Goal: Transaction & Acquisition: Purchase product/service

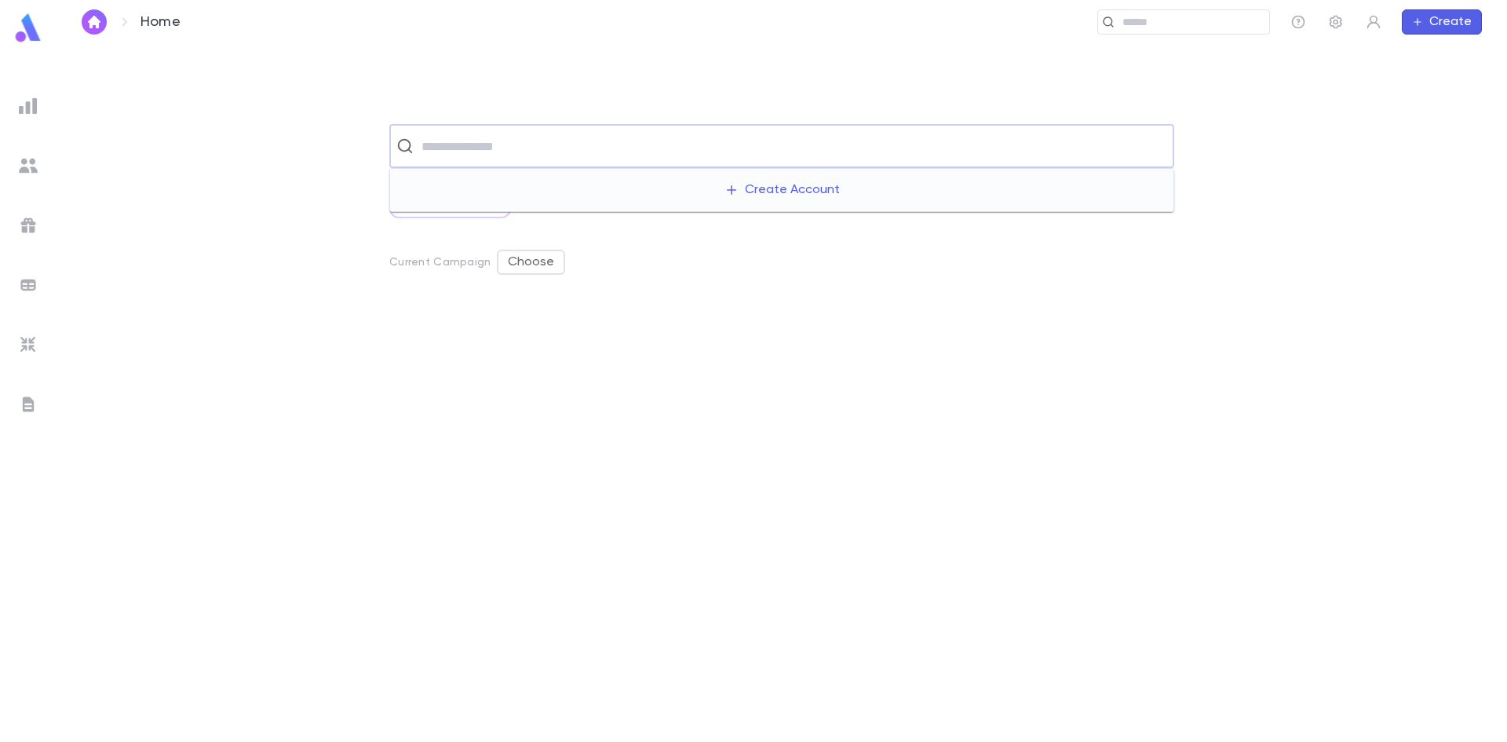
click at [452, 149] on input "text" at bounding box center [792, 146] width 750 height 30
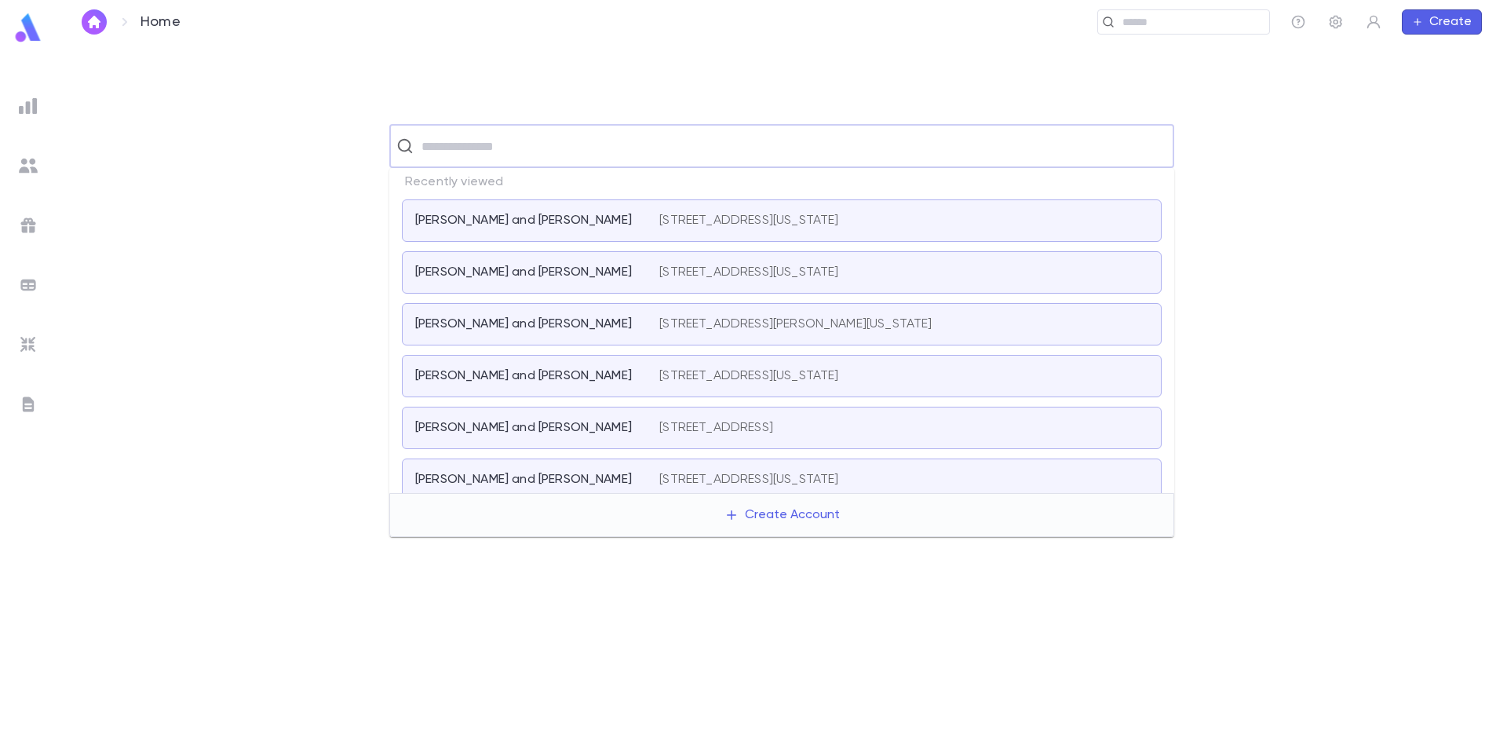
scroll to position [157, 0]
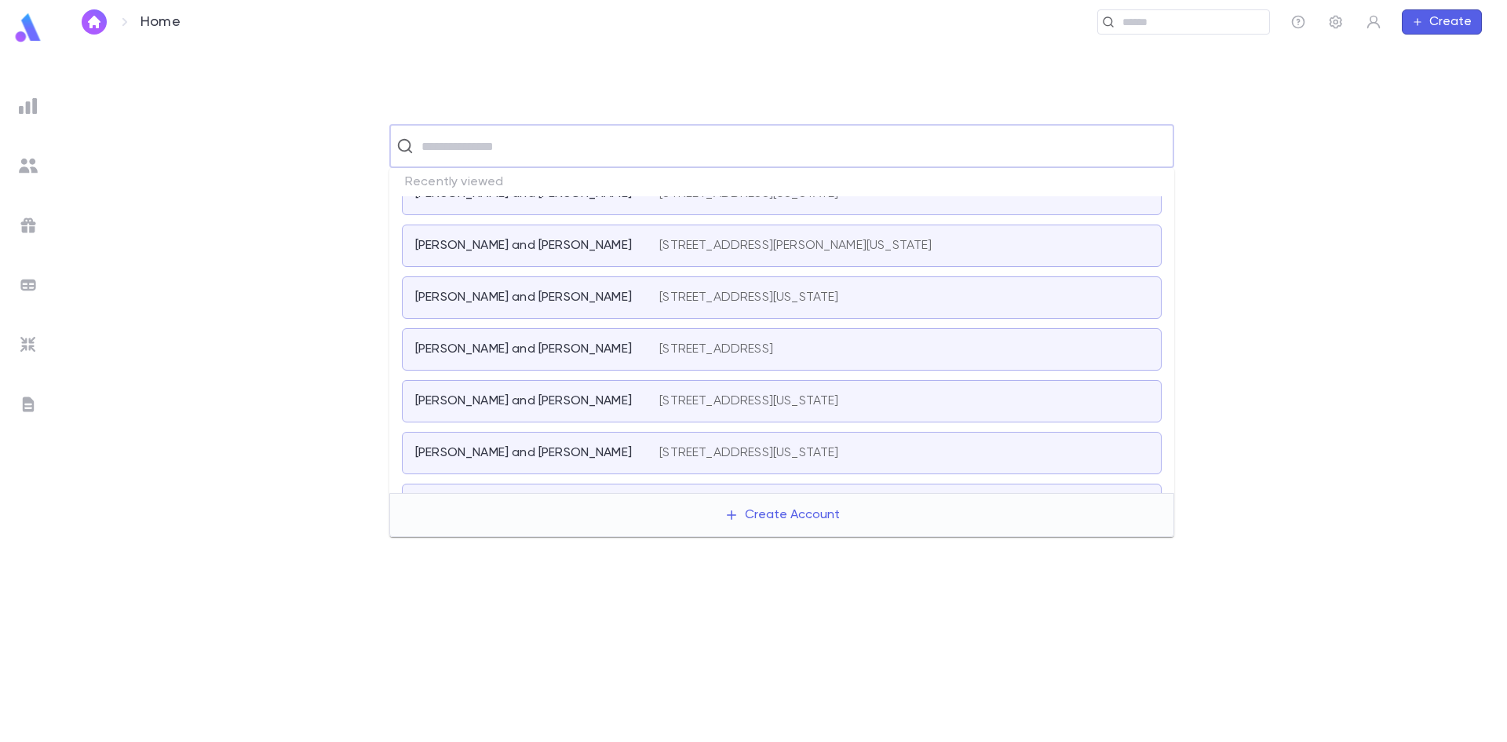
click at [561, 352] on p "[PERSON_NAME] and [PERSON_NAME]" at bounding box center [523, 349] width 217 height 16
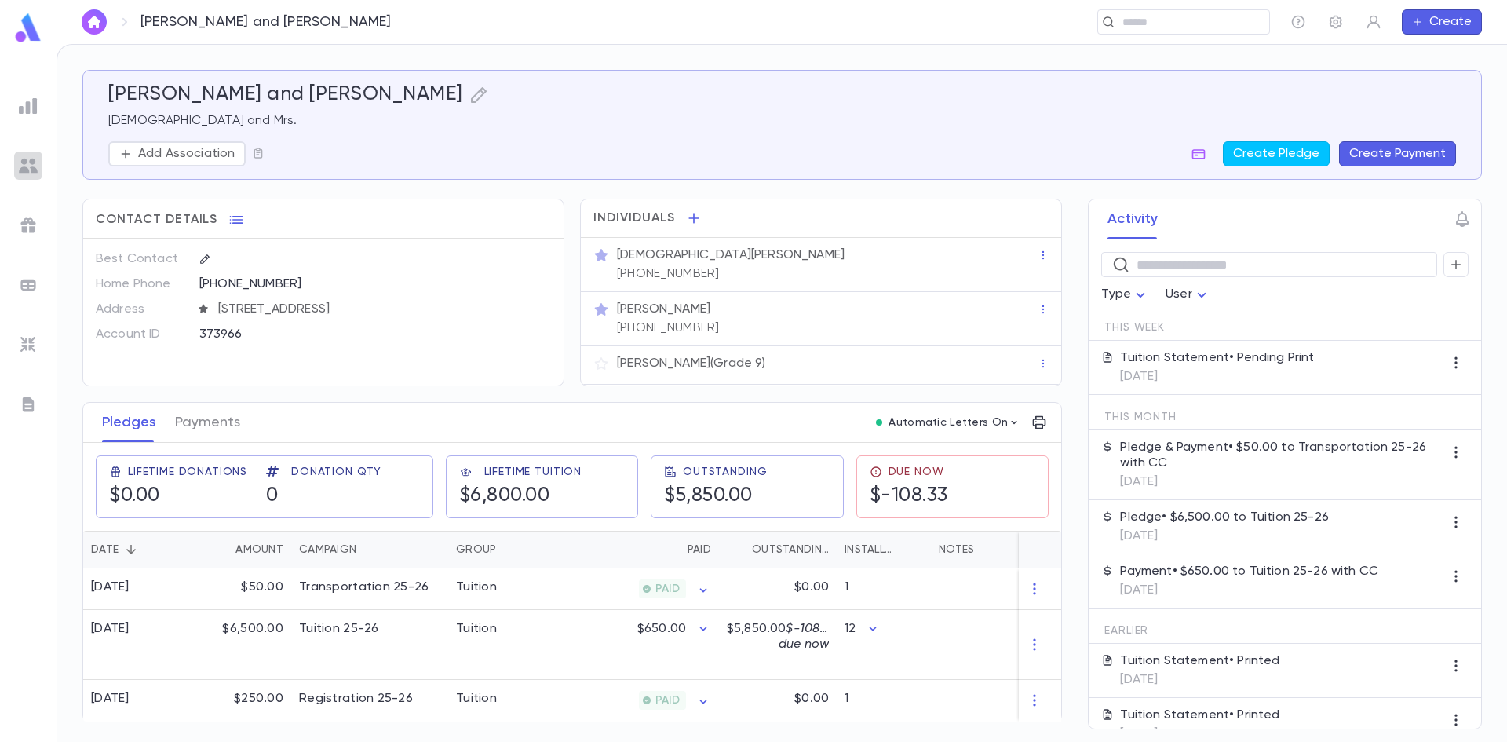
click at [28, 161] on img at bounding box center [28, 165] width 19 height 19
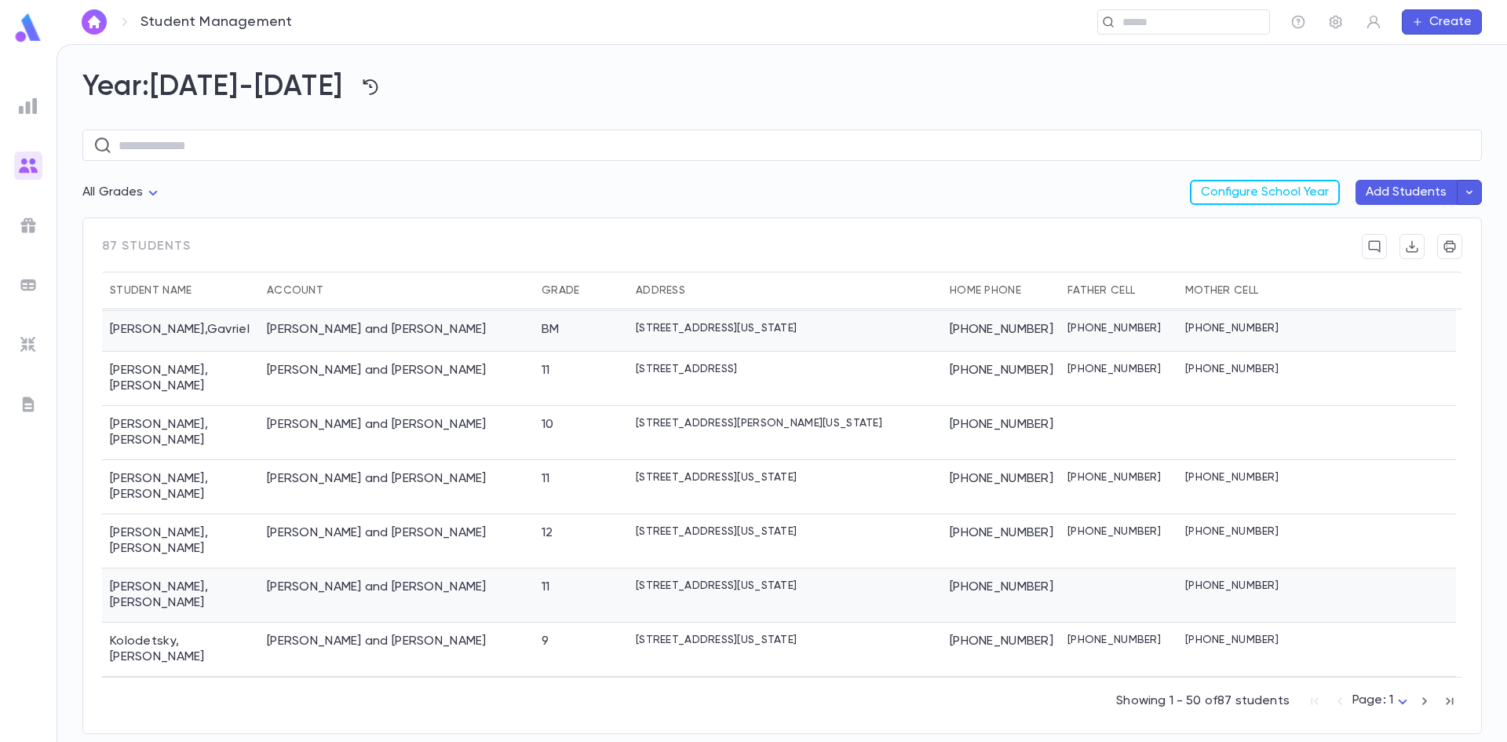
scroll to position [1687, 0]
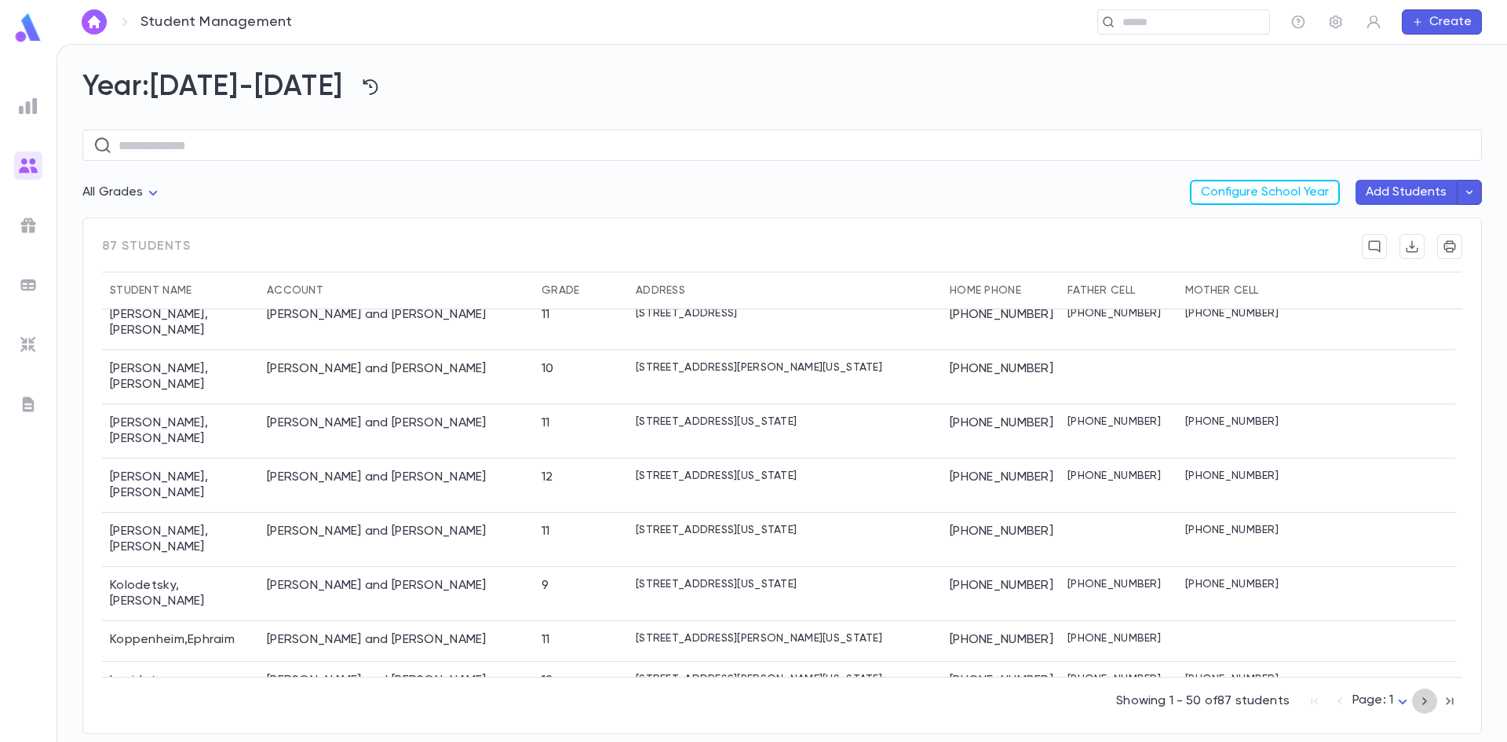
click at [1426, 698] on icon "button" at bounding box center [1424, 700] width 17 height 19
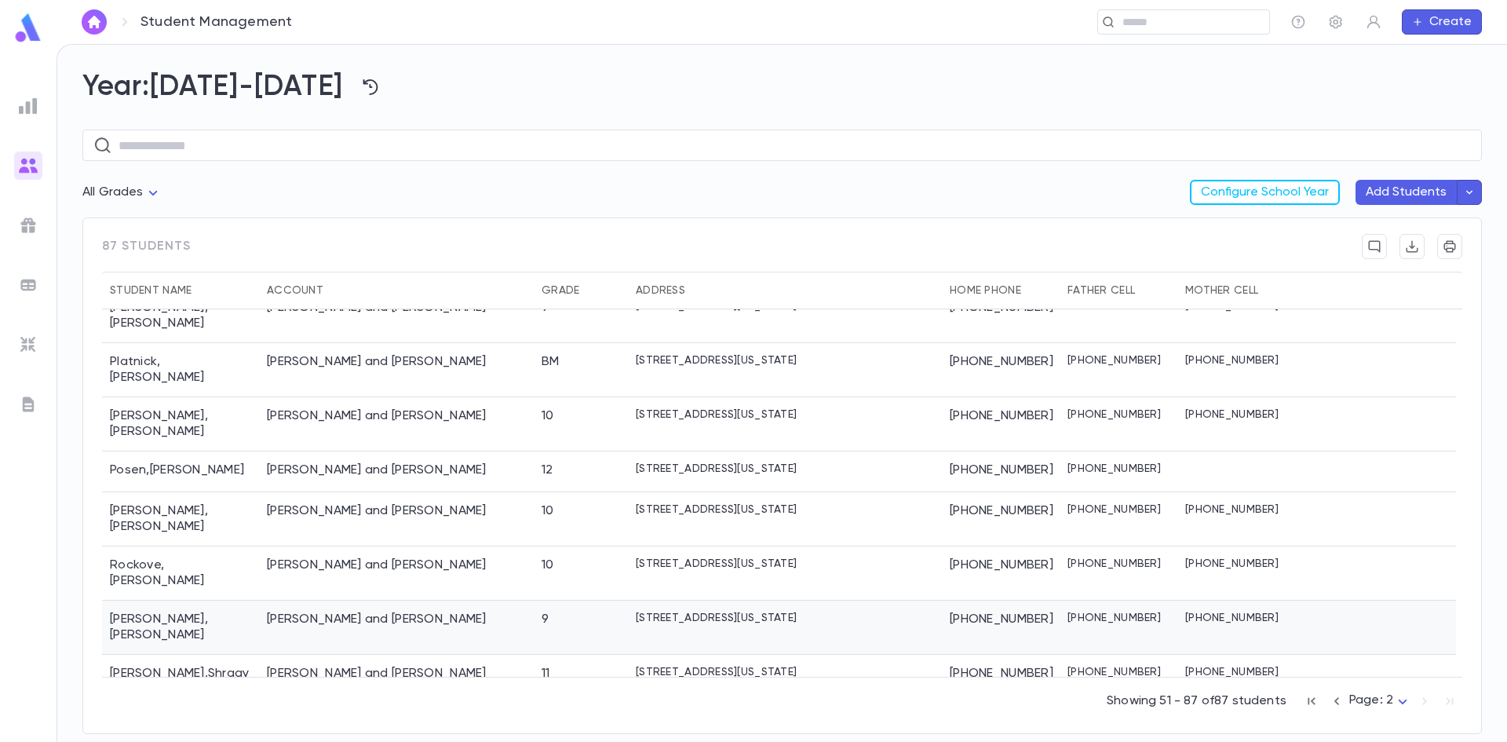
scroll to position [241, 0]
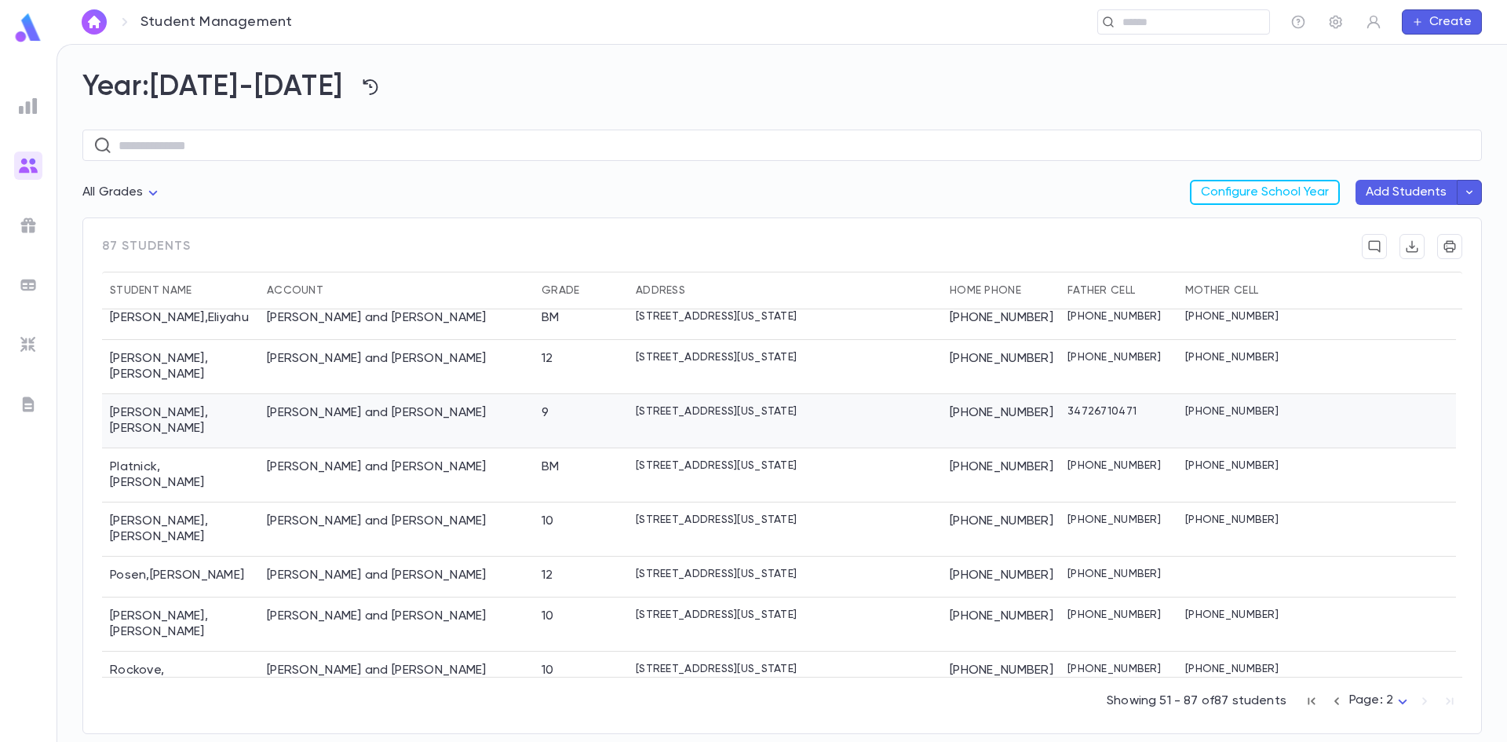
click at [169, 394] on div "Ovadia , Yosef" at bounding box center [180, 421] width 157 height 54
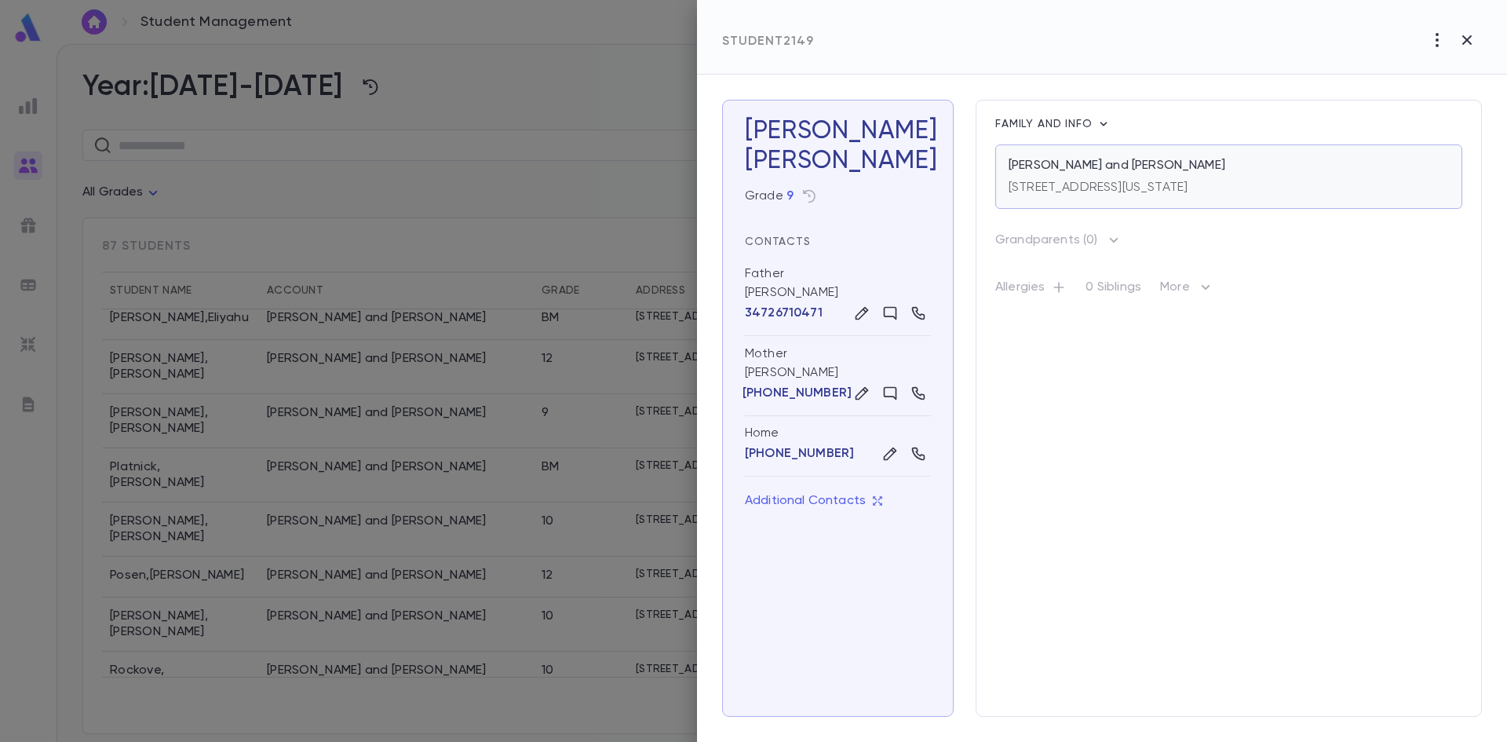
click at [1119, 166] on p "[PERSON_NAME] and [PERSON_NAME]" at bounding box center [1116, 166] width 217 height 16
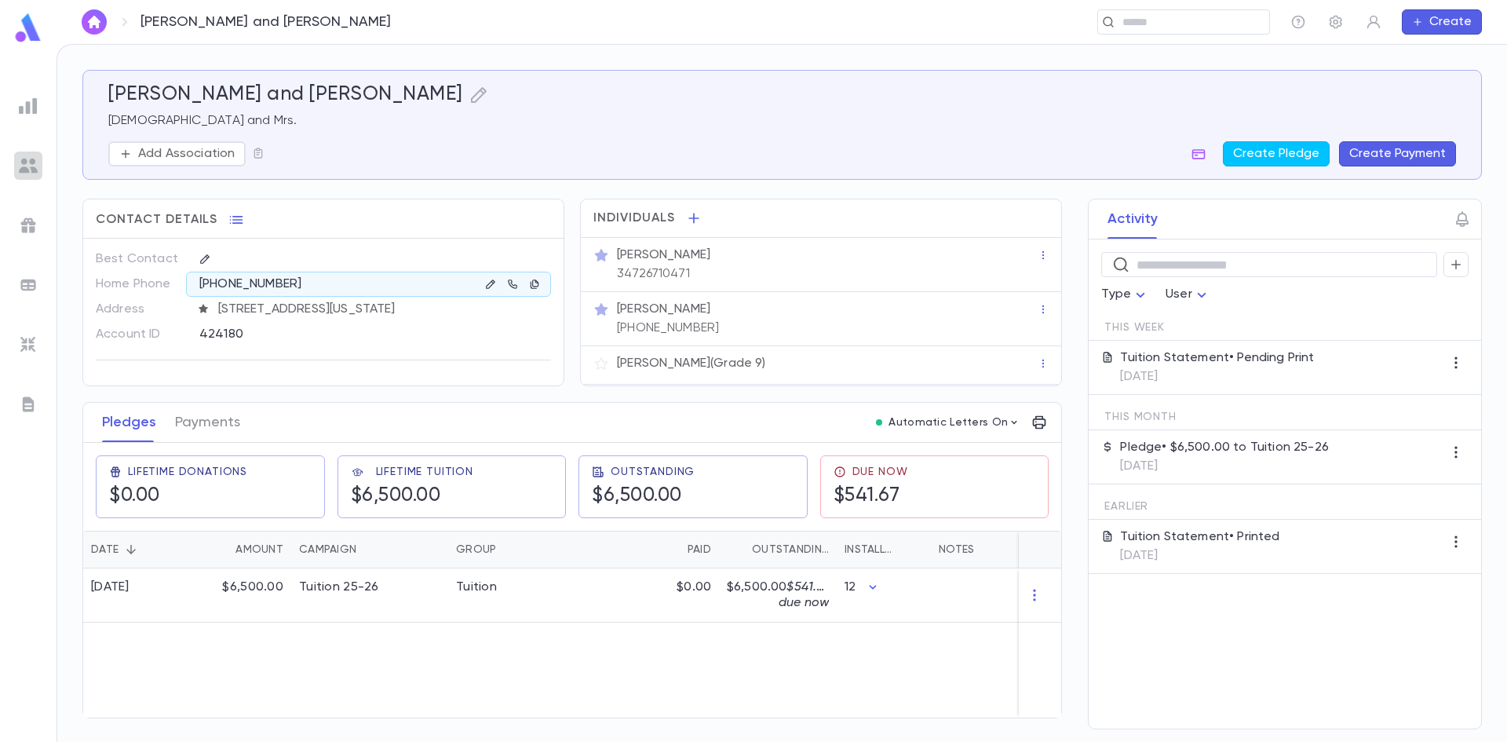
click at [42, 156] on div at bounding box center [28, 165] width 28 height 28
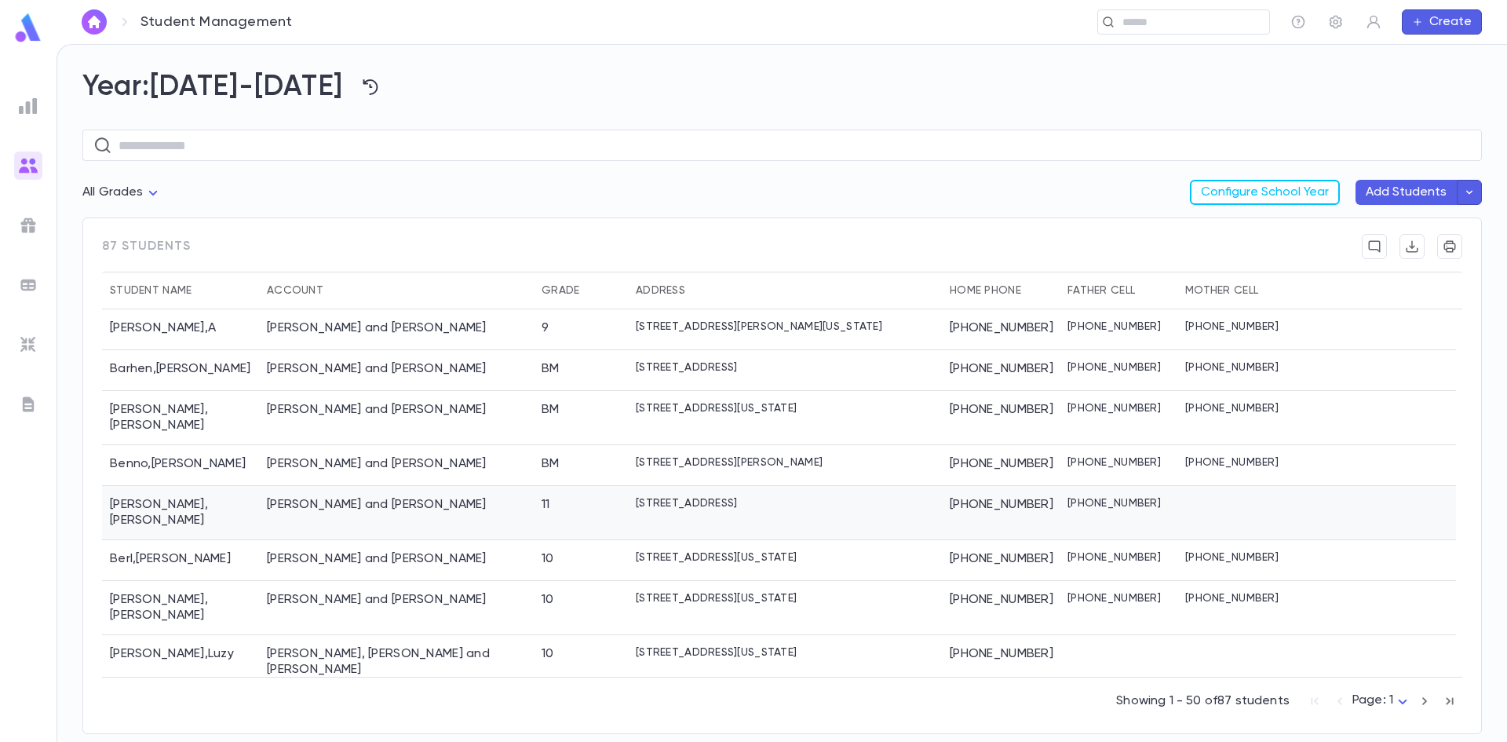
click at [374, 497] on div "[PERSON_NAME] and [PERSON_NAME]" at bounding box center [377, 505] width 220 height 16
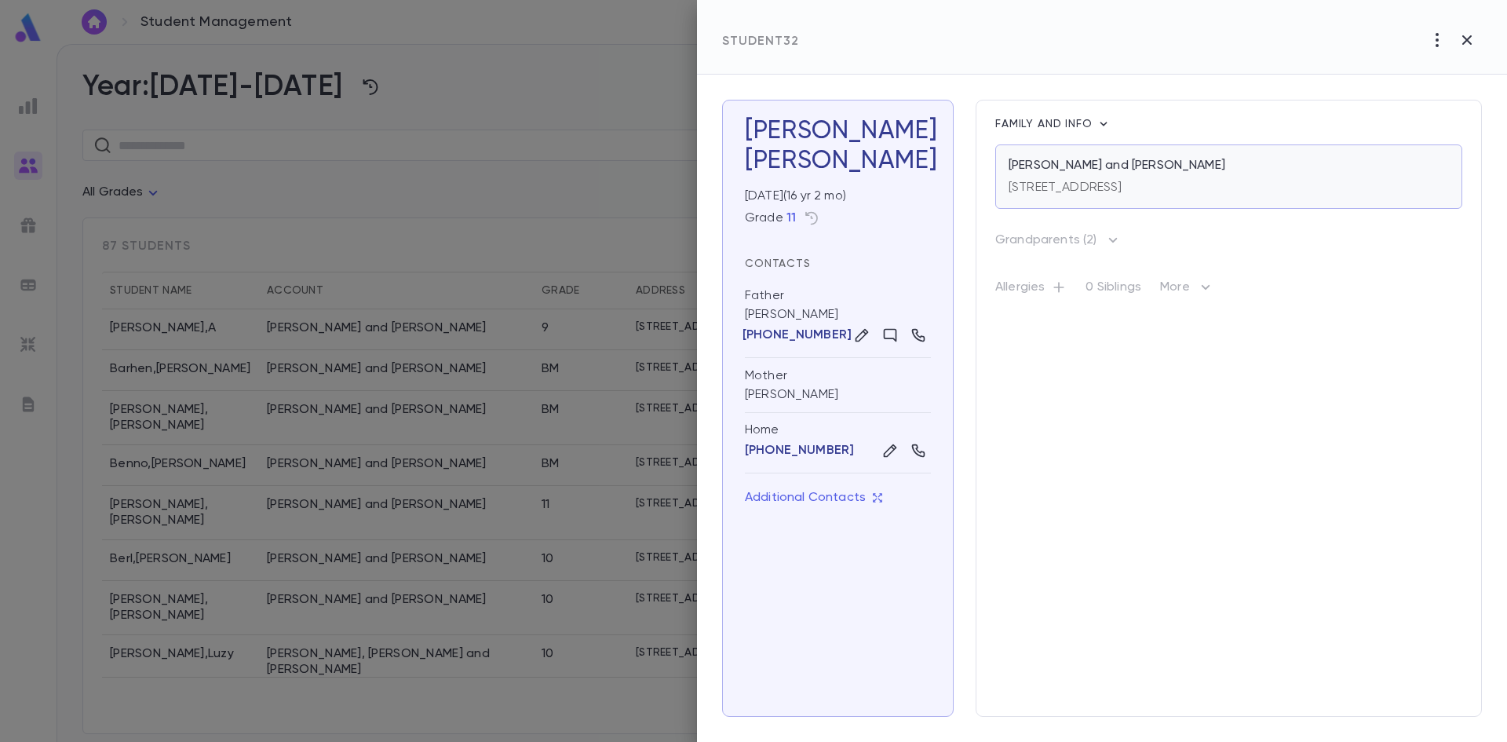
click at [1048, 185] on p "[STREET_ADDRESS]" at bounding box center [1065, 188] width 114 height 16
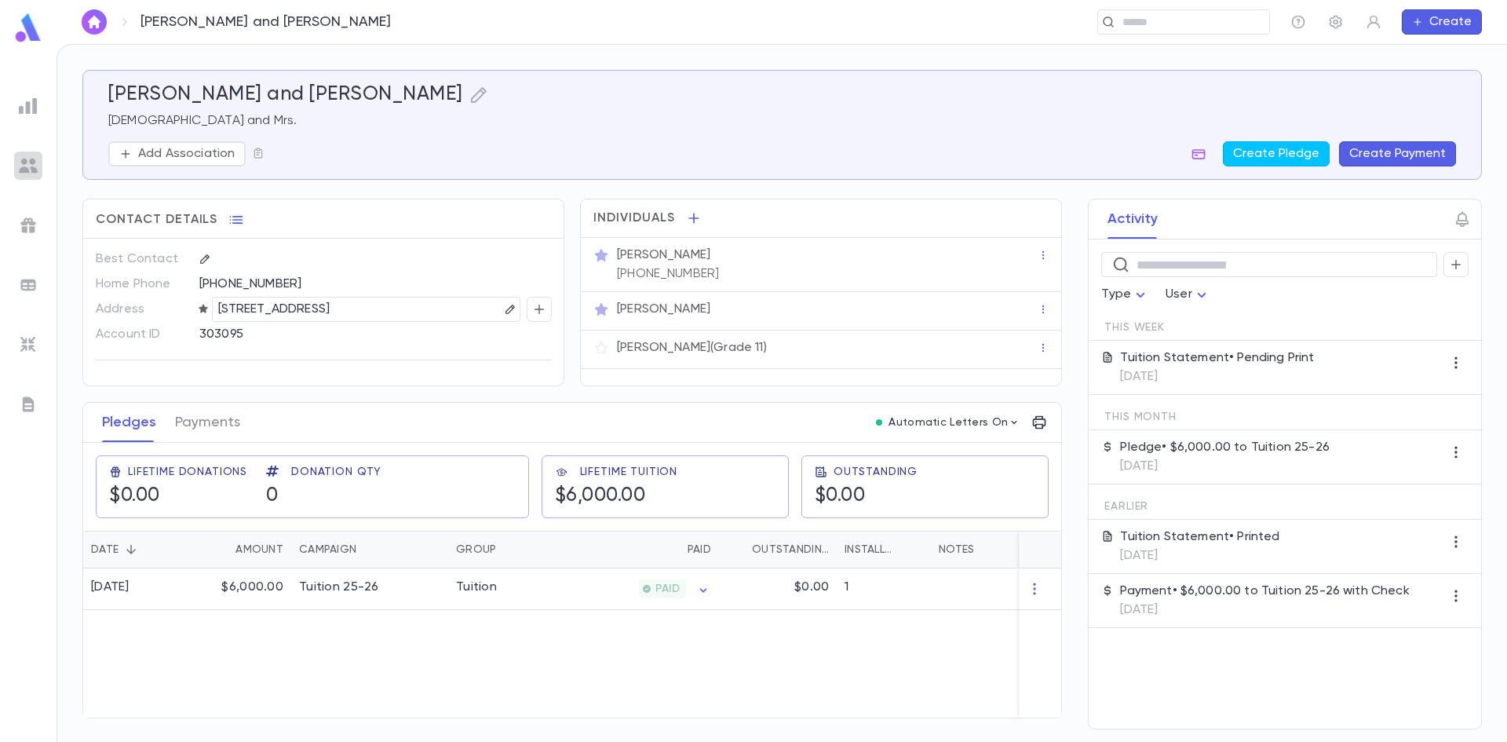
click at [33, 156] on img at bounding box center [28, 165] width 19 height 19
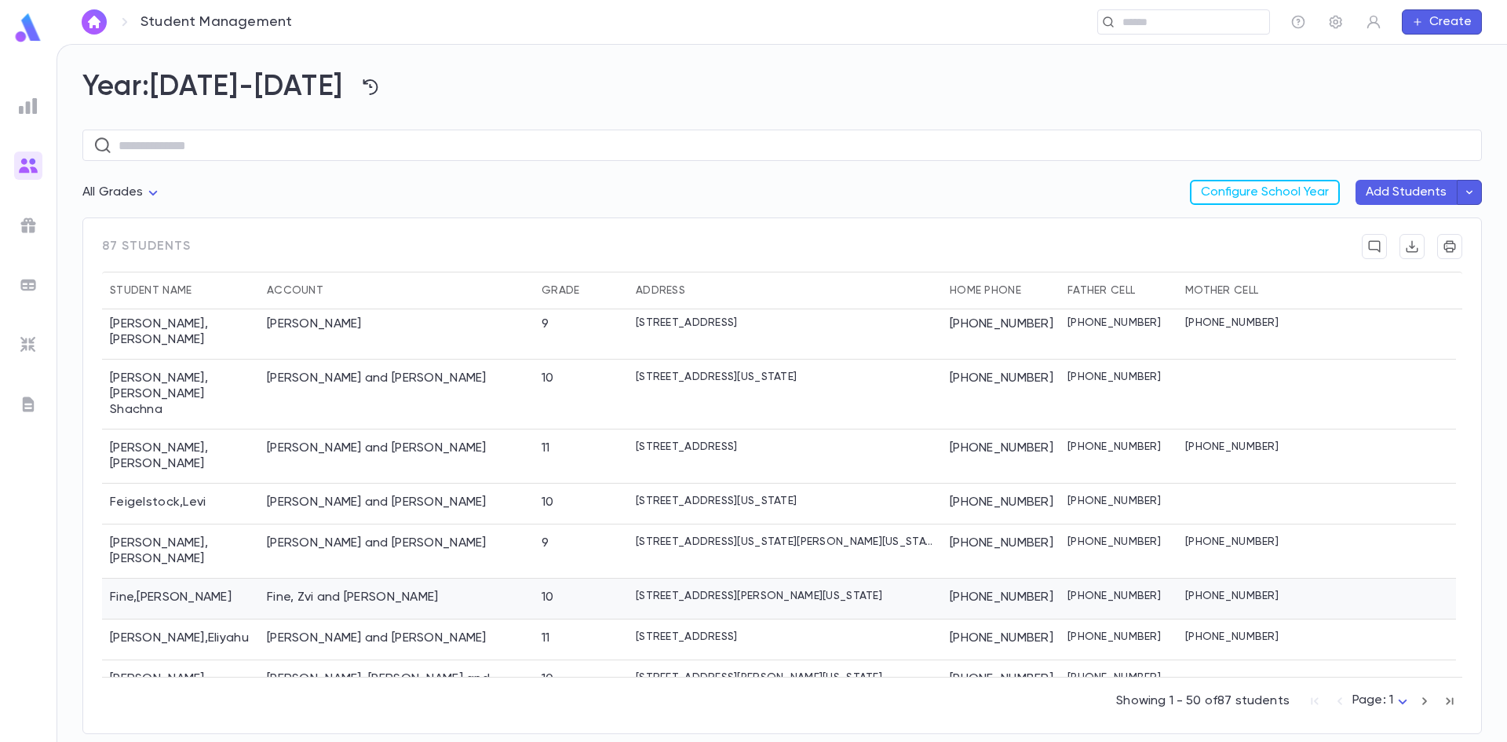
scroll to position [588, 0]
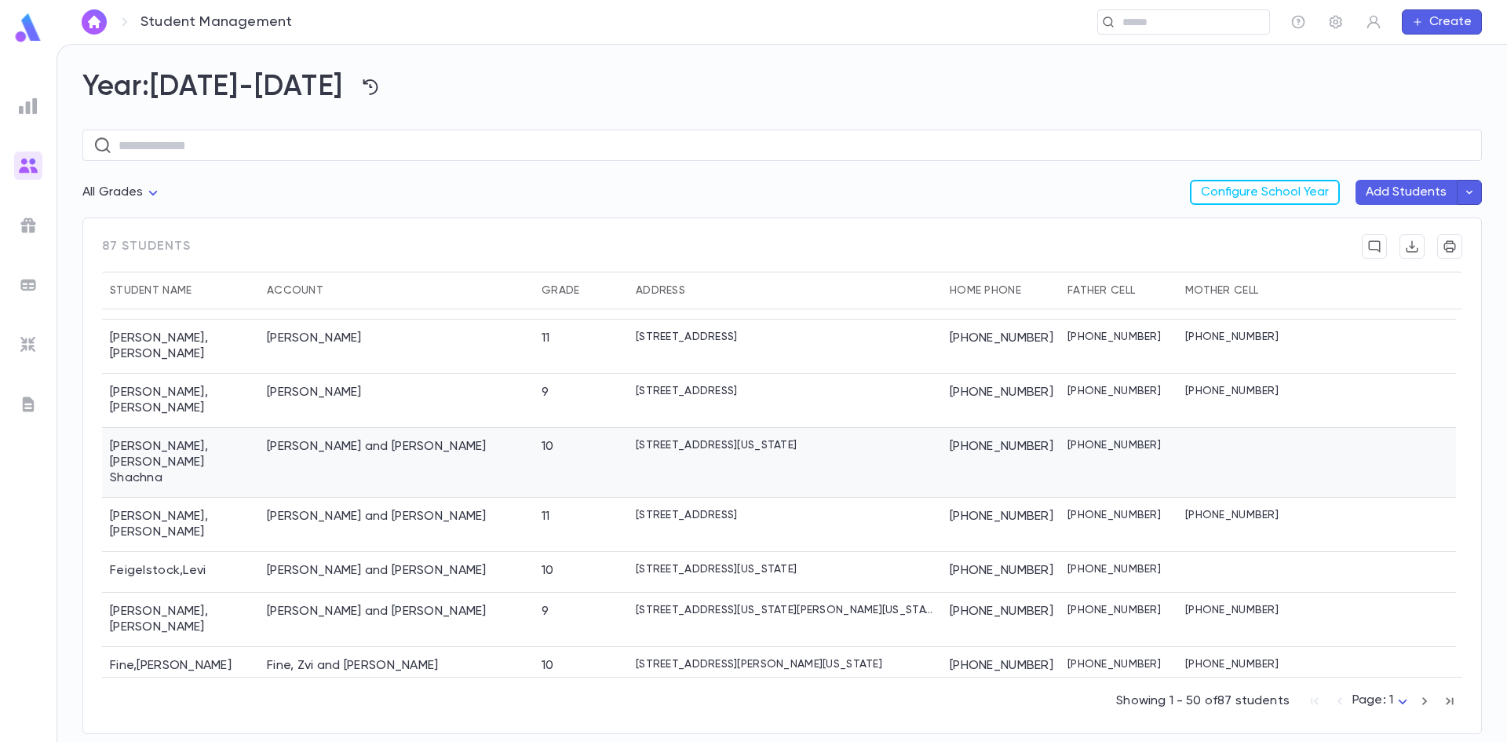
click at [425, 439] on div "Eidelman, Efraim Yaakov and Malka" at bounding box center [377, 447] width 220 height 16
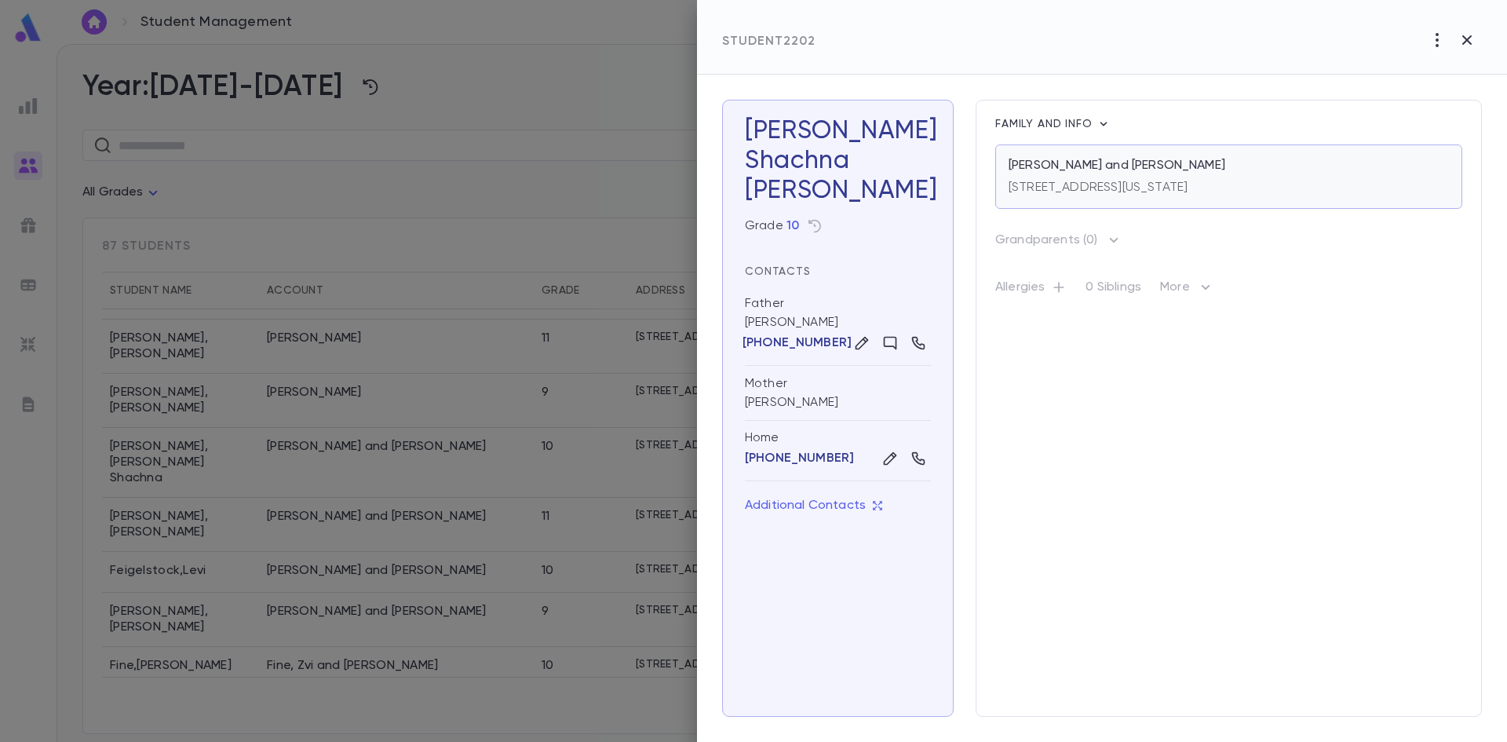
click at [1071, 168] on p "Eidelman, Efraim Yaakov and Malka" at bounding box center [1116, 166] width 217 height 16
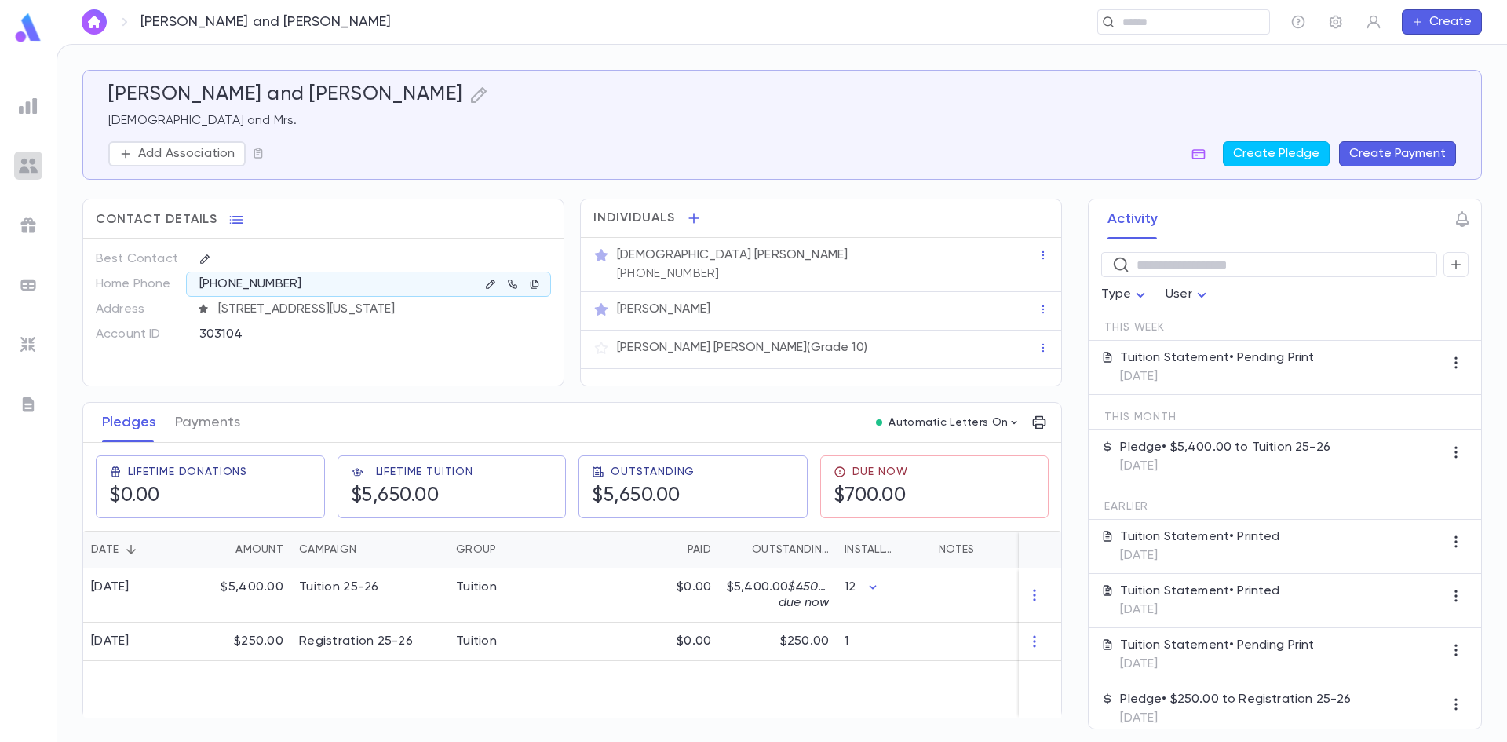
click at [26, 169] on img at bounding box center [28, 165] width 19 height 19
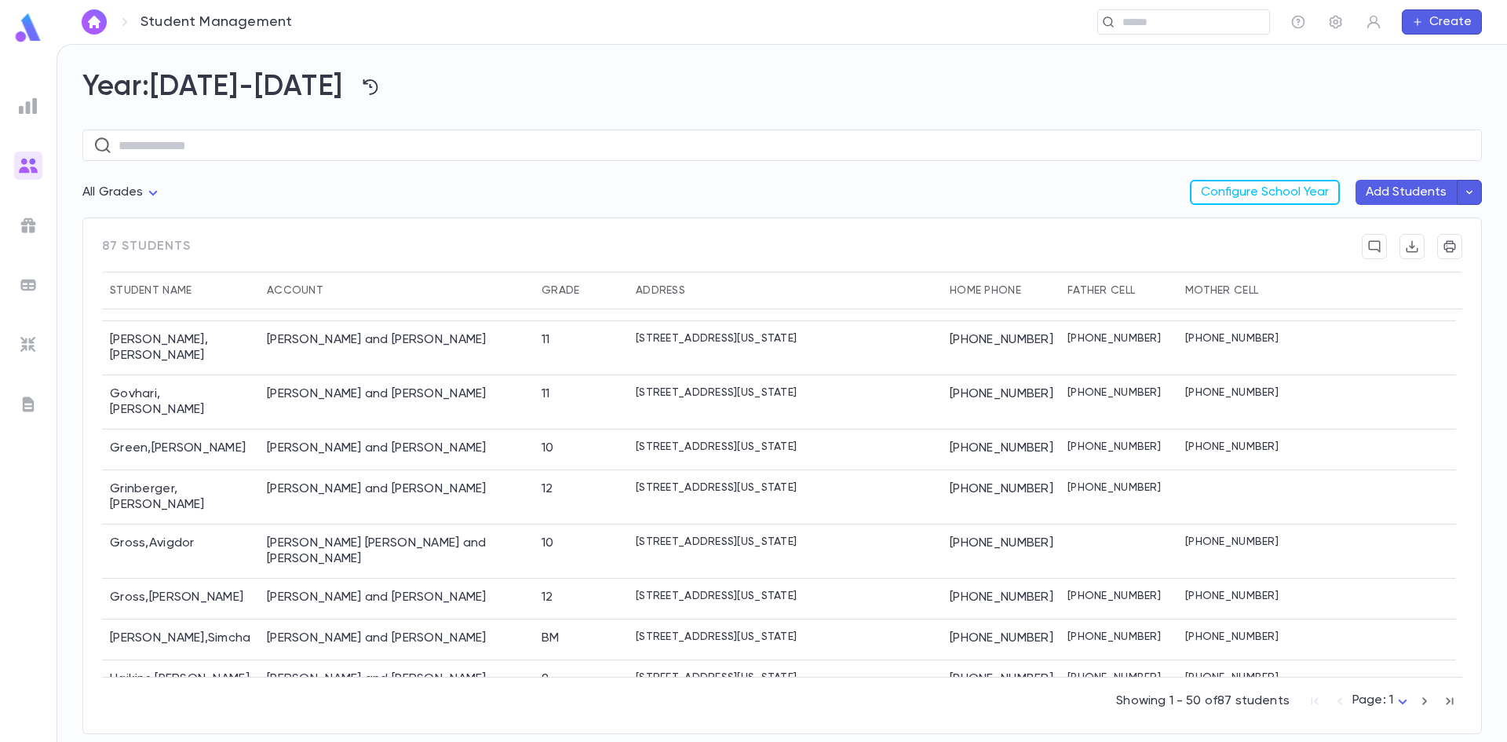
scroll to position [1177, 0]
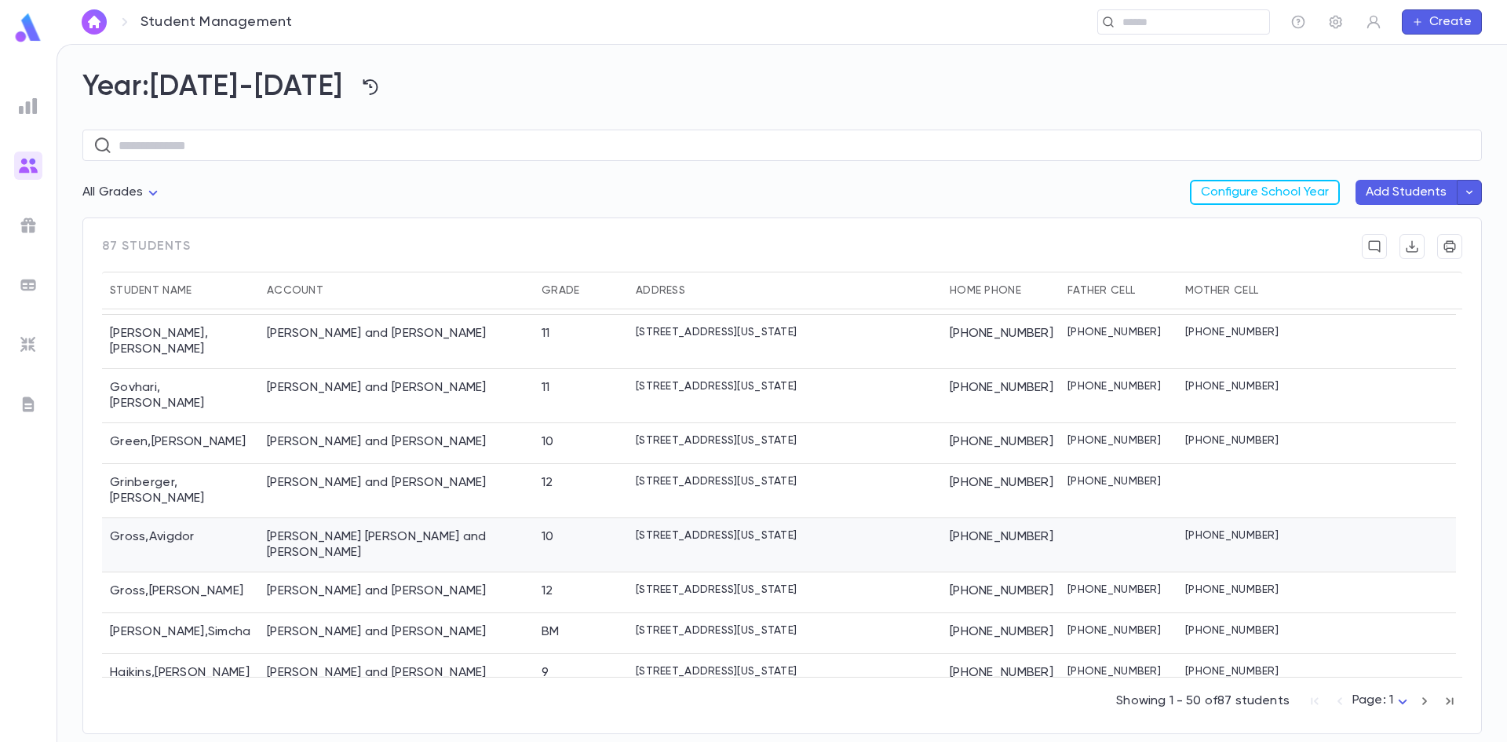
click at [317, 529] on div "Gross, Avrohom Hillel and Shaindy" at bounding box center [396, 544] width 259 height 31
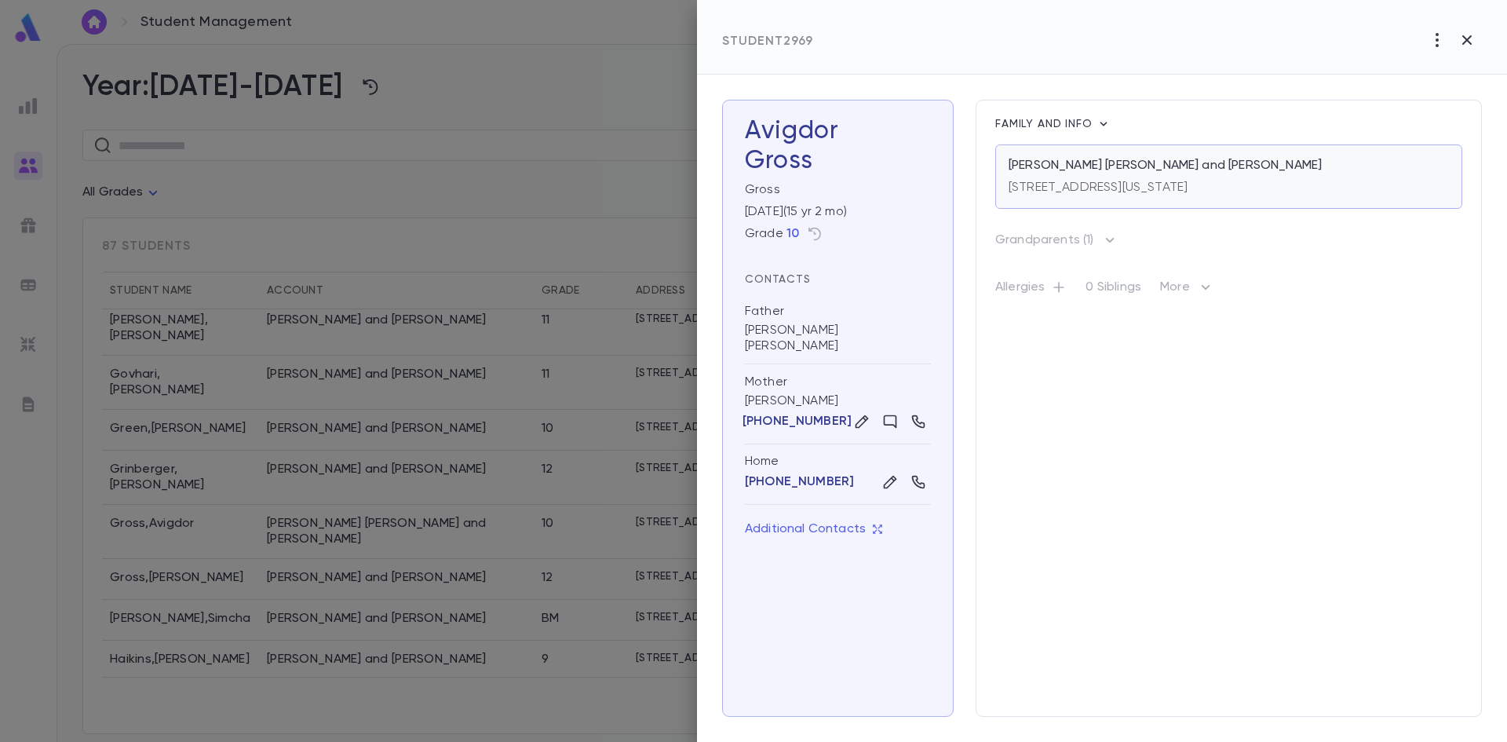
click at [1186, 173] on p "[PERSON_NAME] [PERSON_NAME] and [PERSON_NAME]" at bounding box center [1164, 166] width 313 height 16
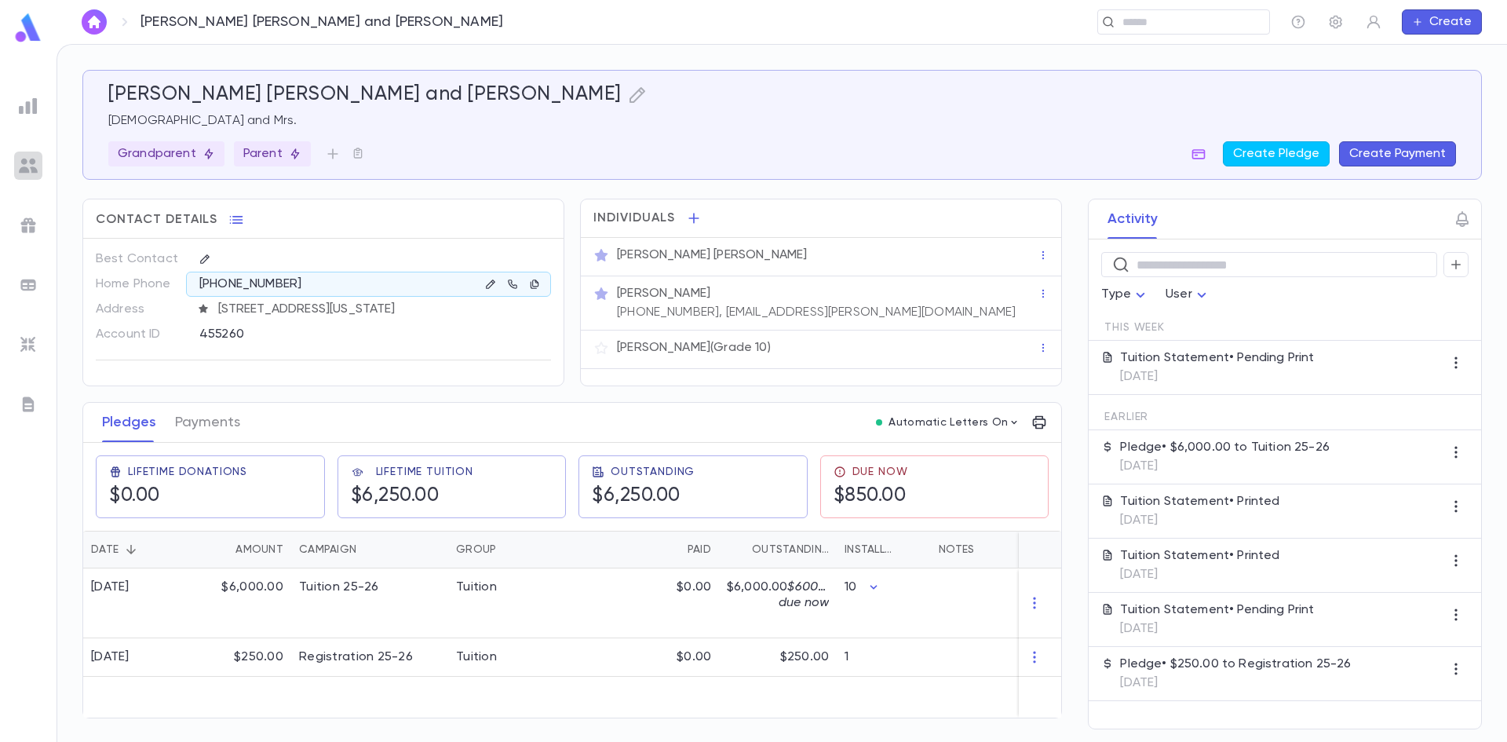
click at [35, 158] on img at bounding box center [28, 165] width 19 height 19
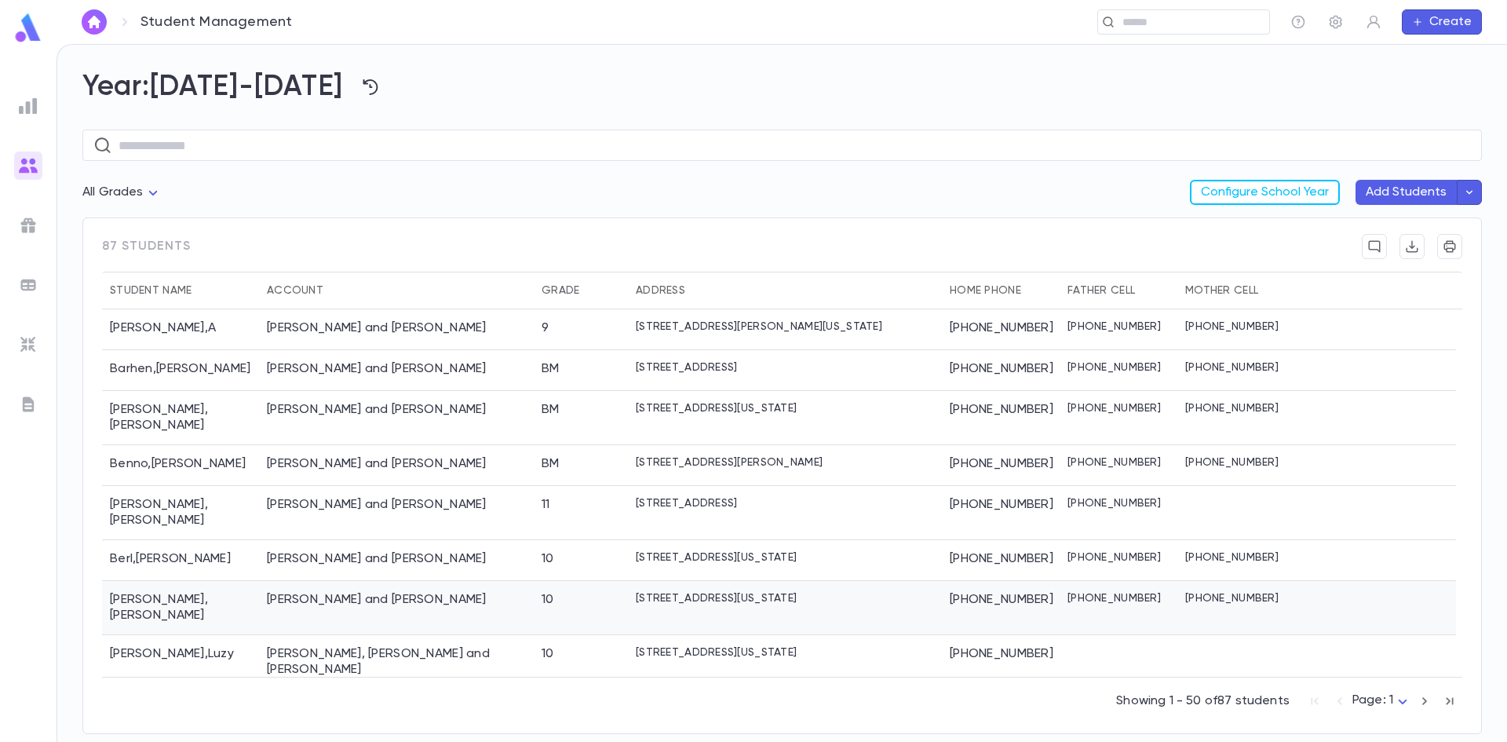
click at [221, 581] on div "Bludman , Naftali Tzvi" at bounding box center [180, 608] width 157 height 54
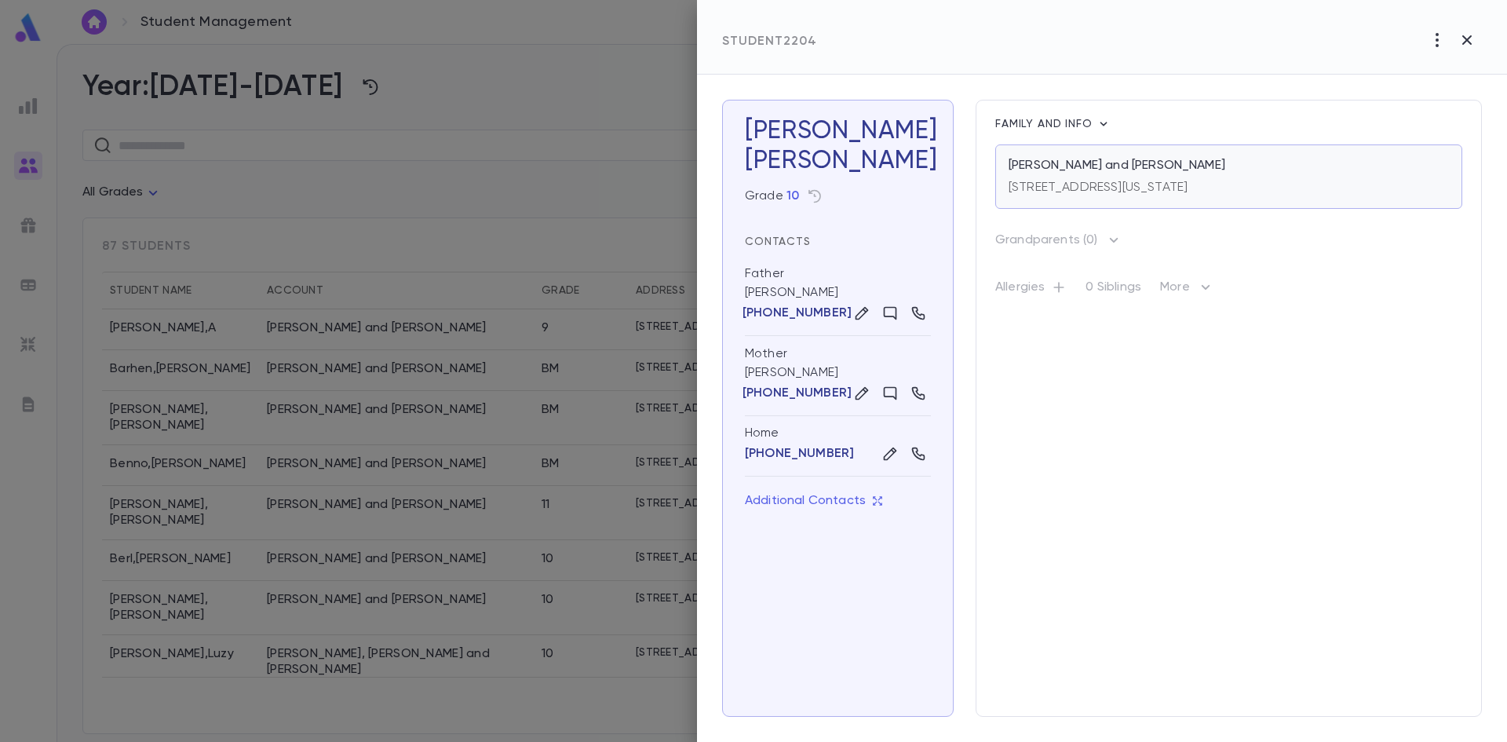
click at [1075, 173] on p "[PERSON_NAME] and [PERSON_NAME]" at bounding box center [1116, 166] width 217 height 16
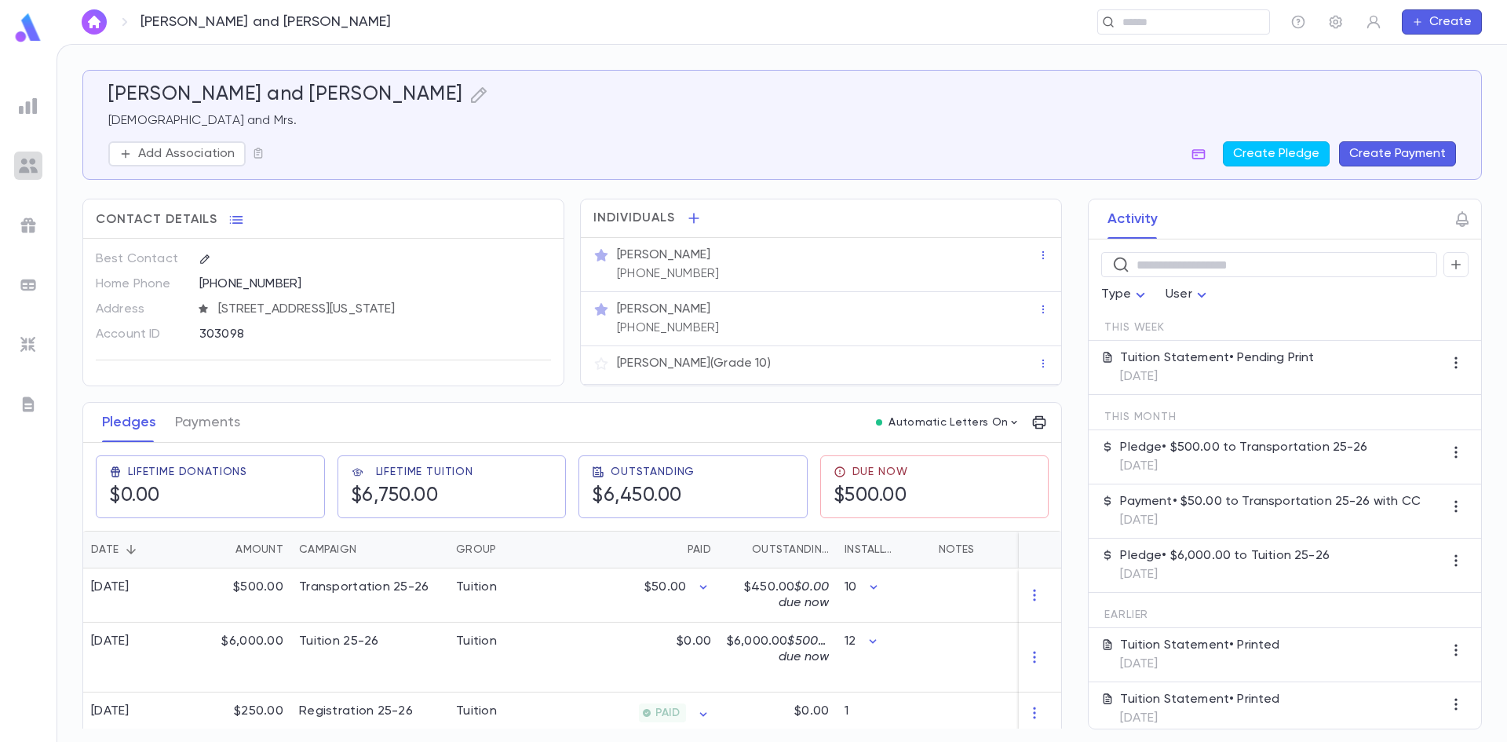
click at [22, 166] on div at bounding box center [28, 165] width 28 height 28
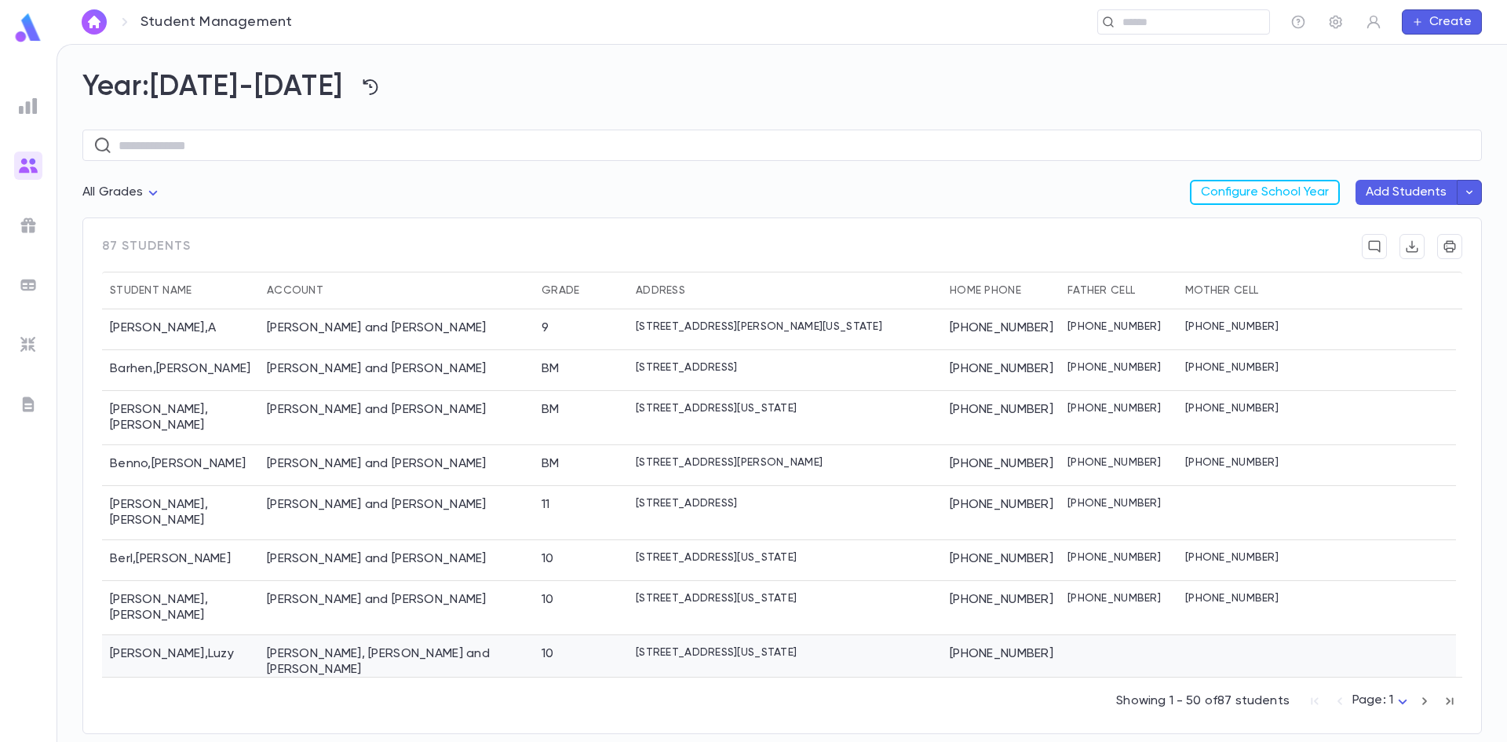
click at [216, 635] on div "Blumenthal , Luzy" at bounding box center [180, 662] width 157 height 54
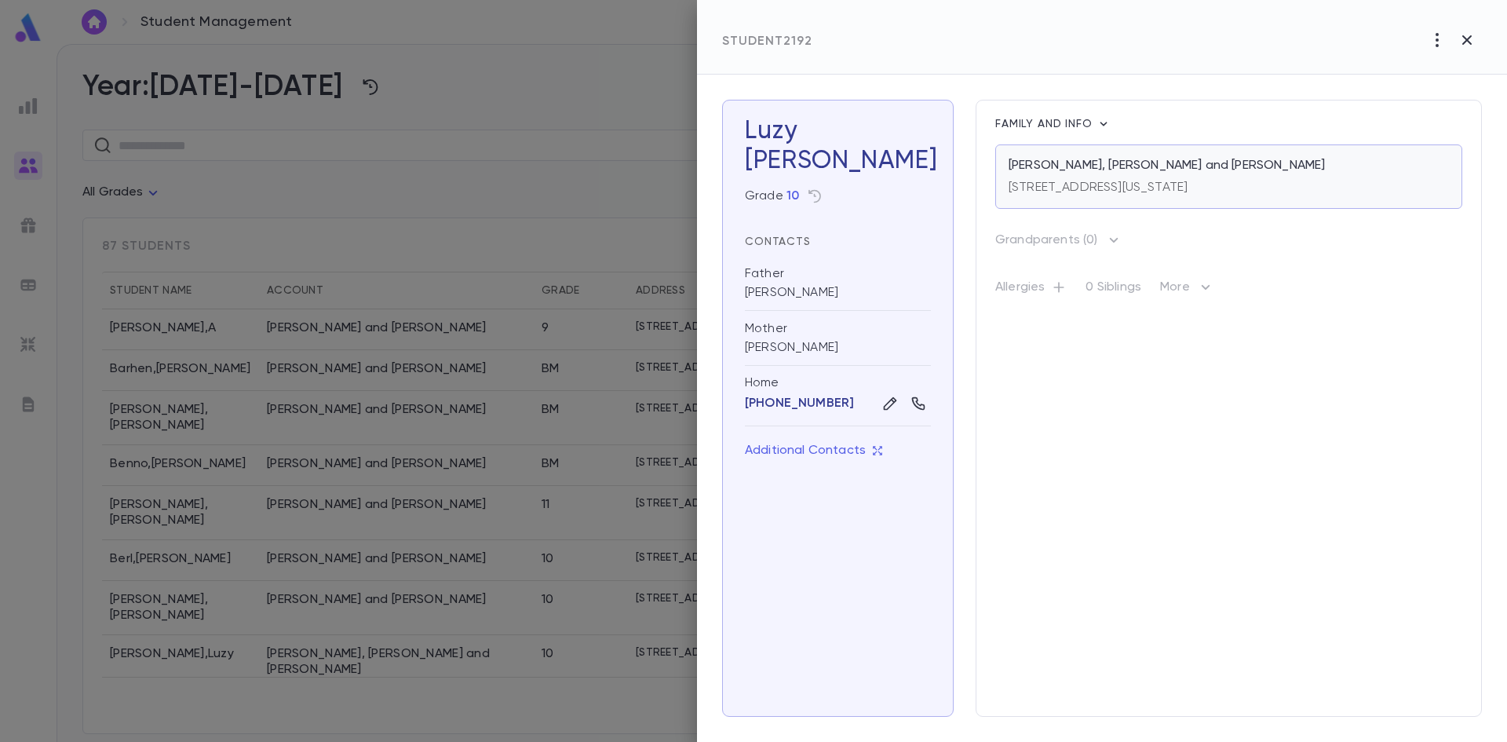
click at [1055, 166] on p "[PERSON_NAME], [PERSON_NAME] and [PERSON_NAME]" at bounding box center [1166, 166] width 316 height 16
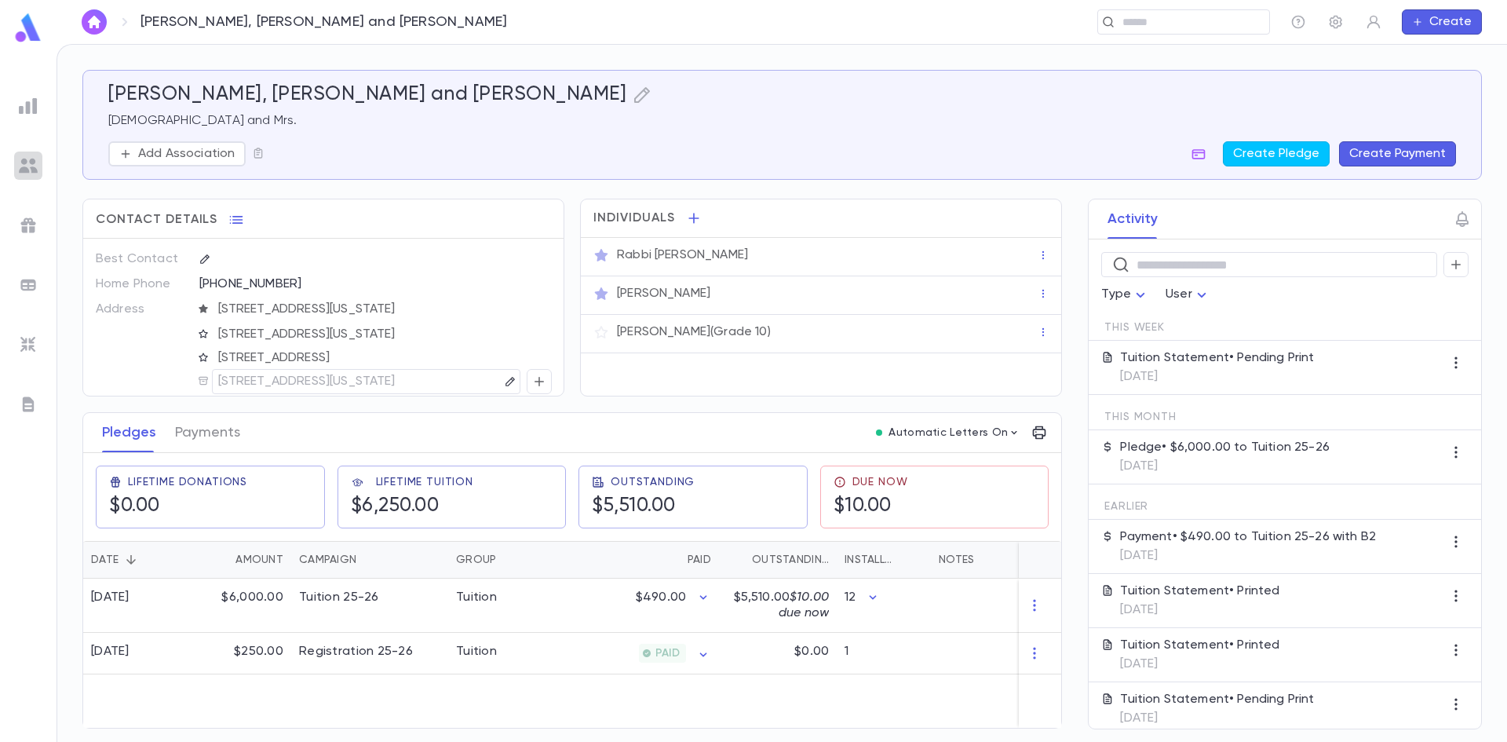
click at [33, 169] on img at bounding box center [28, 165] width 19 height 19
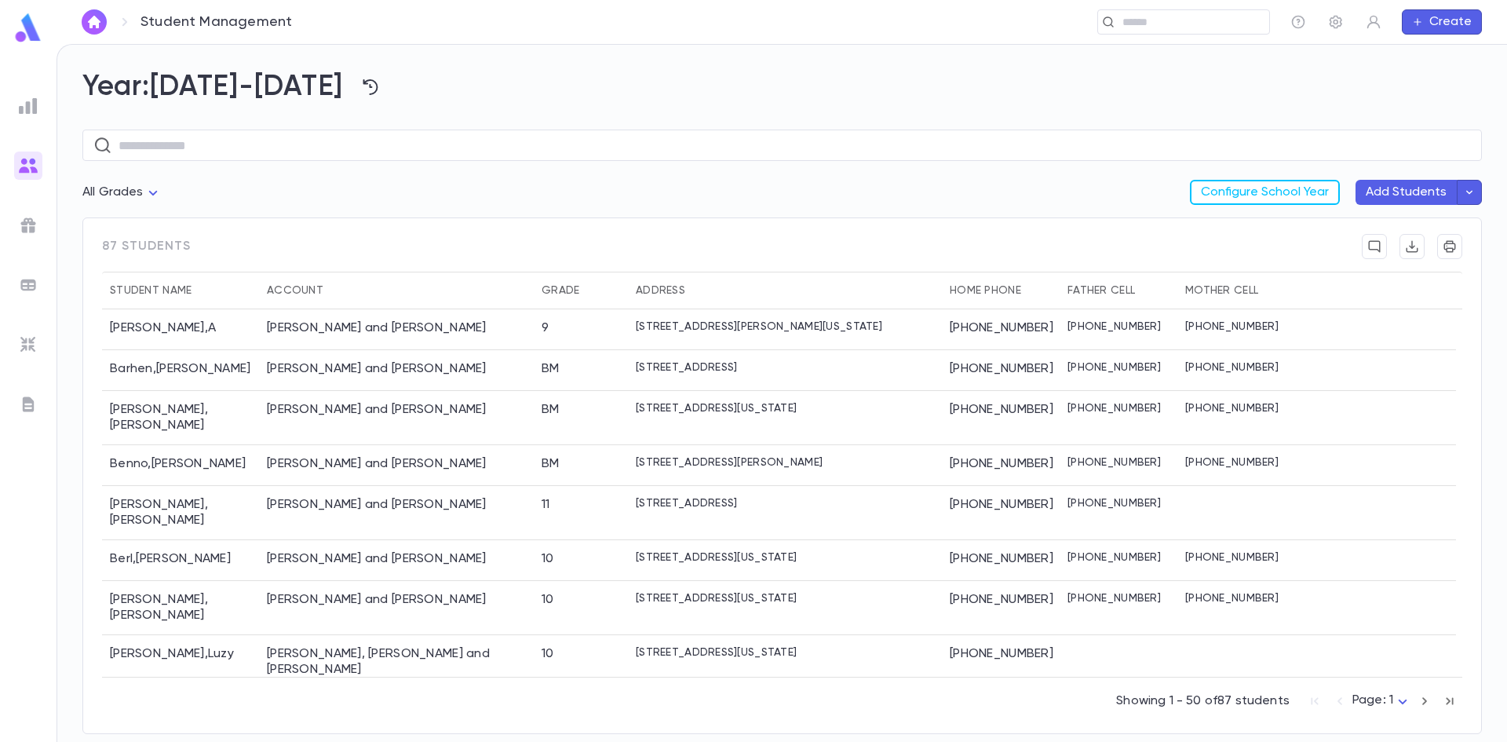
click at [227, 689] on div "Deckelbaum , Yisroel Eliezer" at bounding box center [180, 716] width 157 height 54
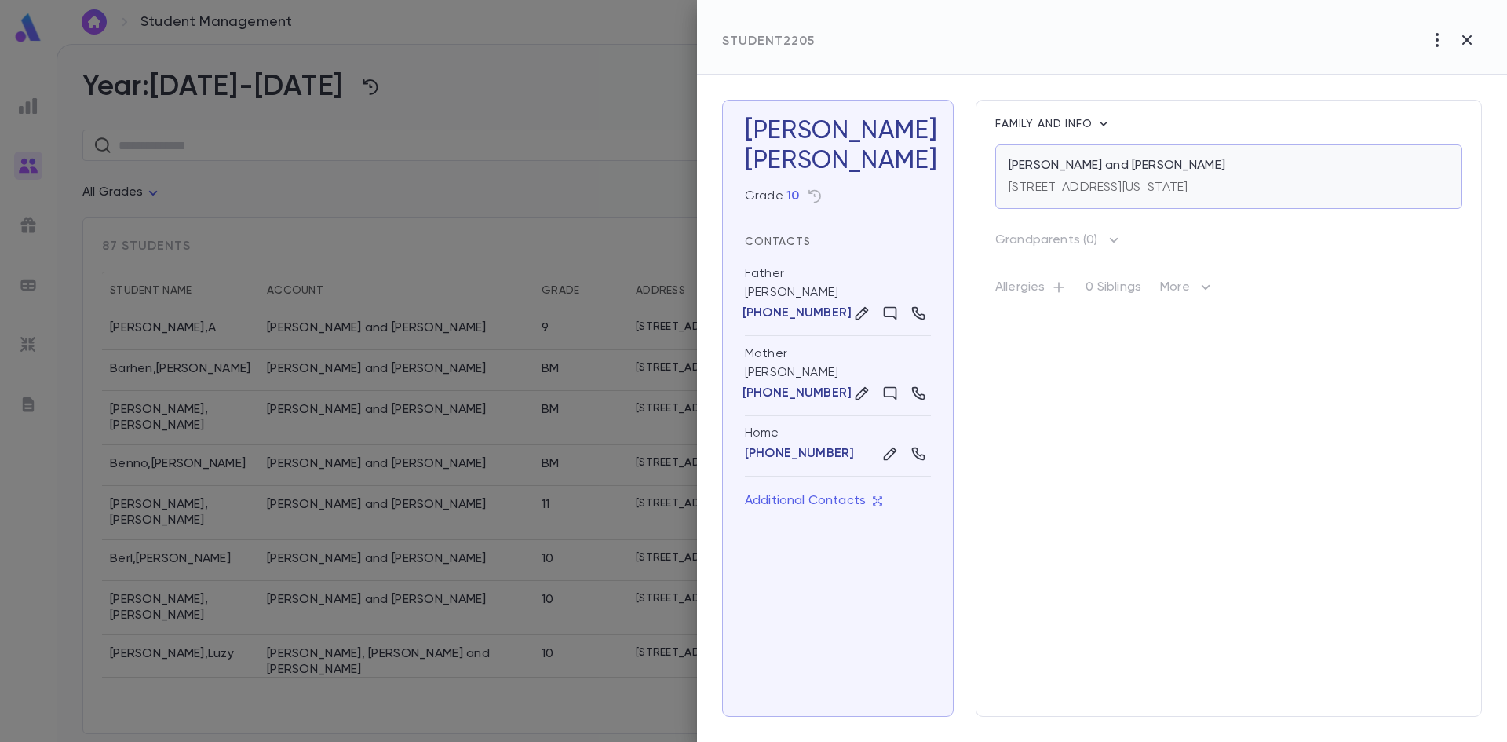
click at [1067, 188] on p "[STREET_ADDRESS][US_STATE]" at bounding box center [1097, 188] width 179 height 16
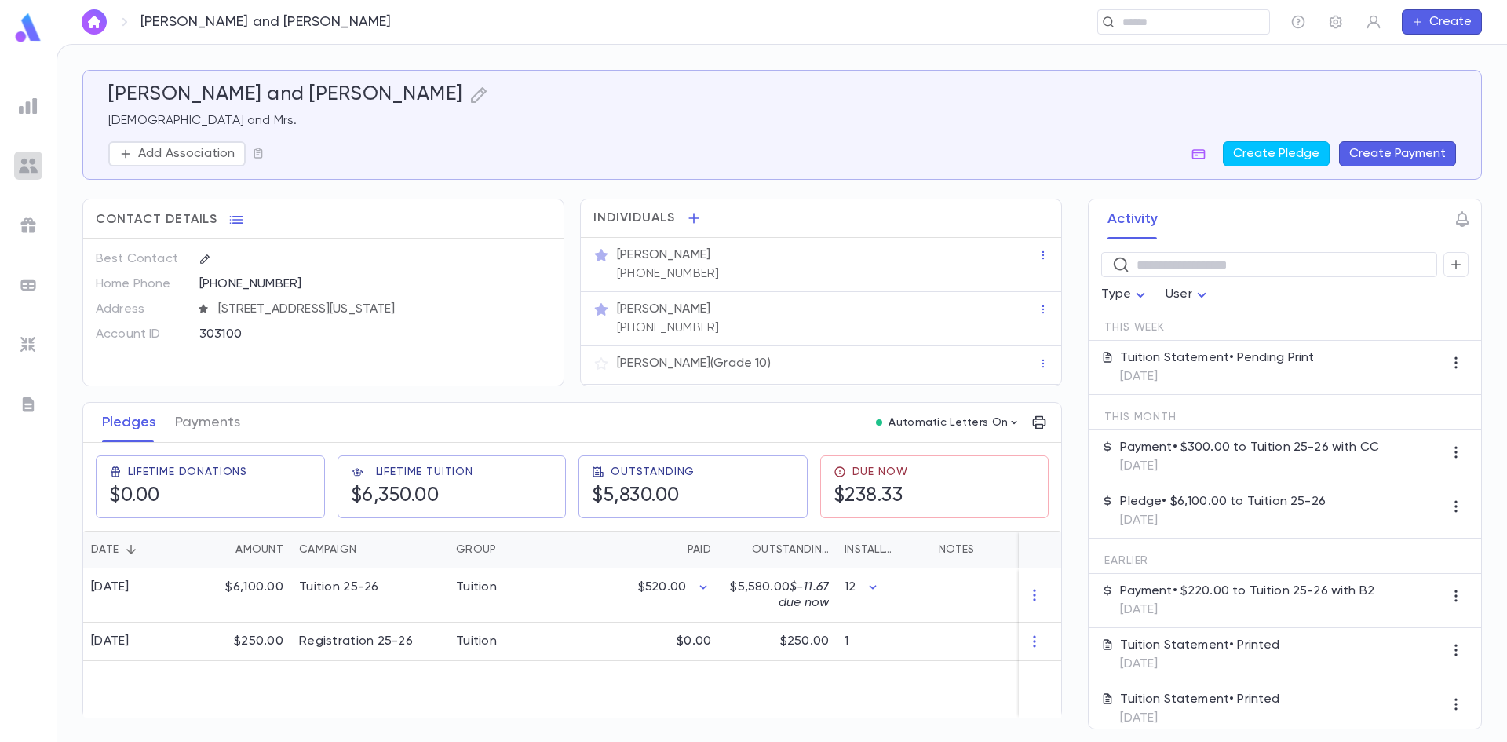
click at [28, 164] on img at bounding box center [28, 165] width 19 height 19
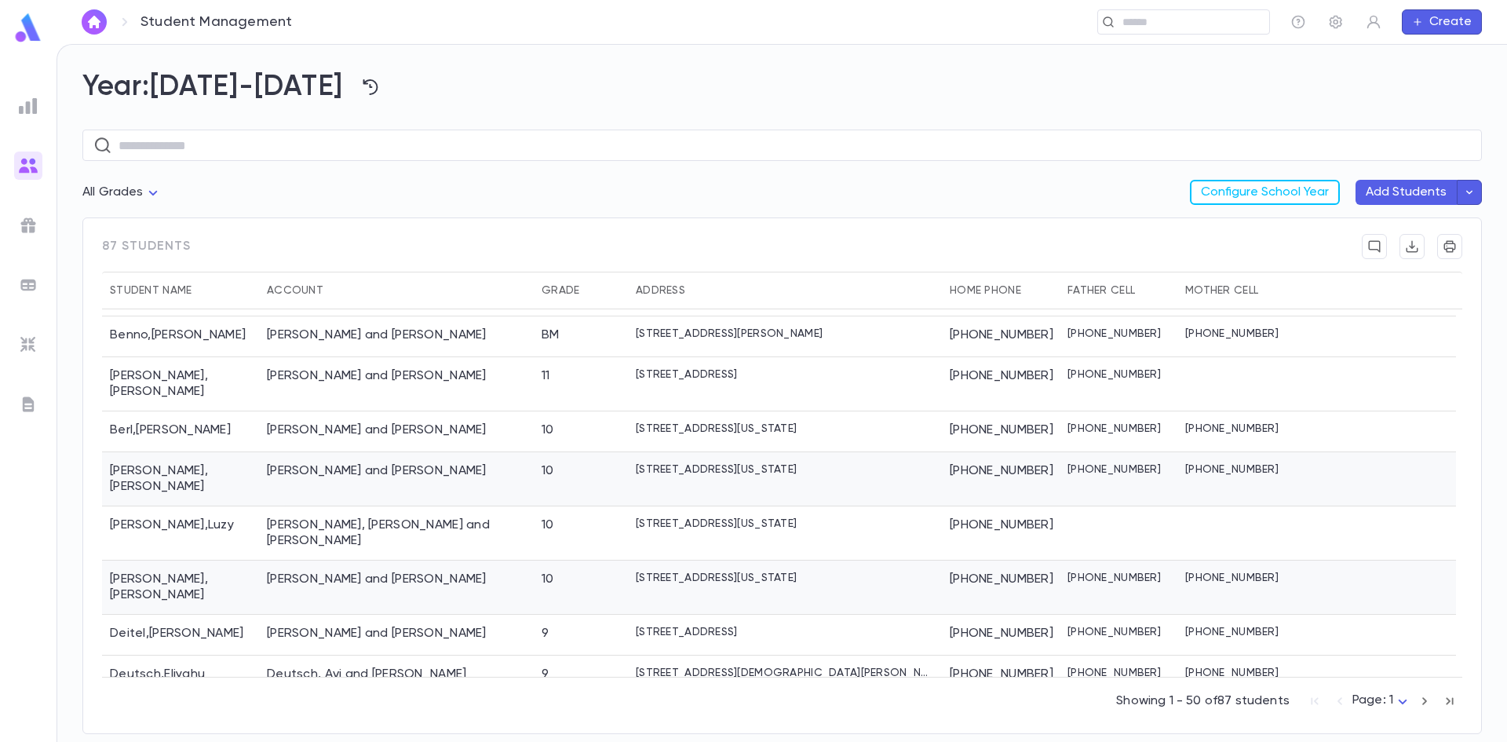
scroll to position [157, 0]
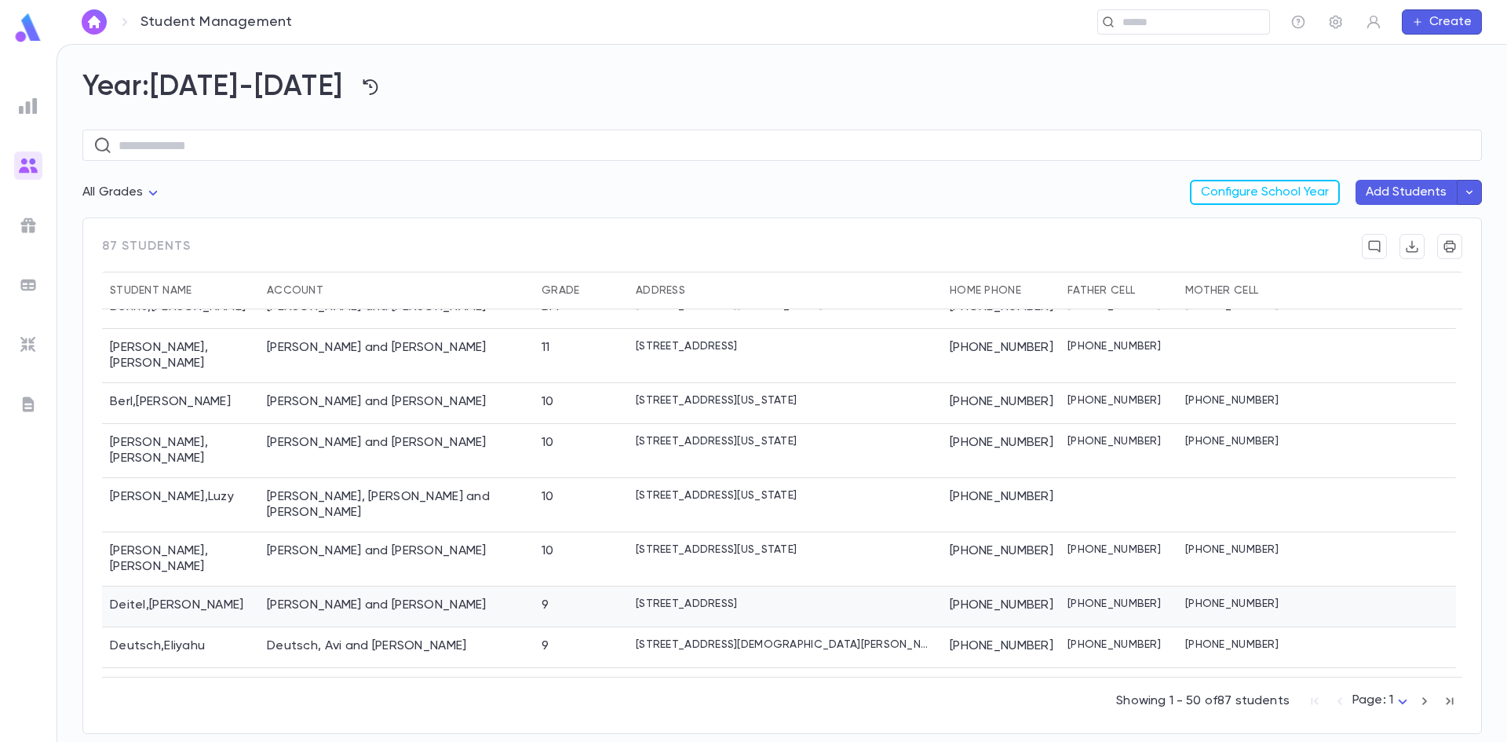
click at [137, 586] on div "Deitel , Shimon" at bounding box center [180, 606] width 157 height 41
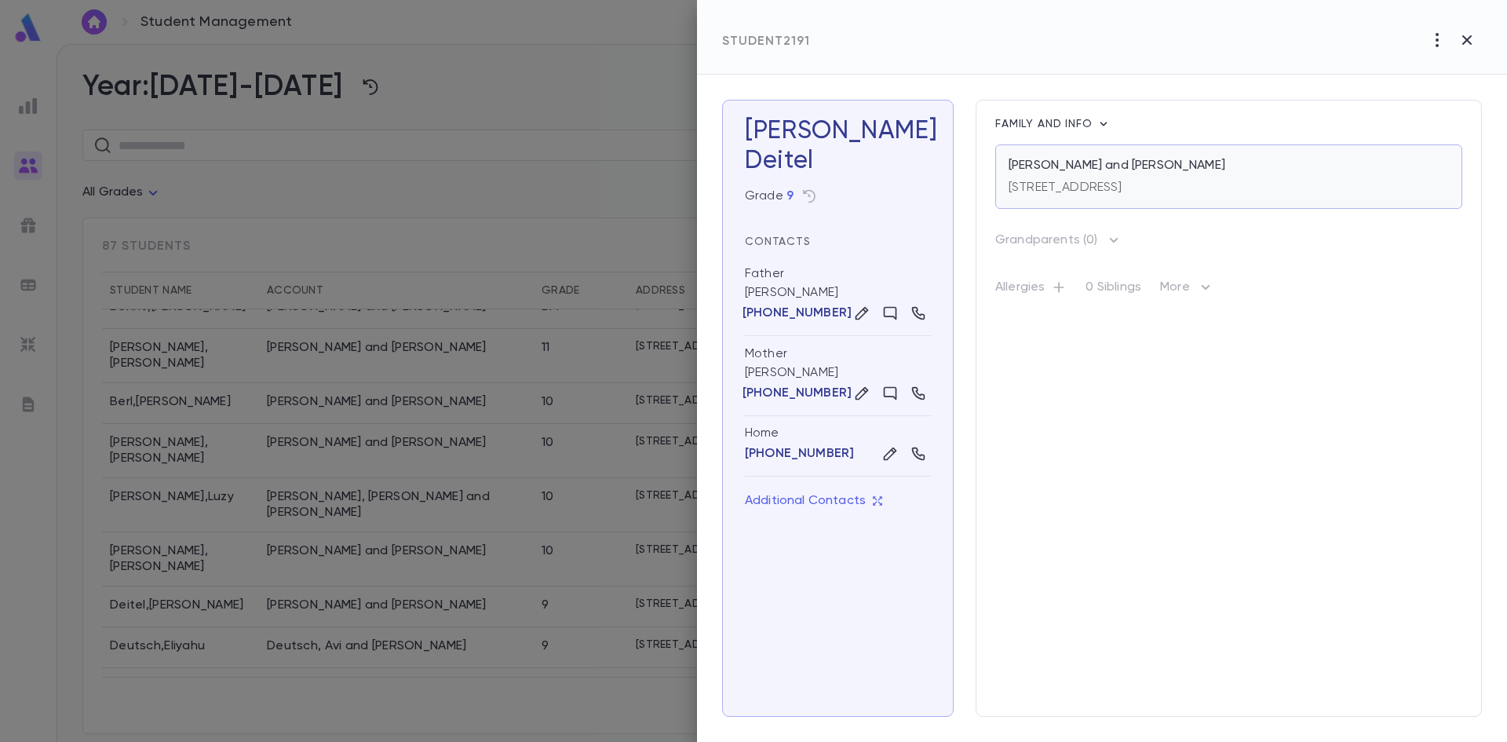
click at [1045, 198] on div "Deitel, Shmuel and Chavi 102 Pressburg Lane, Lakewood NJ 08701 United States" at bounding box center [1228, 176] width 467 height 64
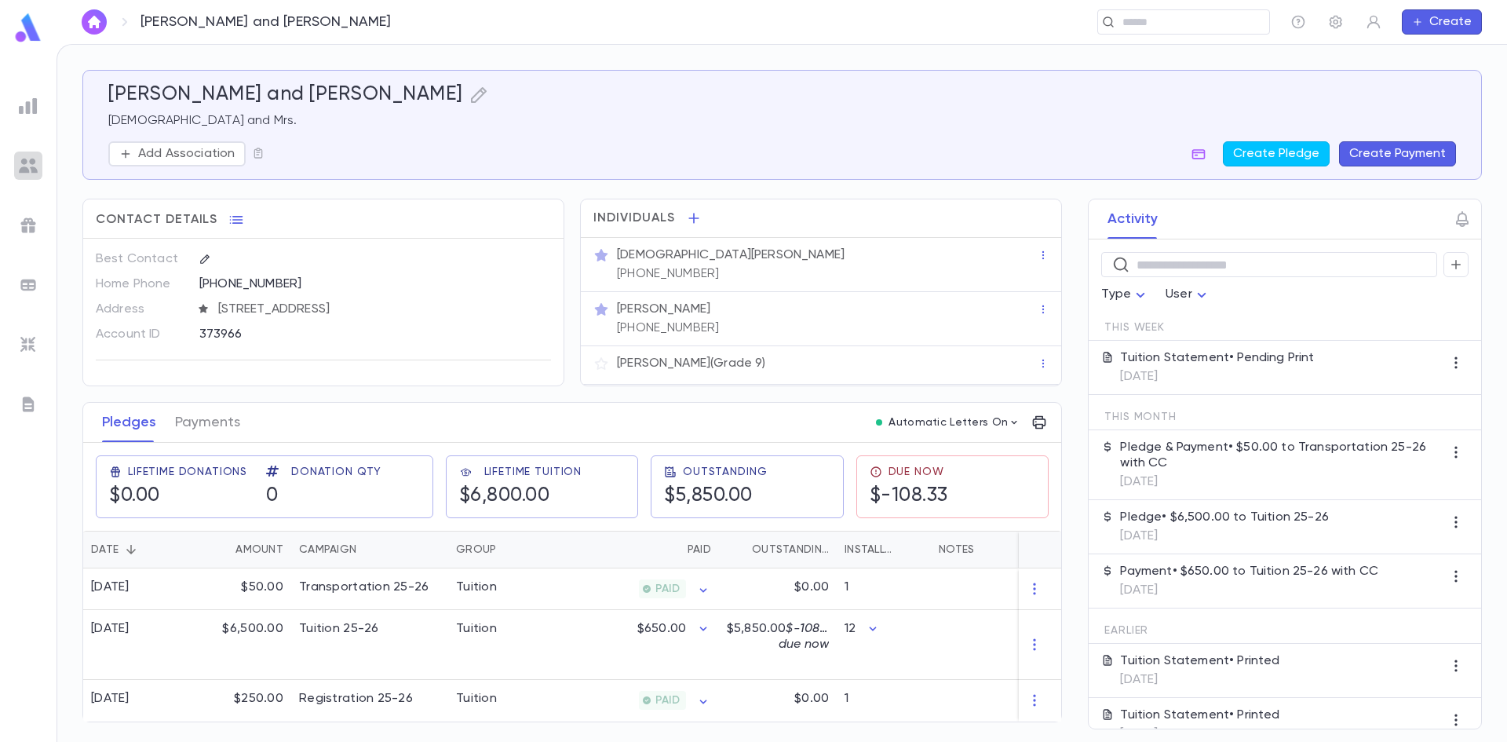
click at [16, 166] on div at bounding box center [28, 165] width 28 height 28
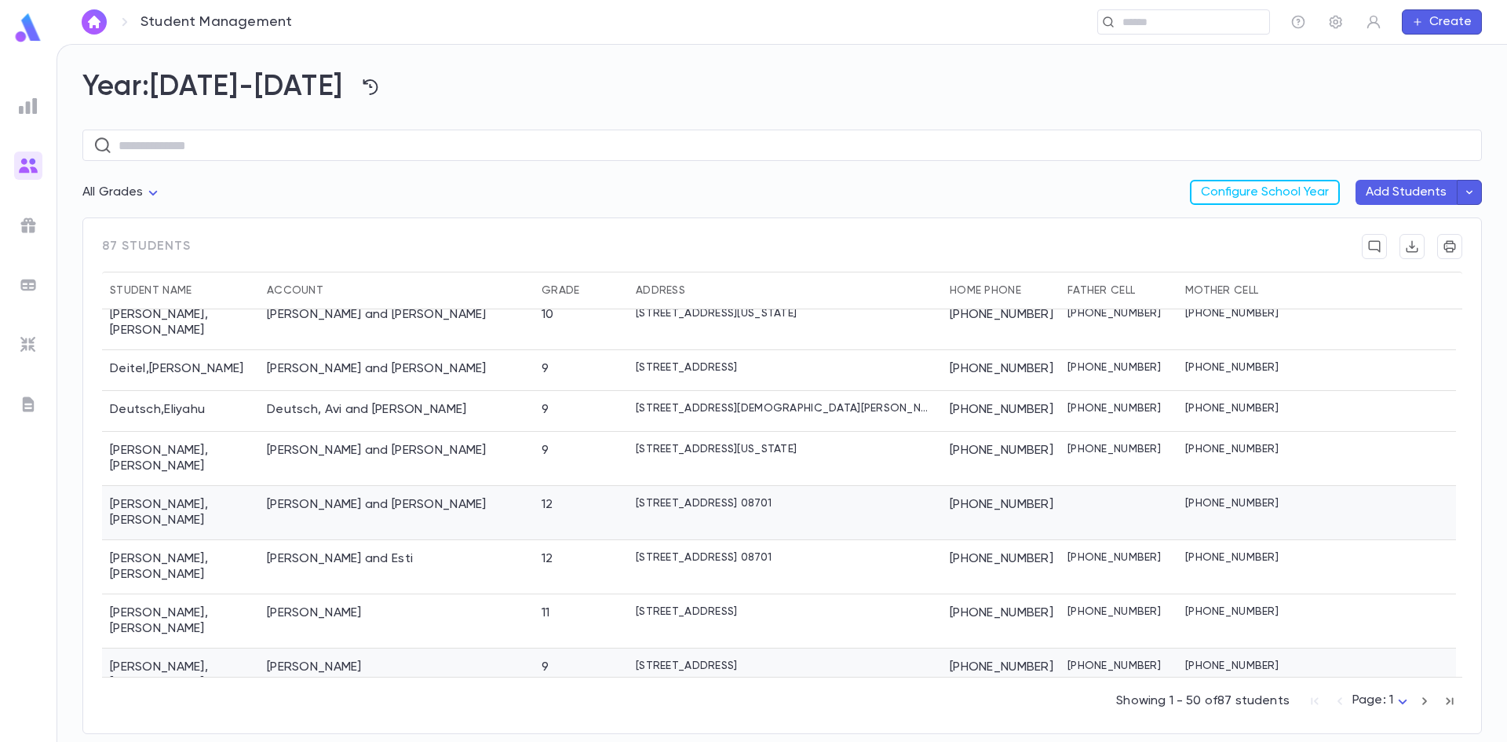
scroll to position [392, 0]
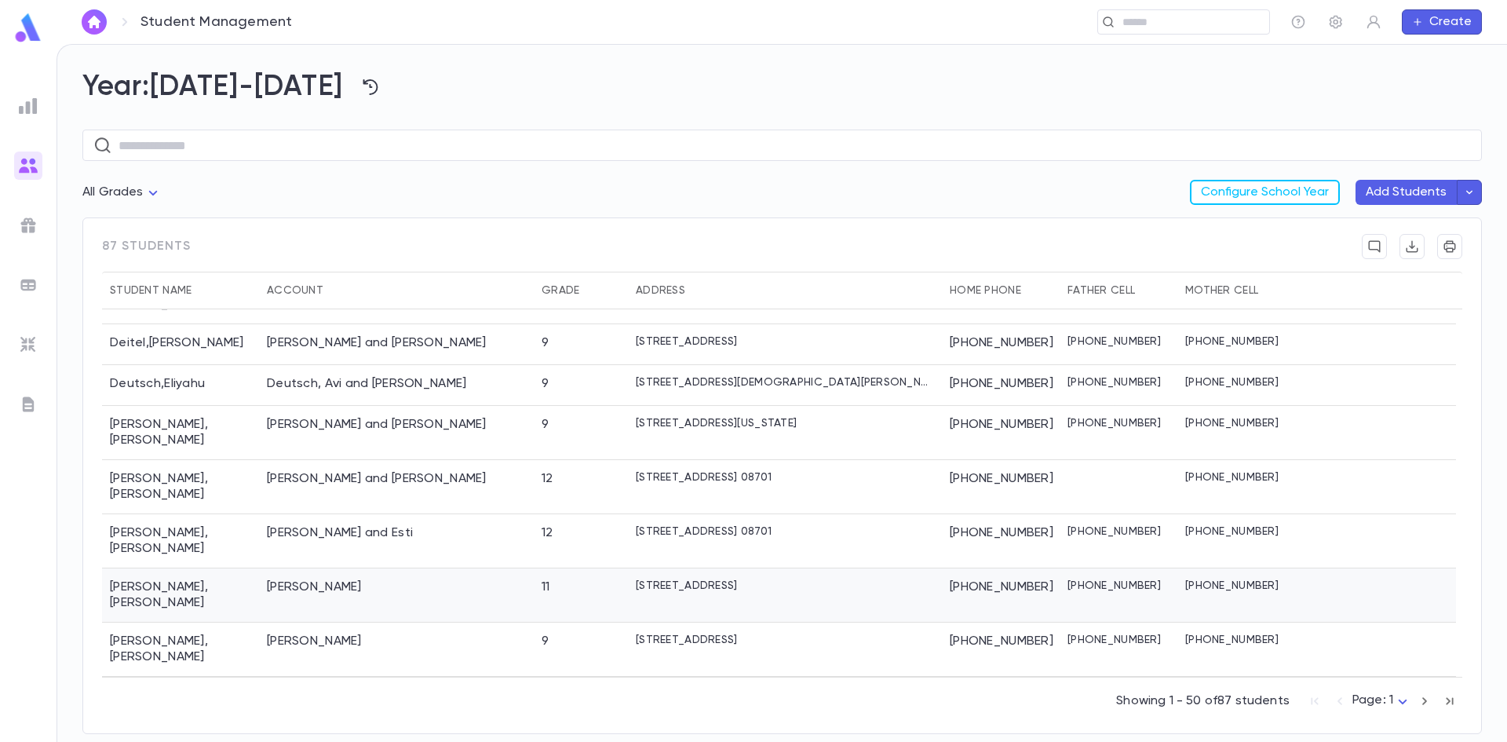
click at [134, 568] on div "[PERSON_NAME]" at bounding box center [180, 595] width 157 height 54
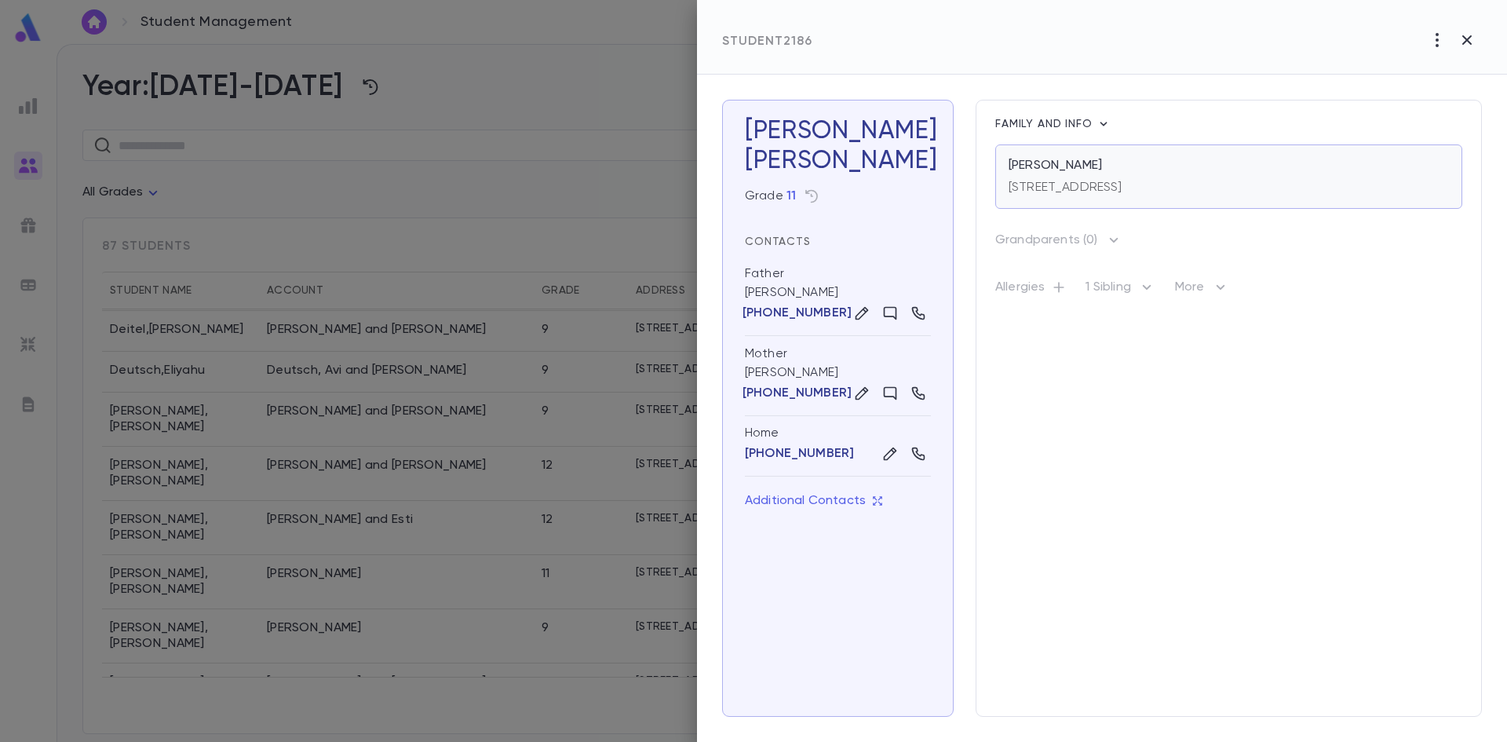
click at [1096, 159] on p "[PERSON_NAME]" at bounding box center [1054, 166] width 93 height 16
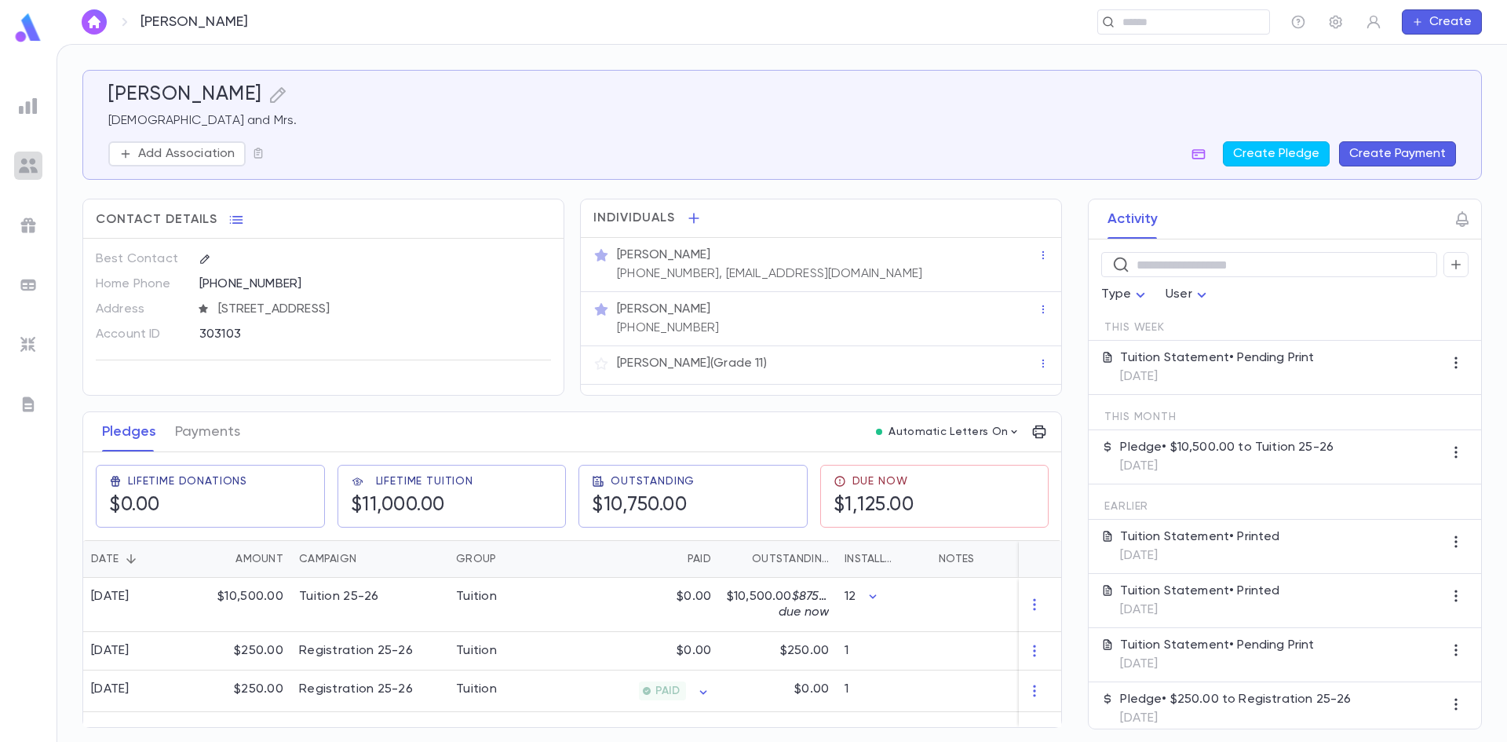
click at [24, 160] on img at bounding box center [28, 165] width 19 height 19
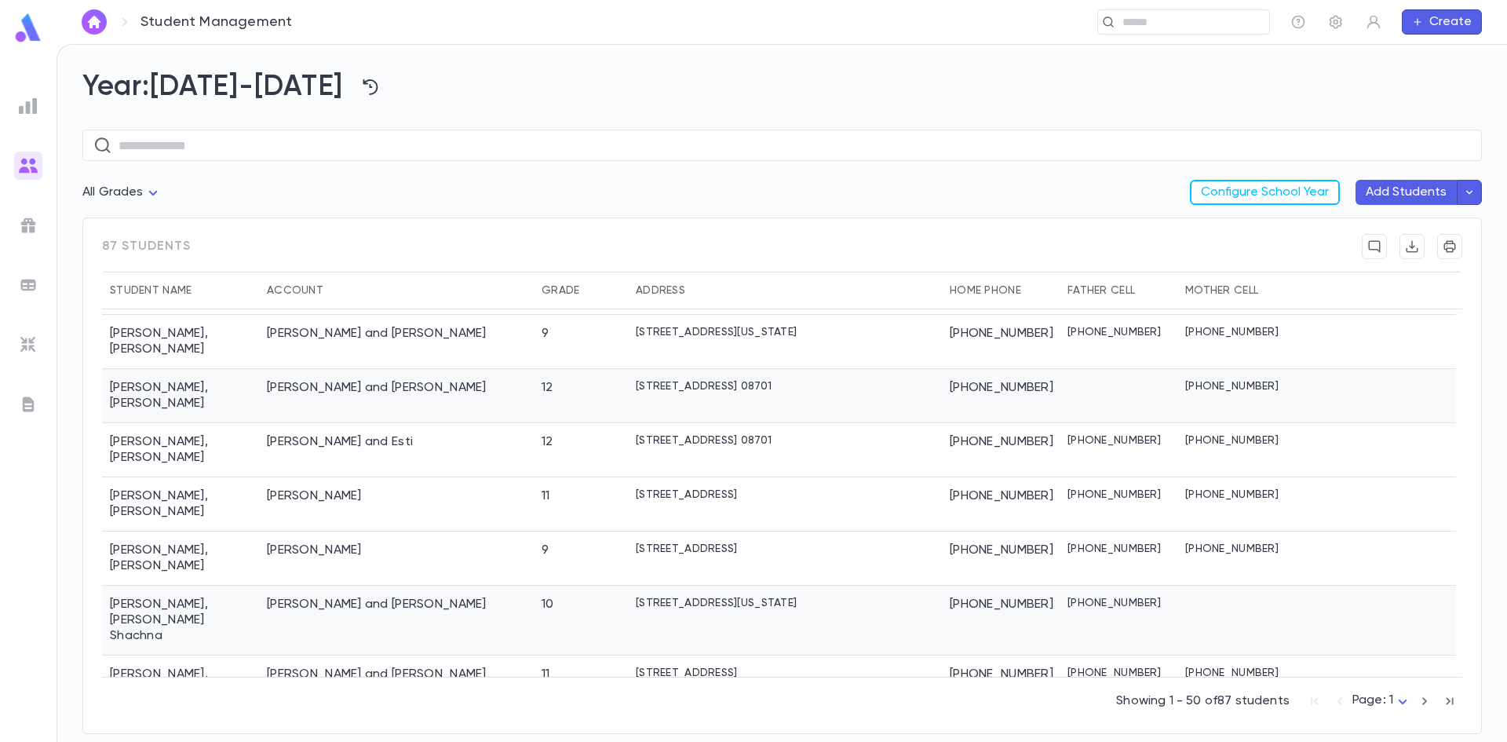
scroll to position [471, 0]
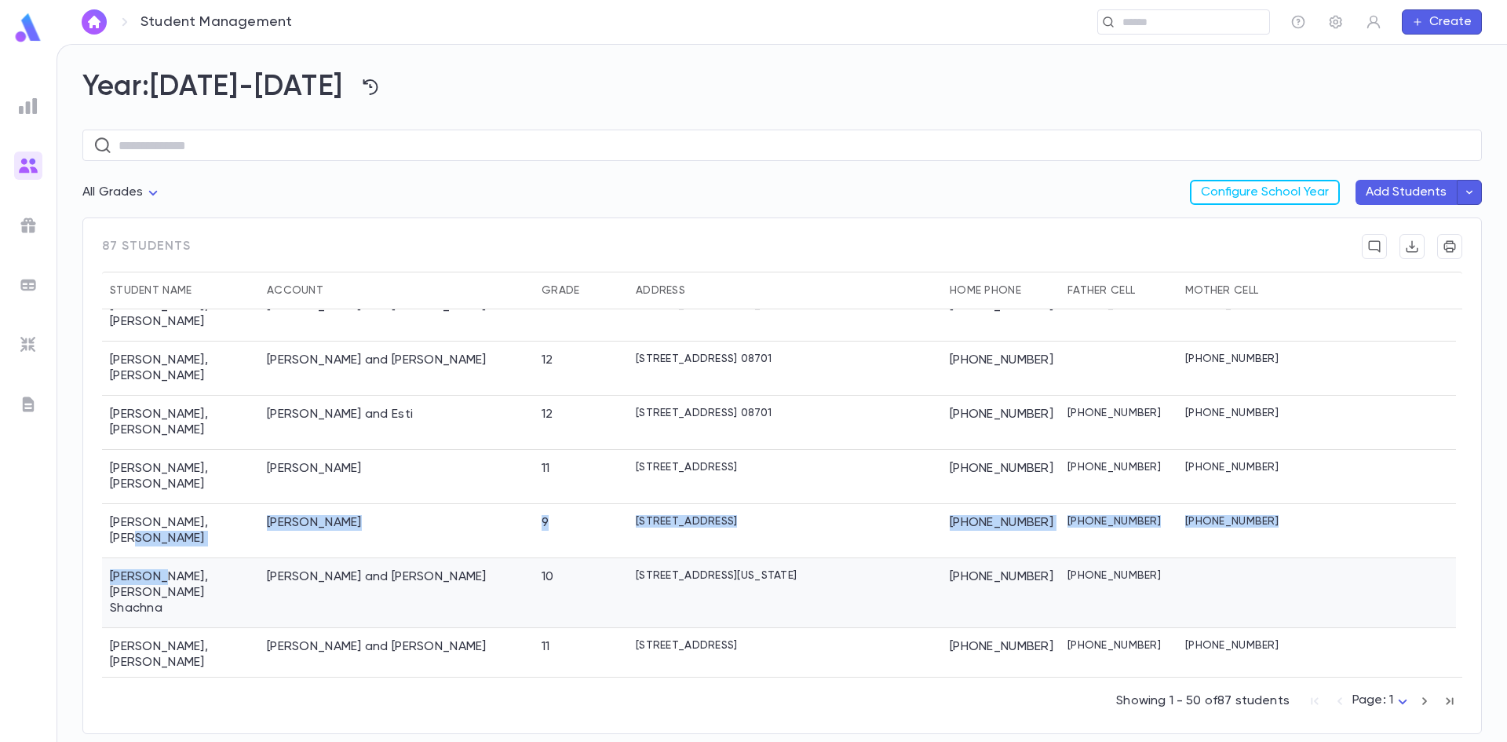
drag, startPoint x: 177, startPoint y: 491, endPoint x: 161, endPoint y: 512, distance: 27.0
click at [161, 512] on div "Deitel , Shimon Deitel, Shmuel and Chavi 9 102 Pressburg Lane, Lakewood NJ 0870…" at bounding box center [779, 586] width 1354 height 761
click at [151, 558] on div "Eidelman , Sholom Shachna" at bounding box center [180, 593] width 157 height 70
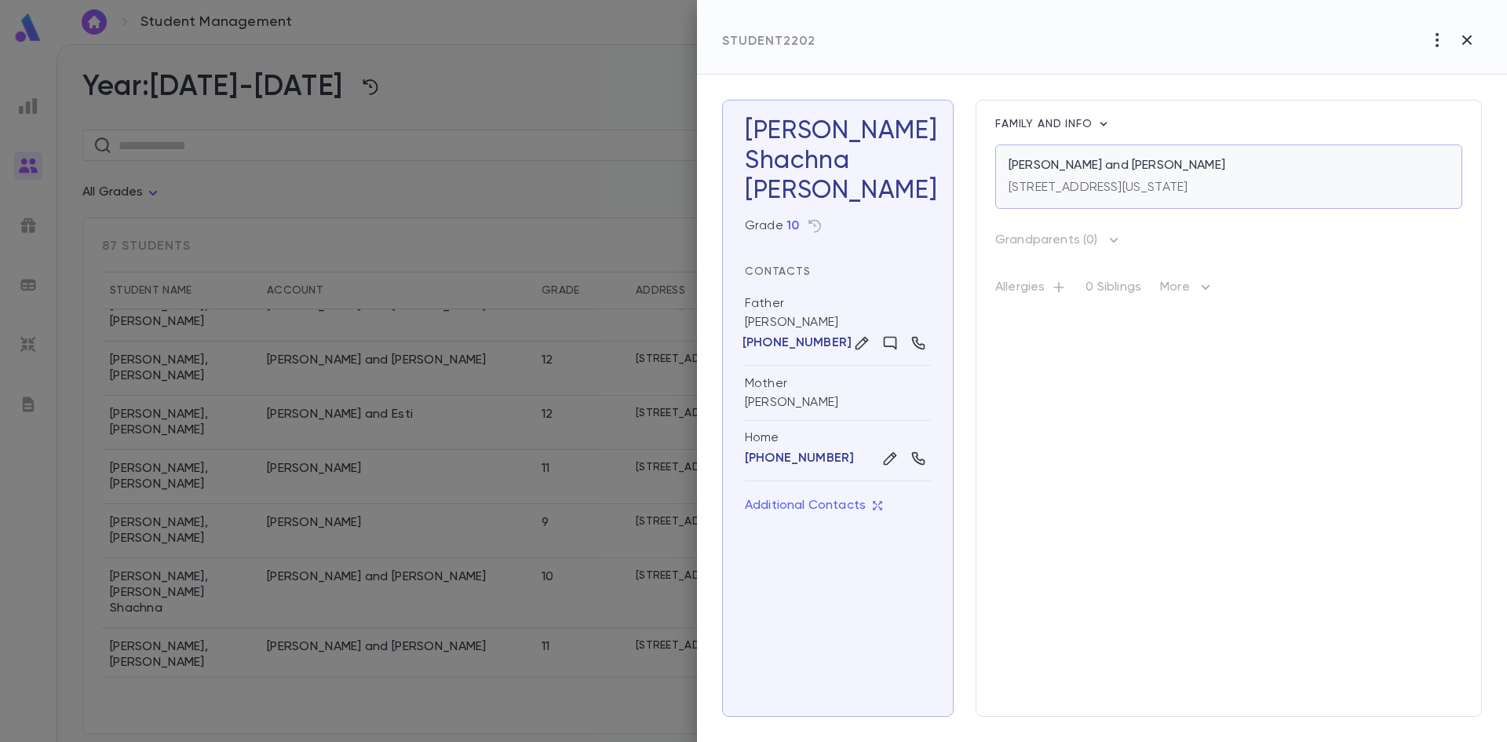
click at [1045, 181] on p "[STREET_ADDRESS][US_STATE]" at bounding box center [1097, 188] width 179 height 16
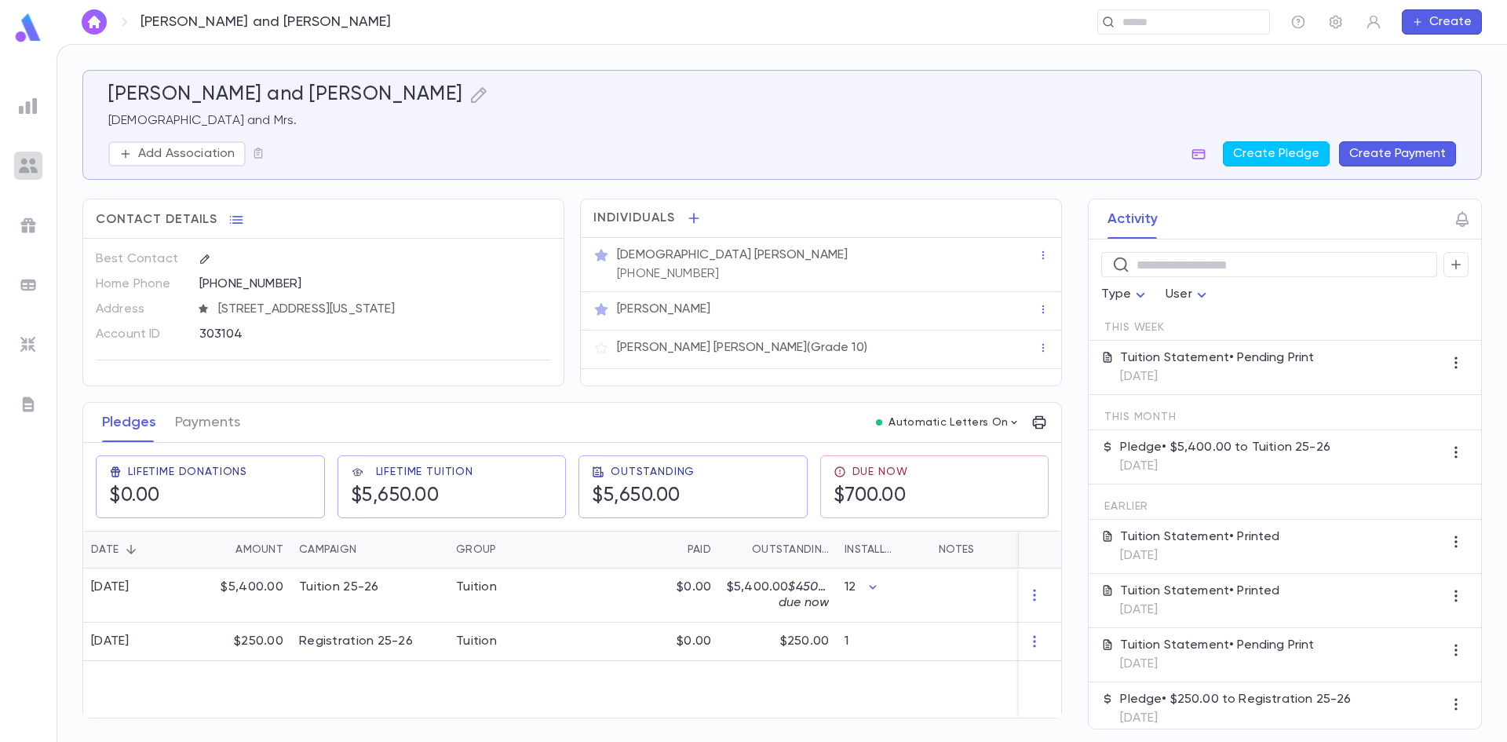
click at [34, 167] on img at bounding box center [28, 165] width 19 height 19
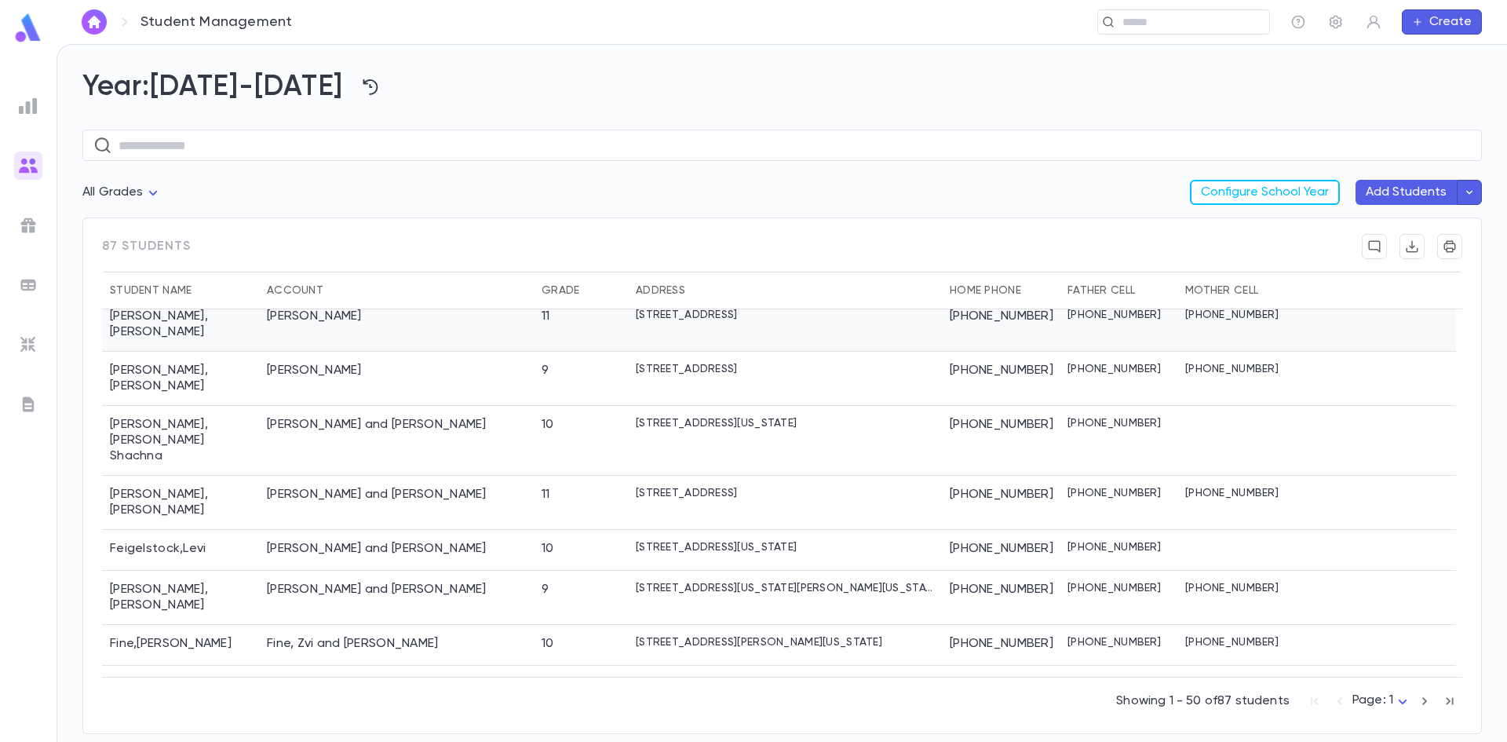
scroll to position [628, 0]
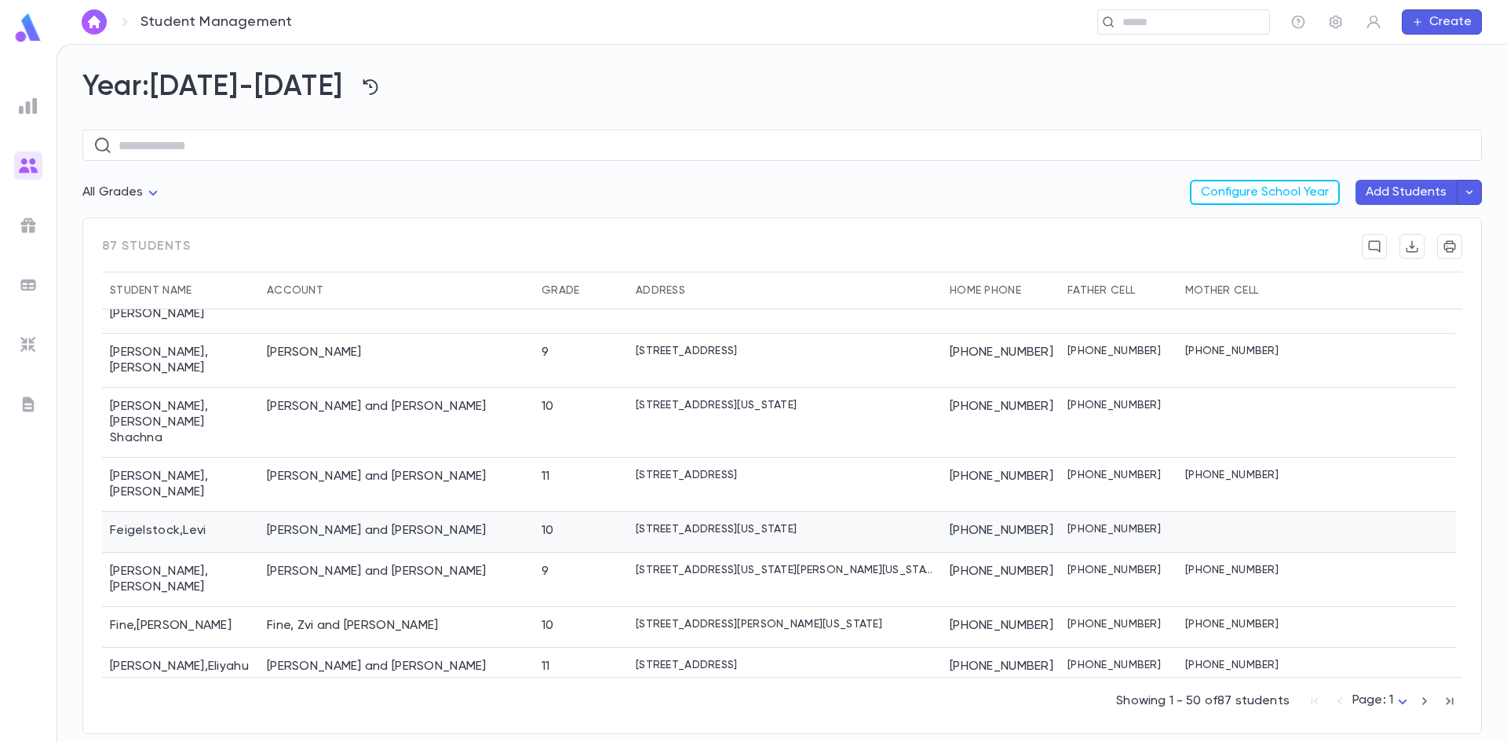
click at [133, 512] on div "Feigelstock , Levi" at bounding box center [180, 532] width 157 height 41
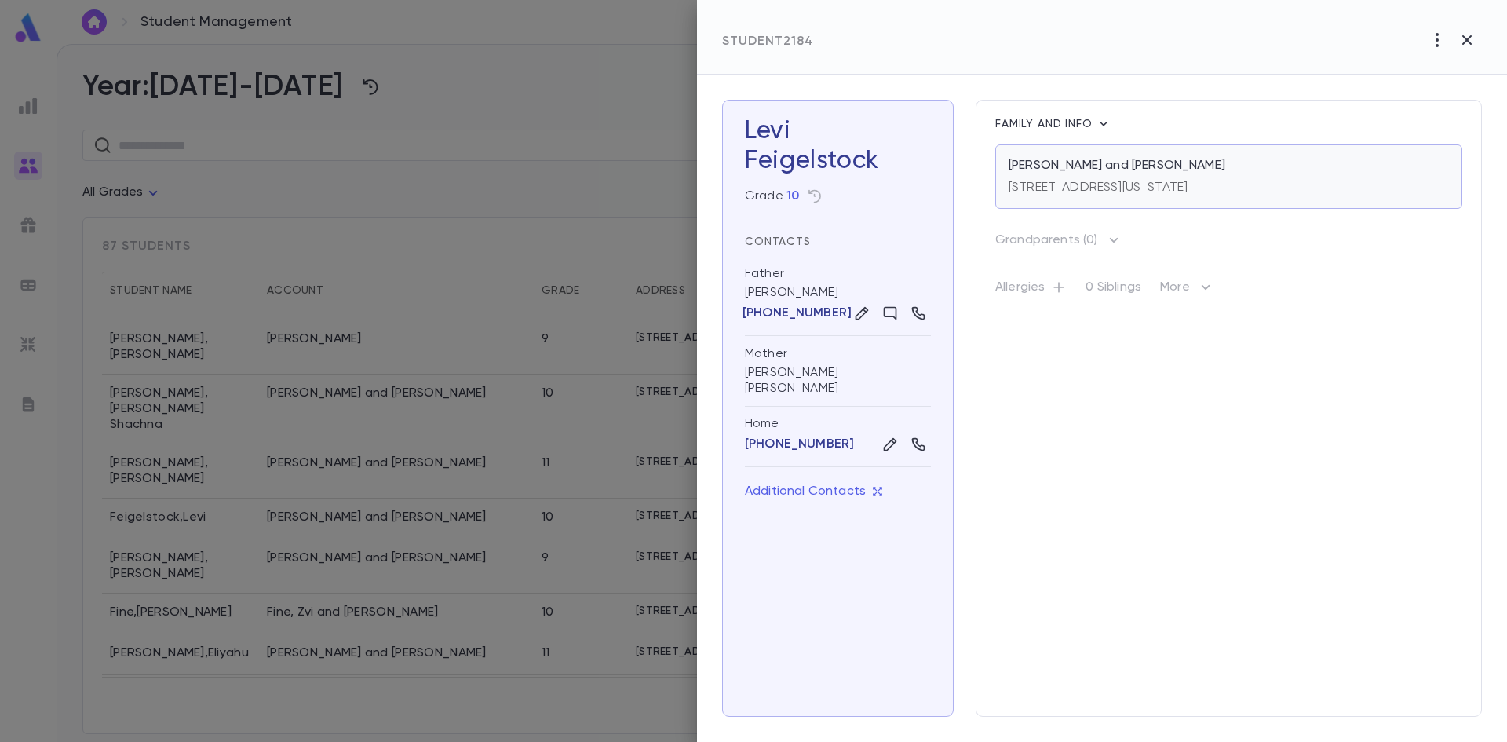
click at [1125, 173] on p "[PERSON_NAME] and [PERSON_NAME]" at bounding box center [1116, 166] width 217 height 16
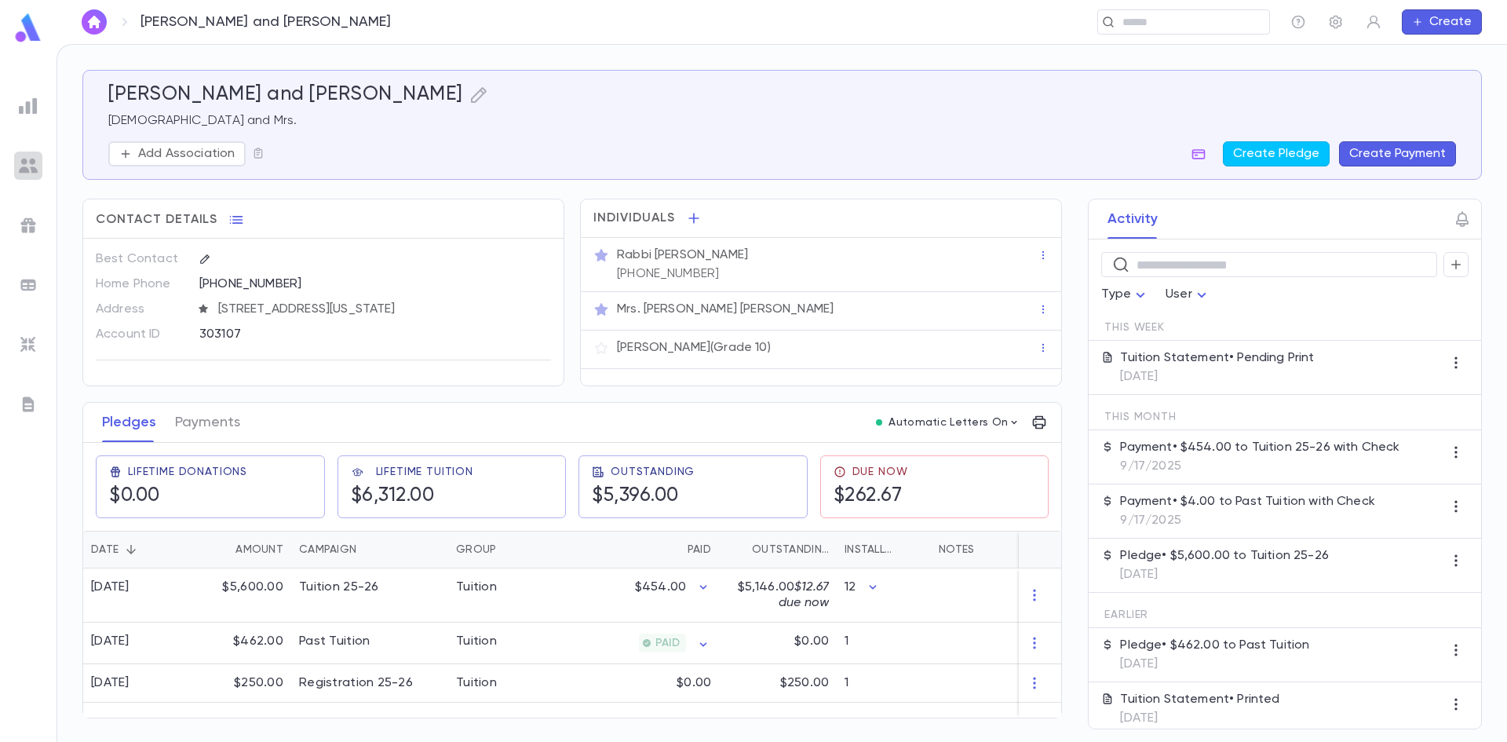
click at [24, 161] on img at bounding box center [28, 165] width 19 height 19
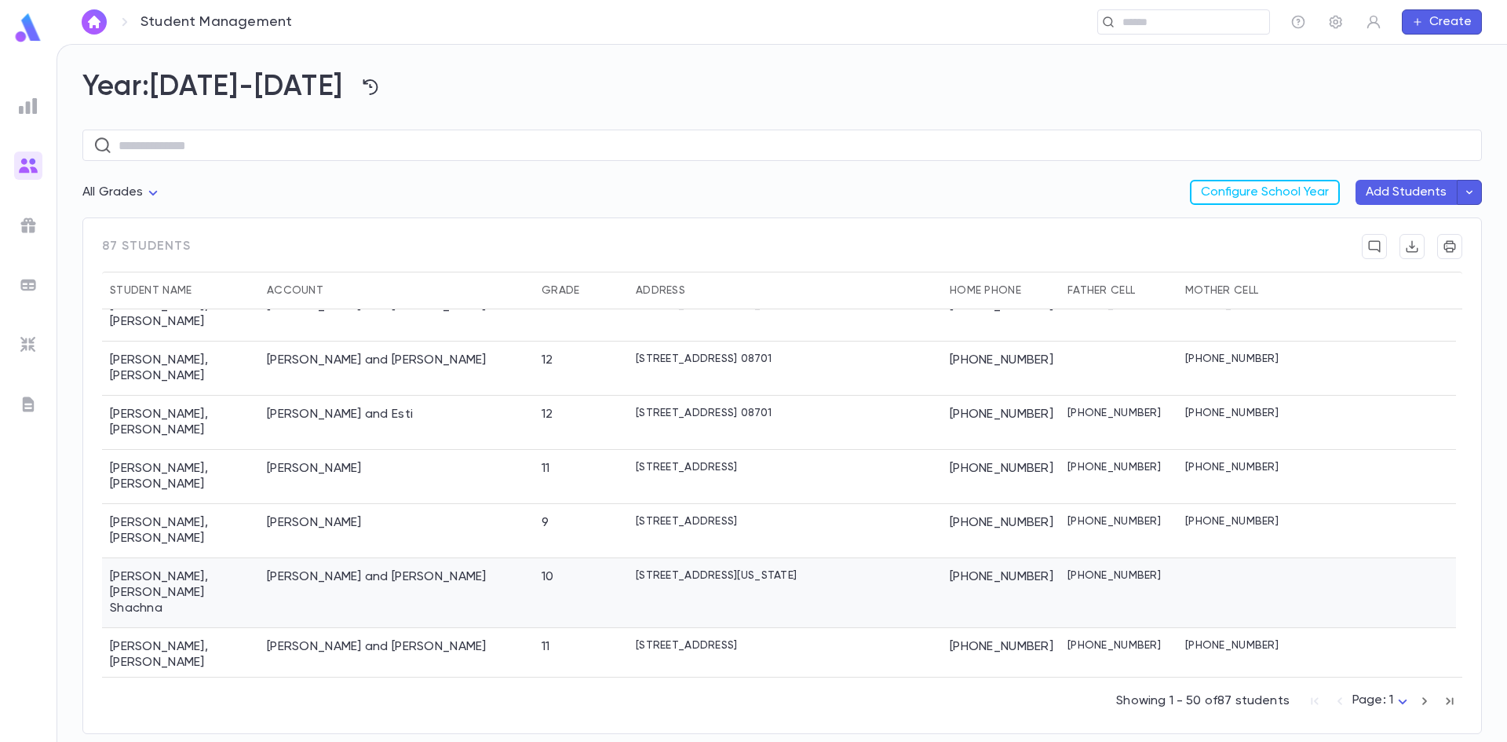
scroll to position [549, 0]
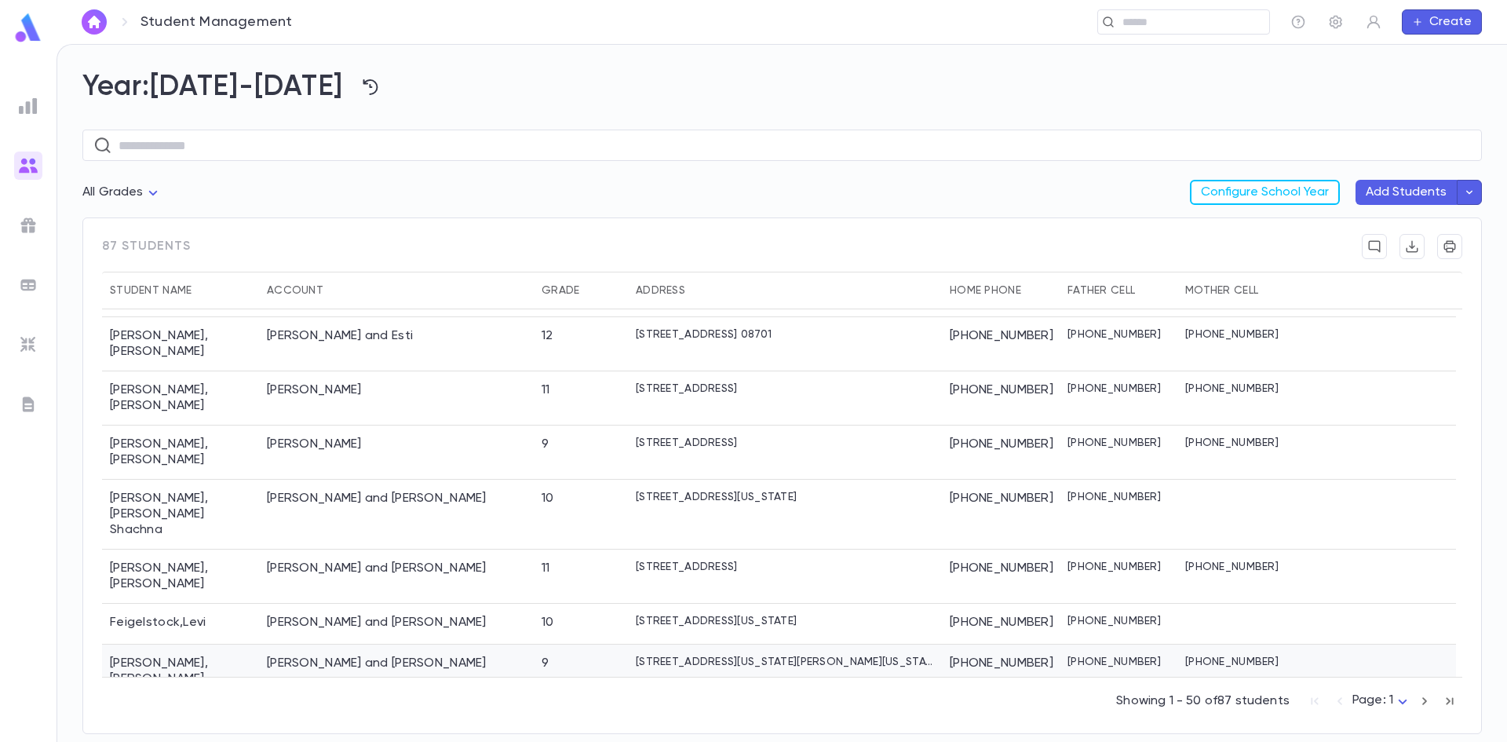
click at [169, 644] on div "[PERSON_NAME]" at bounding box center [180, 671] width 157 height 54
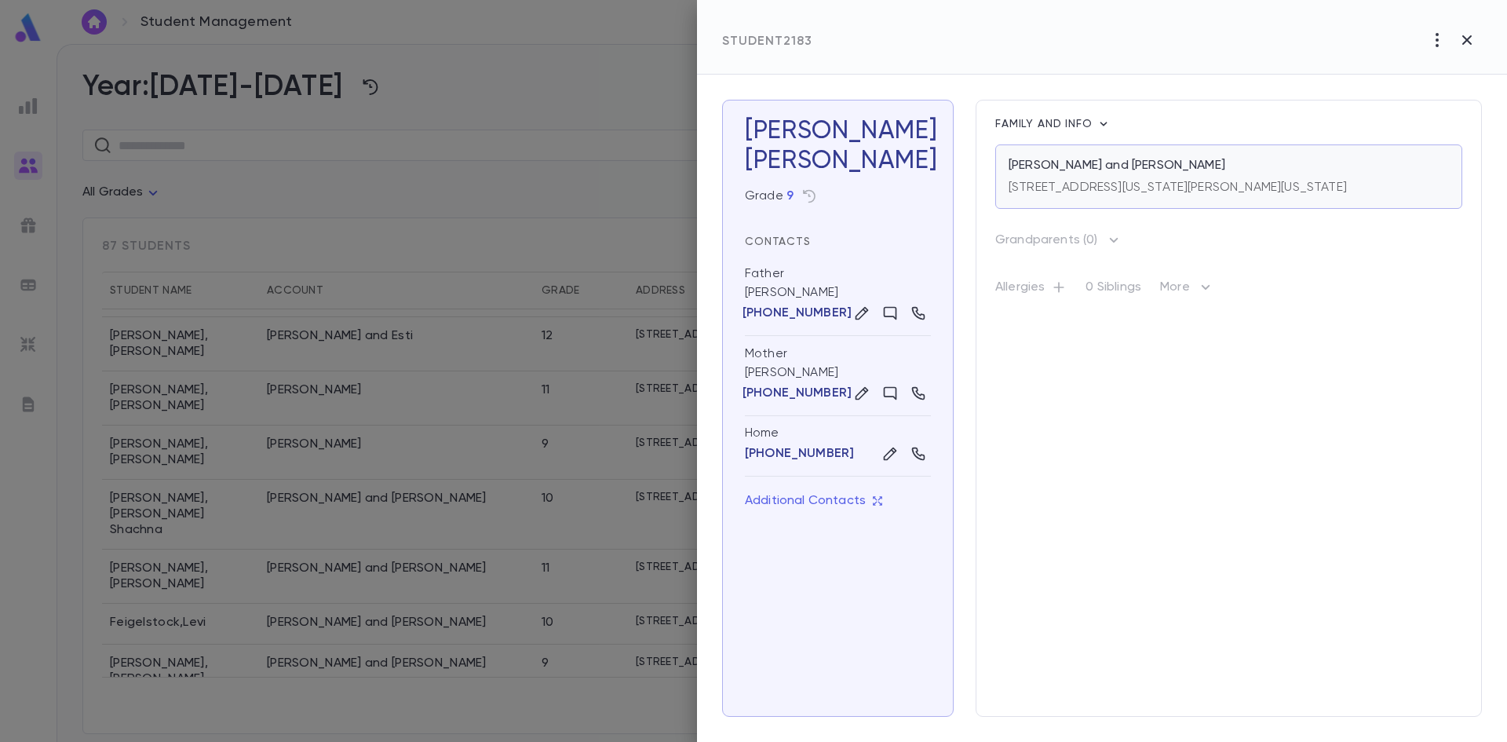
click at [1004, 208] on div "[PERSON_NAME] and [PERSON_NAME] [STREET_ADDRESS][US_STATE][PERSON_NAME][US_STAT…" at bounding box center [1228, 176] width 467 height 64
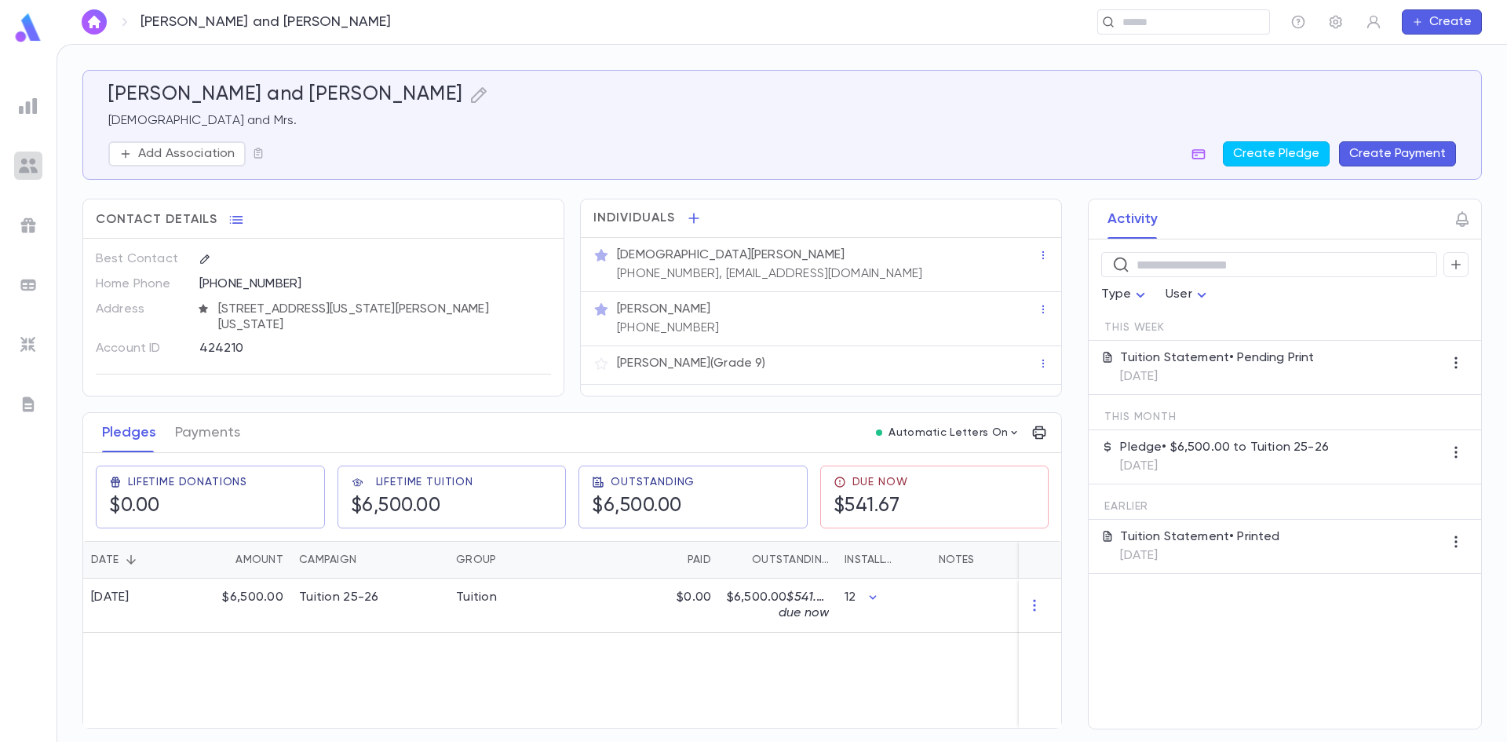
click at [26, 167] on img at bounding box center [28, 165] width 19 height 19
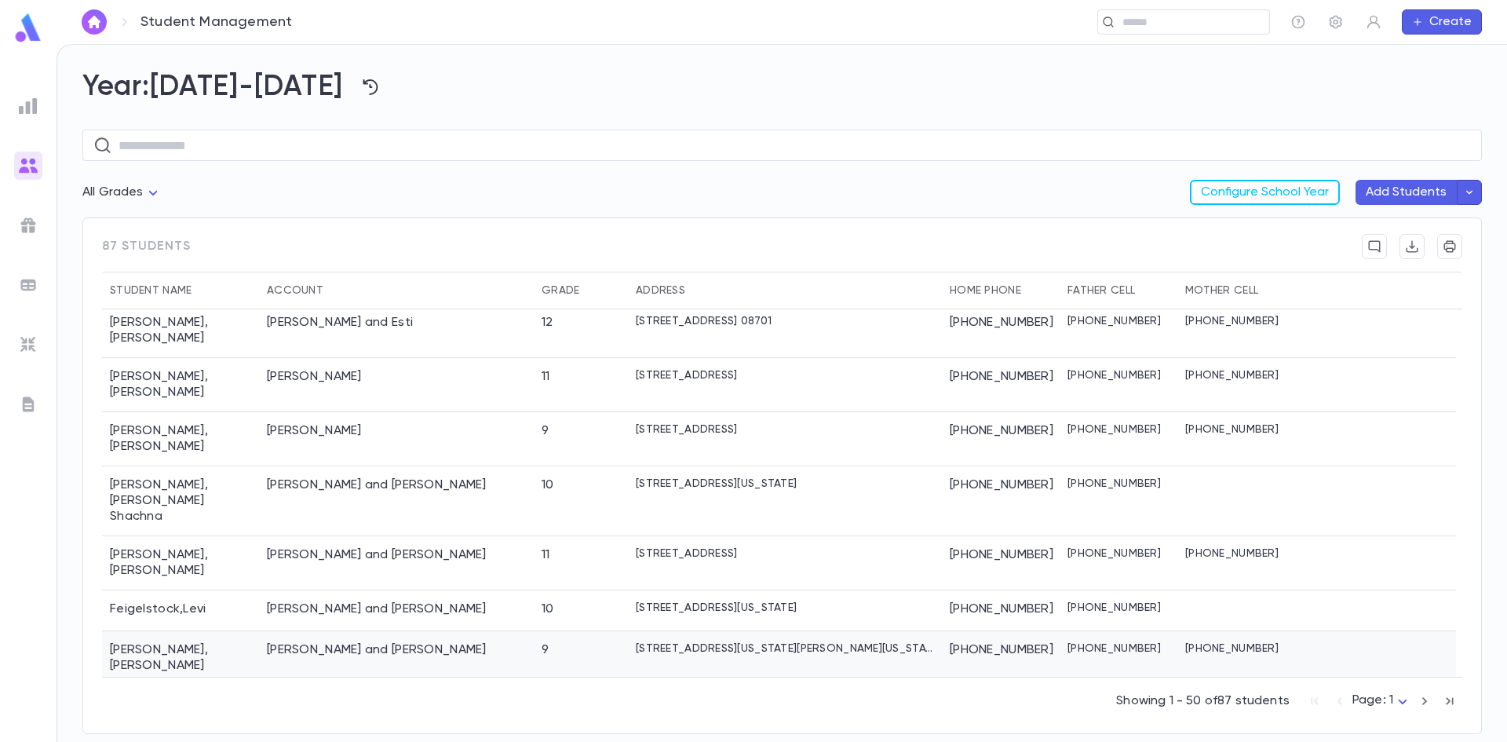
scroll to position [628, 0]
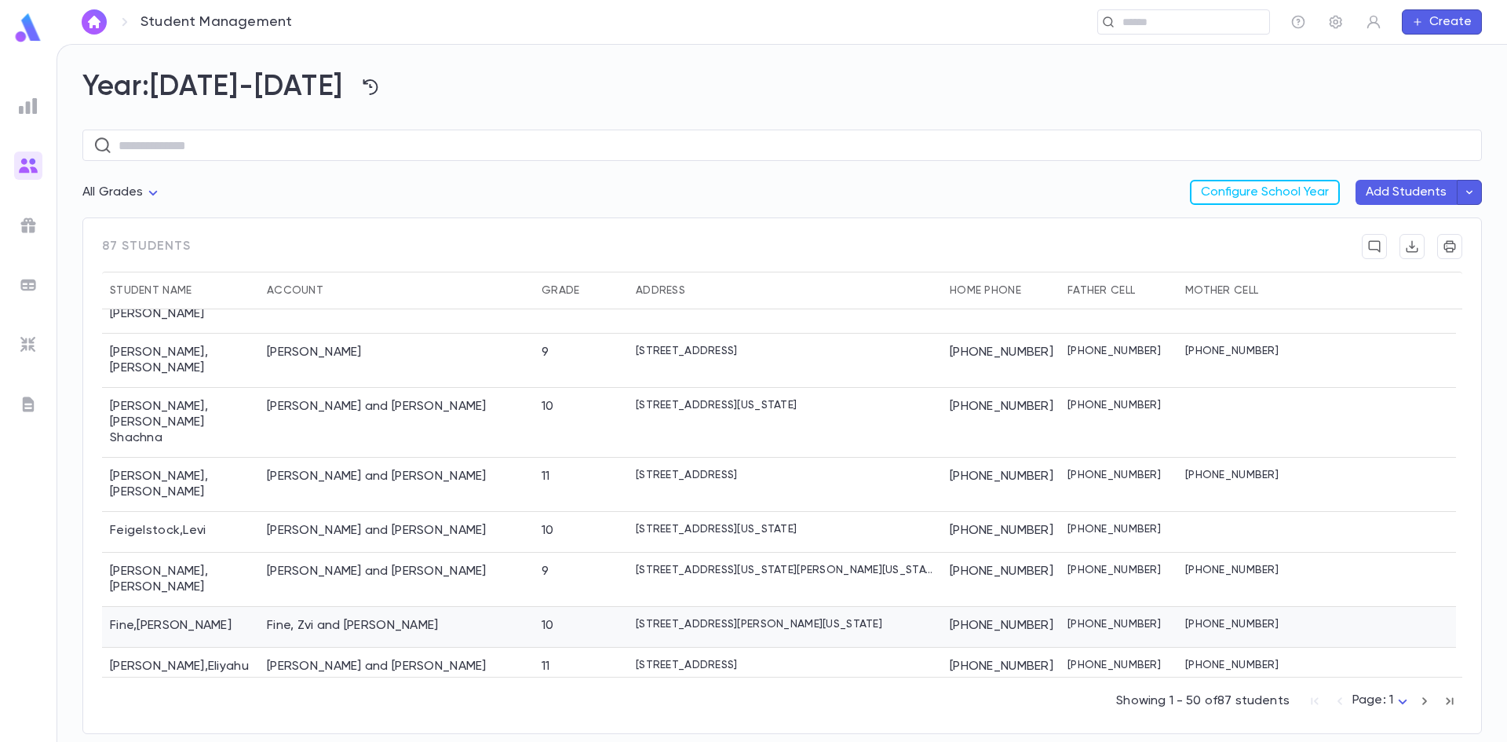
click at [136, 607] on div "Fine , Yaakov Ahron" at bounding box center [180, 627] width 157 height 41
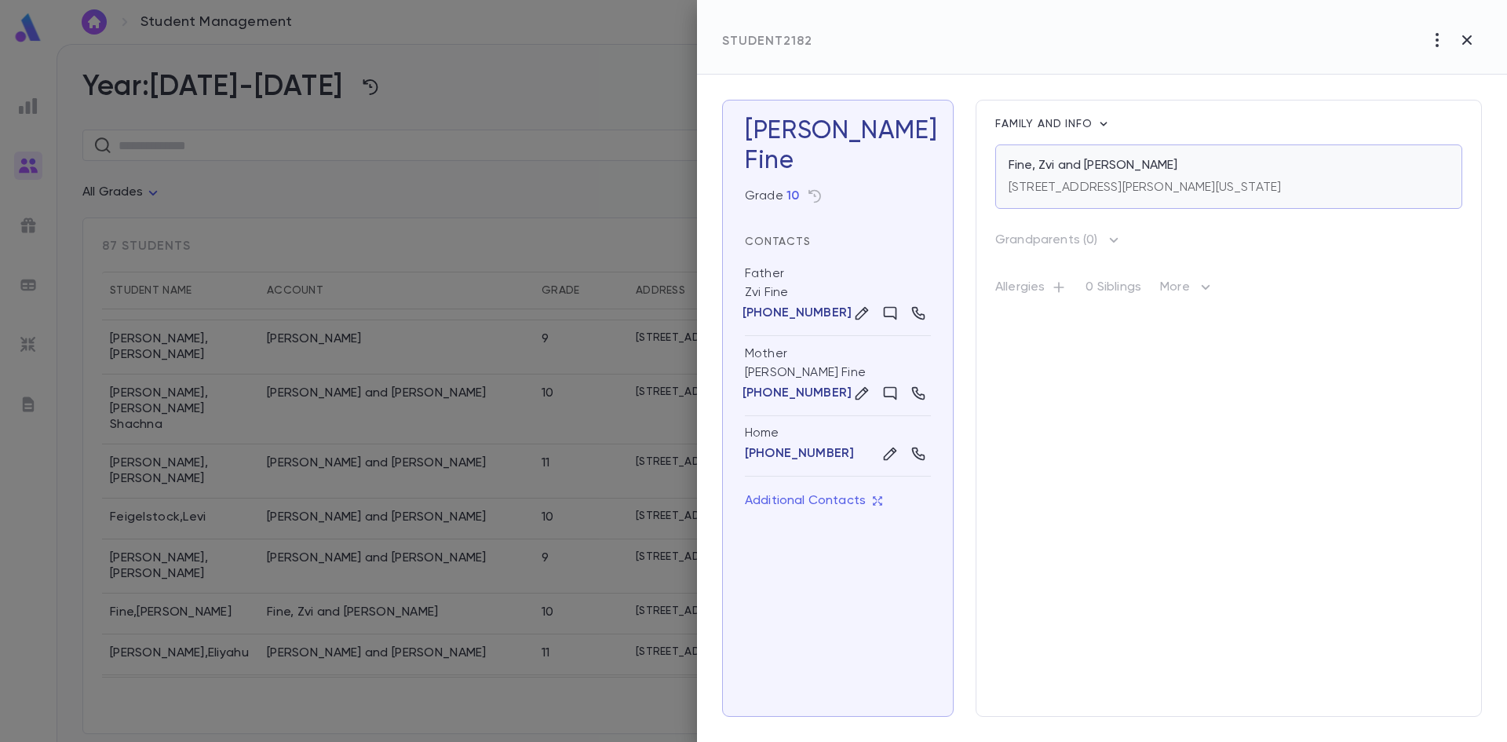
click at [1082, 172] on p "Fine, Zvi and [PERSON_NAME]" at bounding box center [1092, 166] width 169 height 16
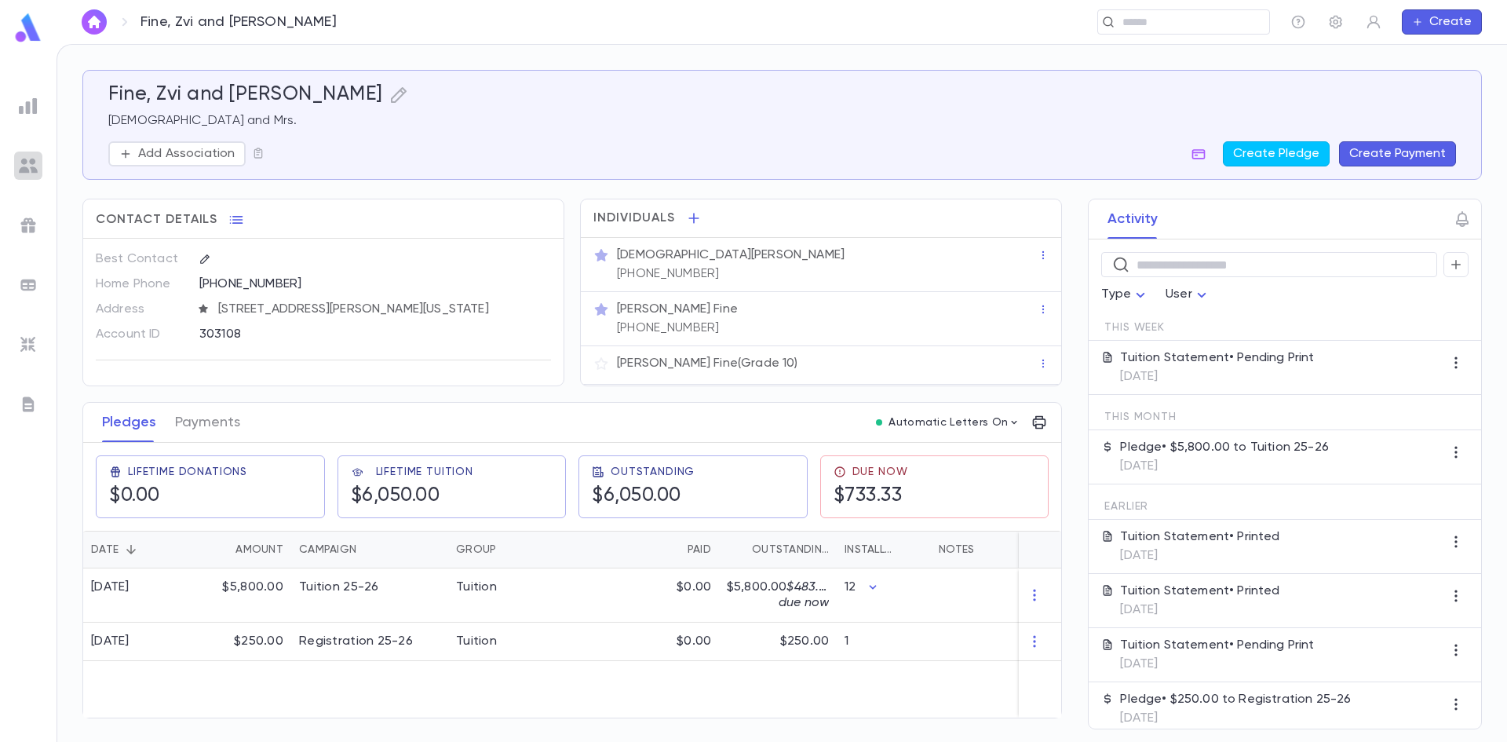
click at [25, 157] on img at bounding box center [28, 165] width 19 height 19
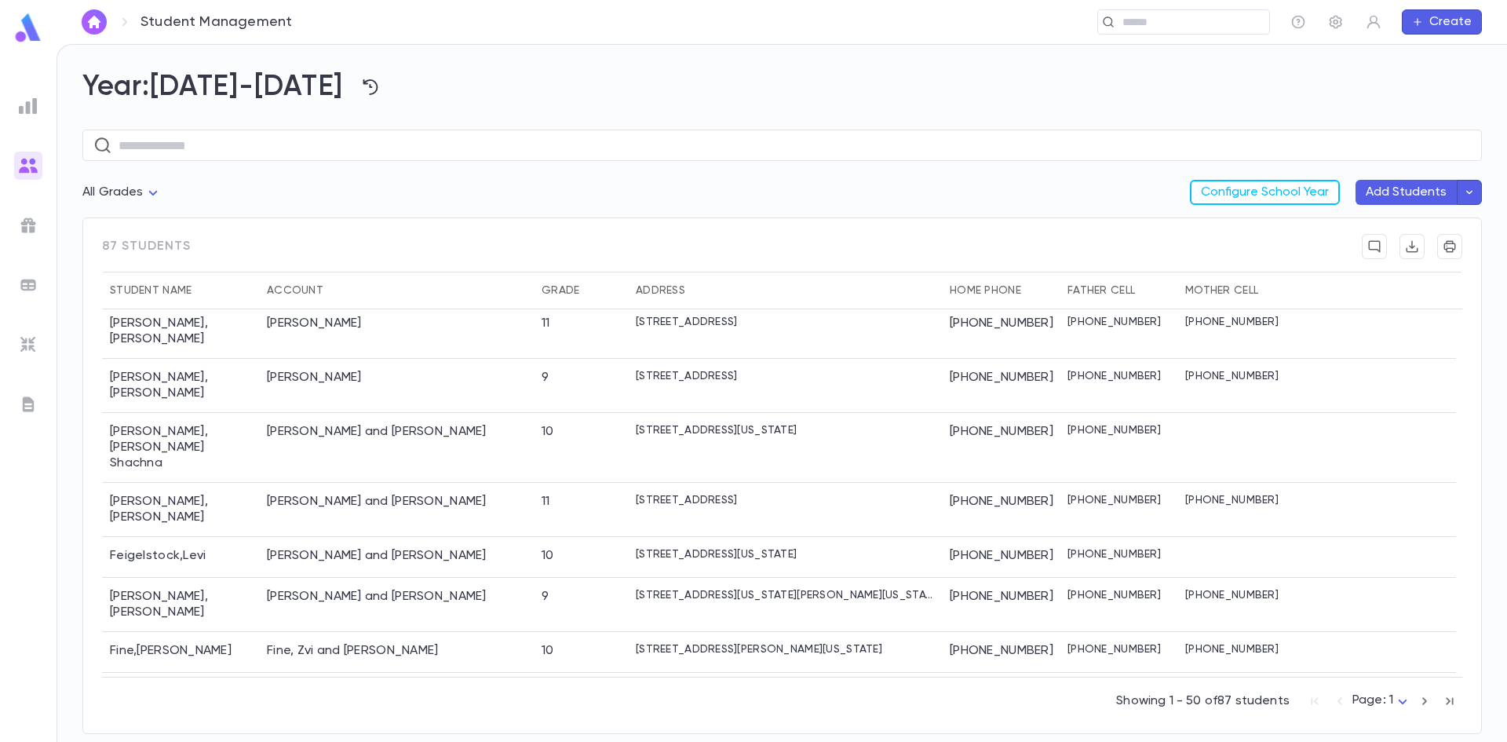
scroll to position [628, 0]
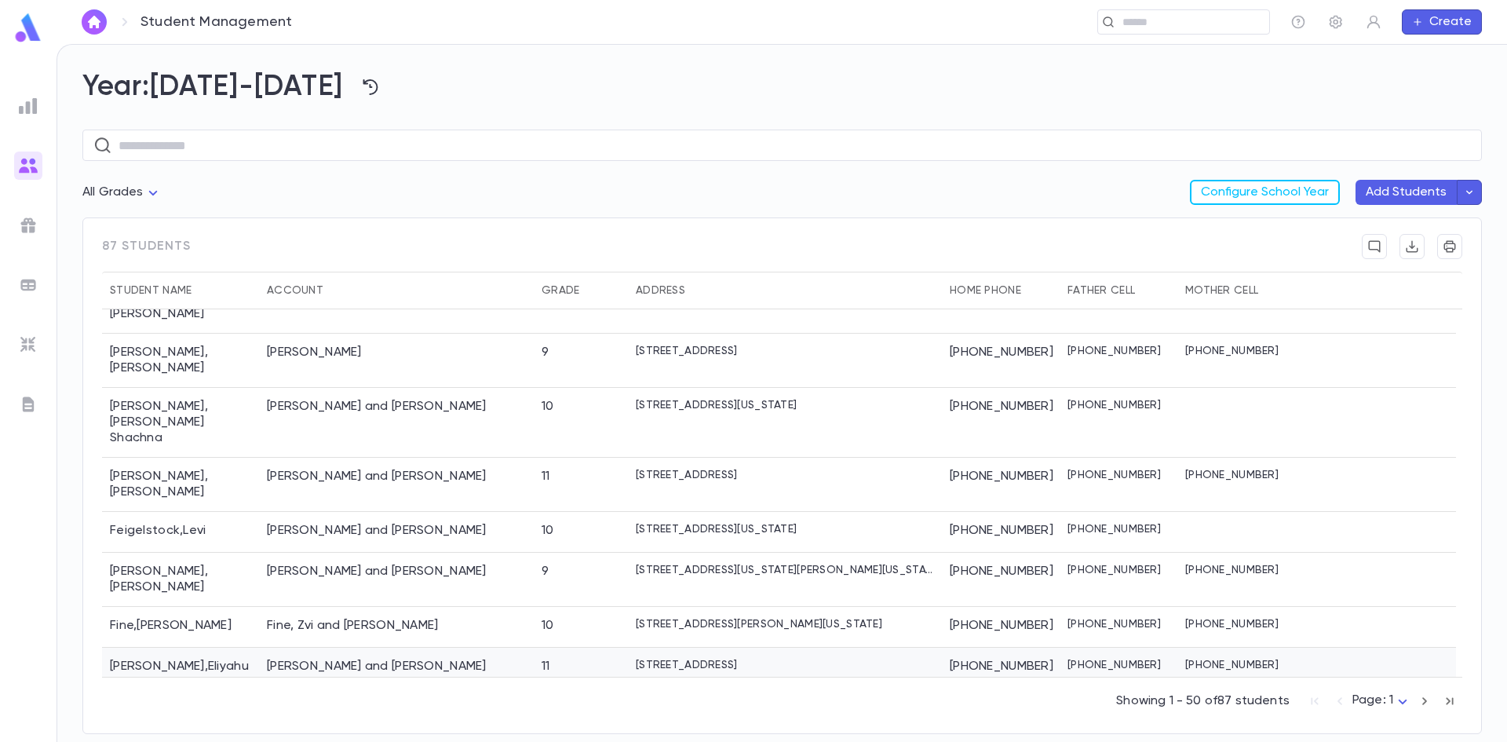
click at [170, 647] on div "Fisher , Eliyahu" at bounding box center [180, 667] width 157 height 41
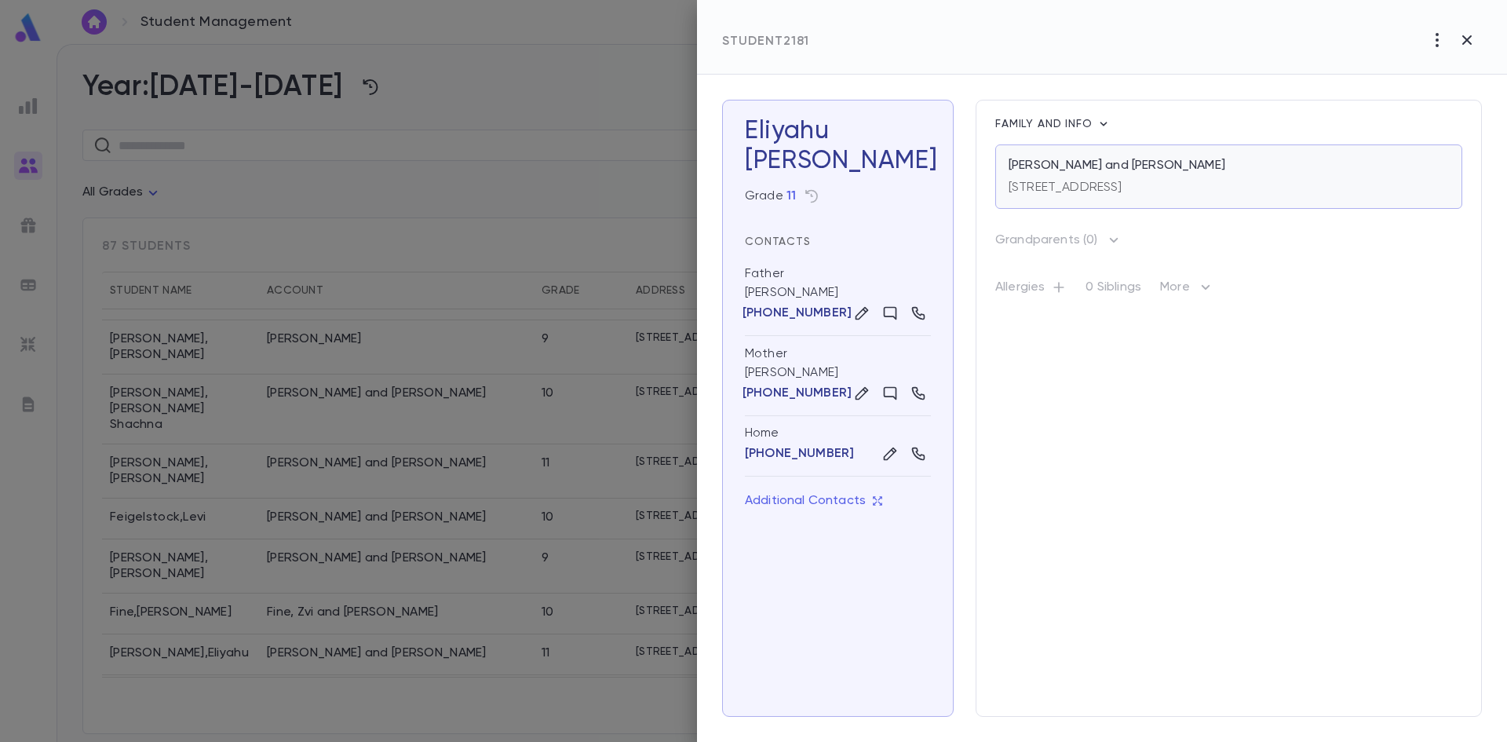
click at [1122, 177] on div "[STREET_ADDRESS]" at bounding box center [1065, 184] width 114 height 22
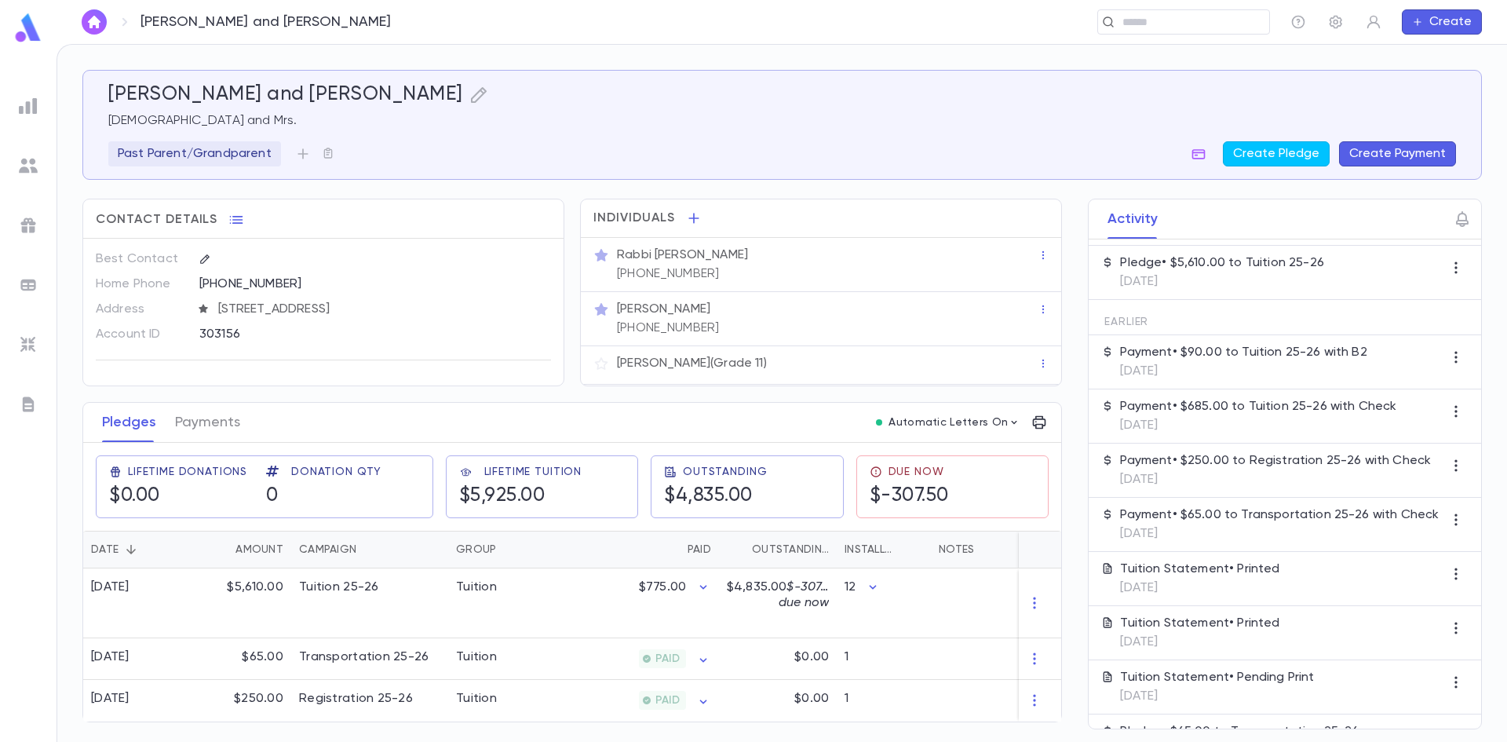
scroll to position [235, 0]
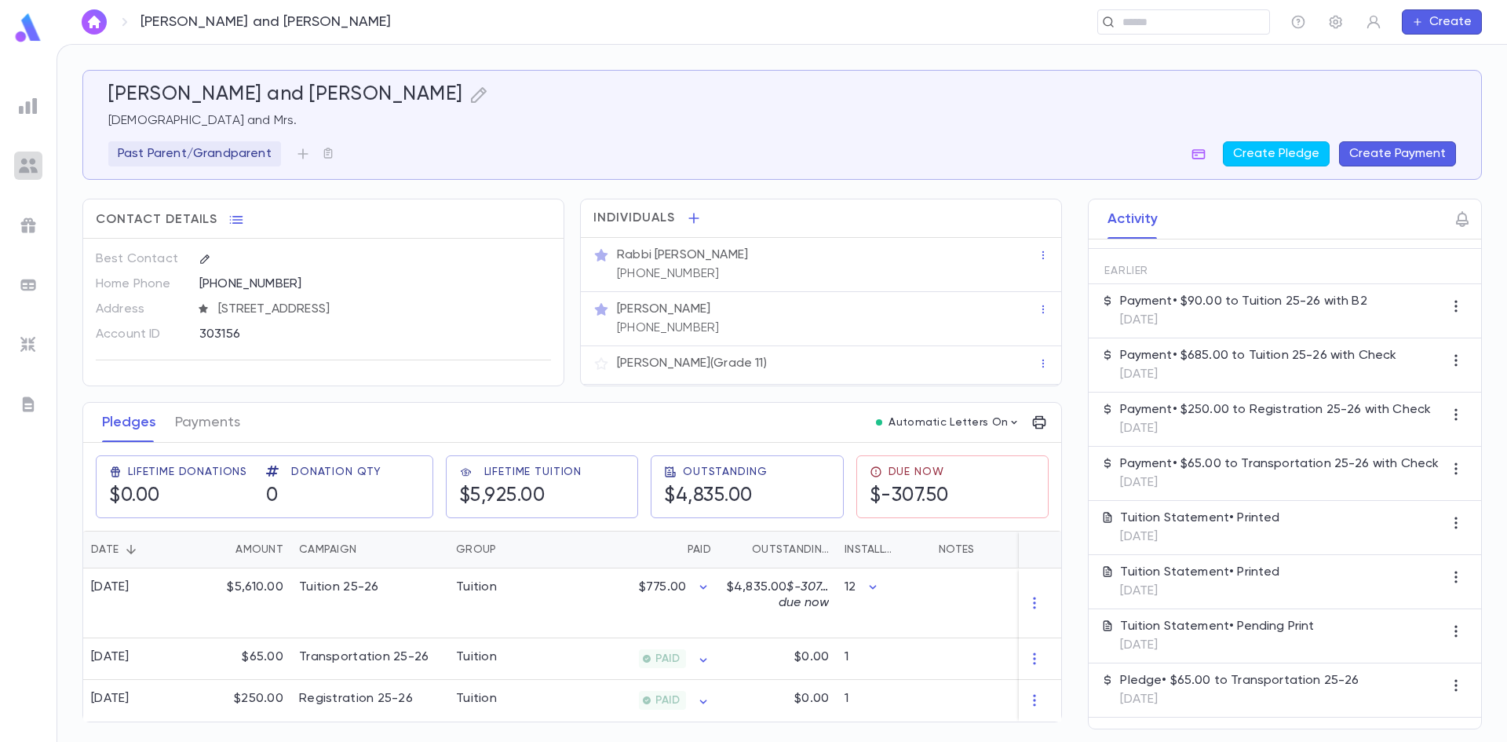
click at [29, 166] on img at bounding box center [28, 165] width 19 height 19
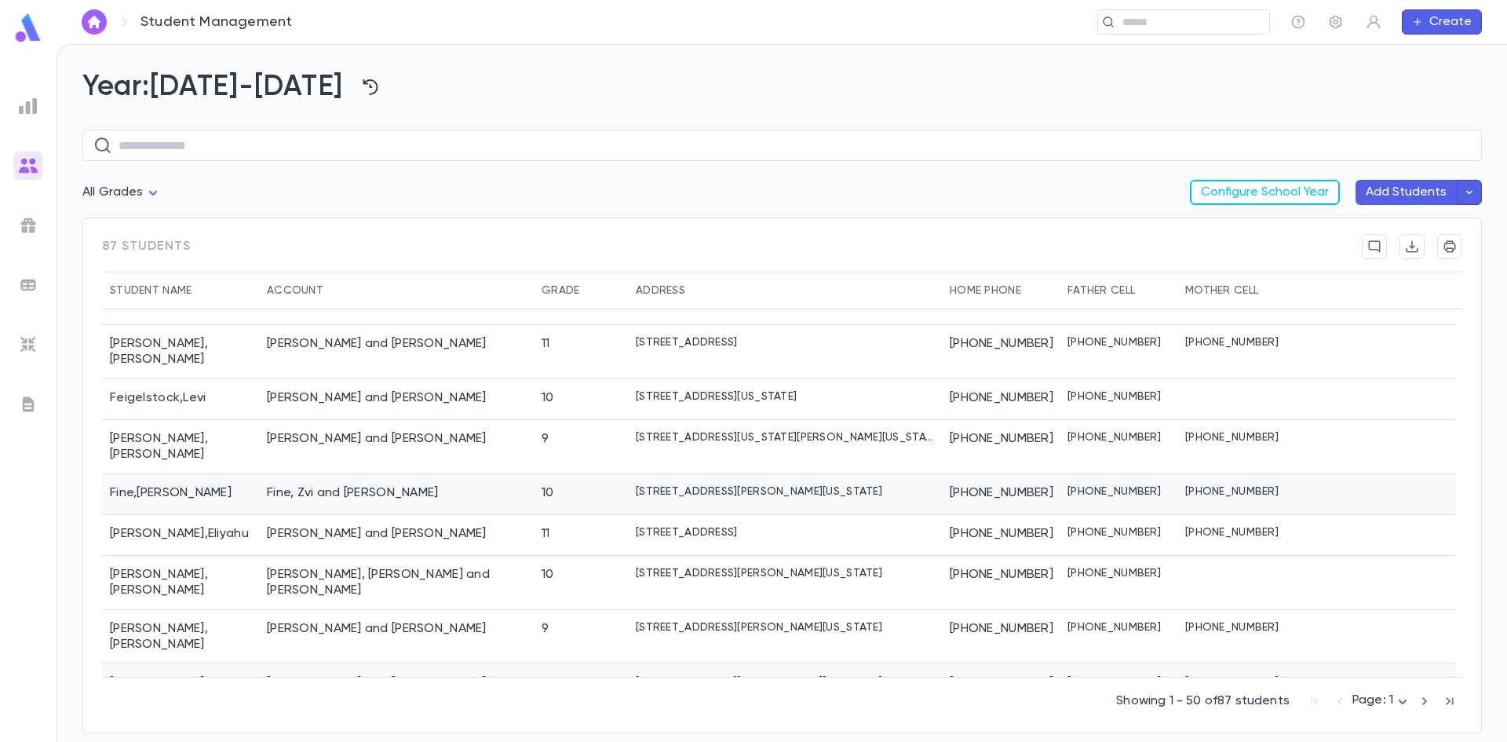
scroll to position [785, 0]
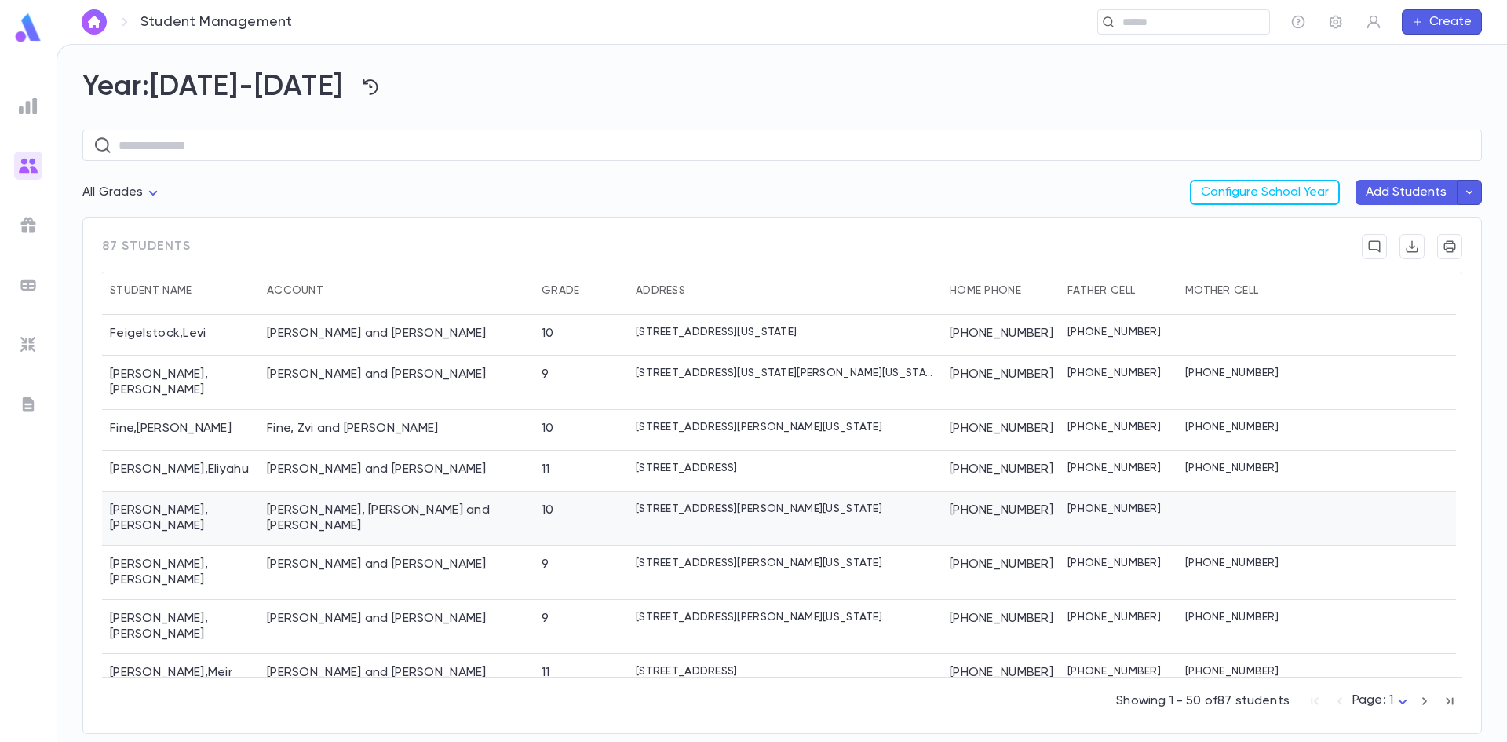
click at [166, 491] on div "Fishman , Efraim" at bounding box center [180, 518] width 157 height 54
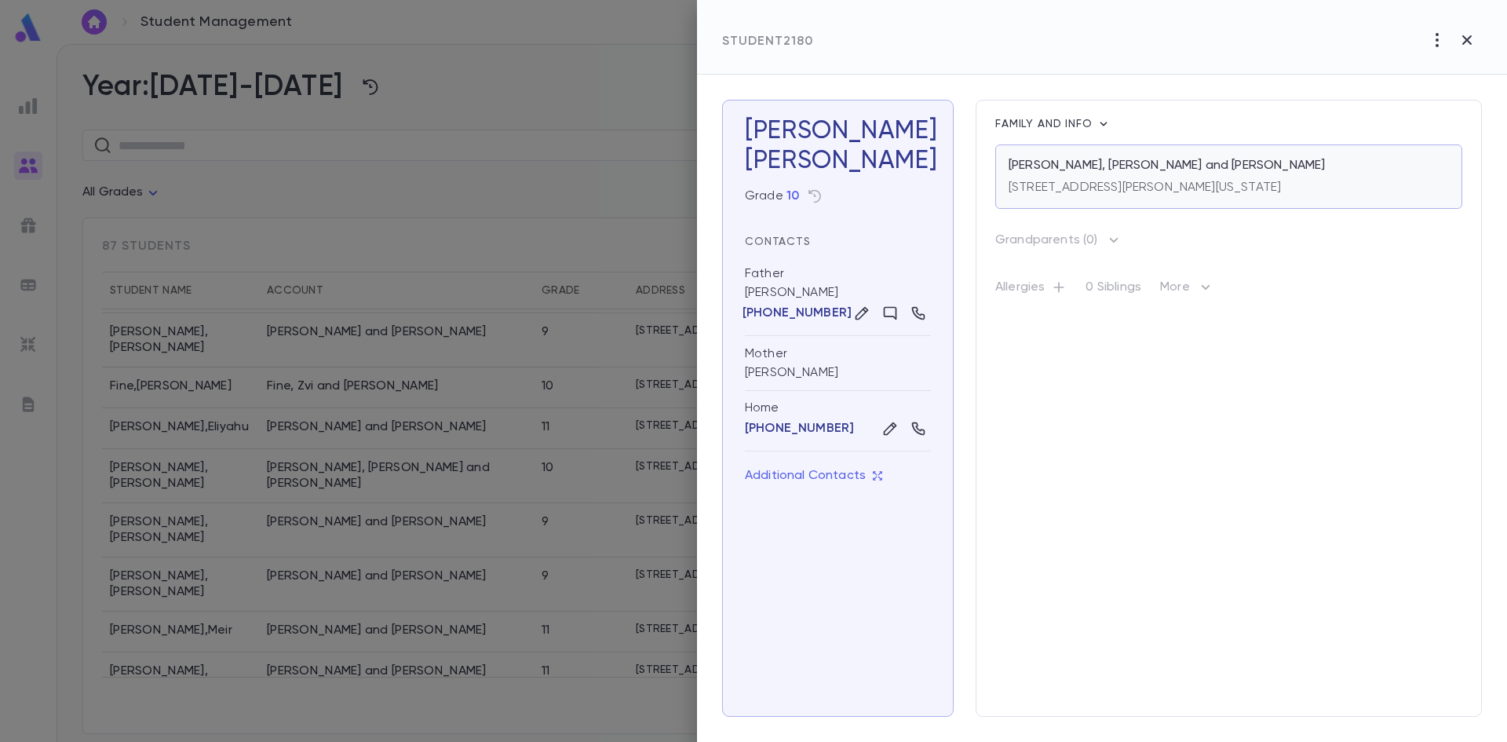
click at [1134, 171] on p "[PERSON_NAME], [PERSON_NAME] and [PERSON_NAME]" at bounding box center [1166, 166] width 316 height 16
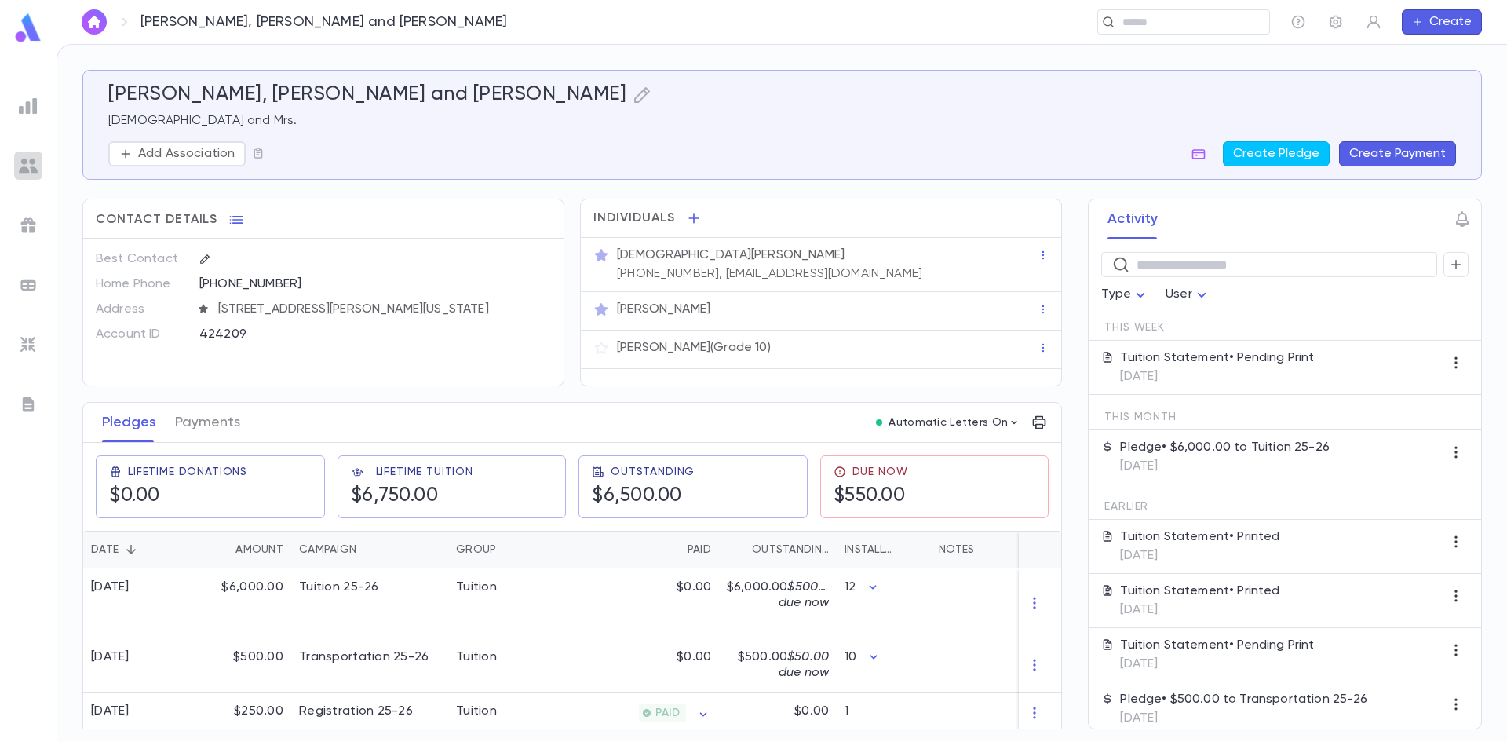
click at [20, 168] on img at bounding box center [28, 165] width 19 height 19
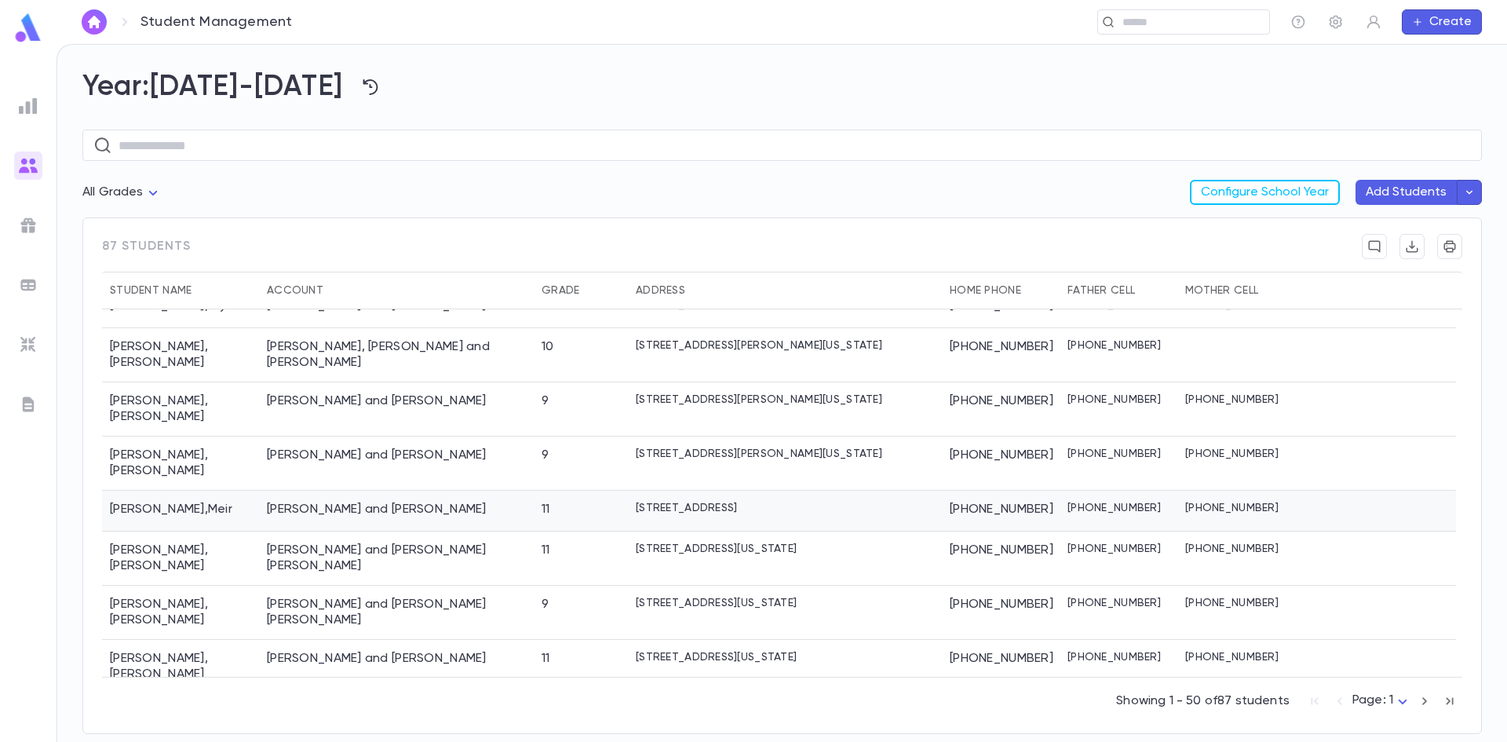
scroll to position [942, 0]
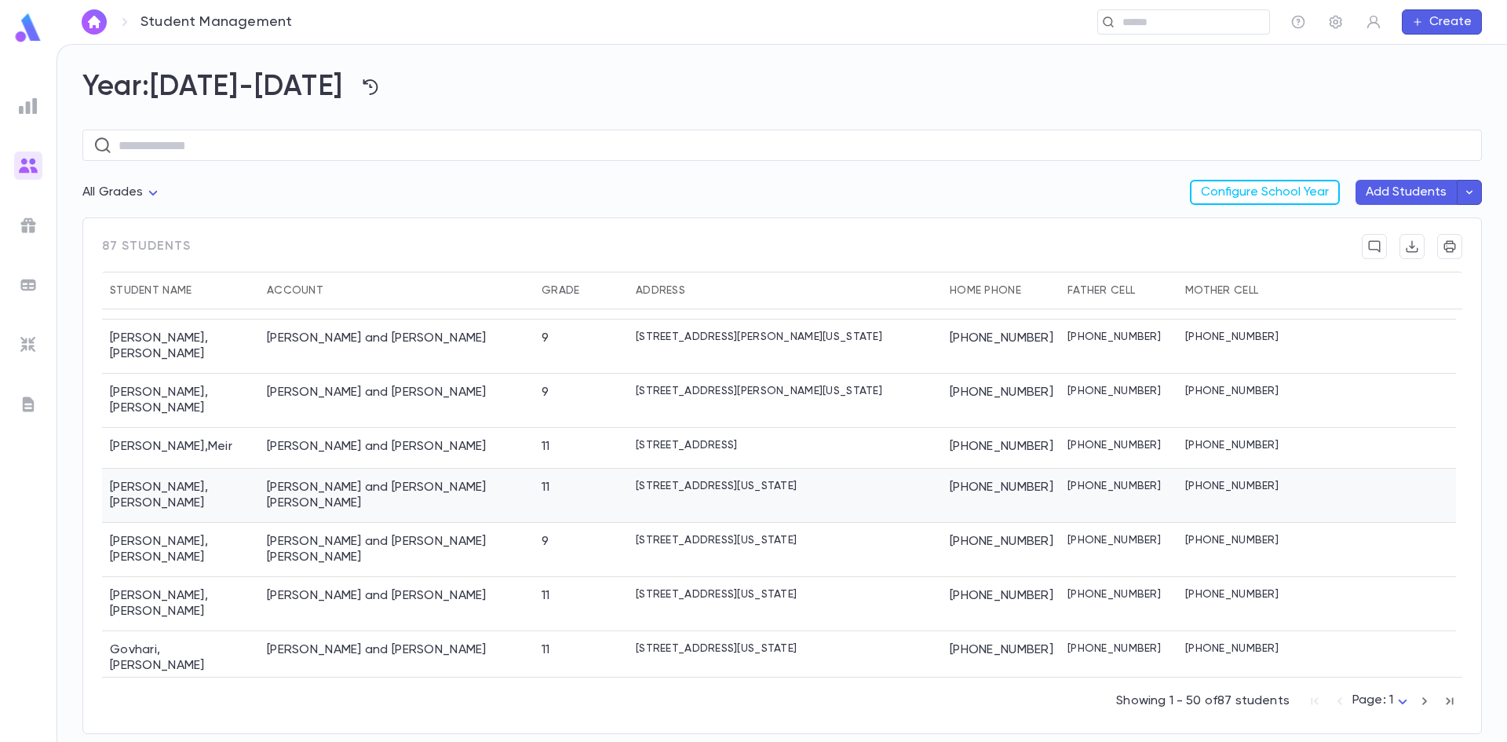
click at [153, 472] on div "Goldblatt , Yaakov" at bounding box center [180, 496] width 157 height 54
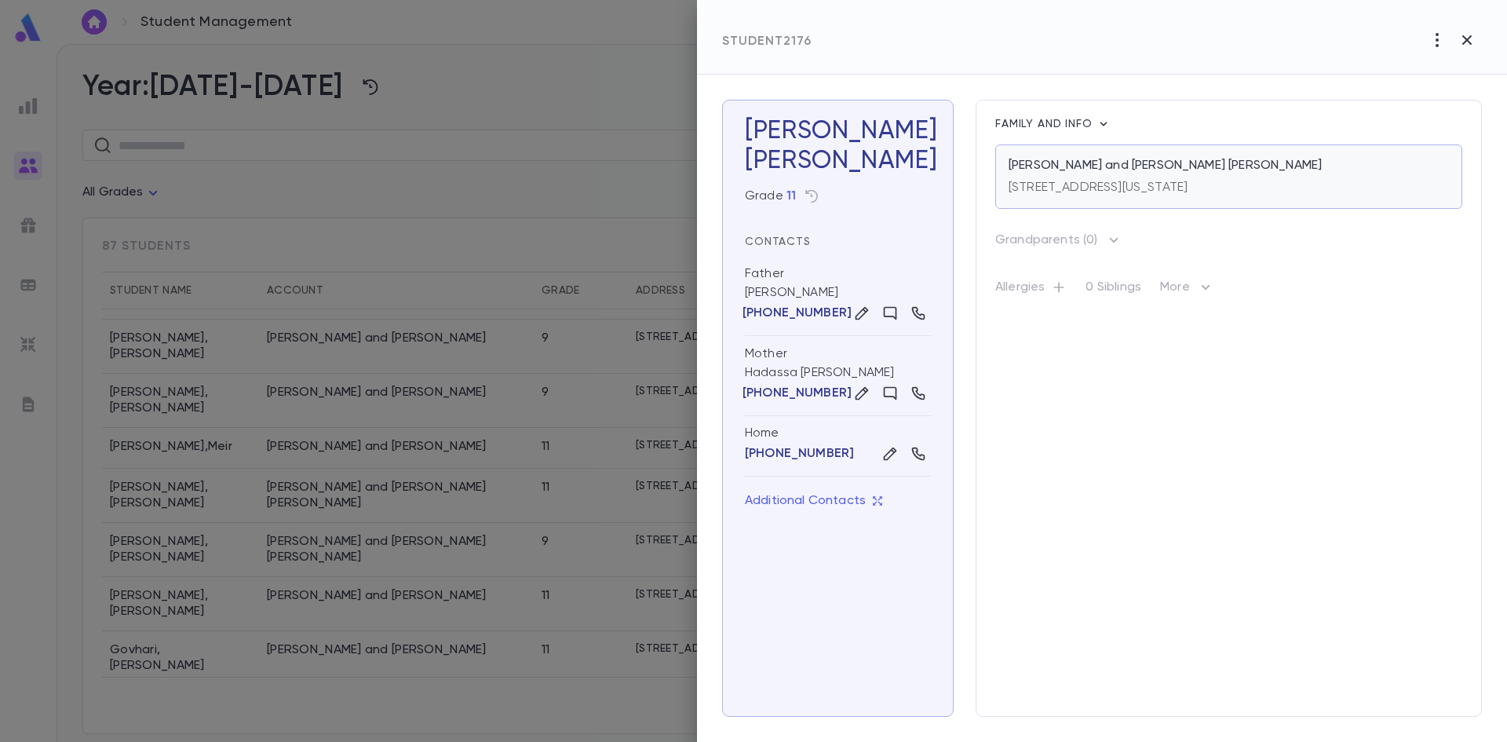
click at [1051, 186] on p "[STREET_ADDRESS][US_STATE]" at bounding box center [1097, 188] width 179 height 16
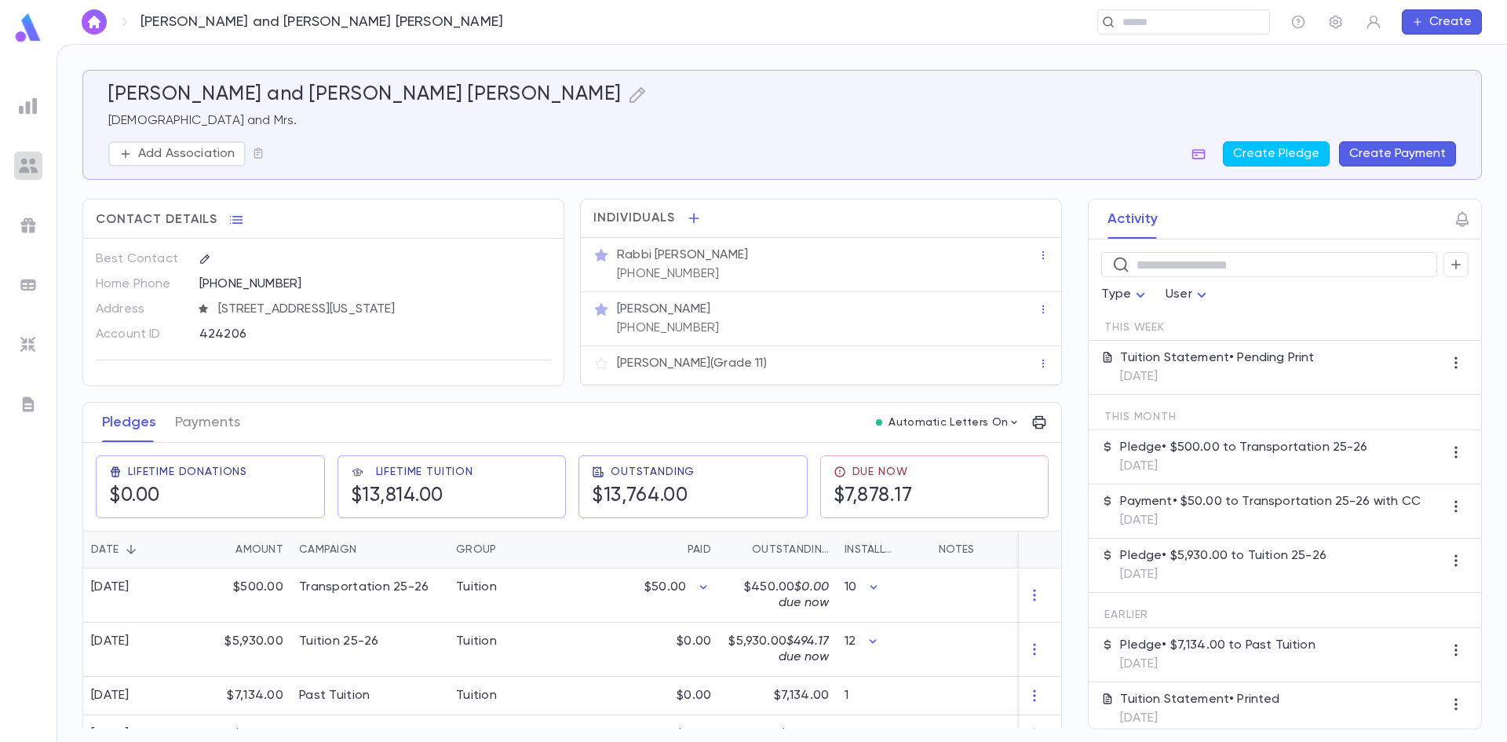
click at [34, 165] on img at bounding box center [28, 165] width 19 height 19
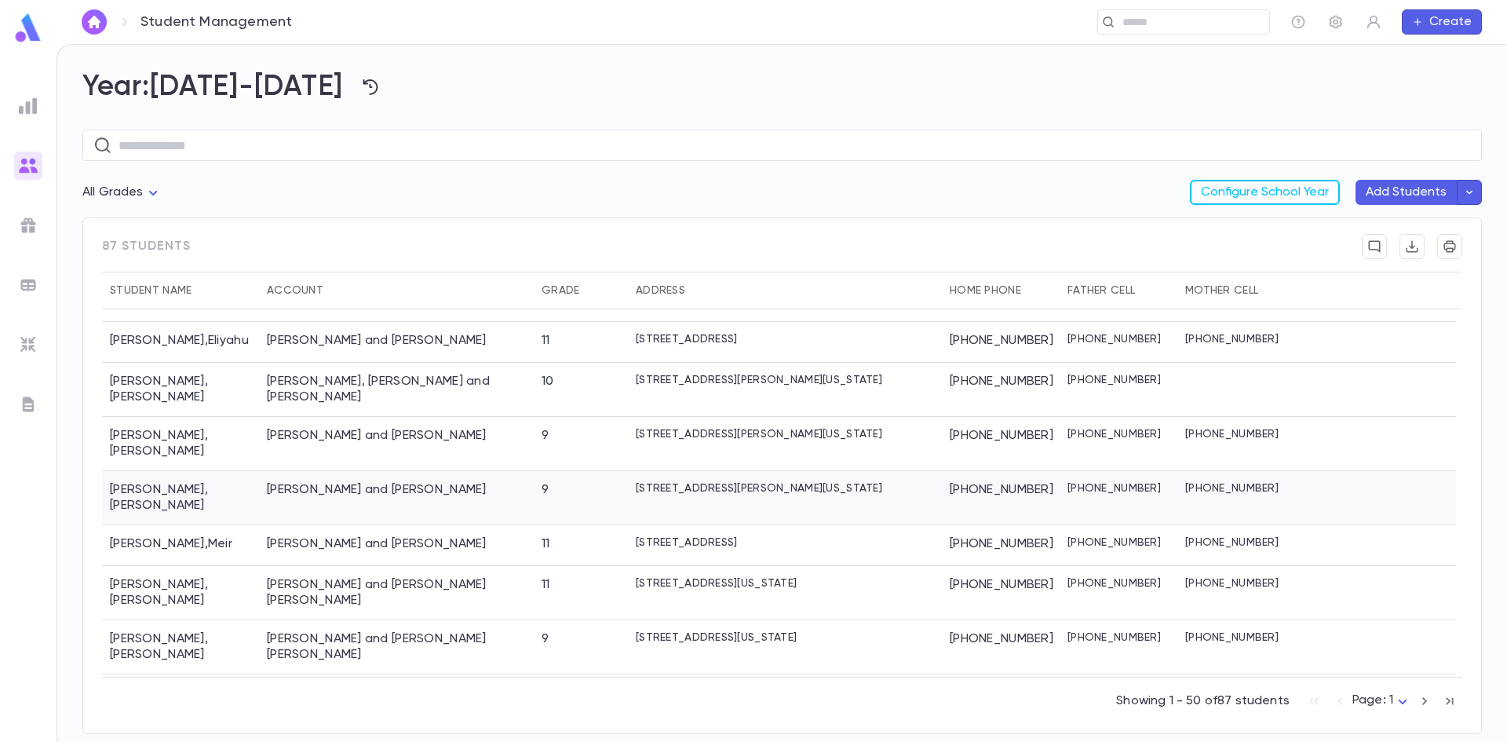
scroll to position [863, 0]
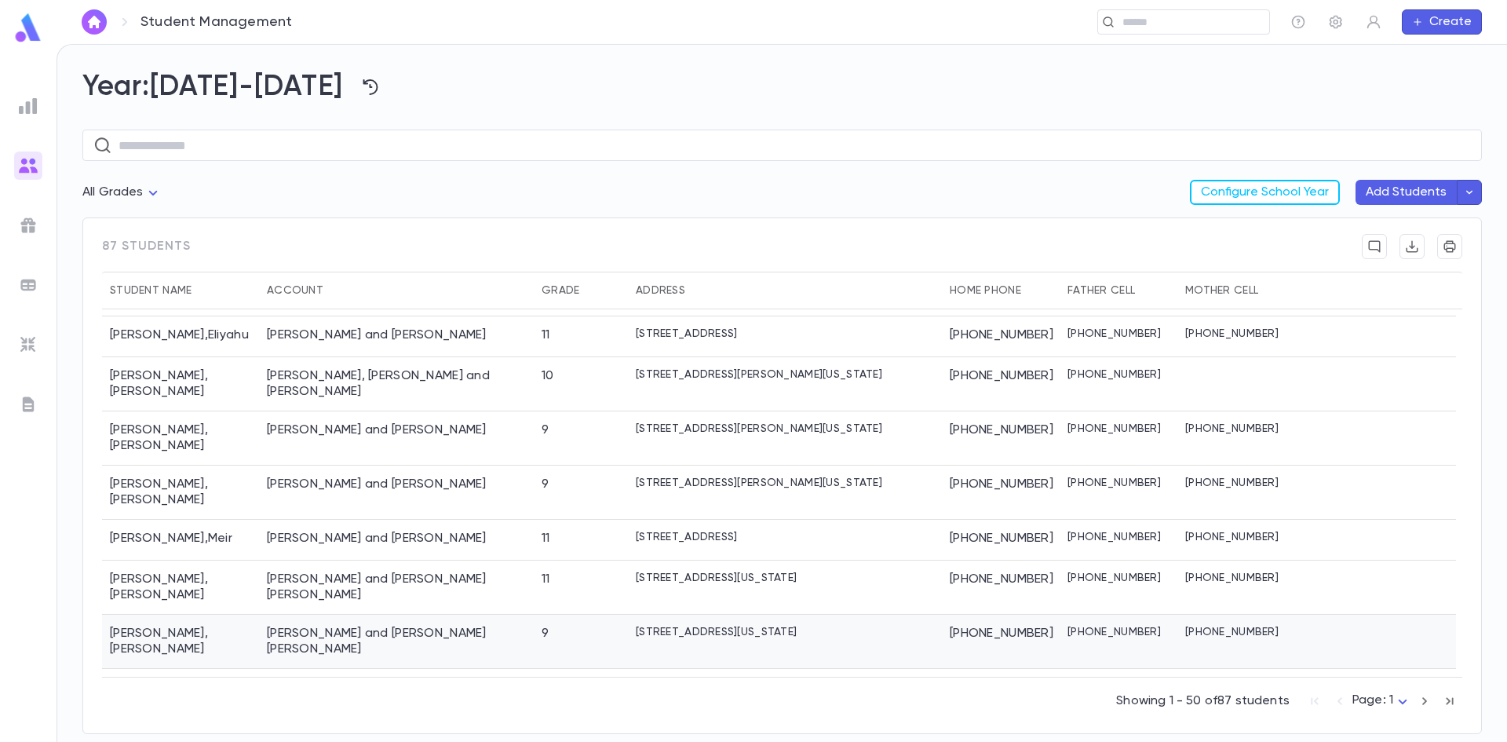
click at [197, 615] on div "Goldman , Chaim Aron" at bounding box center [180, 642] width 157 height 54
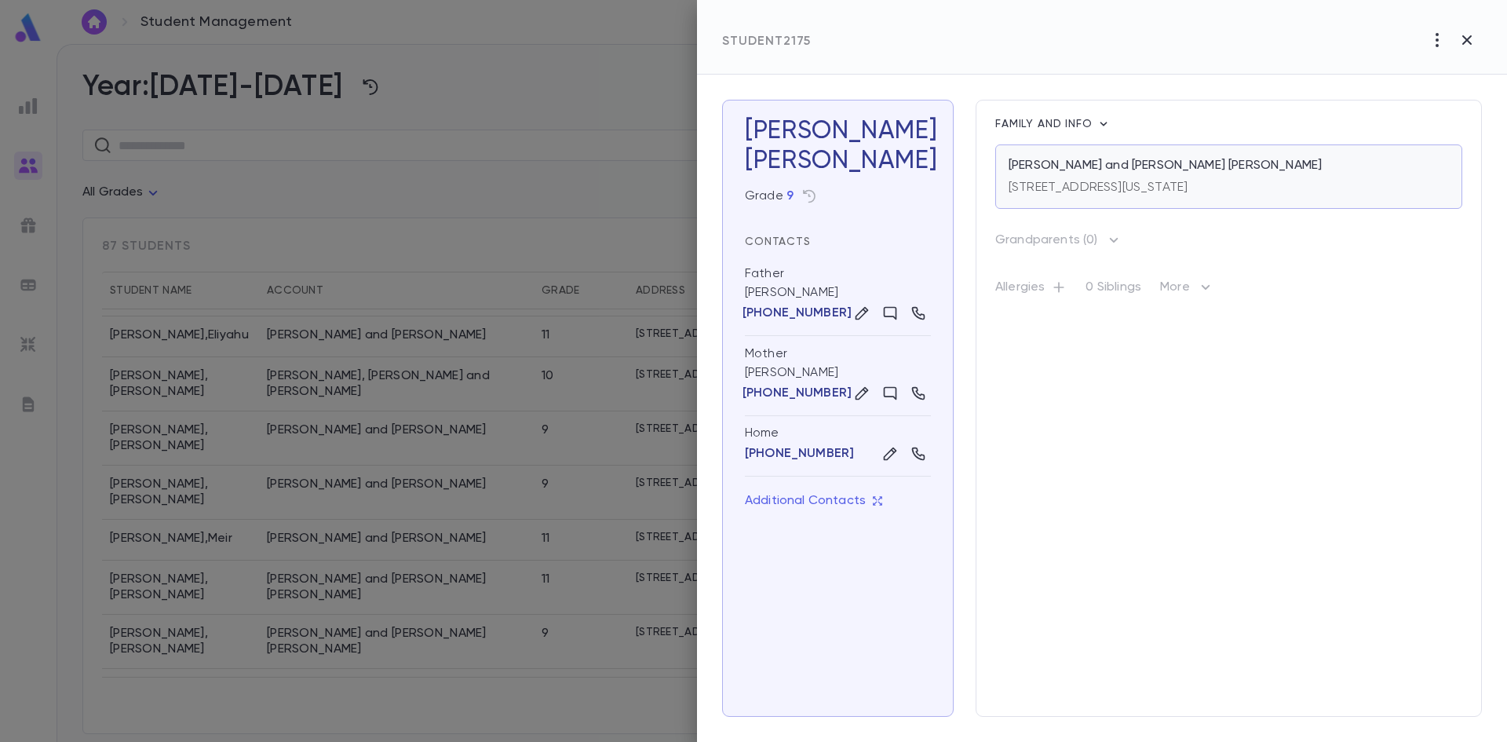
click at [1132, 195] on p "[STREET_ADDRESS][US_STATE]" at bounding box center [1097, 188] width 179 height 16
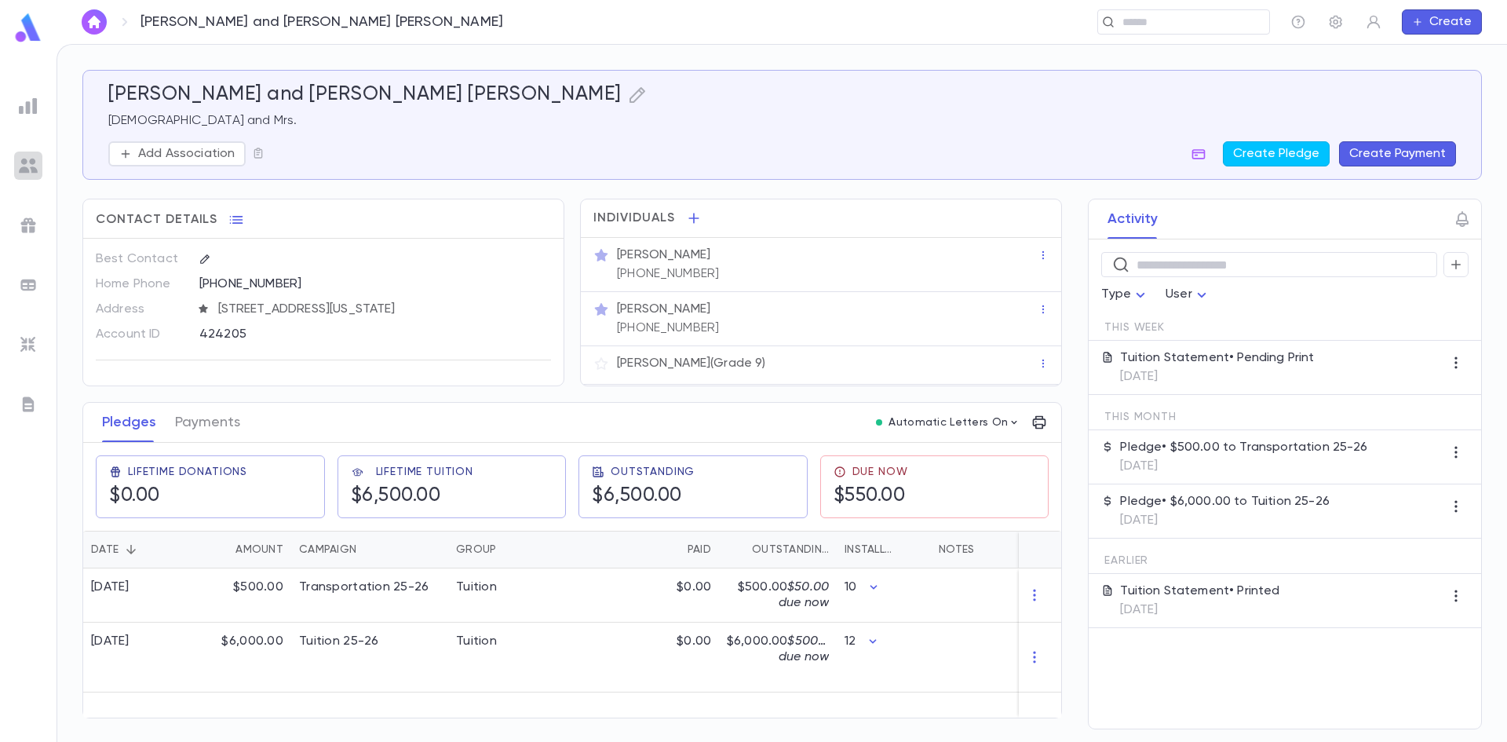
click at [31, 170] on img at bounding box center [28, 165] width 19 height 19
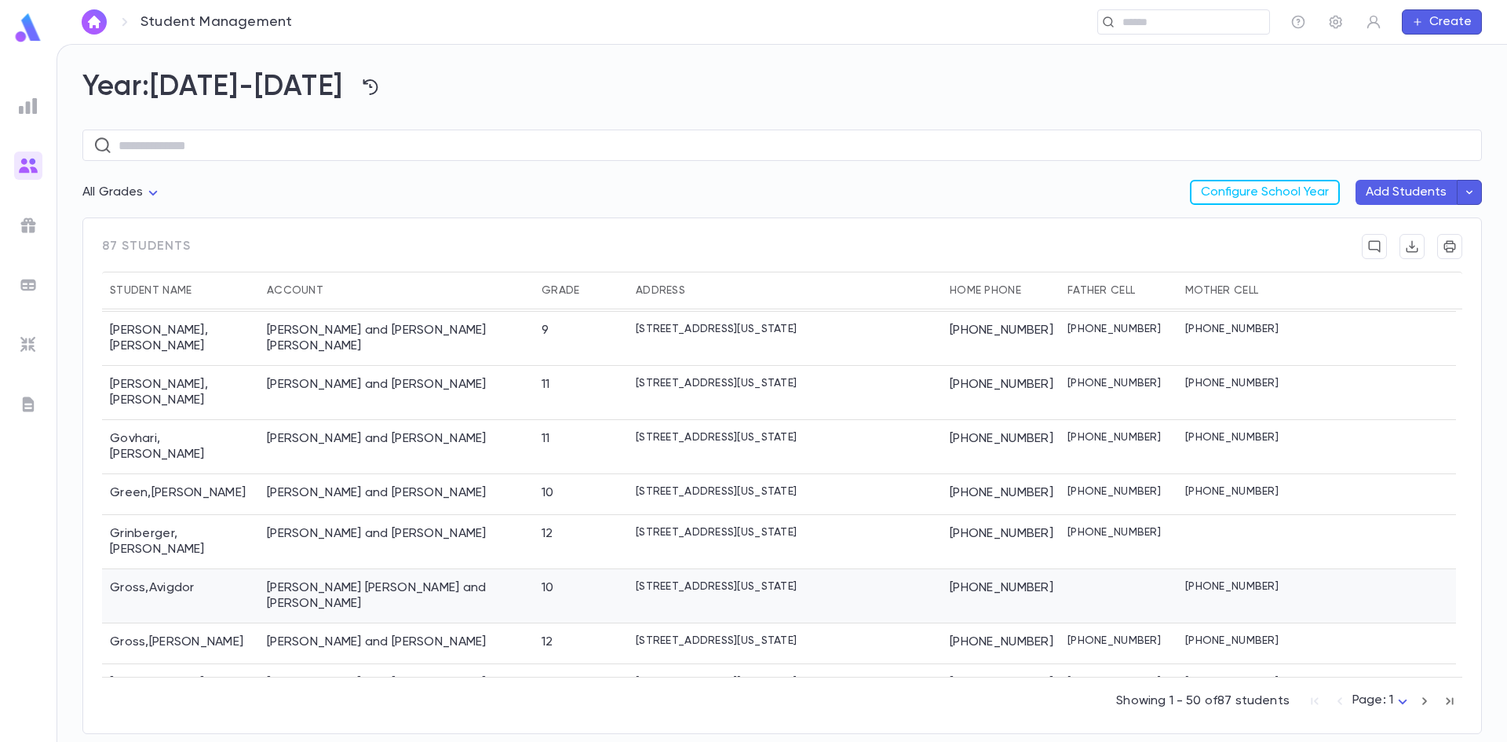
scroll to position [1099, 0]
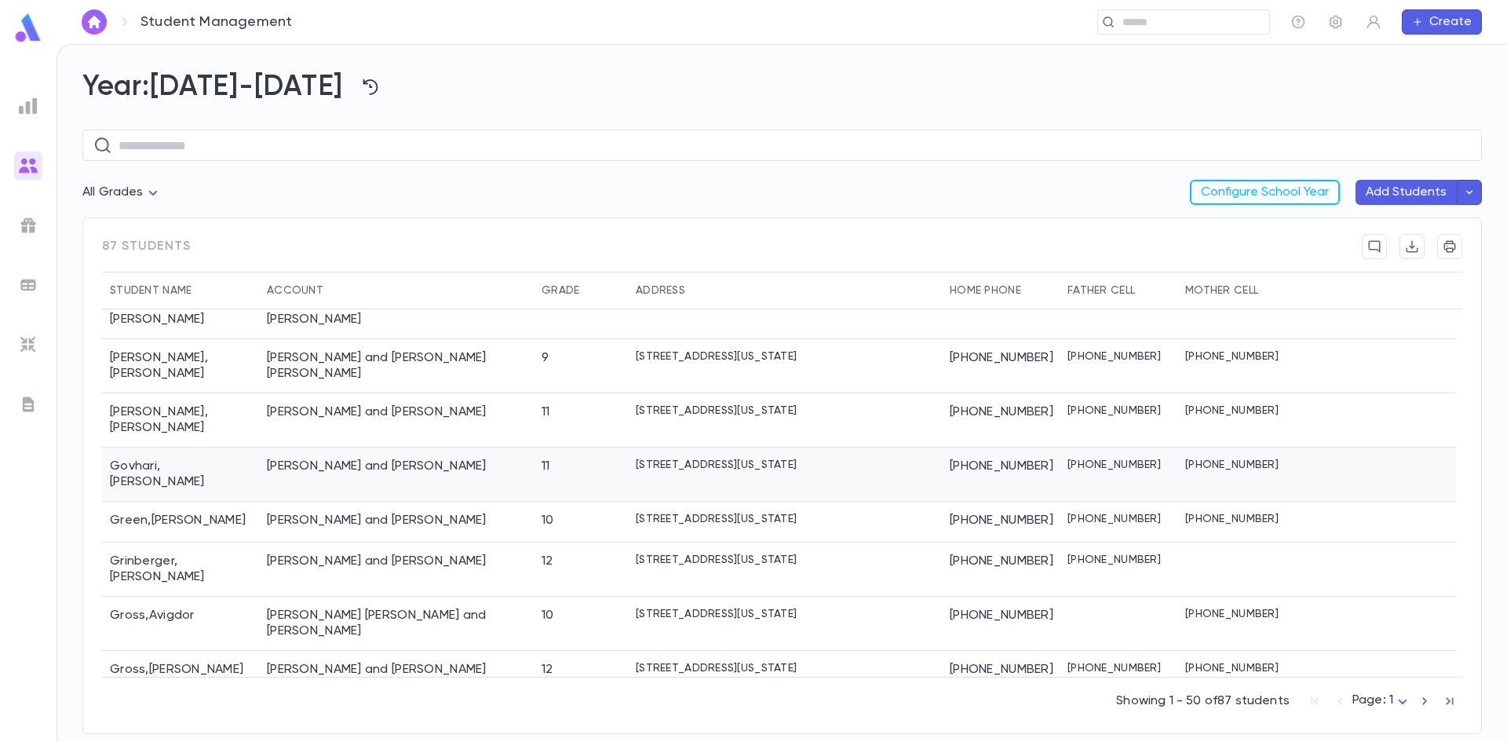
click at [180, 447] on div "[PERSON_NAME]" at bounding box center [180, 474] width 157 height 54
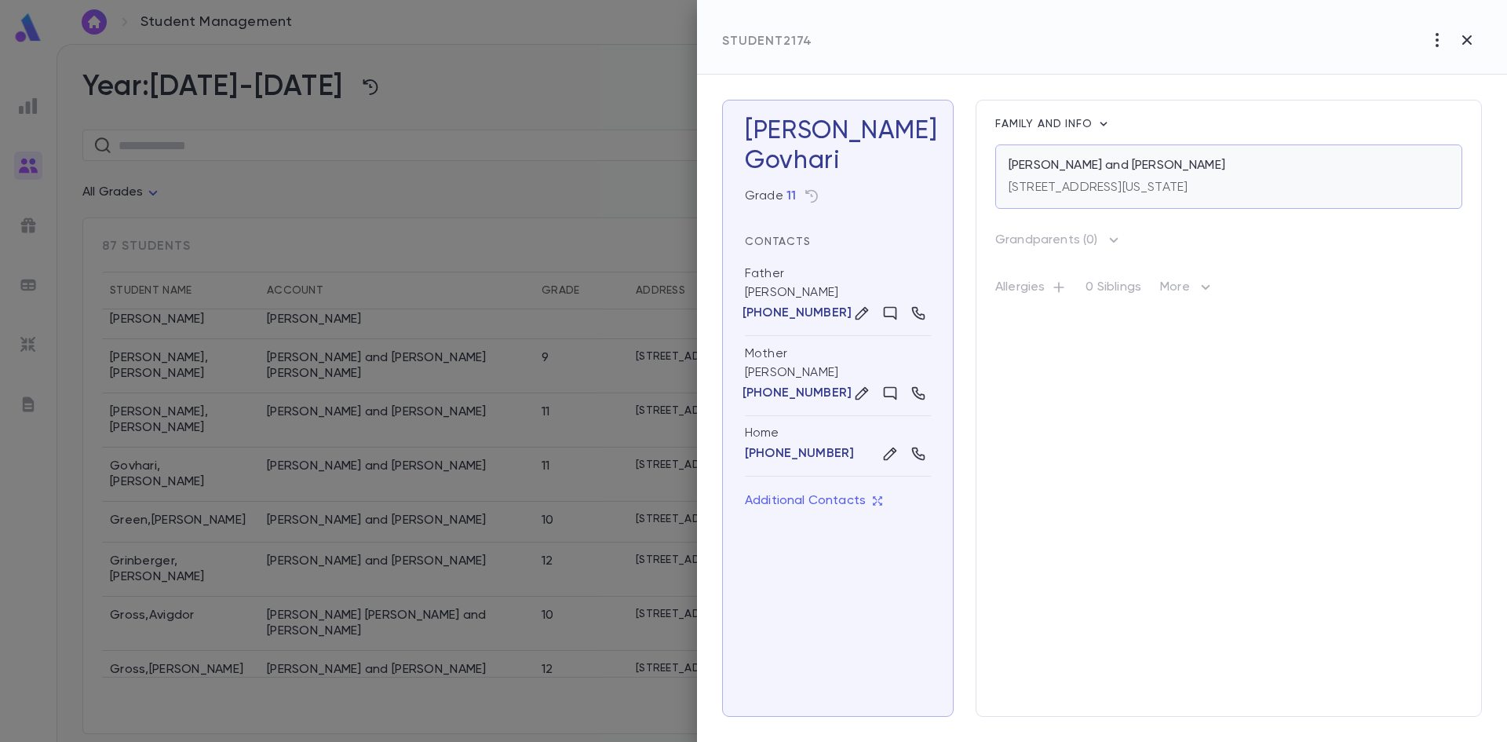
click at [1104, 174] on div "[STREET_ADDRESS][US_STATE]" at bounding box center [1097, 184] width 179 height 22
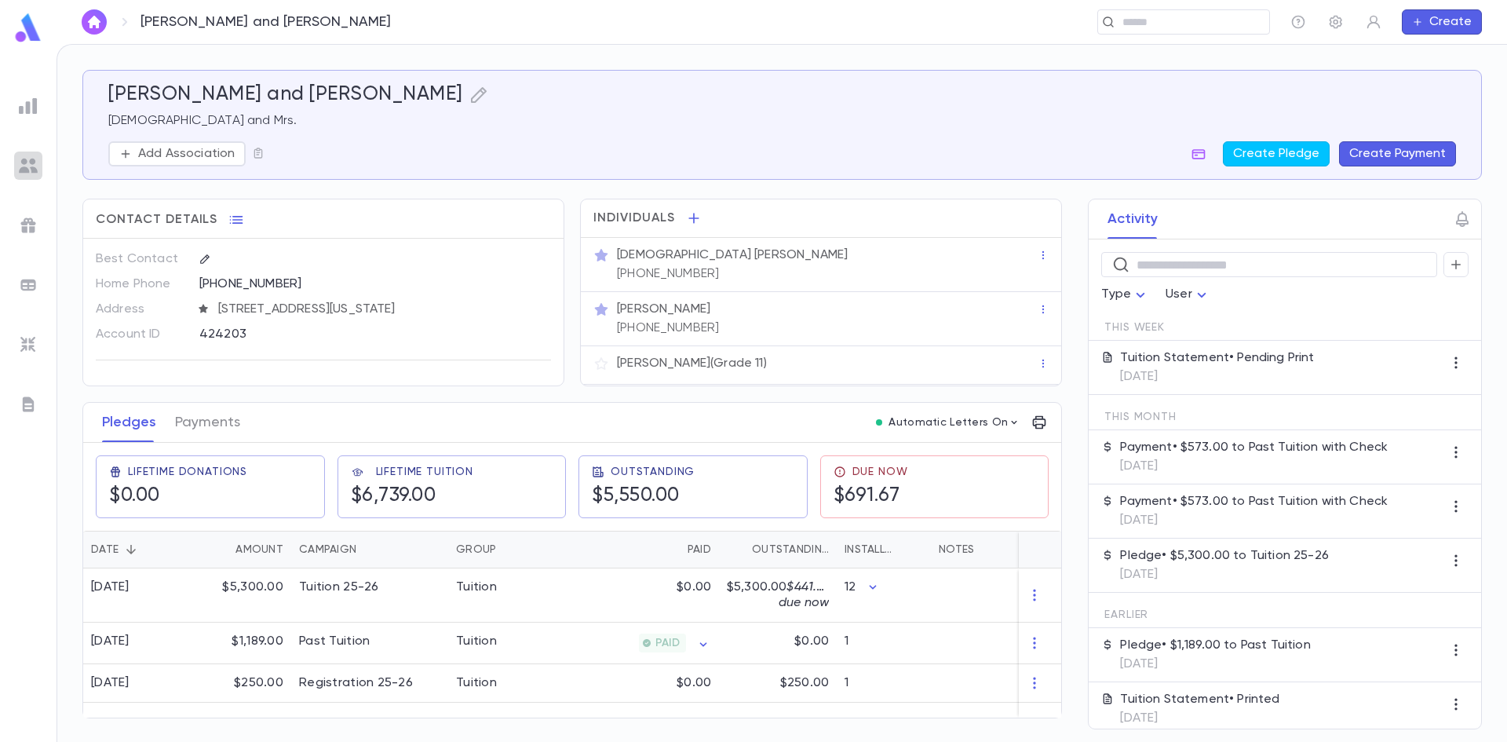
click at [36, 167] on img at bounding box center [28, 165] width 19 height 19
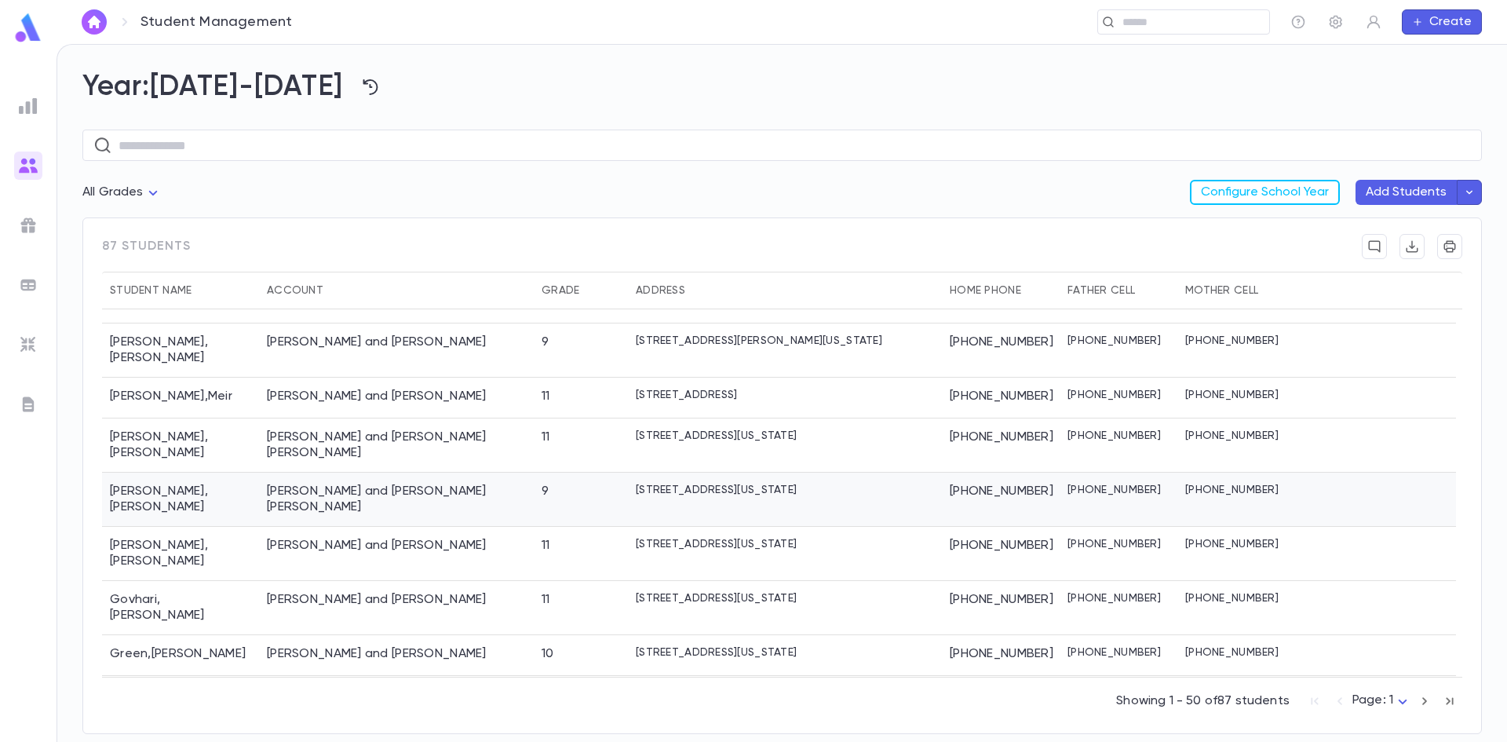
scroll to position [1020, 0]
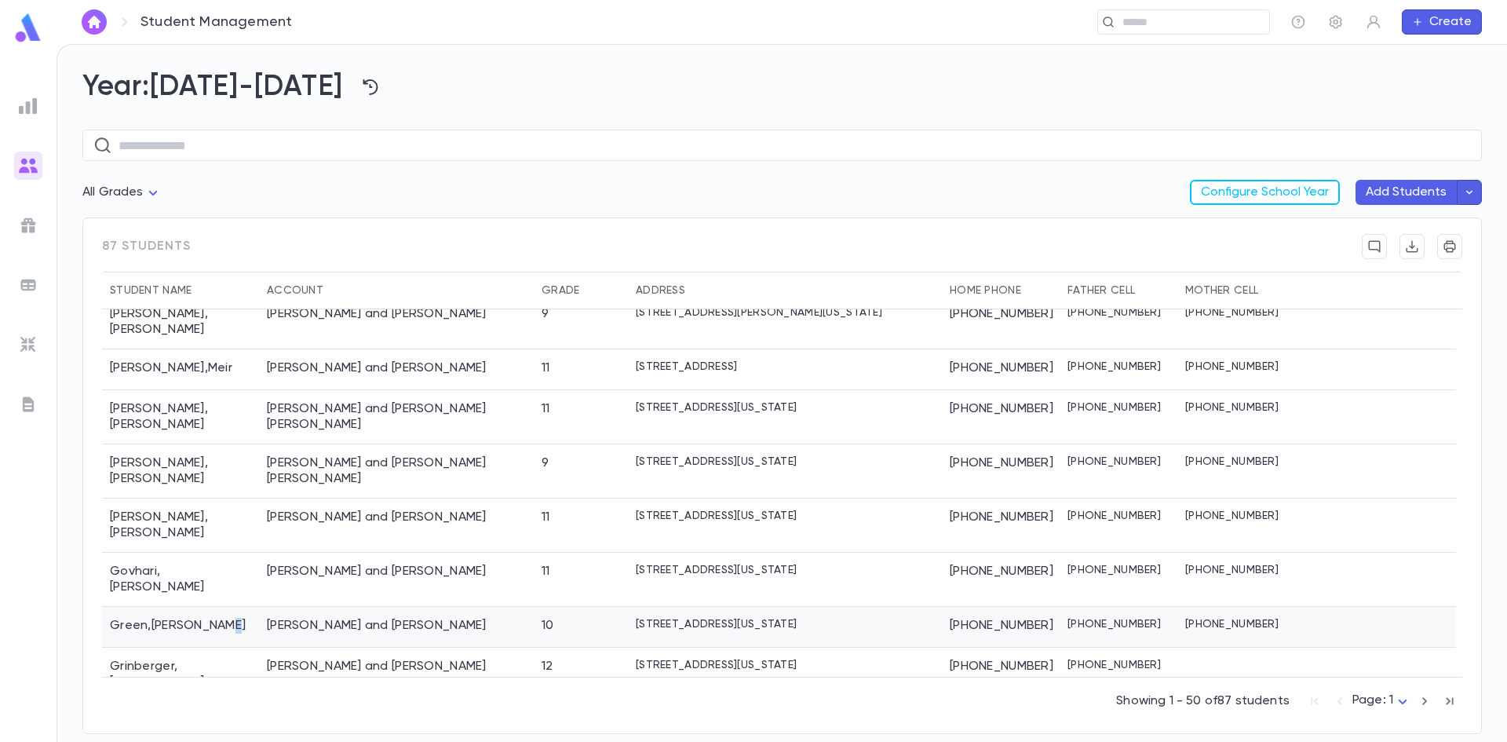
click at [222, 607] on div "Green , Yitzchok Eliyahu" at bounding box center [180, 627] width 157 height 41
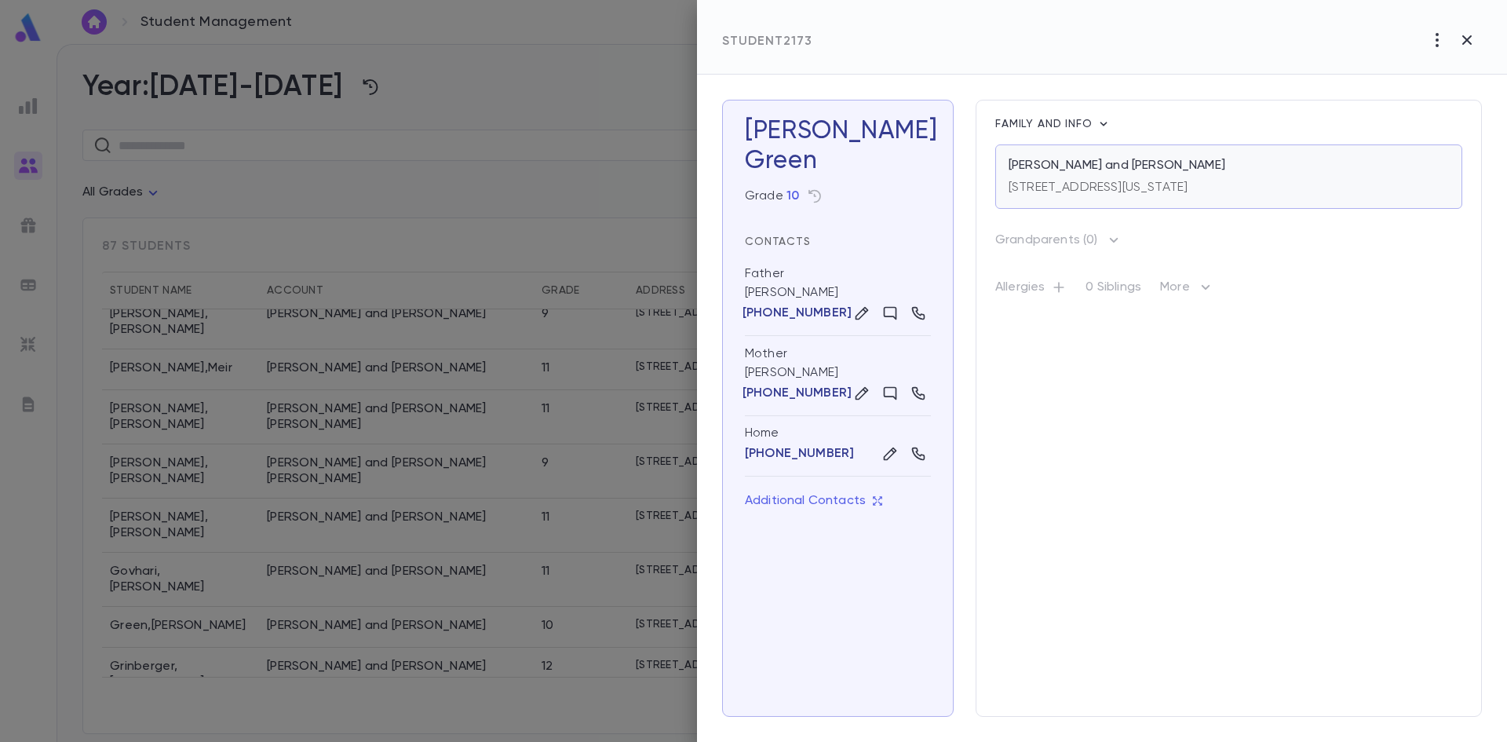
click at [1099, 177] on div "[STREET_ADDRESS][US_STATE]" at bounding box center [1097, 184] width 179 height 22
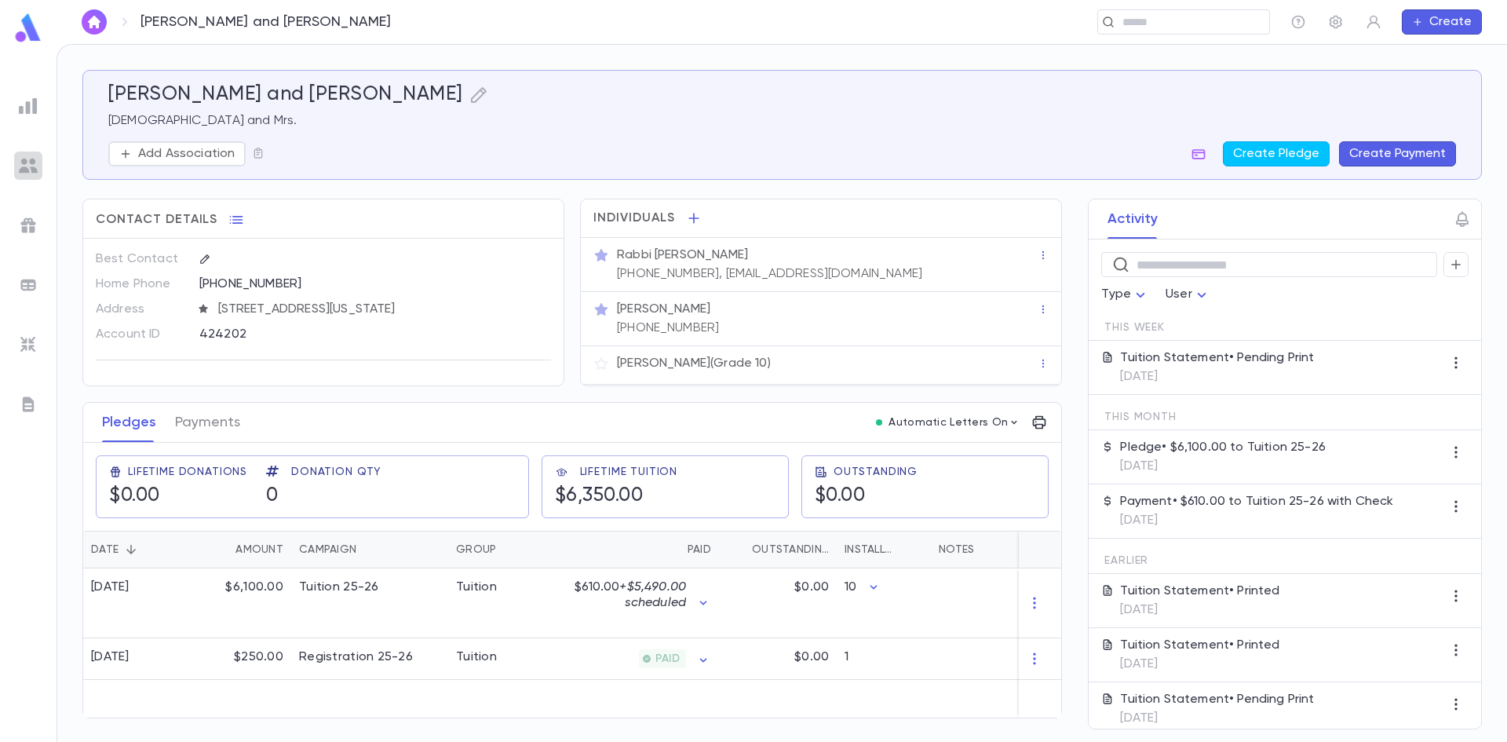
click at [20, 162] on img at bounding box center [28, 165] width 19 height 19
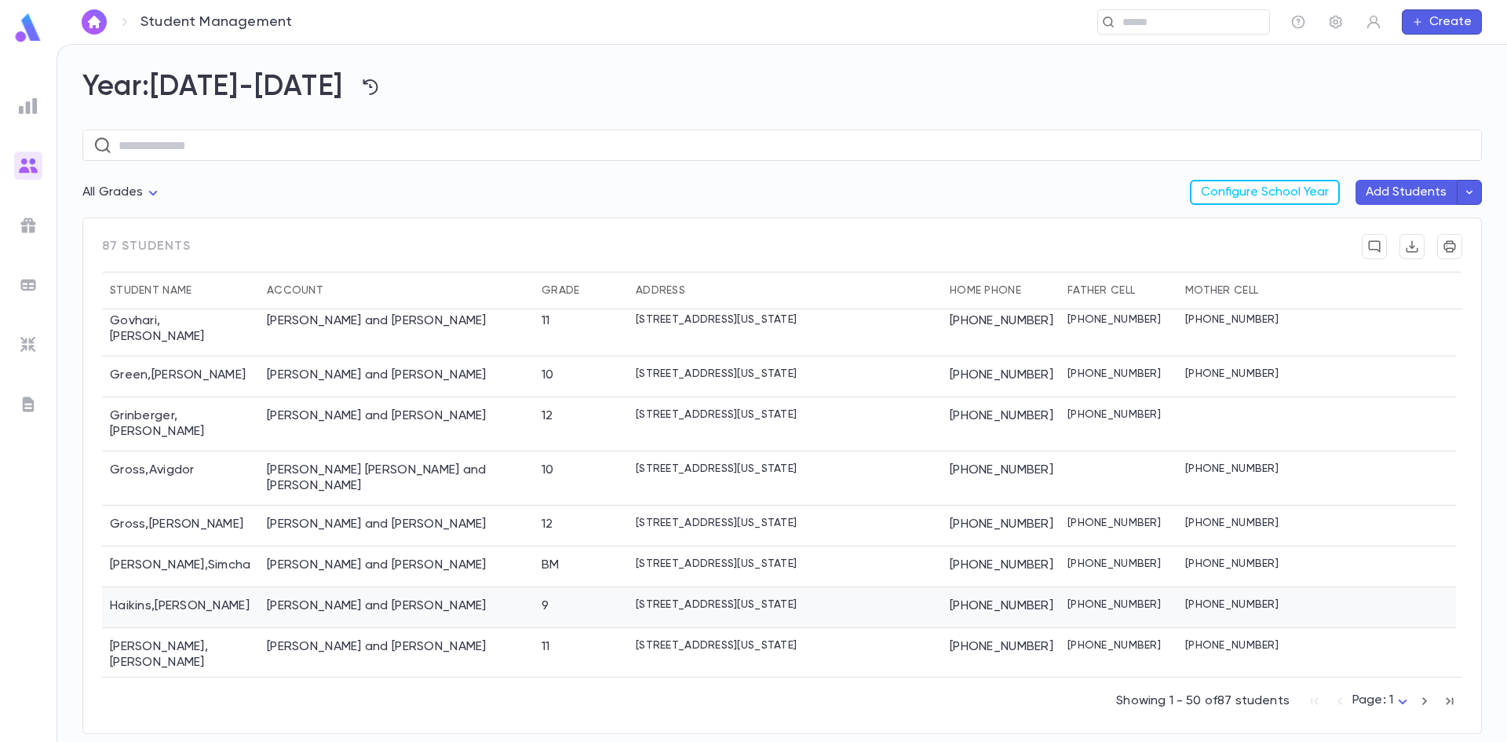
scroll to position [1256, 0]
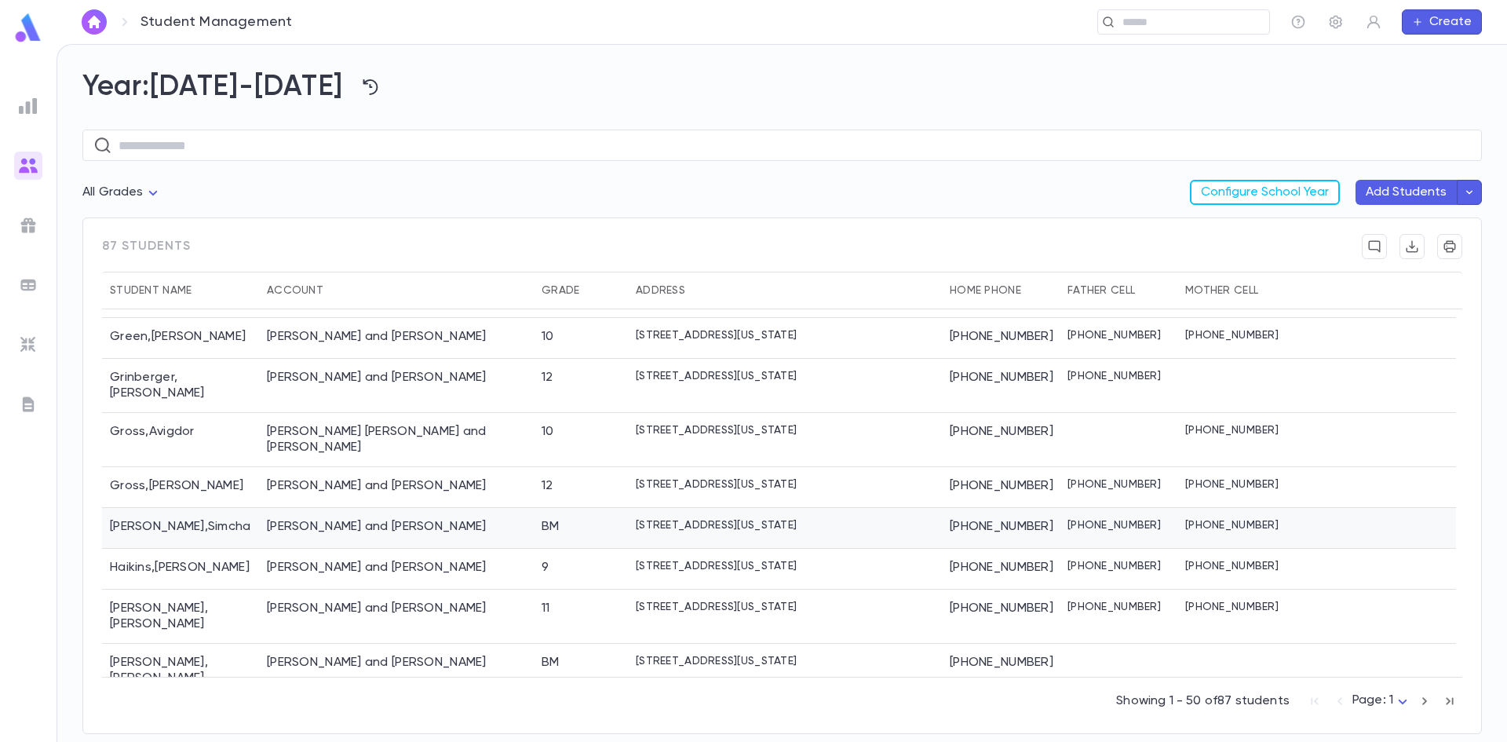
click at [177, 508] on div "Guzik , Simcha" at bounding box center [180, 528] width 157 height 41
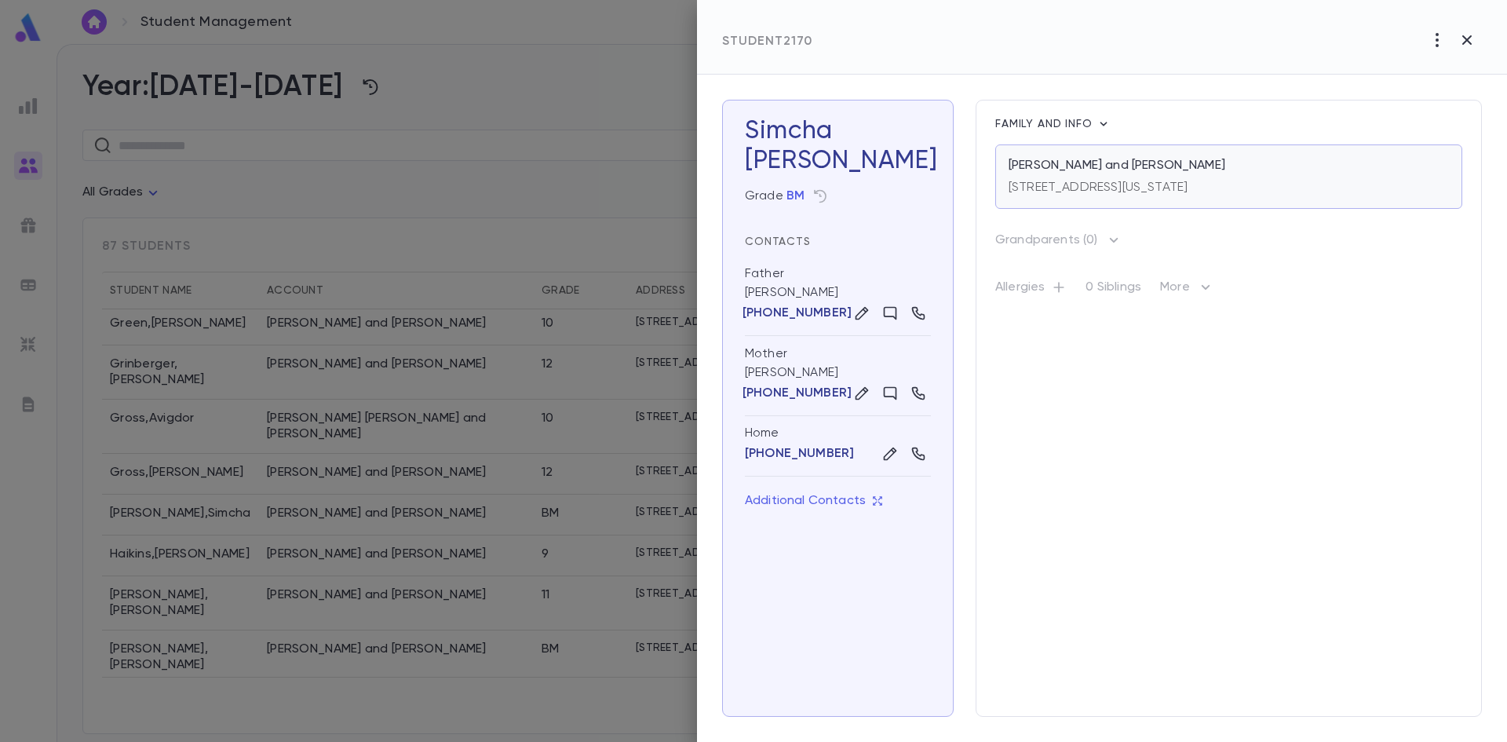
click at [1089, 178] on div "[STREET_ADDRESS][US_STATE]" at bounding box center [1097, 184] width 179 height 22
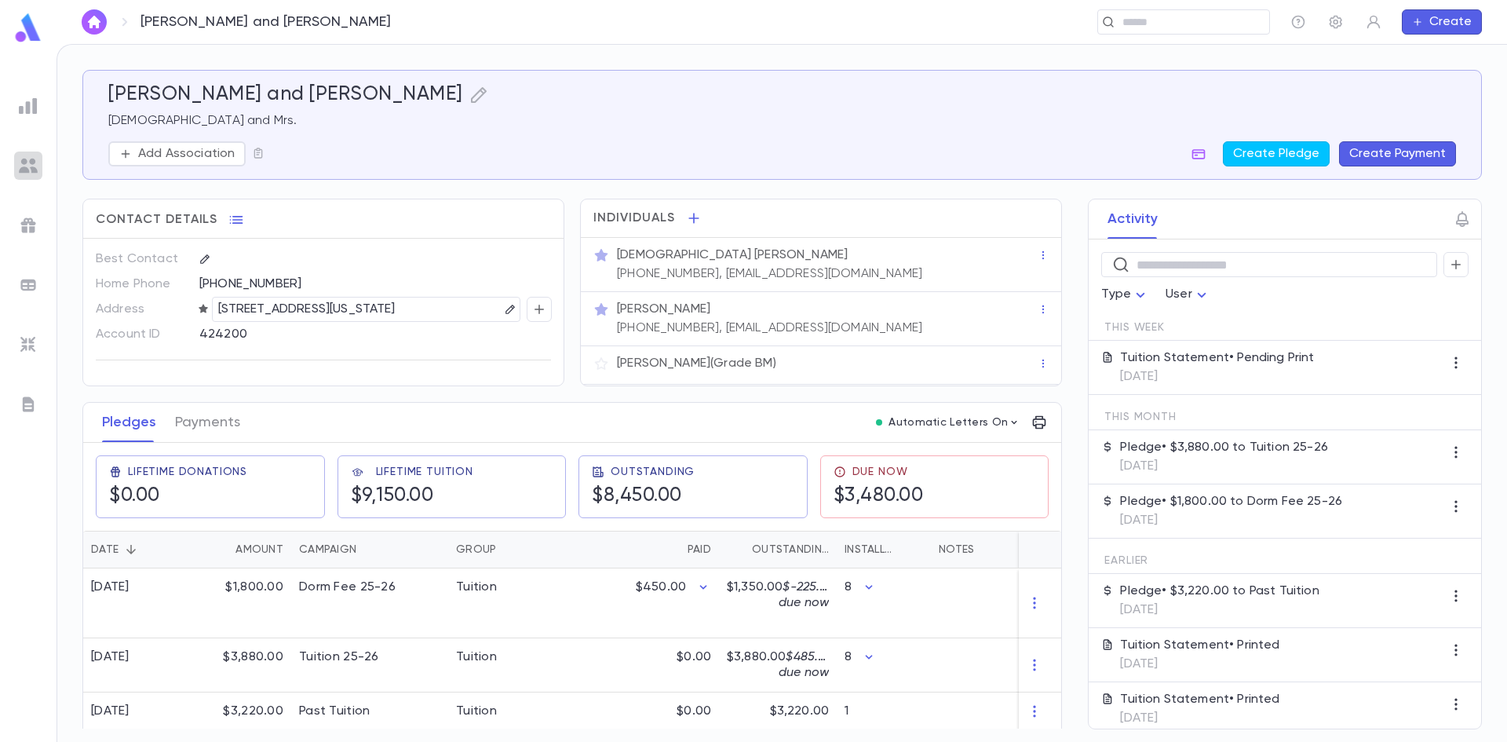
click at [35, 156] on img at bounding box center [28, 165] width 19 height 19
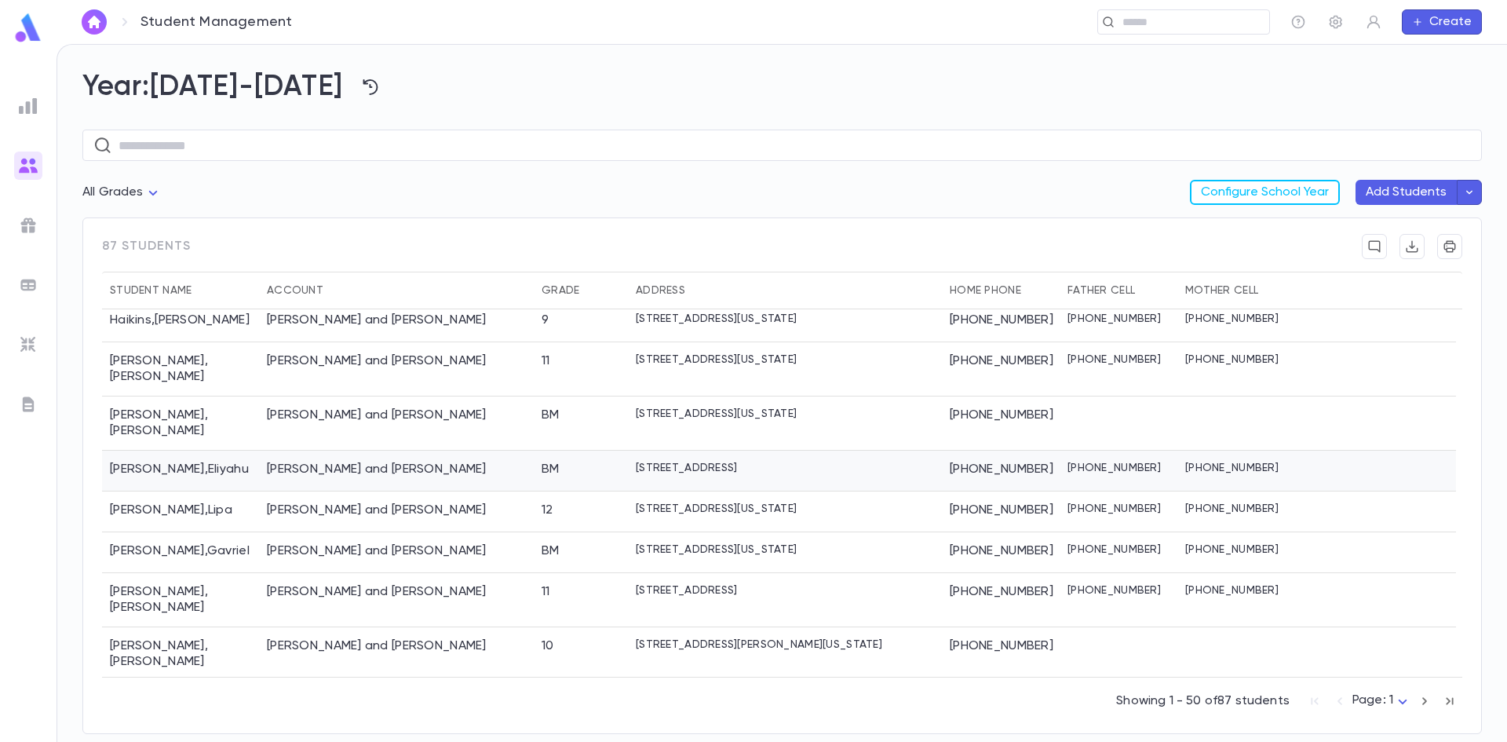
scroll to position [1491, 0]
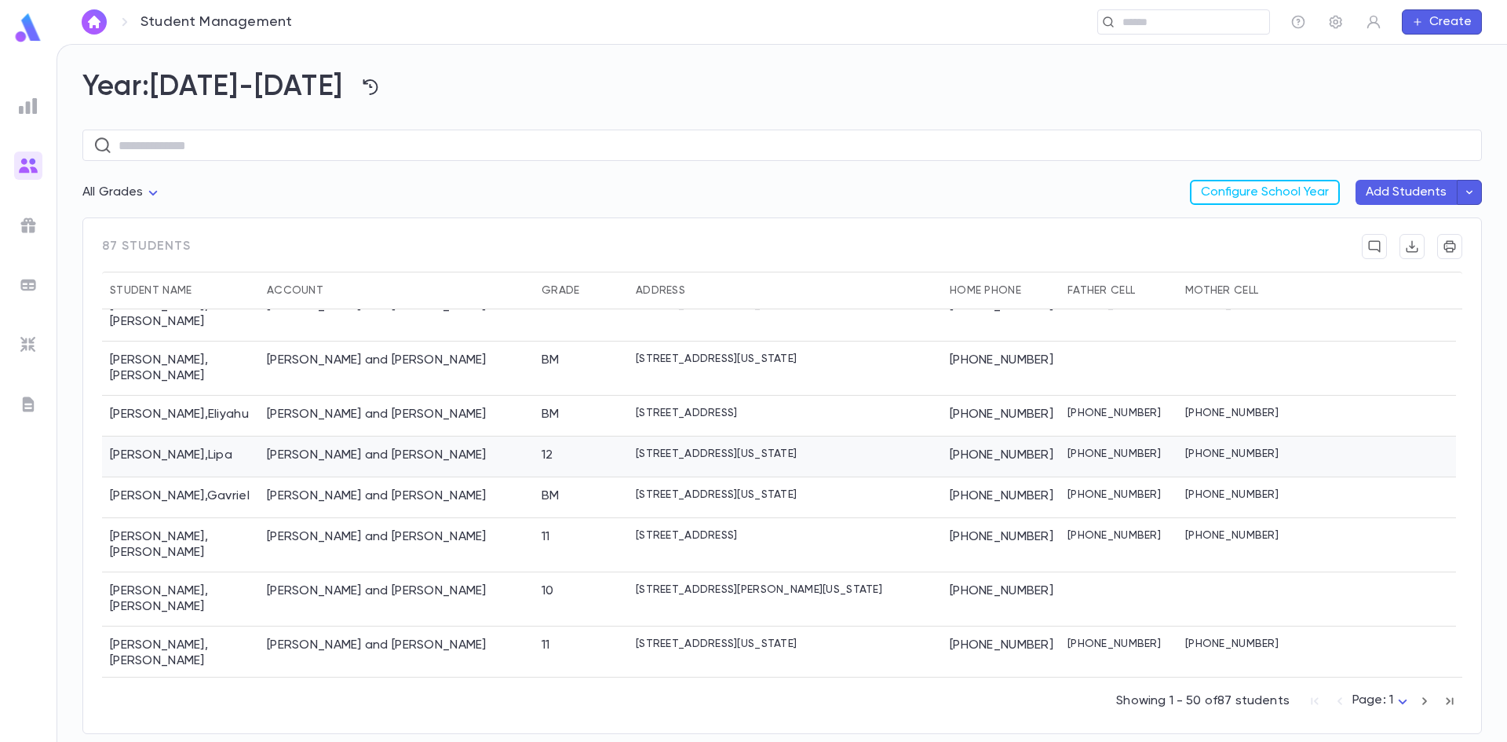
click at [183, 436] on div "Hess , Lipa" at bounding box center [180, 456] width 157 height 41
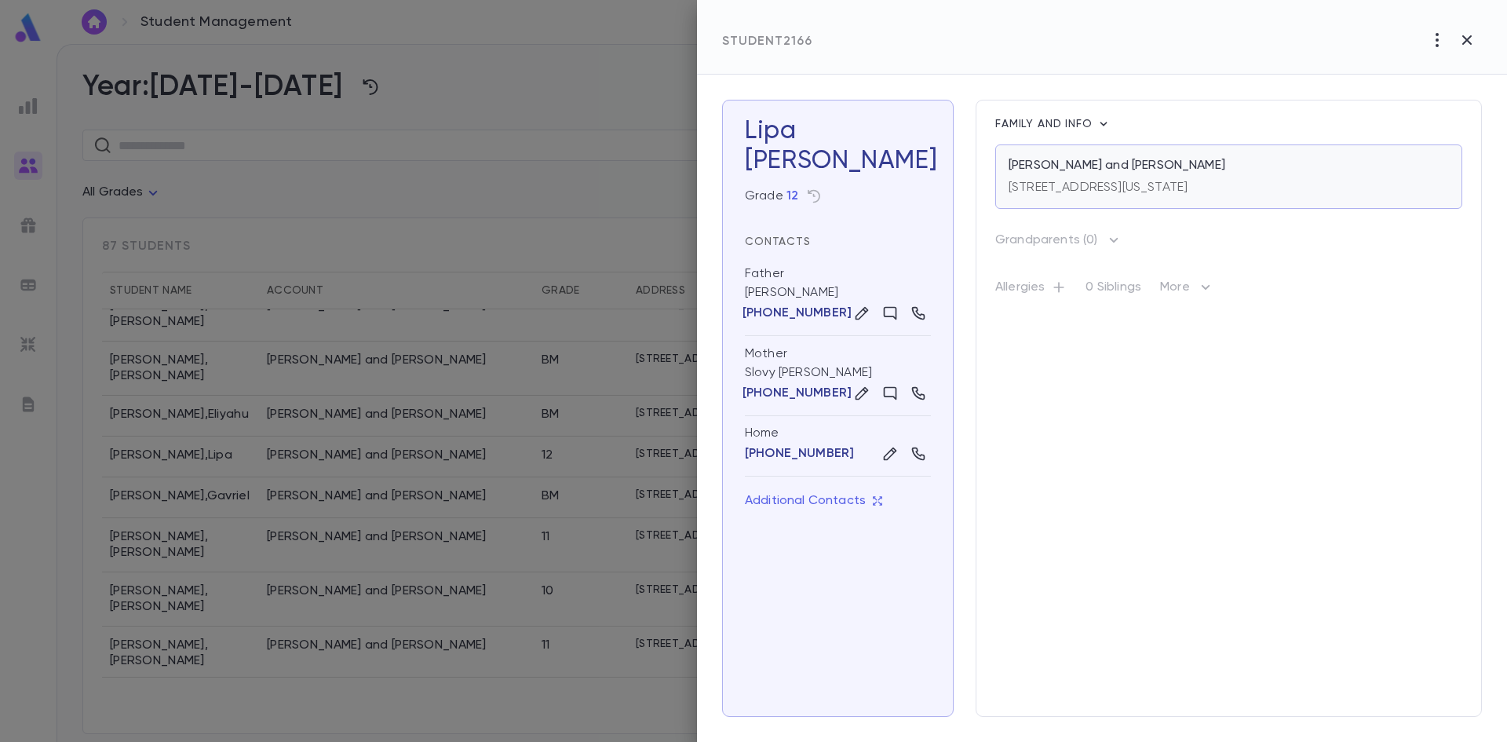
click at [1061, 166] on p "Hess, Moshe and Slovy" at bounding box center [1116, 166] width 217 height 16
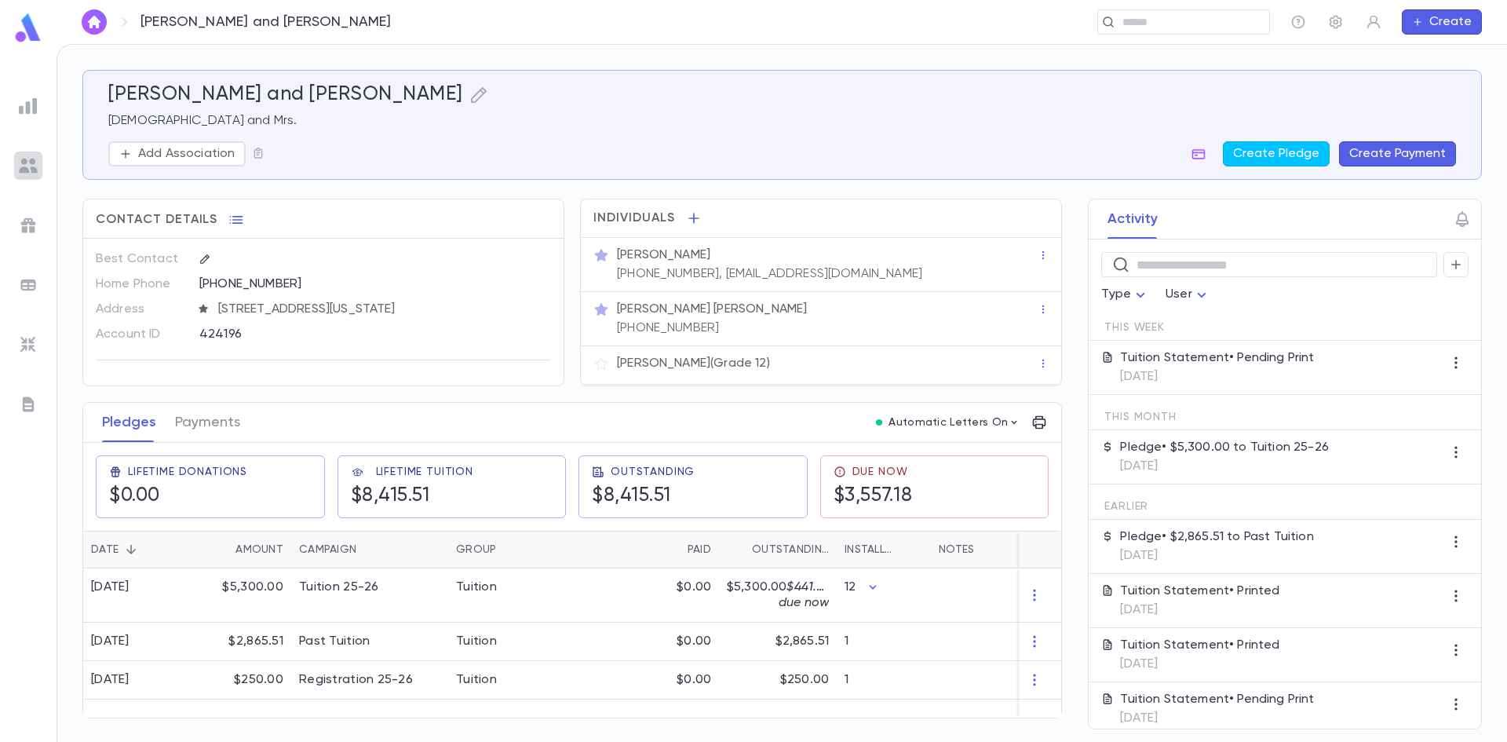
click at [25, 156] on img at bounding box center [28, 165] width 19 height 19
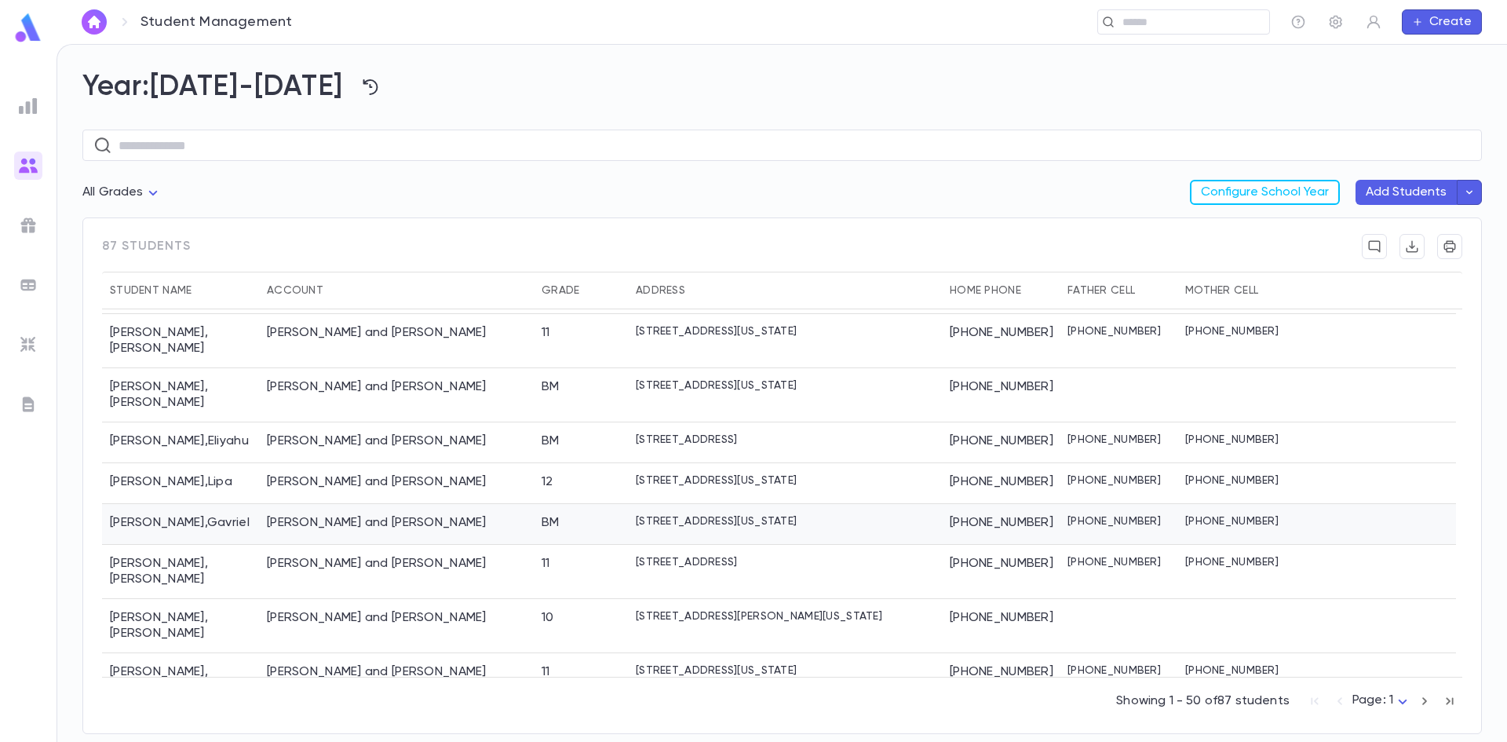
scroll to position [1491, 0]
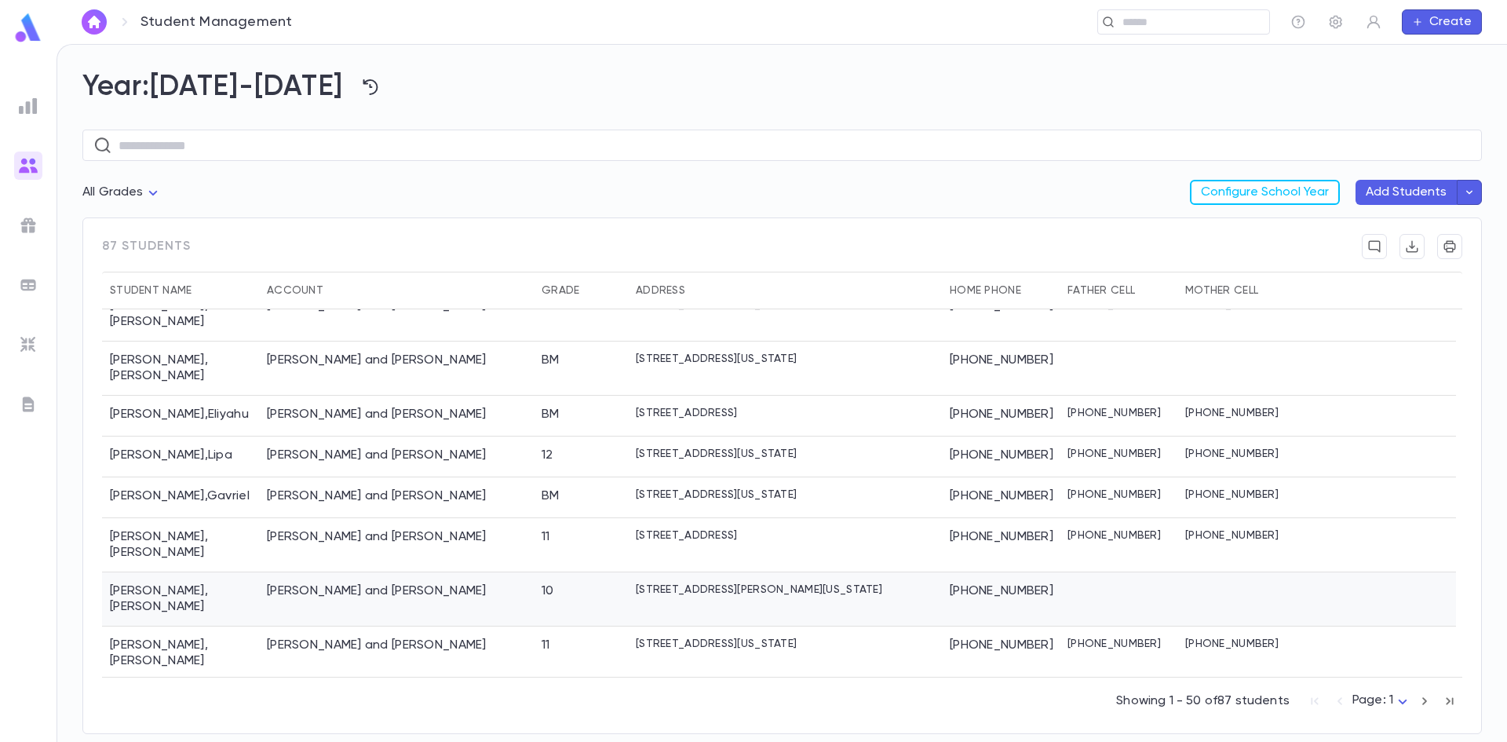
click at [150, 572] on div "Kalatsky , Chaim" at bounding box center [180, 599] width 157 height 54
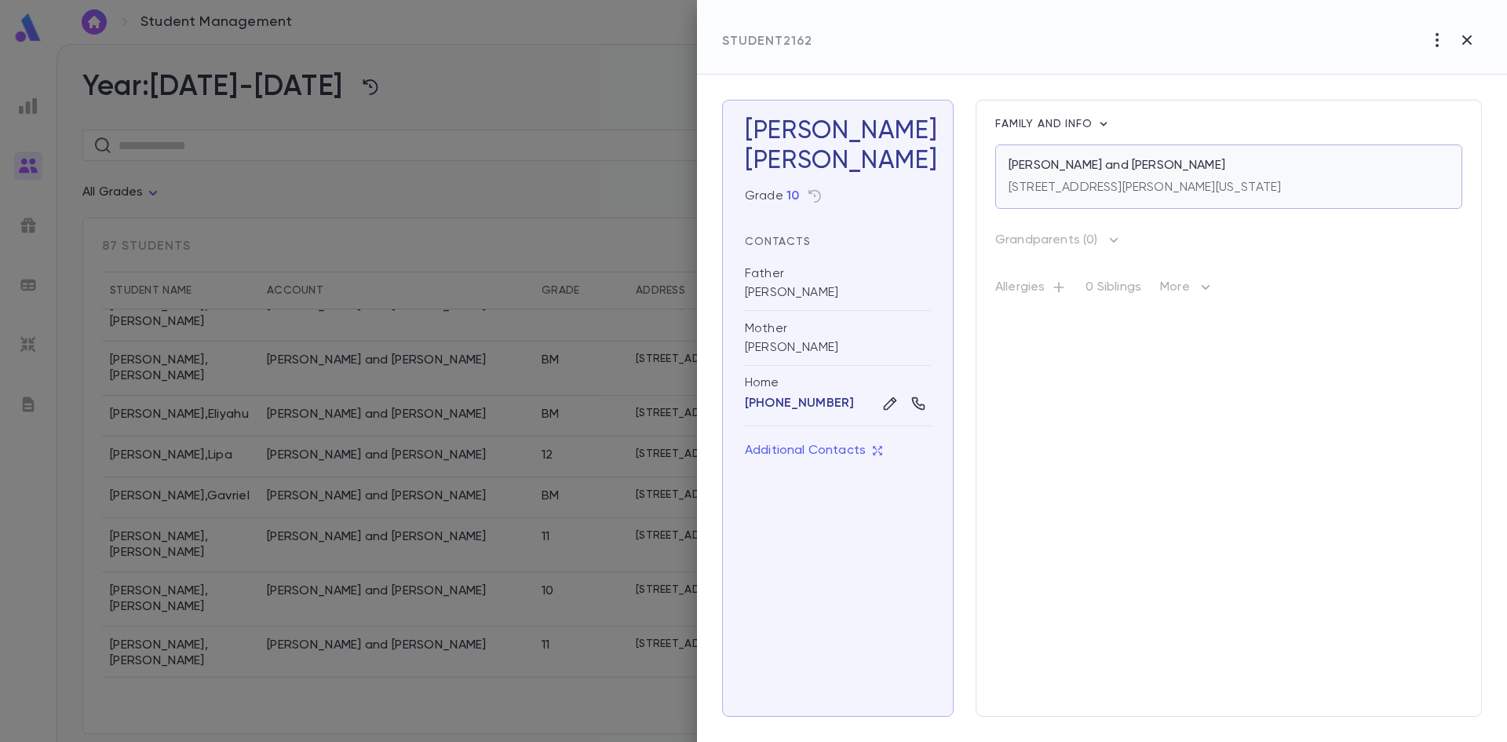
click at [1074, 178] on div "[STREET_ADDRESS][PERSON_NAME][US_STATE]" at bounding box center [1144, 184] width 272 height 22
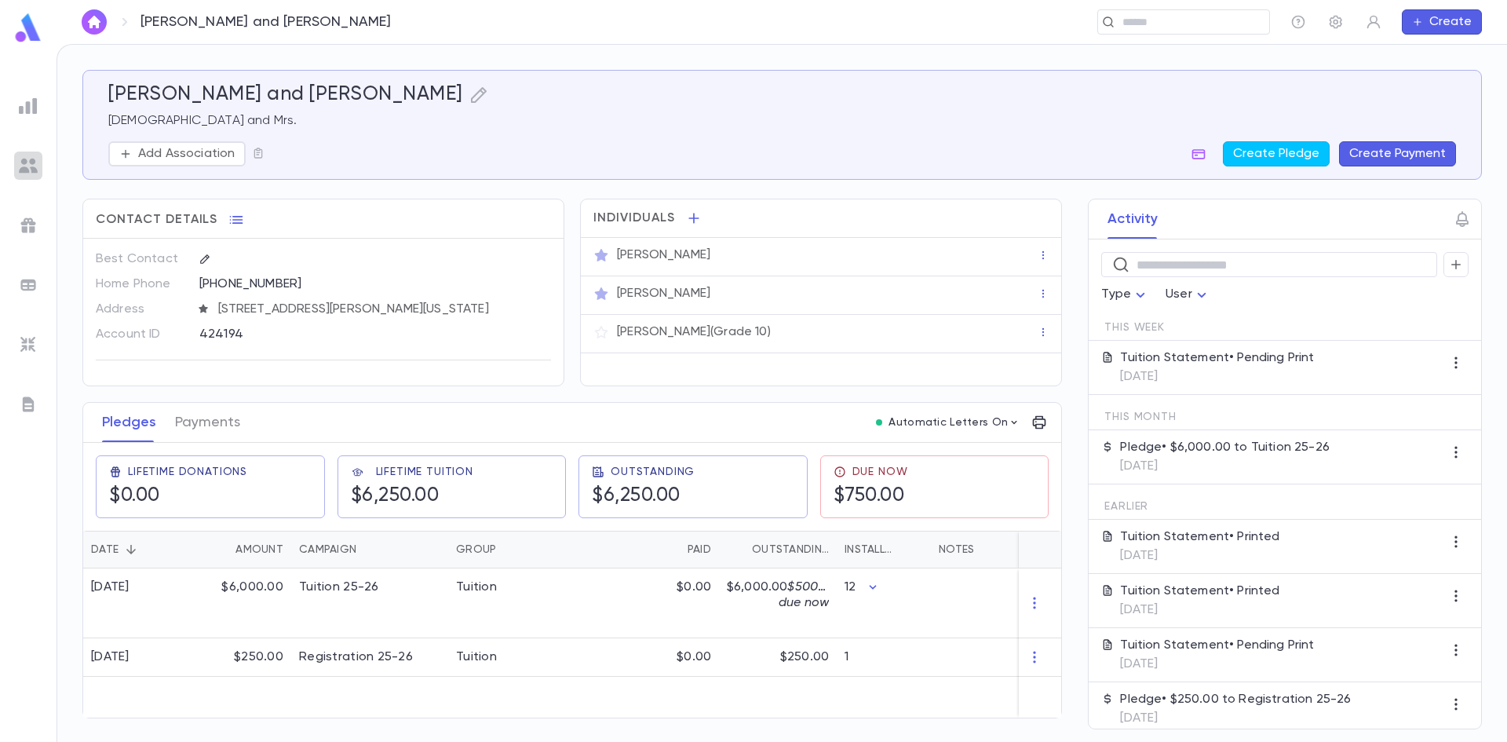
click at [25, 164] on img at bounding box center [28, 165] width 19 height 19
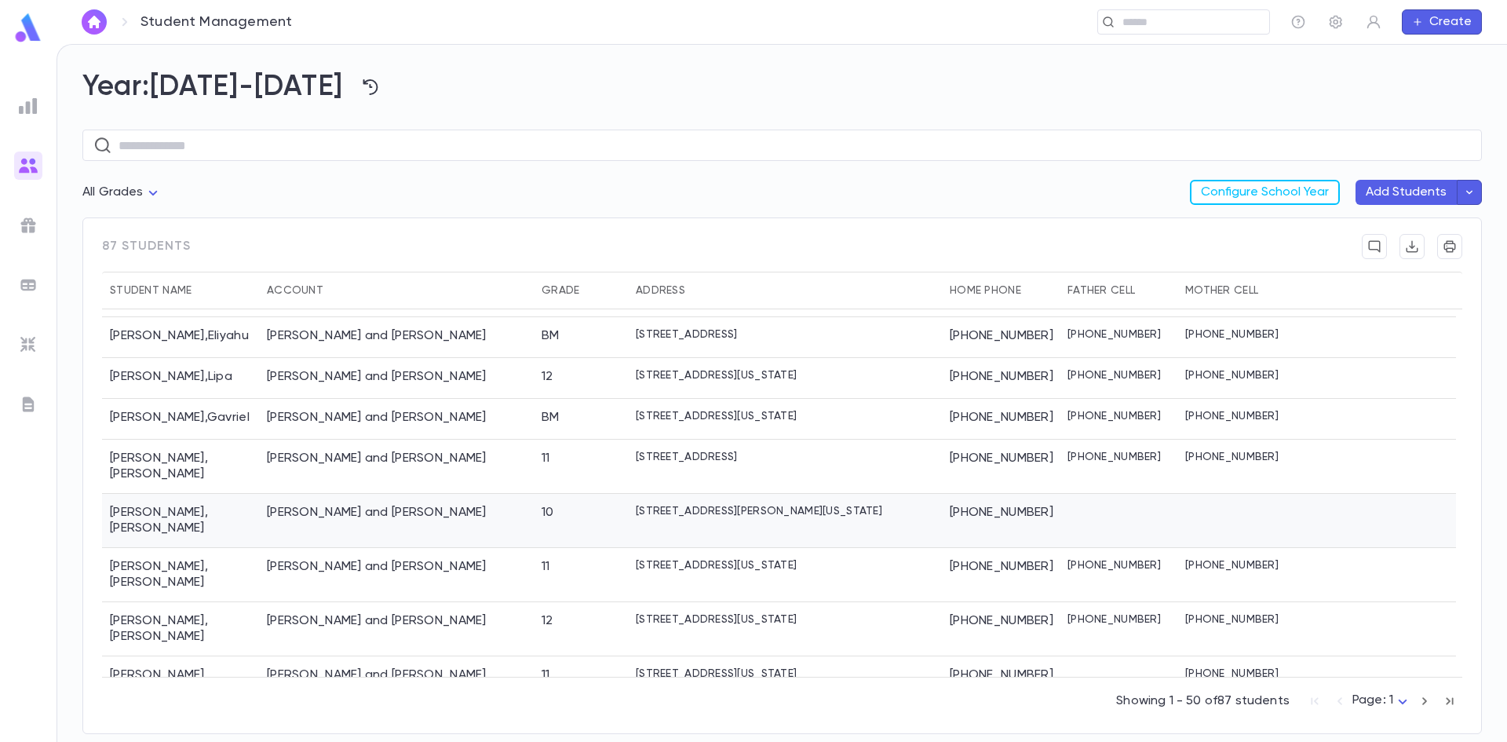
scroll to position [1648, 0]
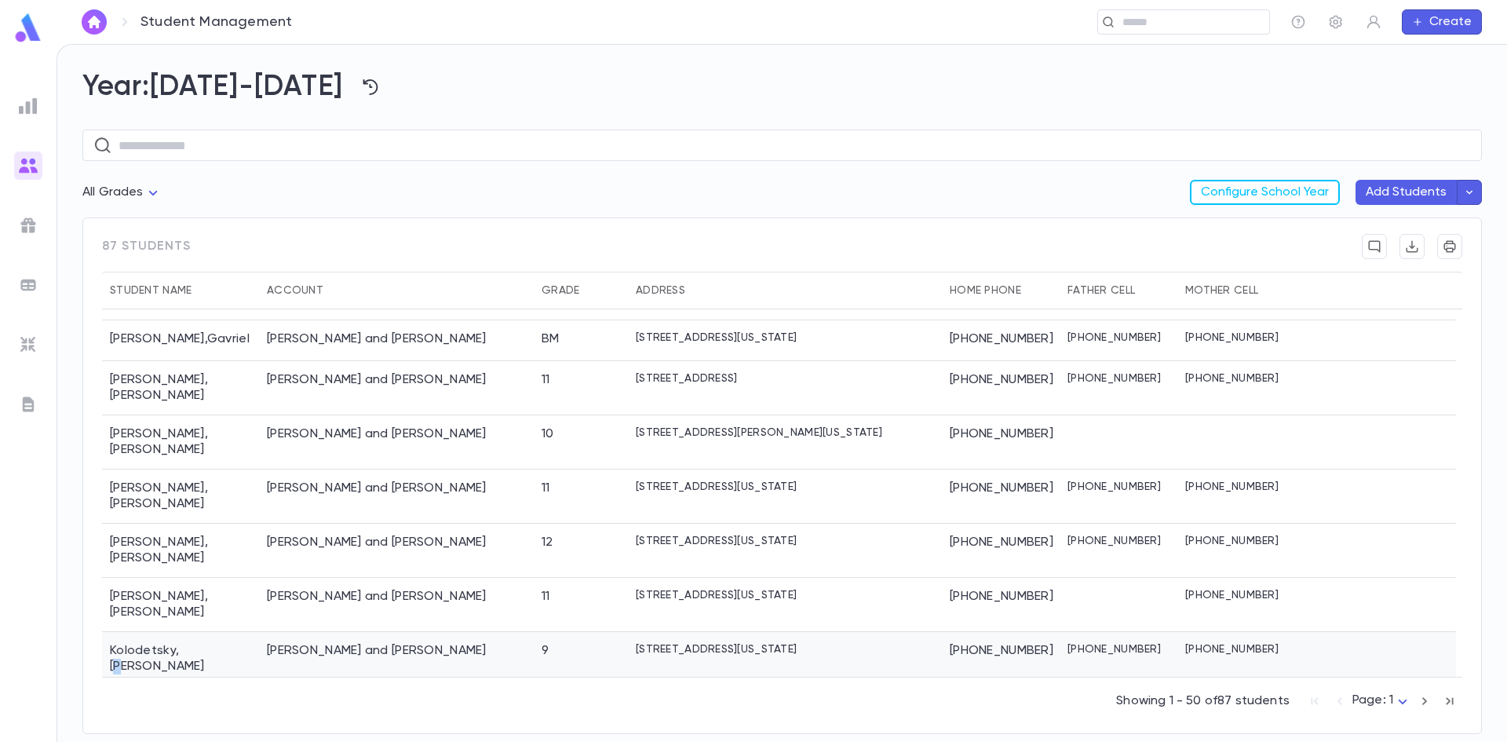
click at [197, 632] on div "Kolodetsky , Menachem" at bounding box center [180, 659] width 157 height 54
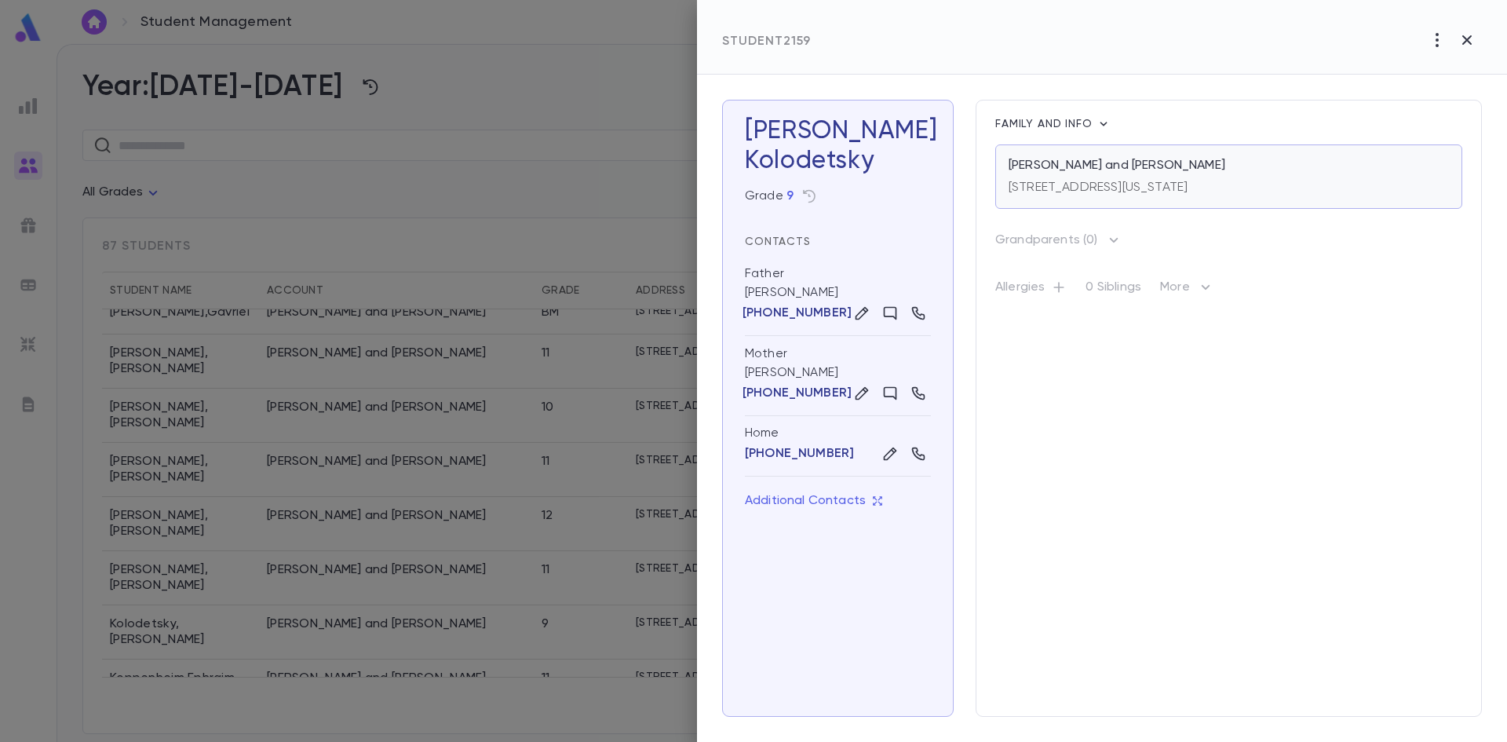
click at [1039, 188] on p "[STREET_ADDRESS][US_STATE]" at bounding box center [1097, 188] width 179 height 16
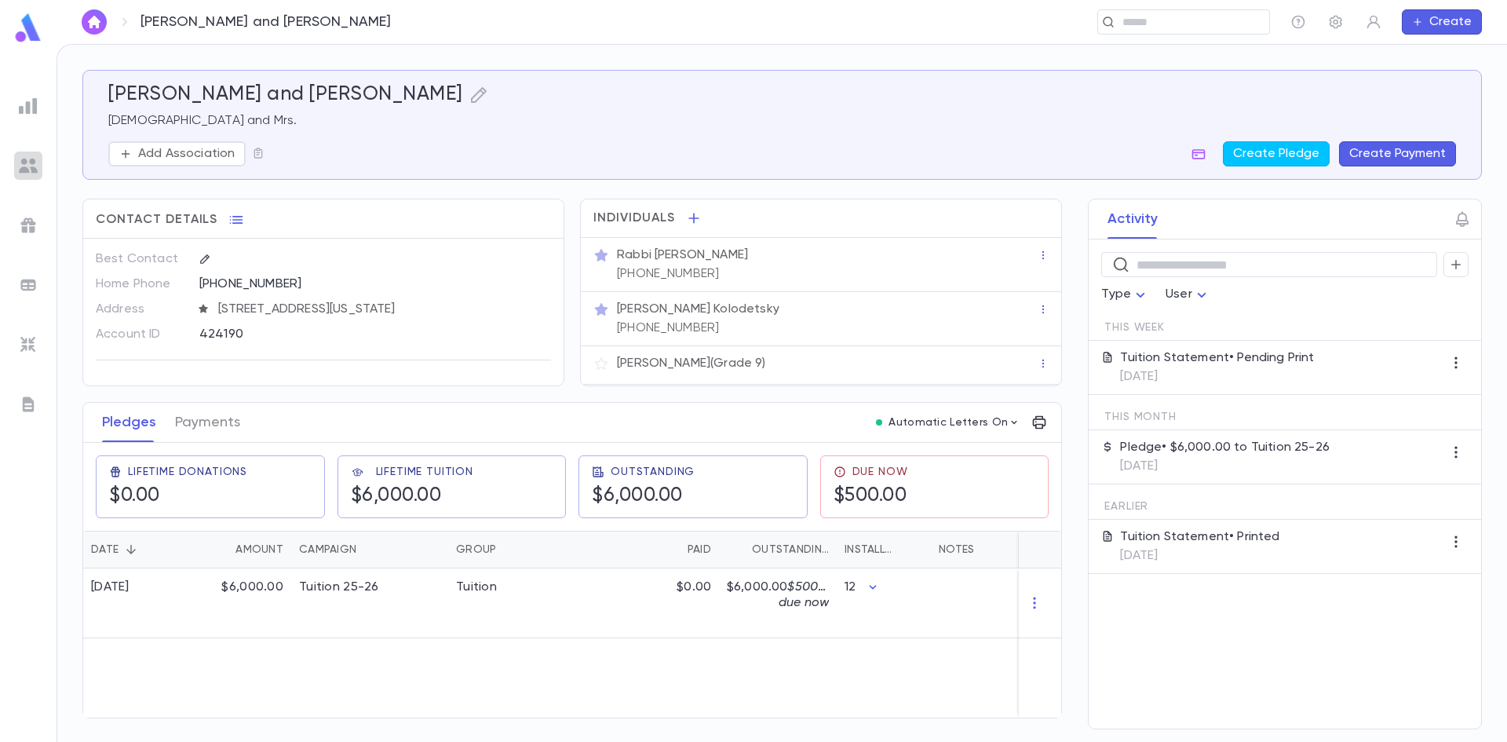
click at [30, 165] on img at bounding box center [28, 165] width 19 height 19
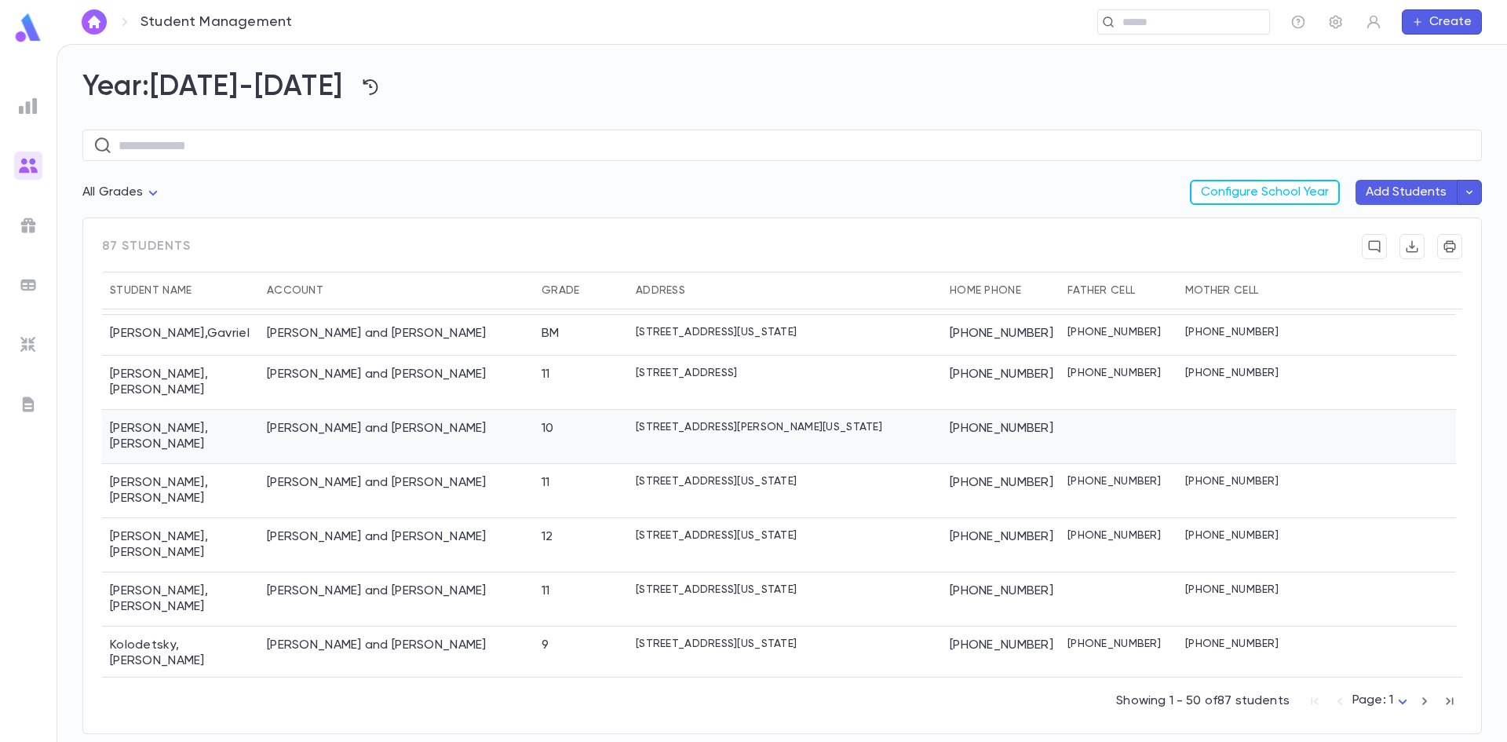
scroll to position [1673, 0]
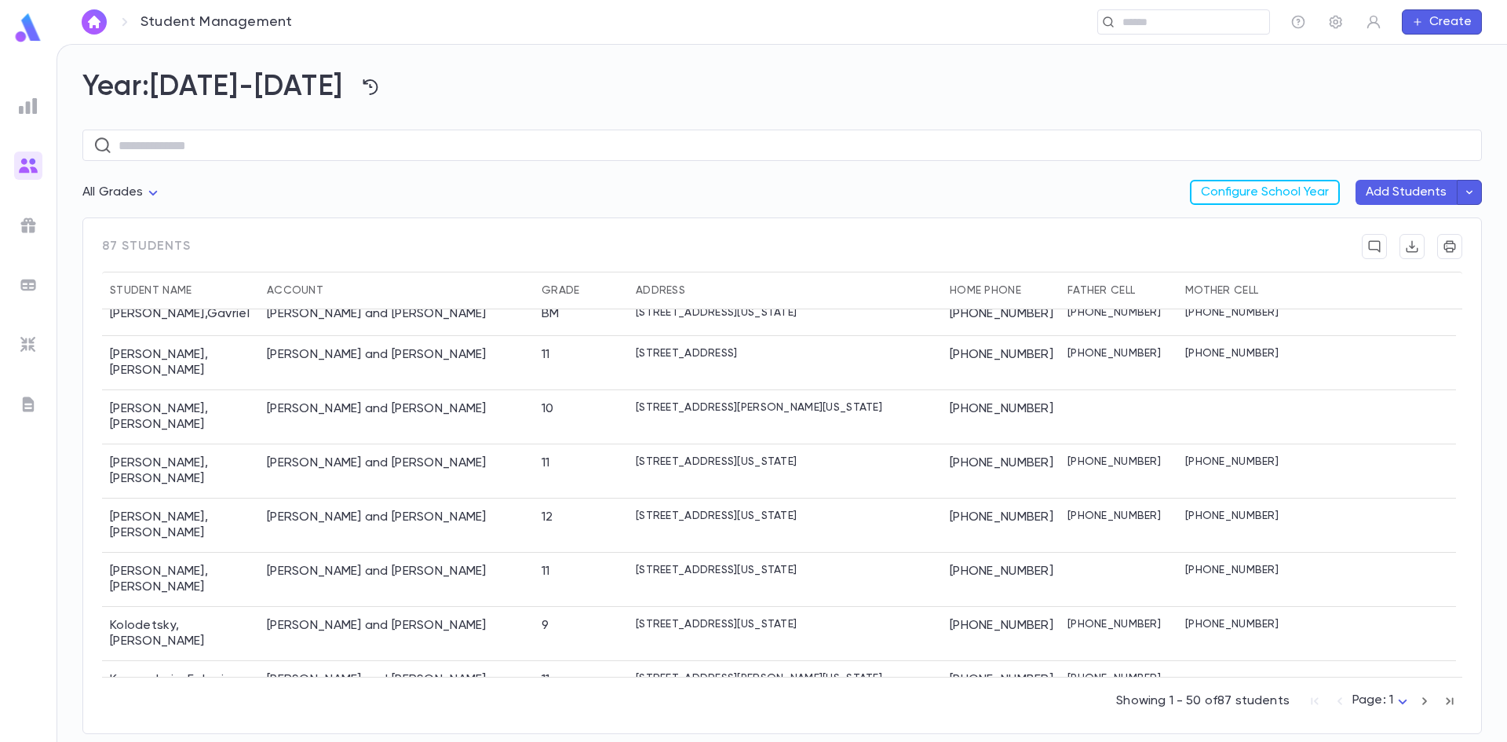
click at [181, 702] on div "Lapidot , Naftoli" at bounding box center [180, 729] width 157 height 54
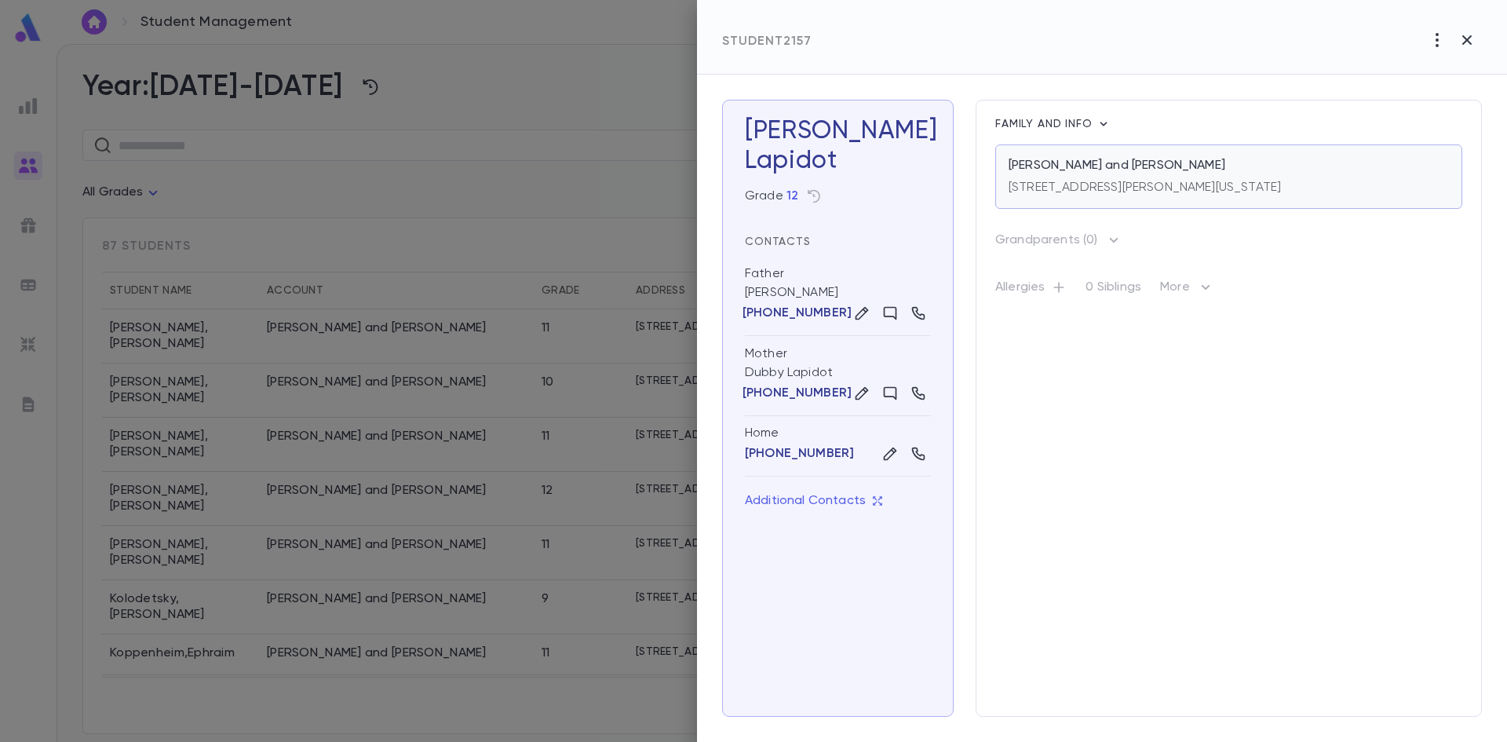
click at [1260, 171] on div "[PERSON_NAME] and [PERSON_NAME]" at bounding box center [1228, 166] width 440 height 16
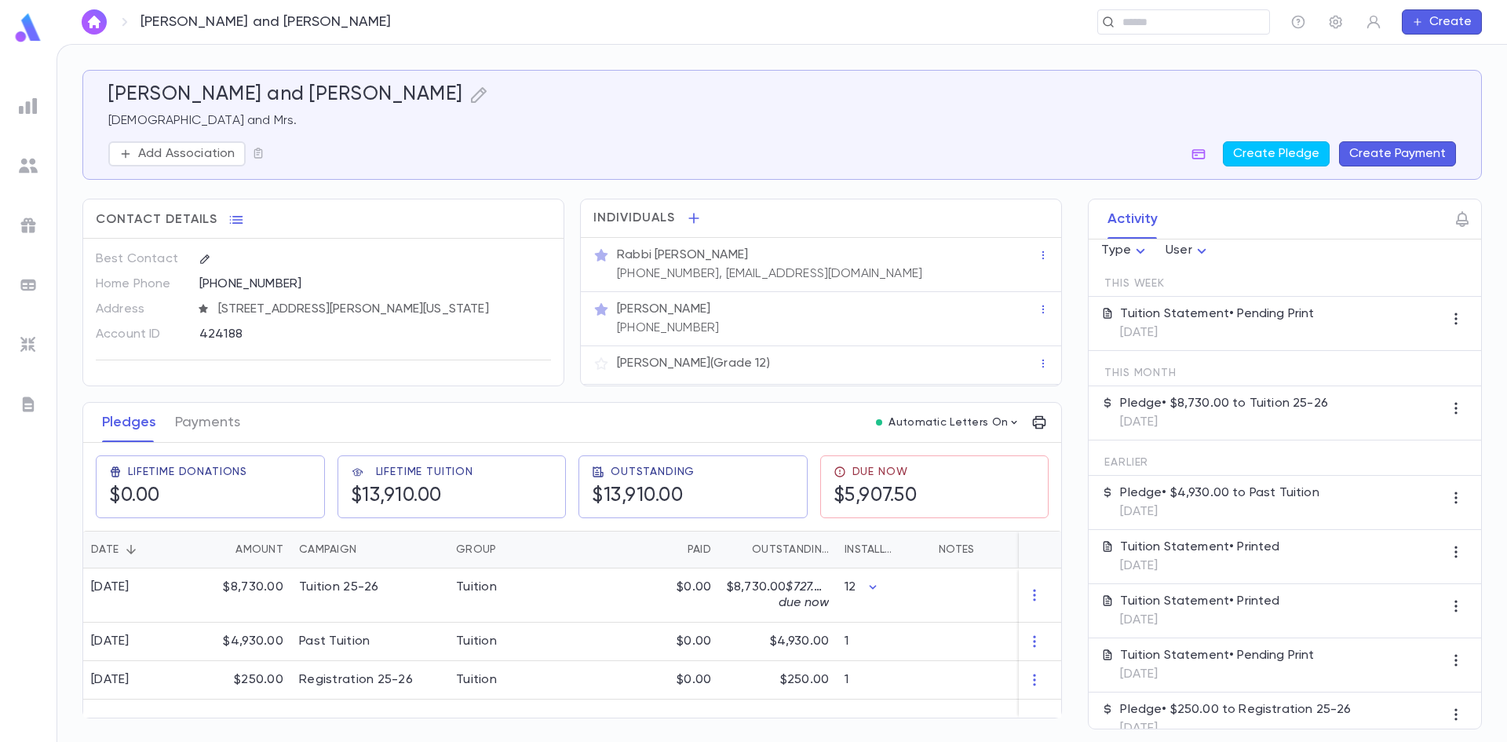
scroll to position [68, 0]
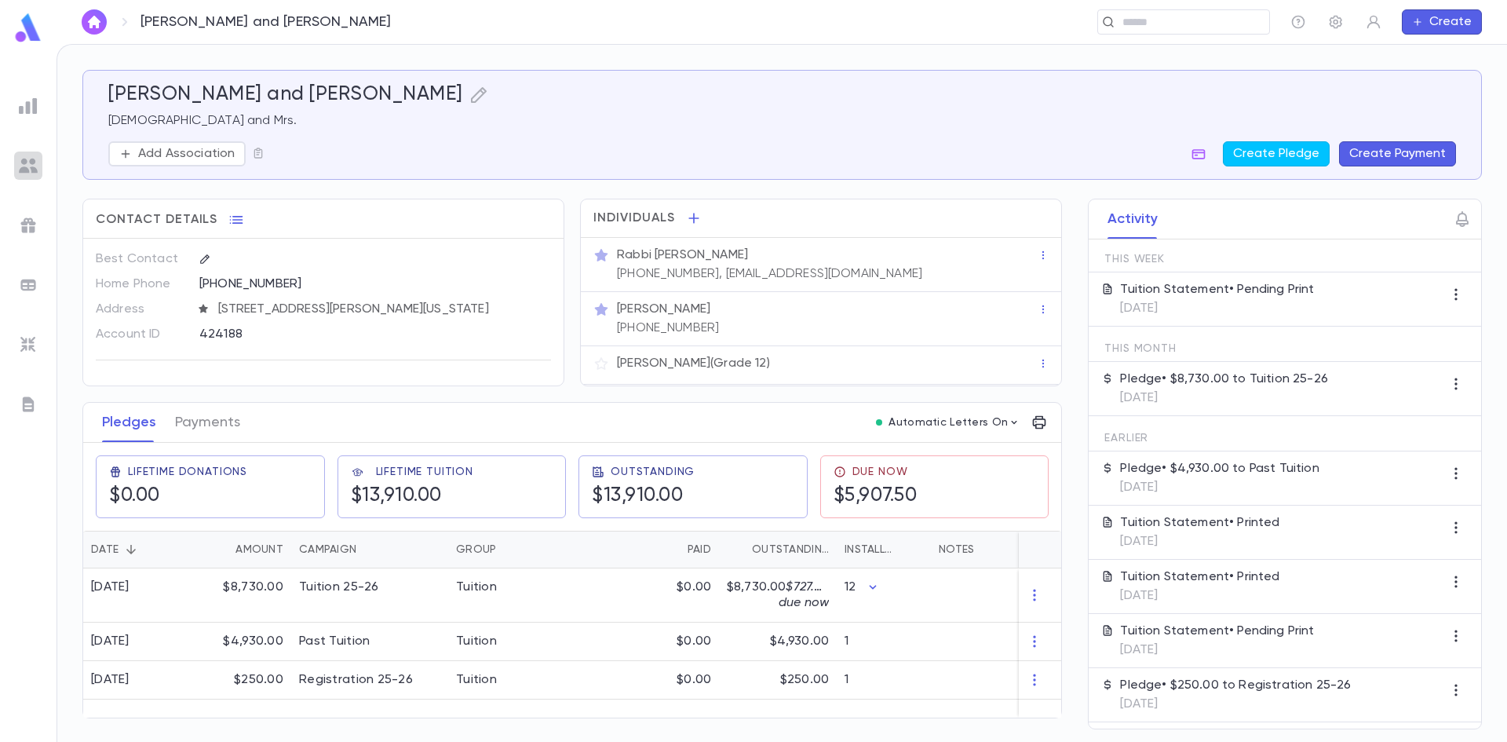
click at [28, 156] on img at bounding box center [28, 165] width 19 height 19
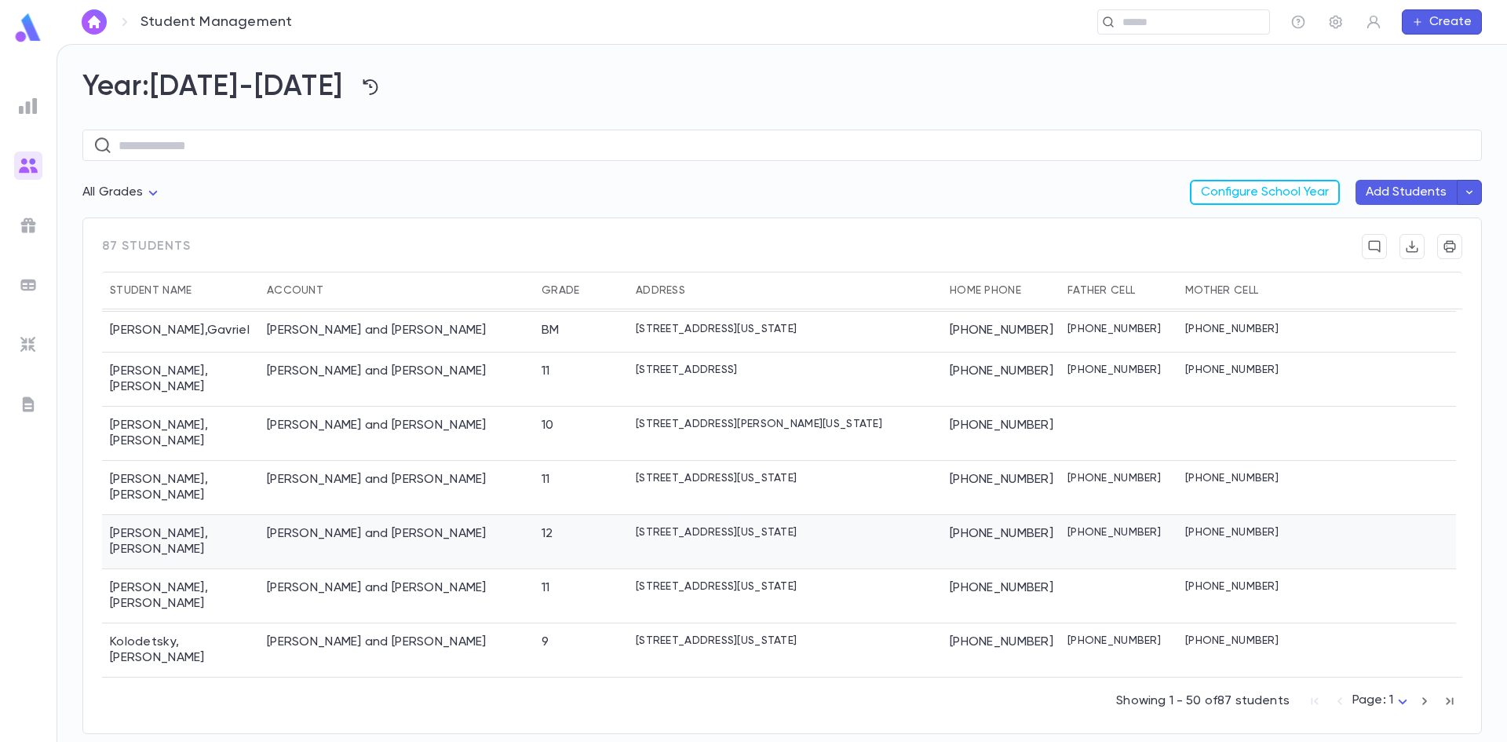
scroll to position [1687, 0]
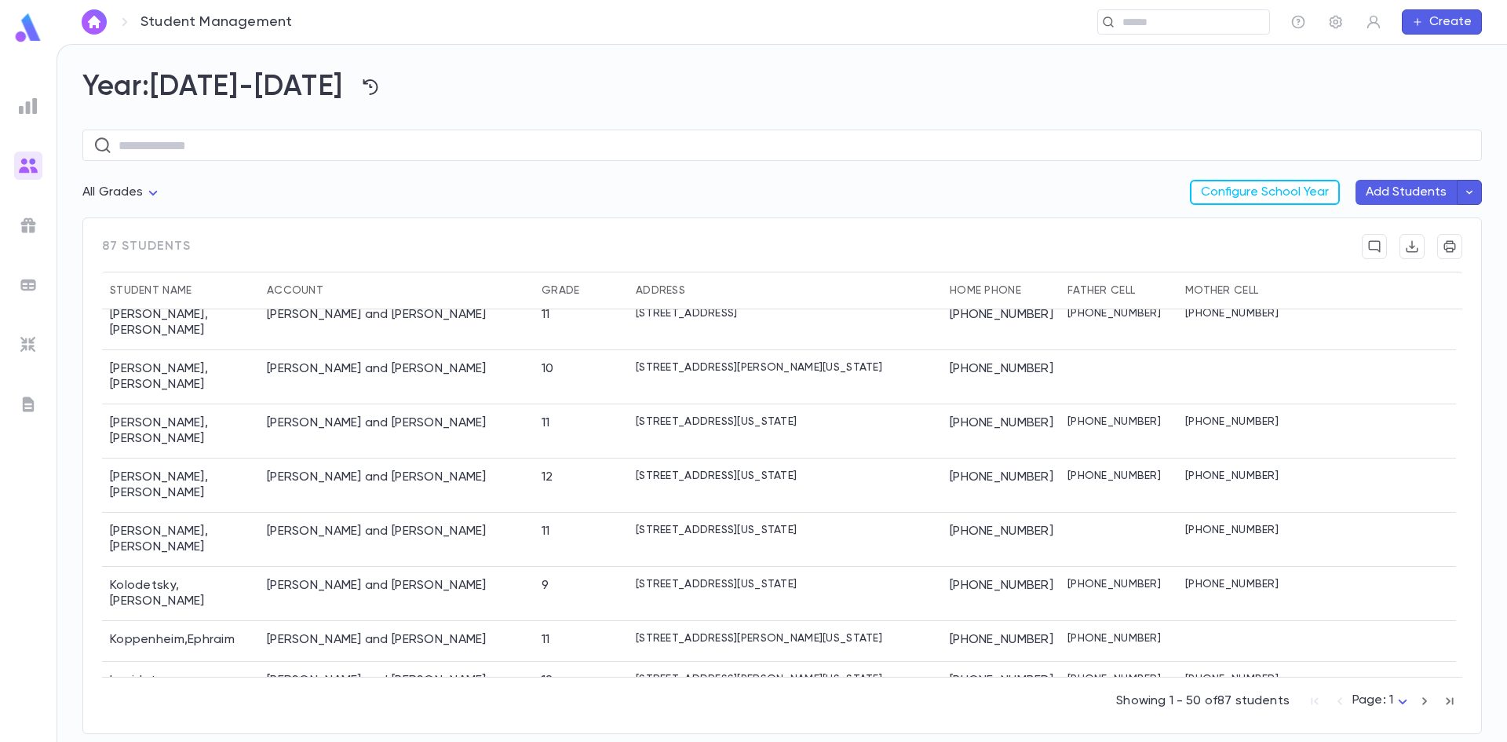
drag, startPoint x: 1424, startPoint y: 699, endPoint x: 1397, endPoint y: 690, distance: 28.3
click at [1399, 691] on div "Showing 1 - 50 of 87 students Page: 1 *" at bounding box center [1289, 697] width 346 height 35
drag, startPoint x: 1432, startPoint y: 698, endPoint x: 1424, endPoint y: 697, distance: 7.9
click at [1424, 697] on icon "button" at bounding box center [1424, 700] width 17 height 19
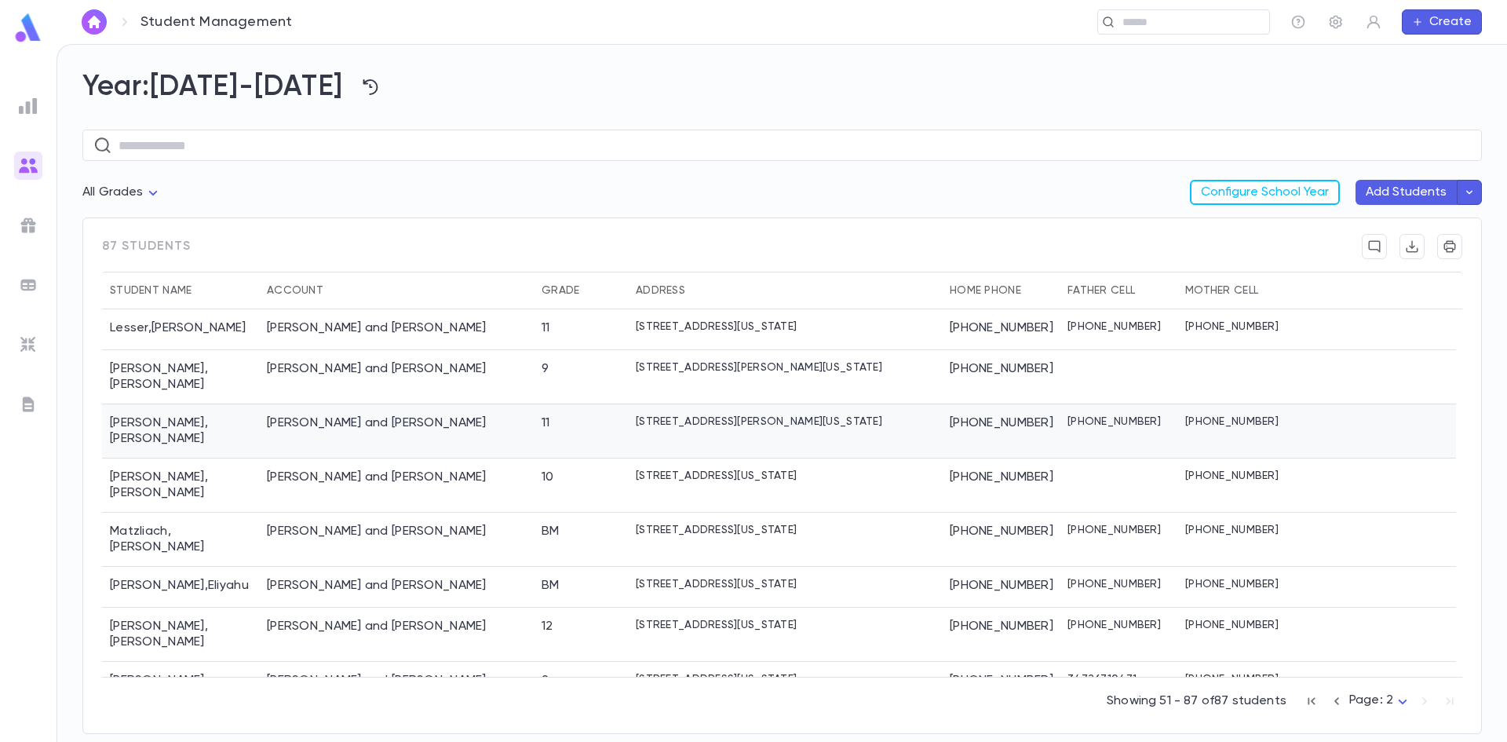
click at [314, 415] on div "[PERSON_NAME] and [PERSON_NAME]" at bounding box center [377, 423] width 220 height 16
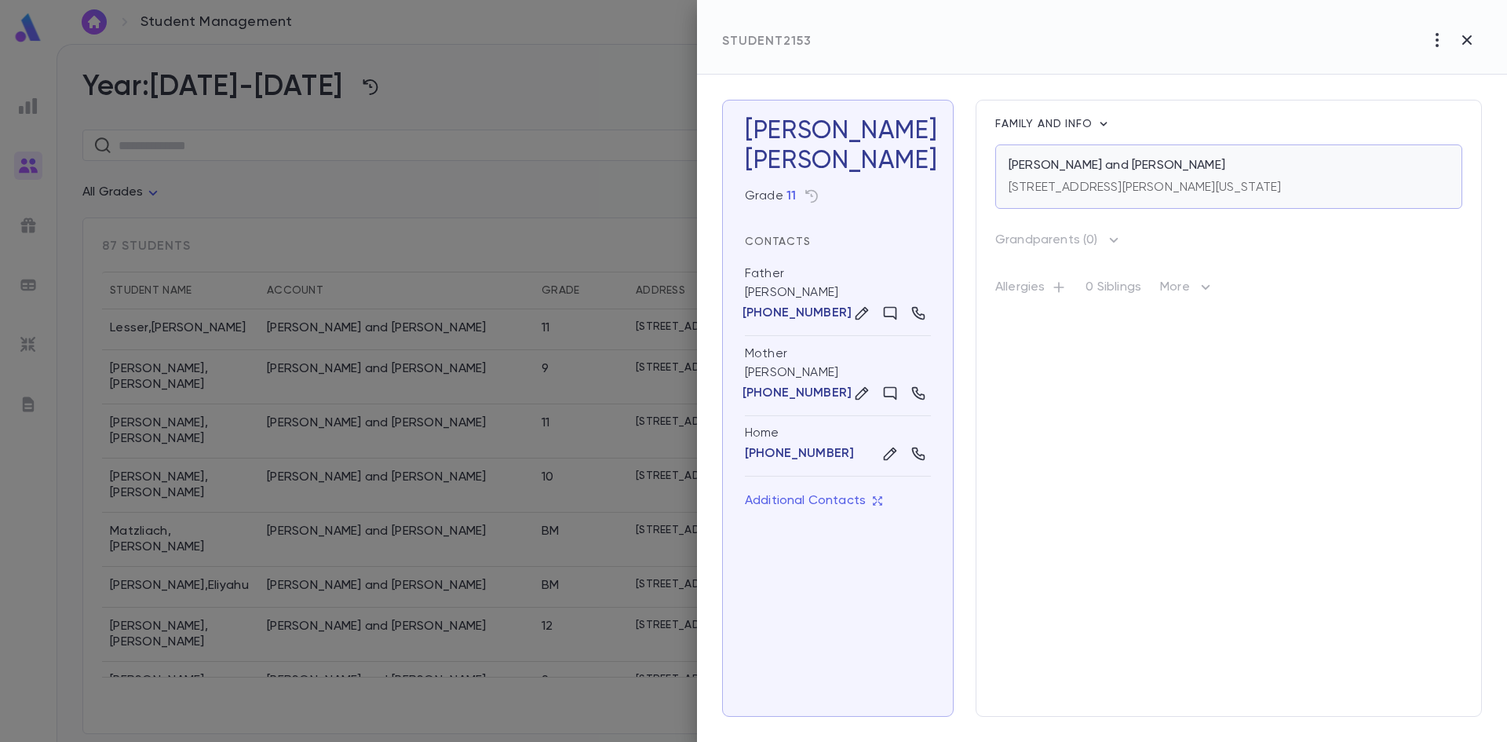
click at [1105, 202] on div "Levitansky, Michel and Basya 1 Sharon Court, Lakewood NEW JERSEY 08701" at bounding box center [1228, 176] width 467 height 64
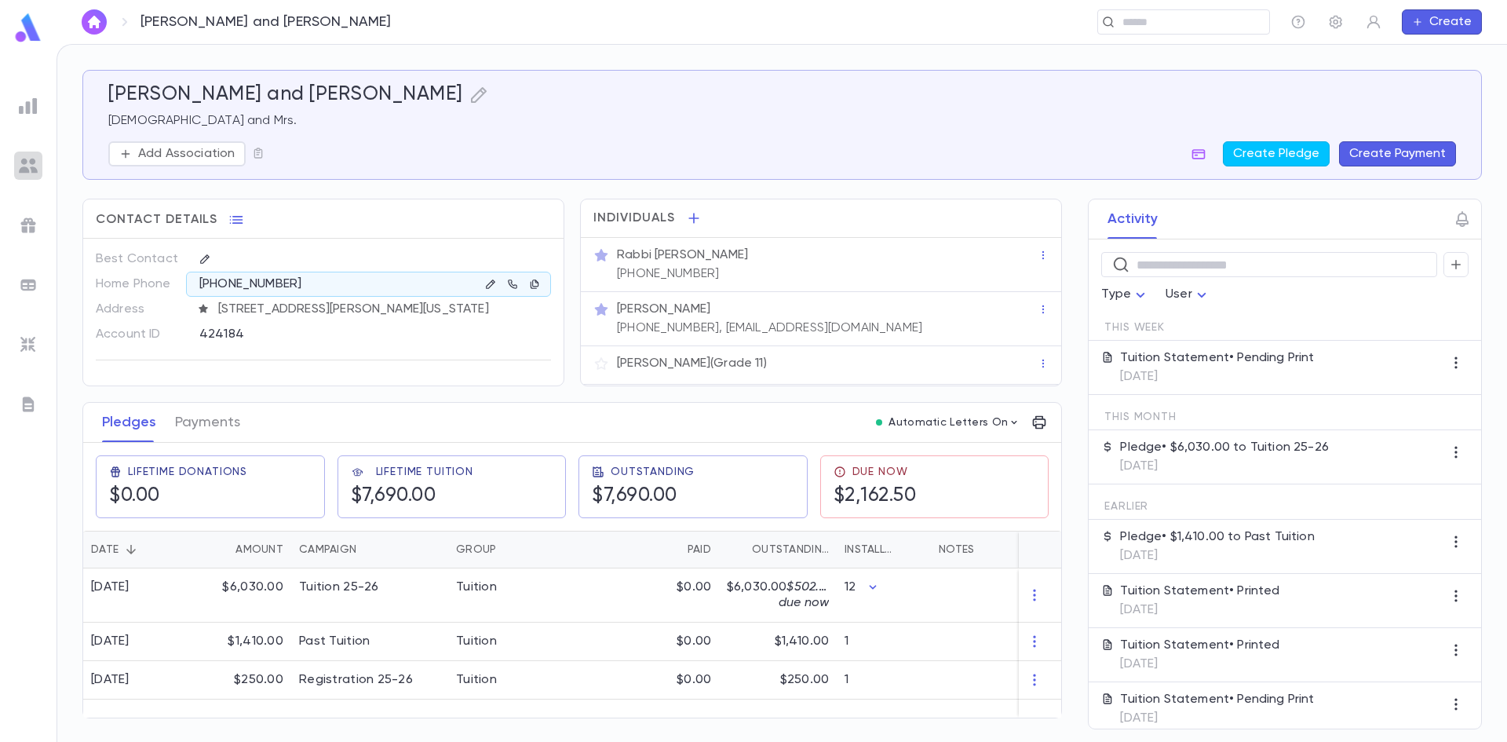
click at [33, 165] on img at bounding box center [28, 165] width 19 height 19
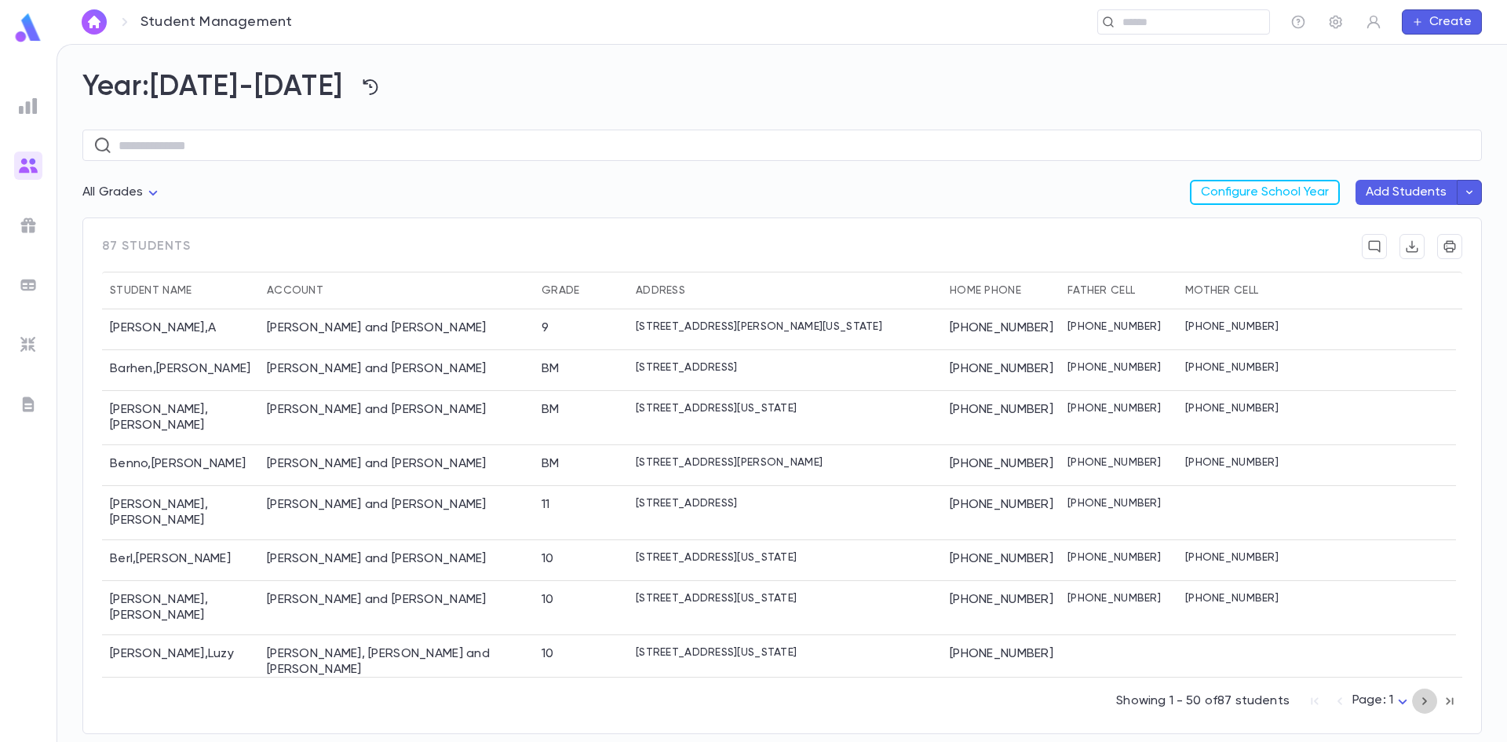
click at [1428, 703] on icon "button" at bounding box center [1424, 700] width 17 height 19
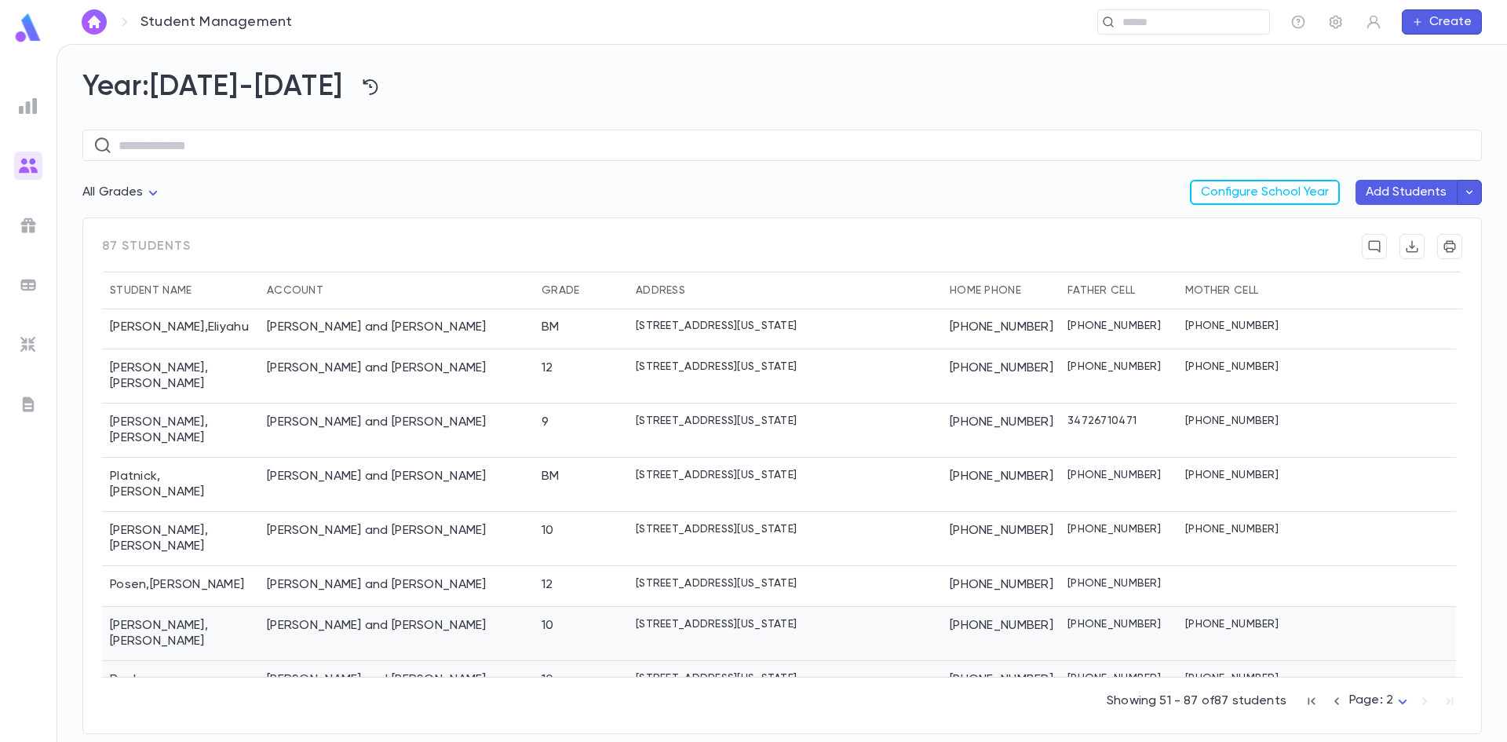
scroll to position [235, 0]
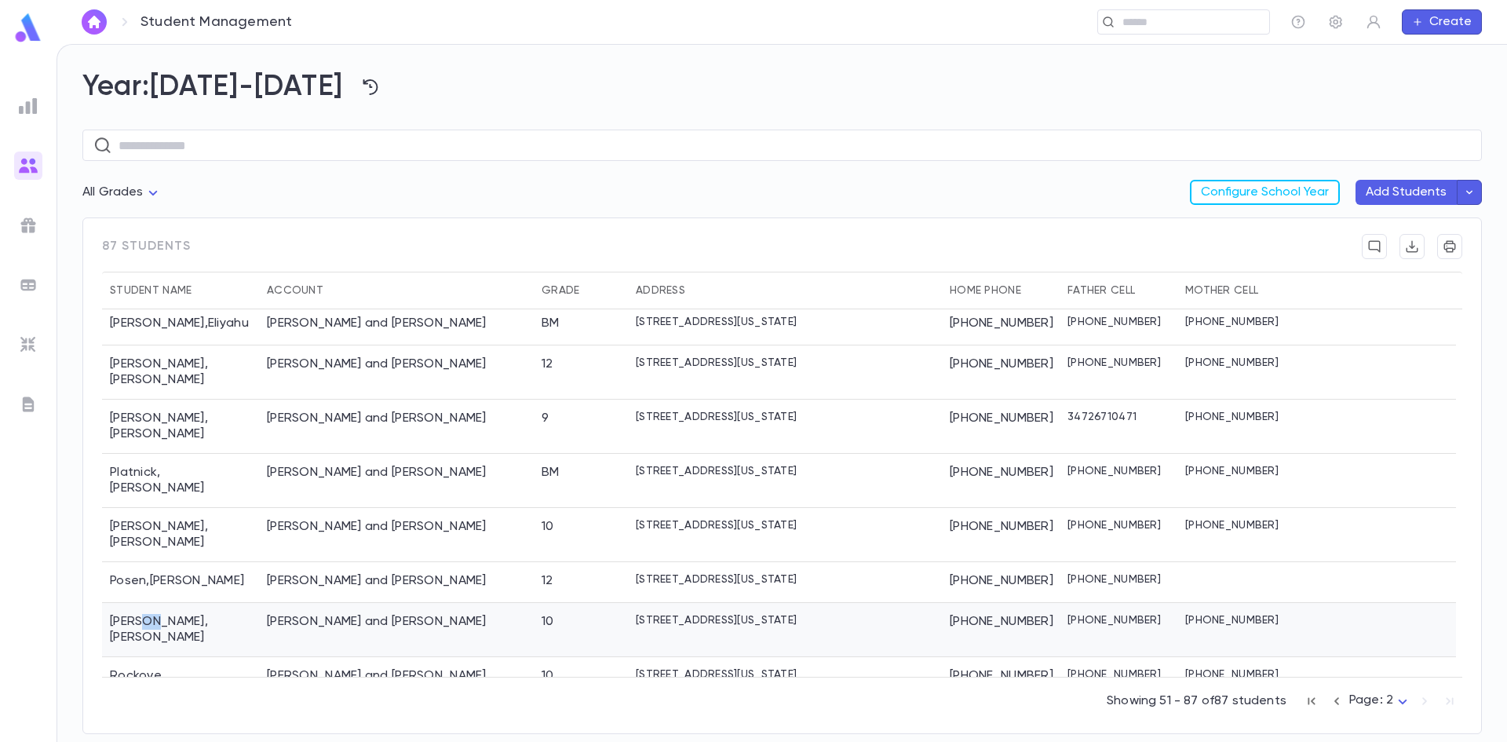
drag, startPoint x: 139, startPoint y: 556, endPoint x: 154, endPoint y: 552, distance: 15.6
click at [154, 603] on div "Pruzansky , Yaakov" at bounding box center [180, 630] width 157 height 54
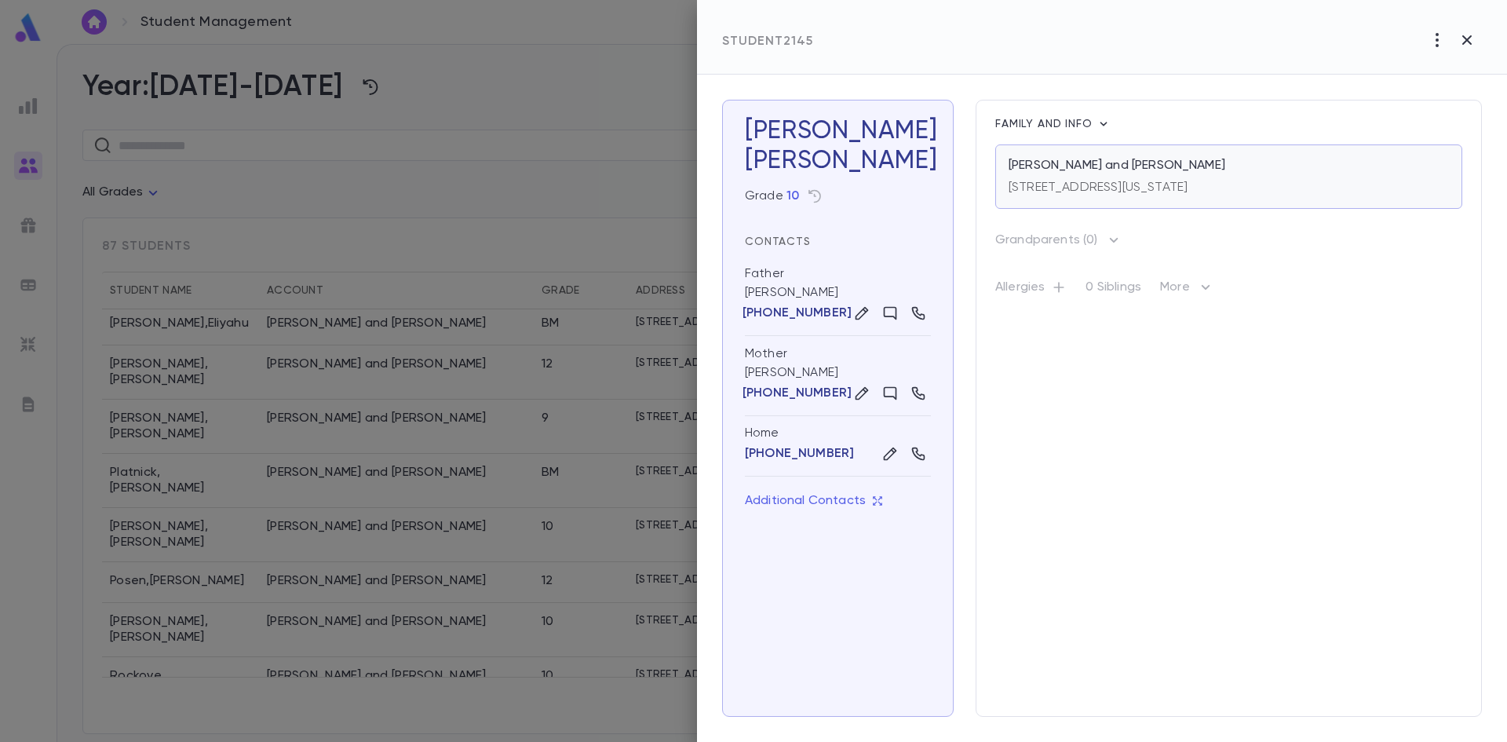
click at [1071, 181] on p "[STREET_ADDRESS][US_STATE]" at bounding box center [1097, 188] width 179 height 16
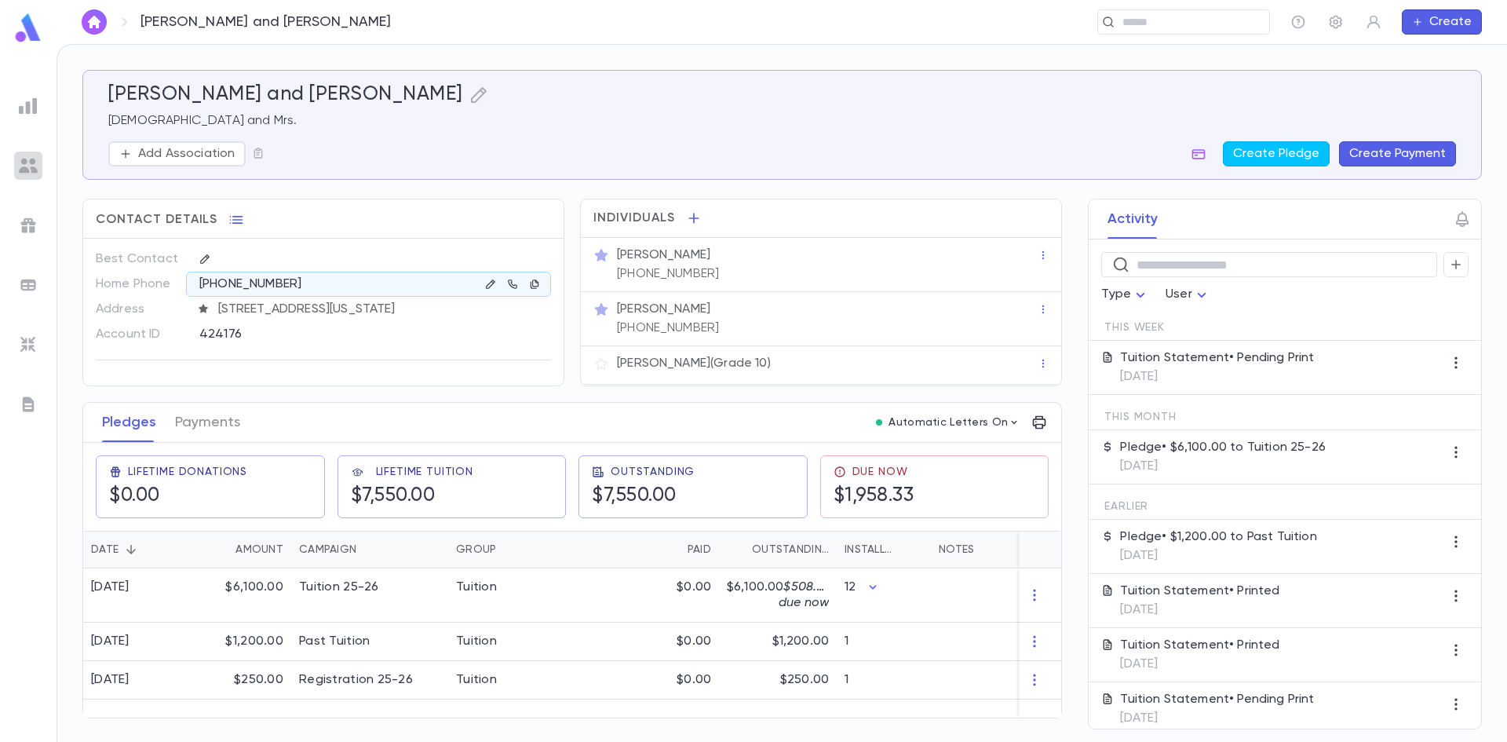
click at [31, 168] on img at bounding box center [28, 165] width 19 height 19
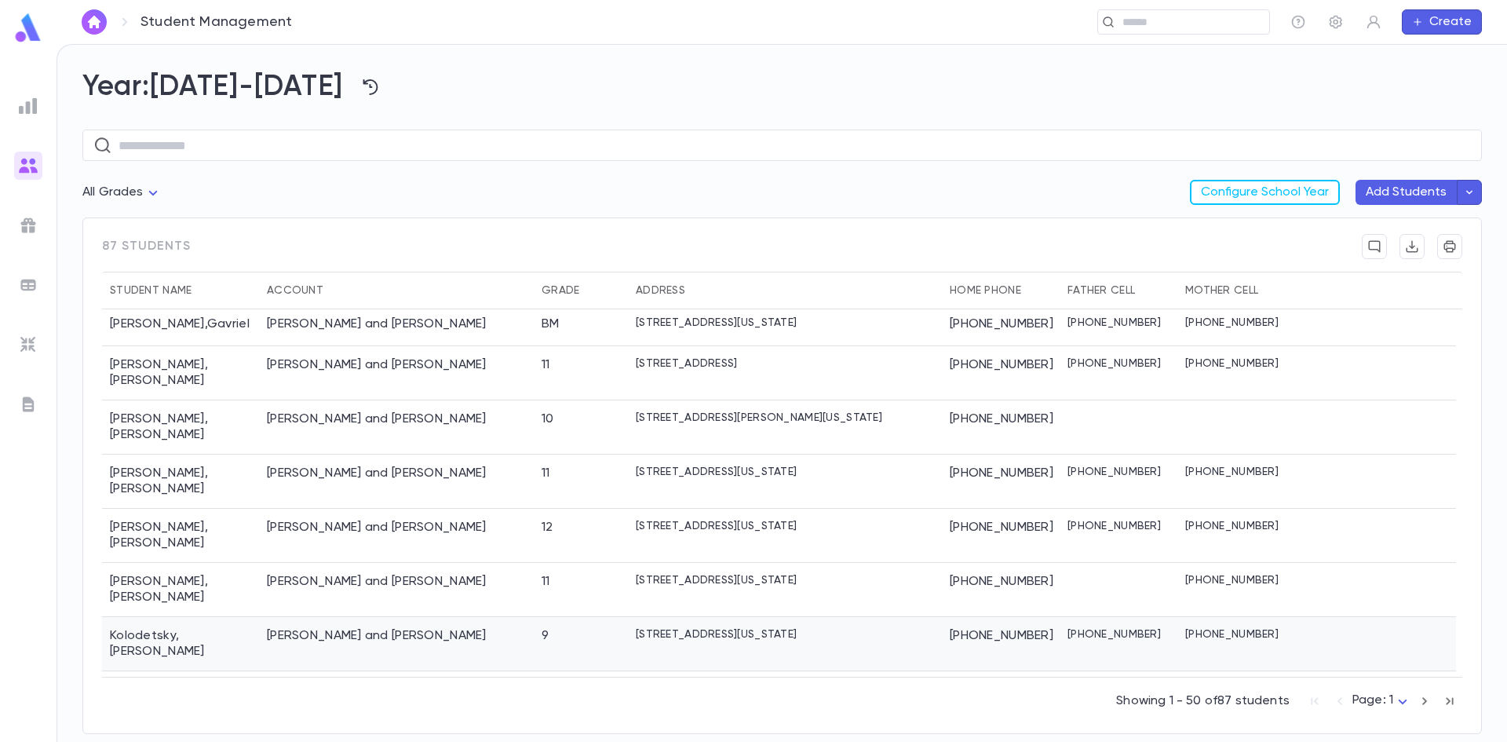
scroll to position [1608, 0]
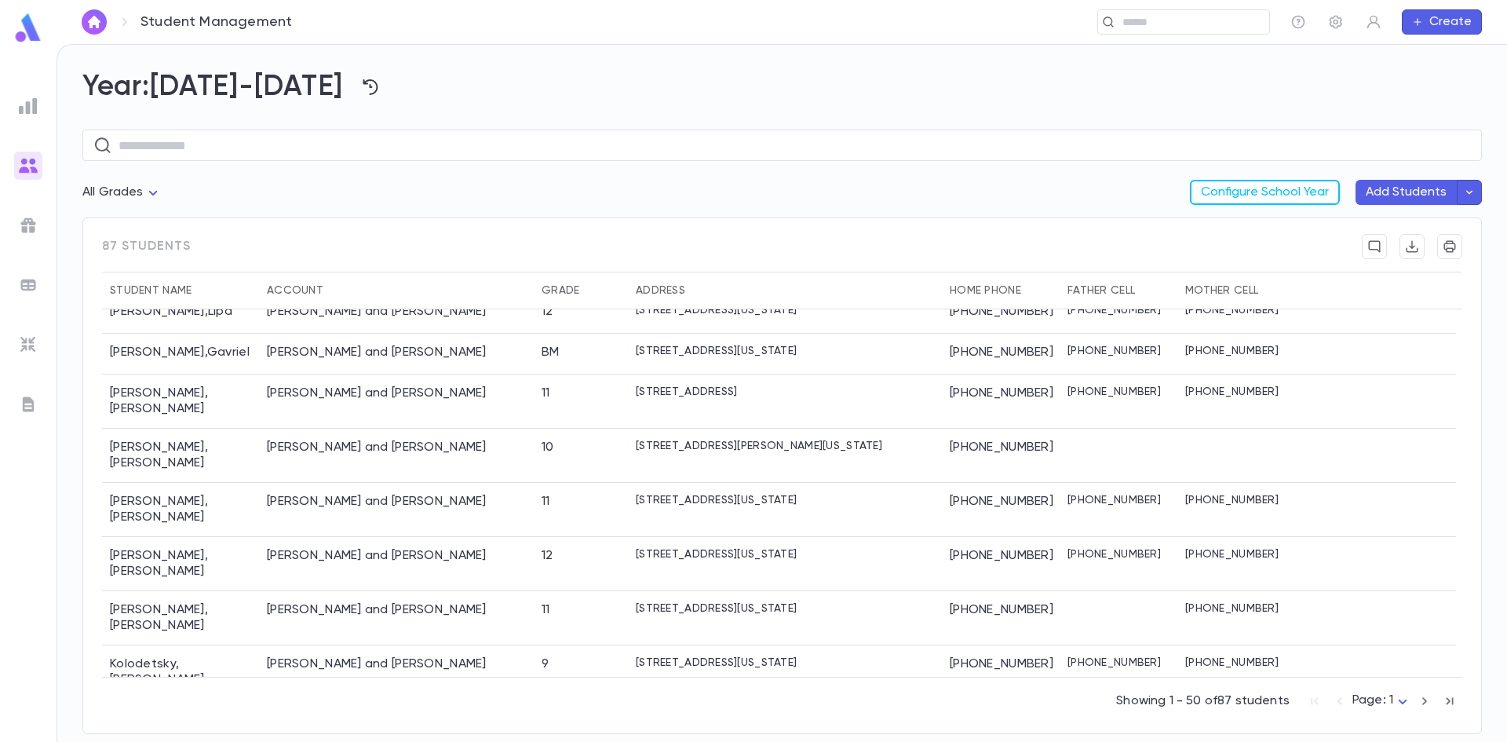
drag, startPoint x: 1430, startPoint y: 706, endPoint x: 1408, endPoint y: 695, distance: 24.6
click at [1406, 691] on div "Showing 1 - 50 of 87 students Page: 1 *" at bounding box center [1289, 697] width 346 height 35
click at [1421, 697] on icon "button" at bounding box center [1424, 700] width 17 height 19
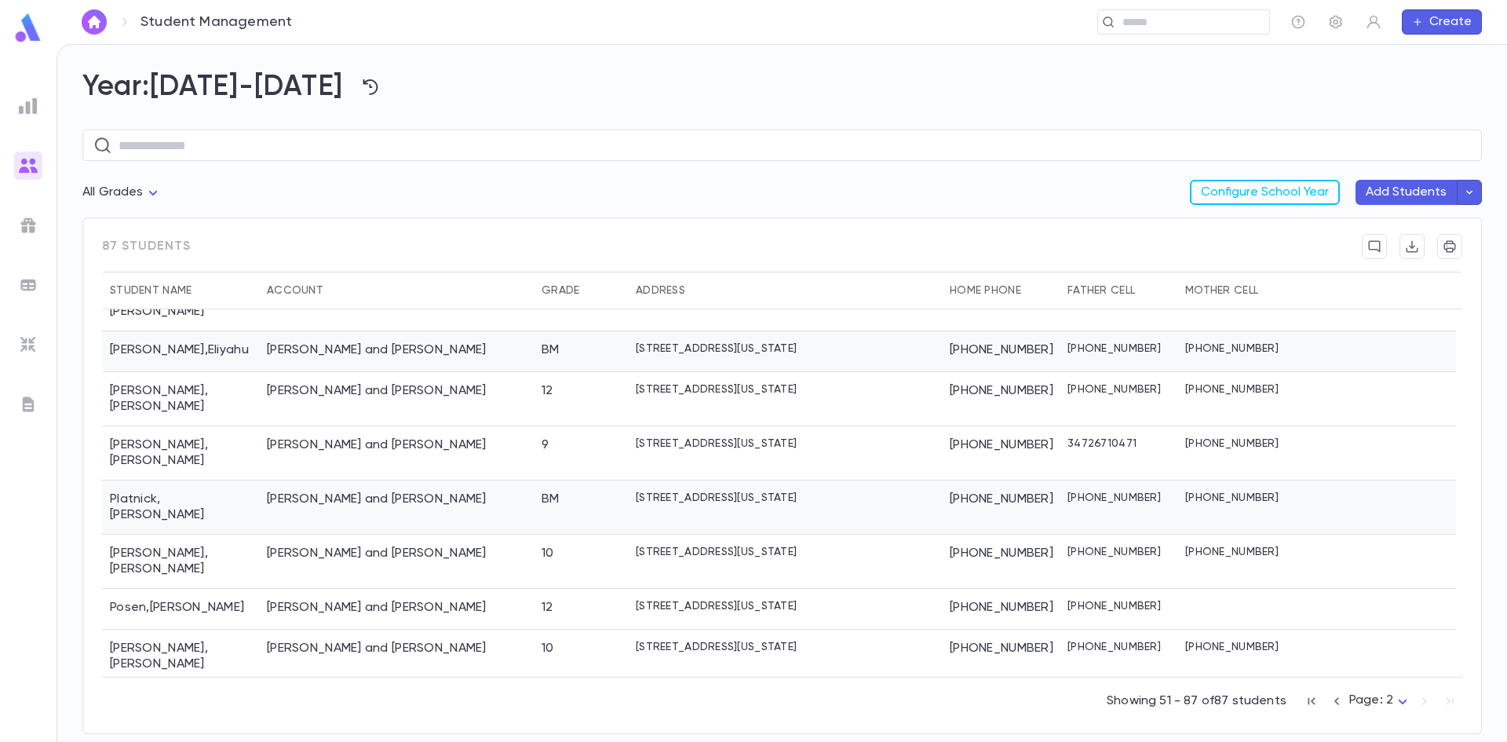
scroll to position [314, 0]
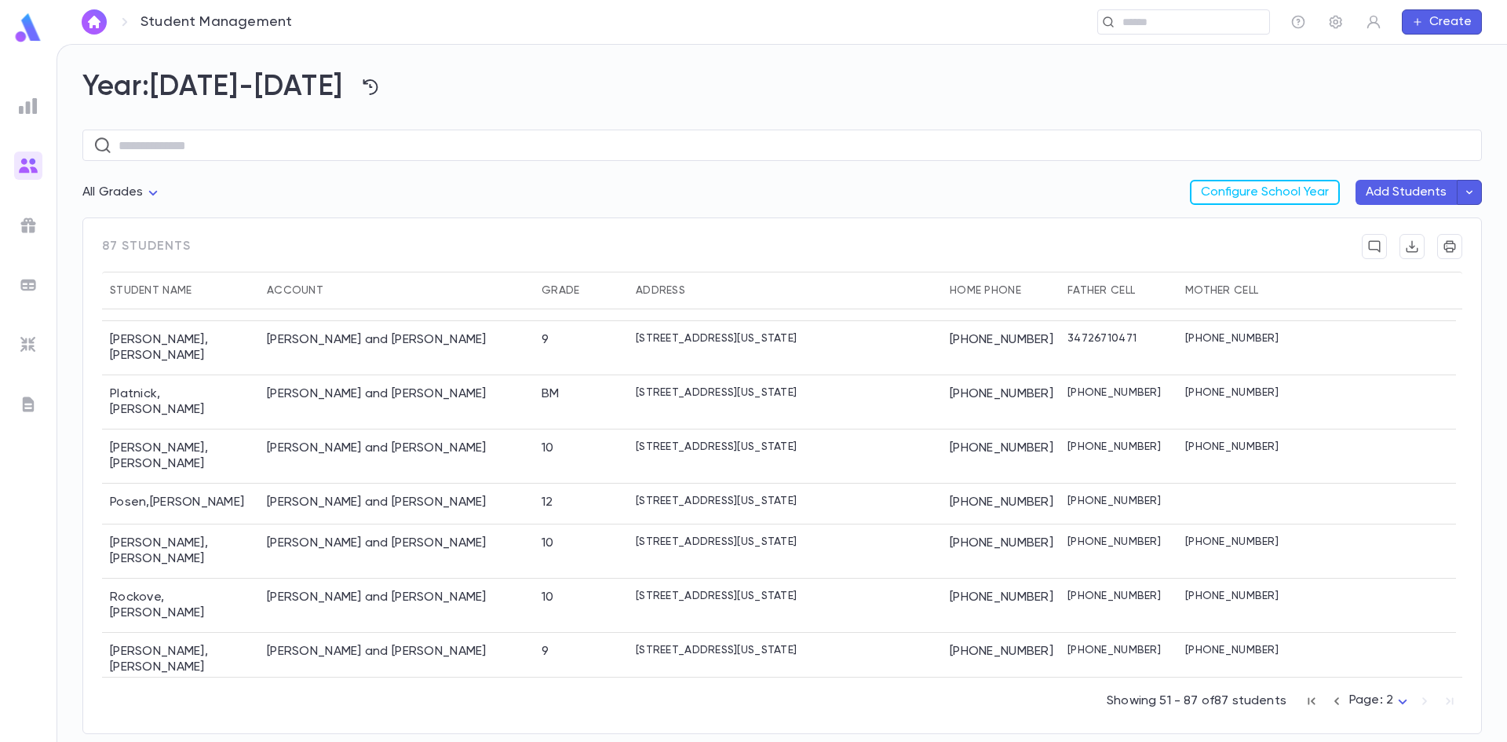
click at [159, 728] on div "Ruck , Moshe" at bounding box center [180, 748] width 157 height 41
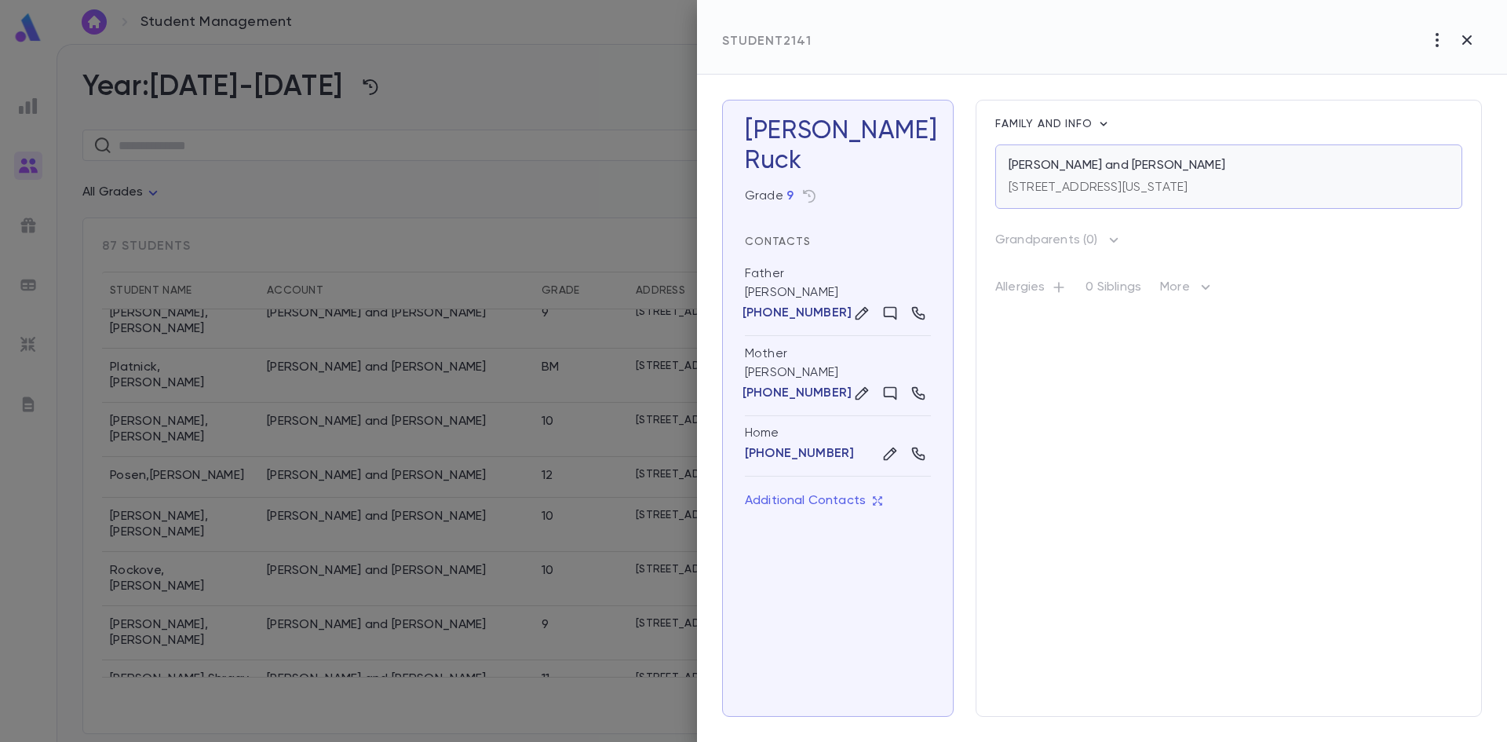
click at [1140, 167] on p "[PERSON_NAME] and [PERSON_NAME]" at bounding box center [1116, 166] width 217 height 16
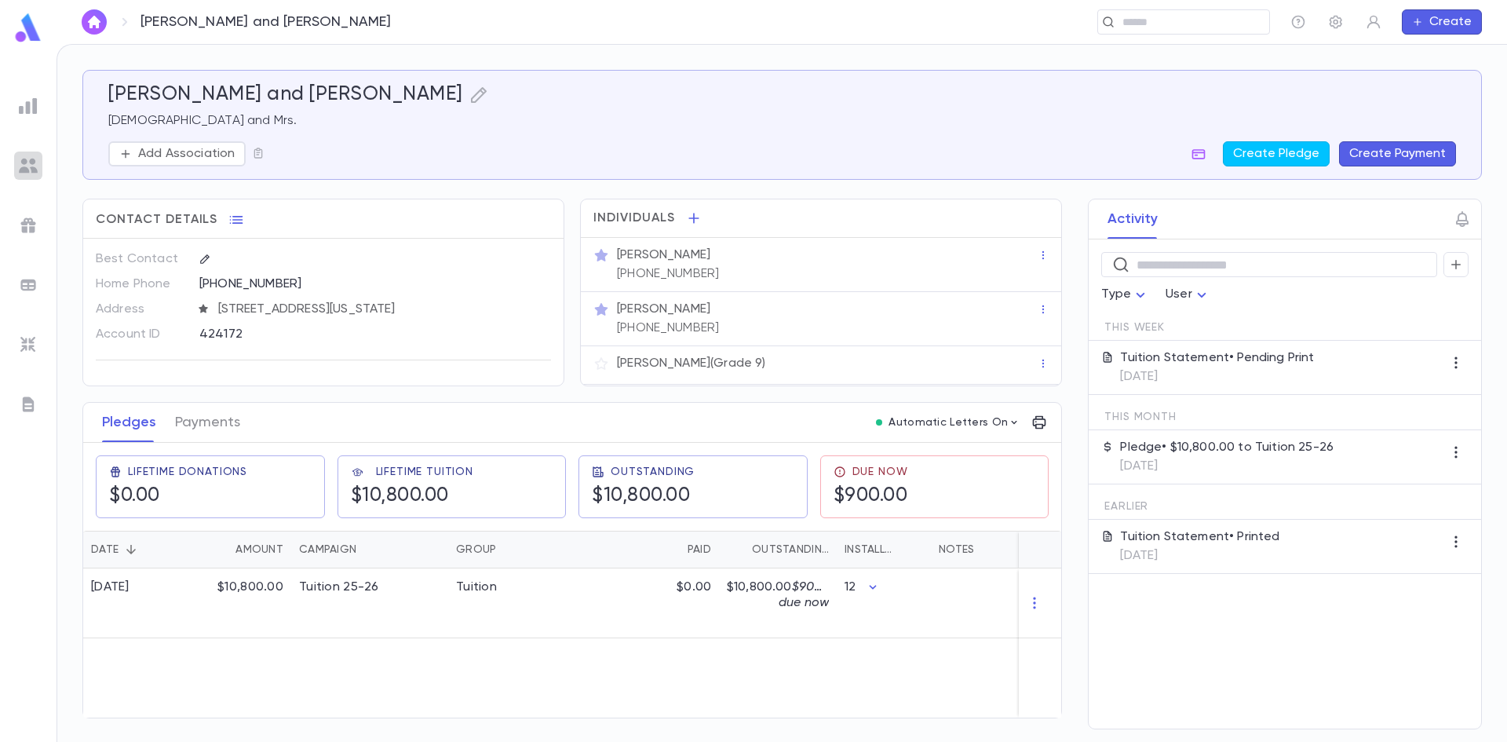
click at [37, 160] on img at bounding box center [28, 165] width 19 height 19
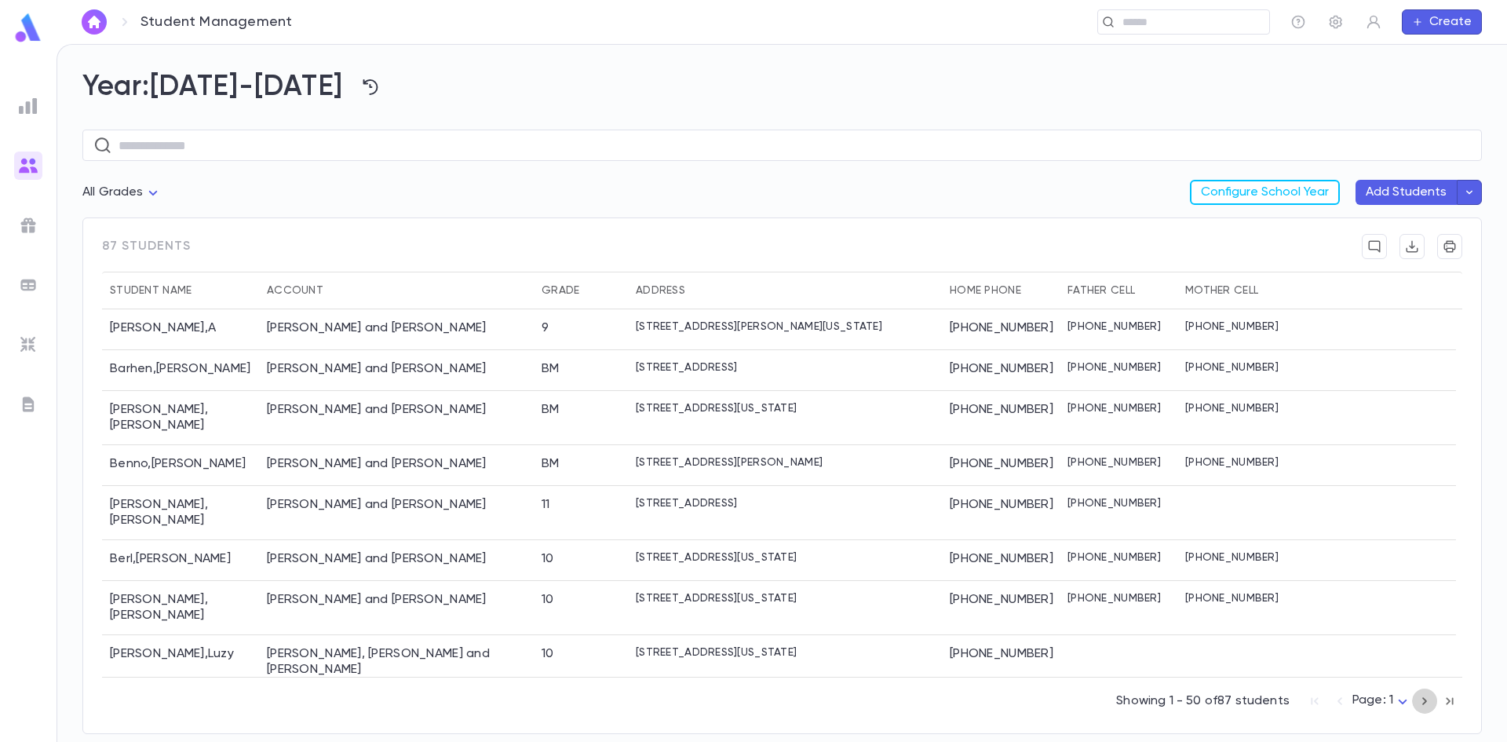
drag, startPoint x: 1426, startPoint y: 698, endPoint x: 1416, endPoint y: 697, distance: 10.2
click at [1416, 697] on icon "button" at bounding box center [1424, 700] width 17 height 19
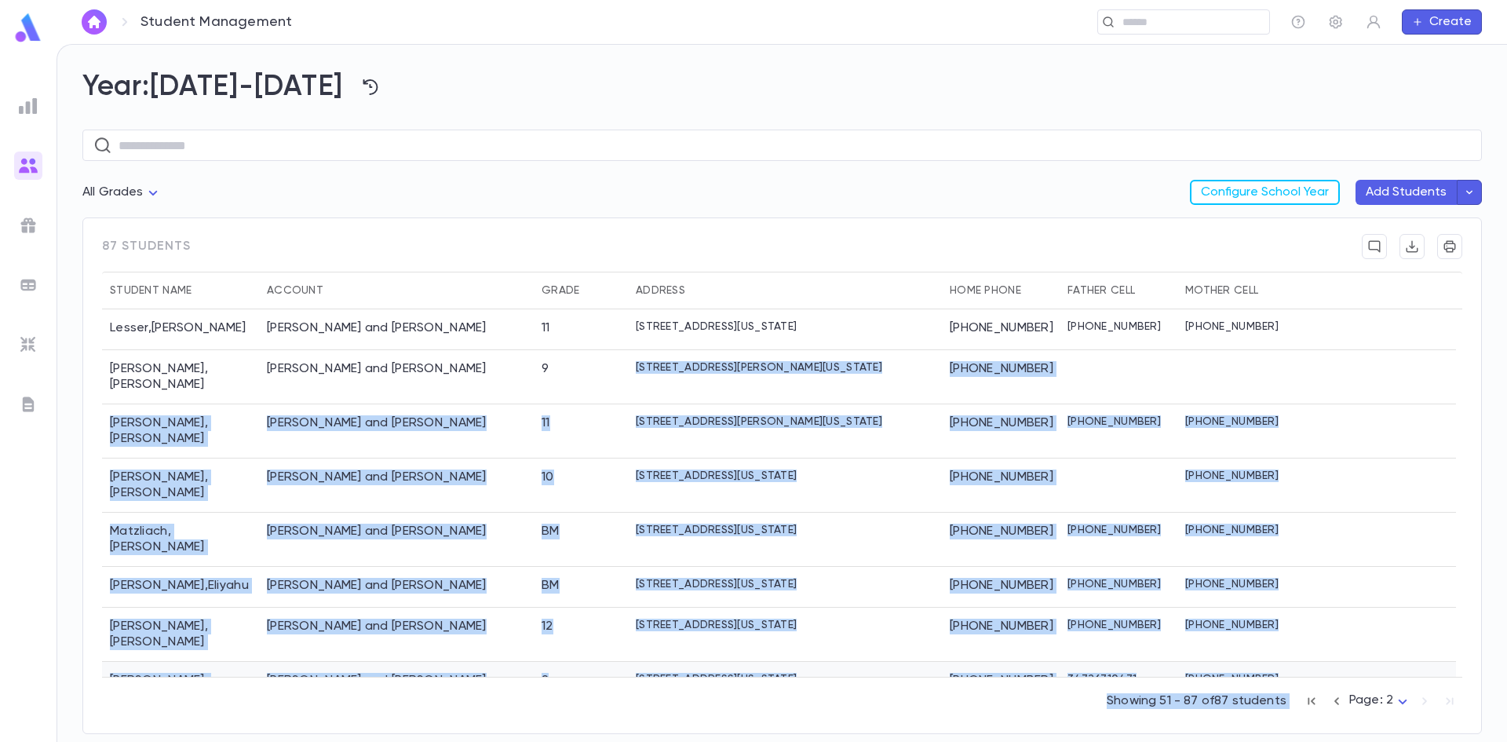
drag, startPoint x: 1427, startPoint y: 698, endPoint x: 467, endPoint y: 305, distance: 1037.2
click at [535, 338] on div "87 students Student Name Account Grade Address Home Phone Father Cell Mother Ce…" at bounding box center [781, 475] width 1399 height 516
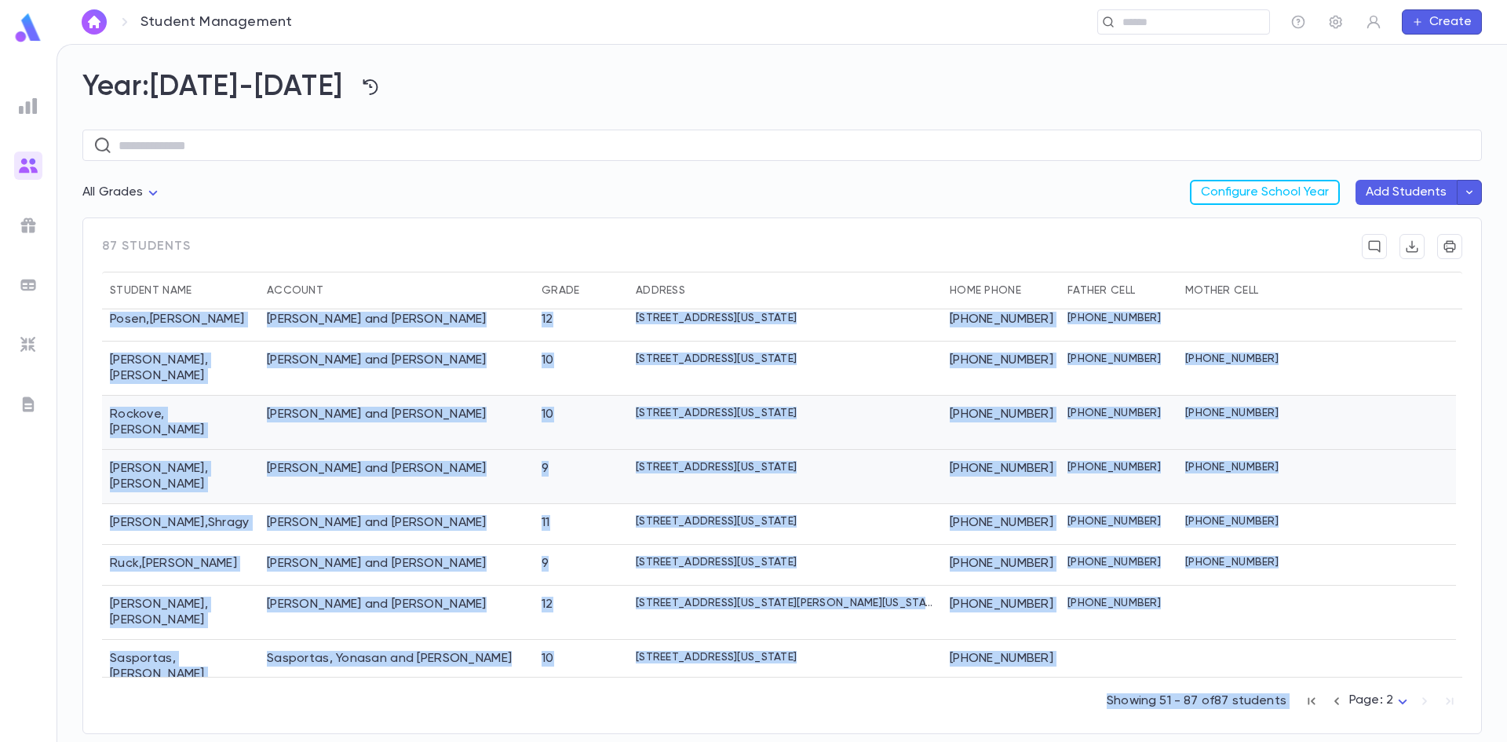
scroll to position [471, 0]
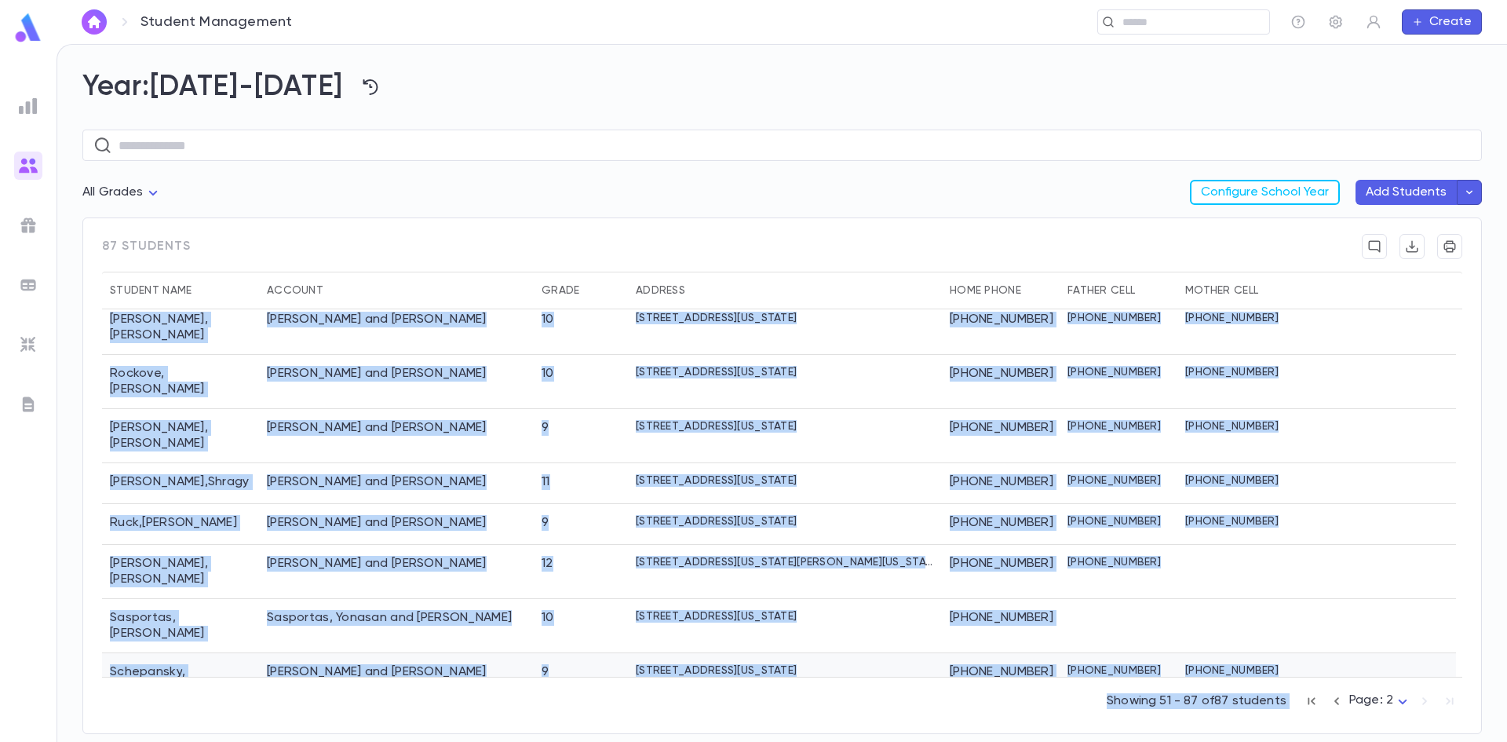
click at [222, 653] on div "Schepansky , Shmuel" at bounding box center [180, 680] width 157 height 54
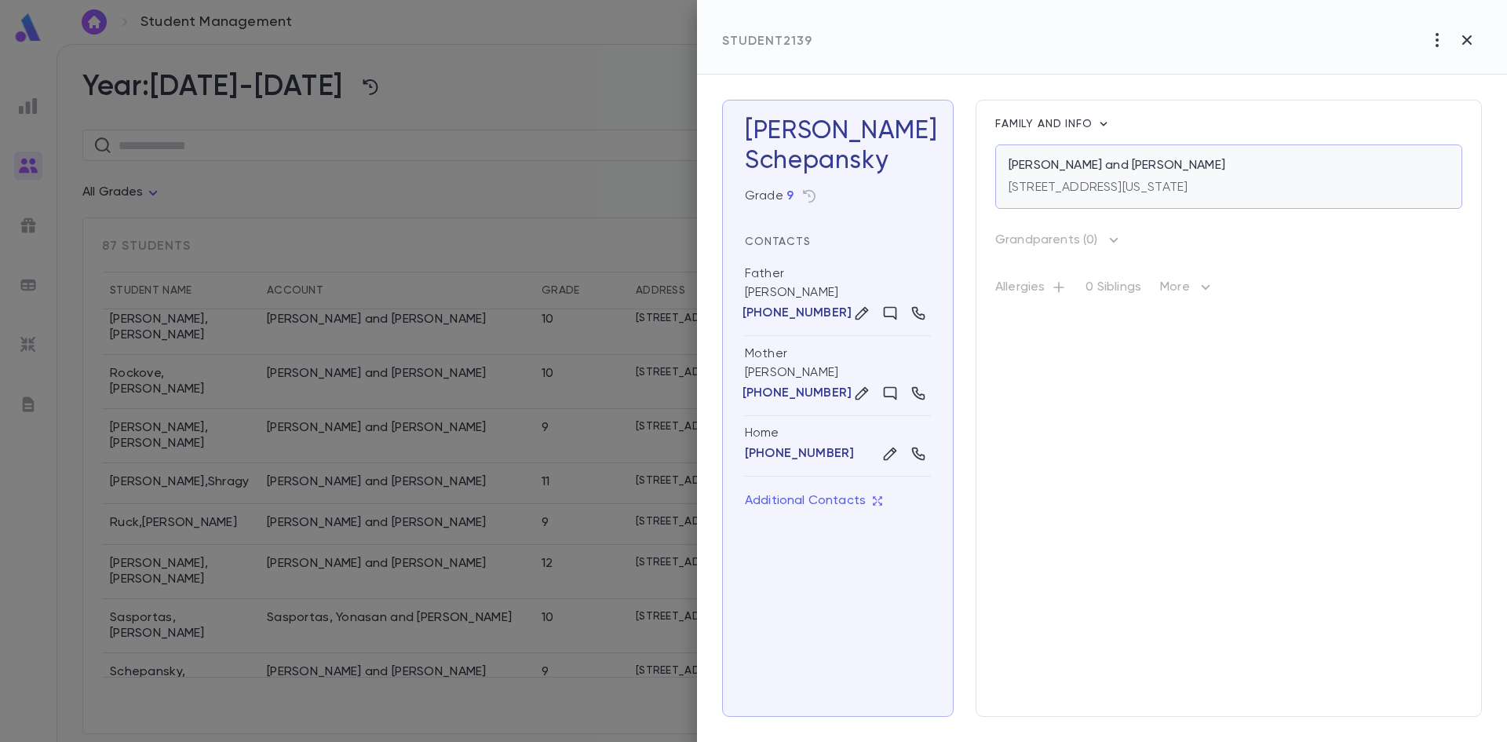
click at [1127, 172] on p "[PERSON_NAME] and [PERSON_NAME]" at bounding box center [1116, 166] width 217 height 16
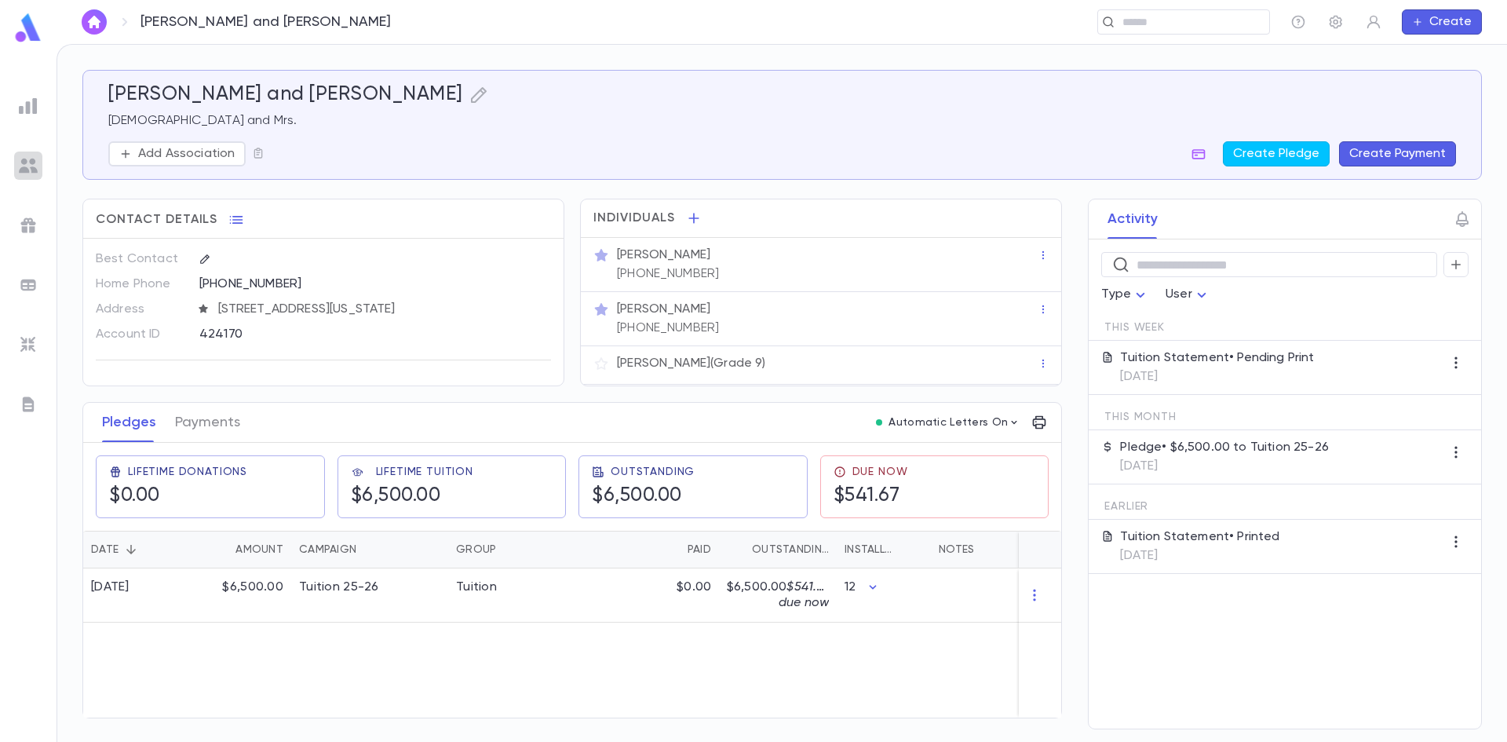
click at [29, 162] on img at bounding box center [28, 165] width 19 height 19
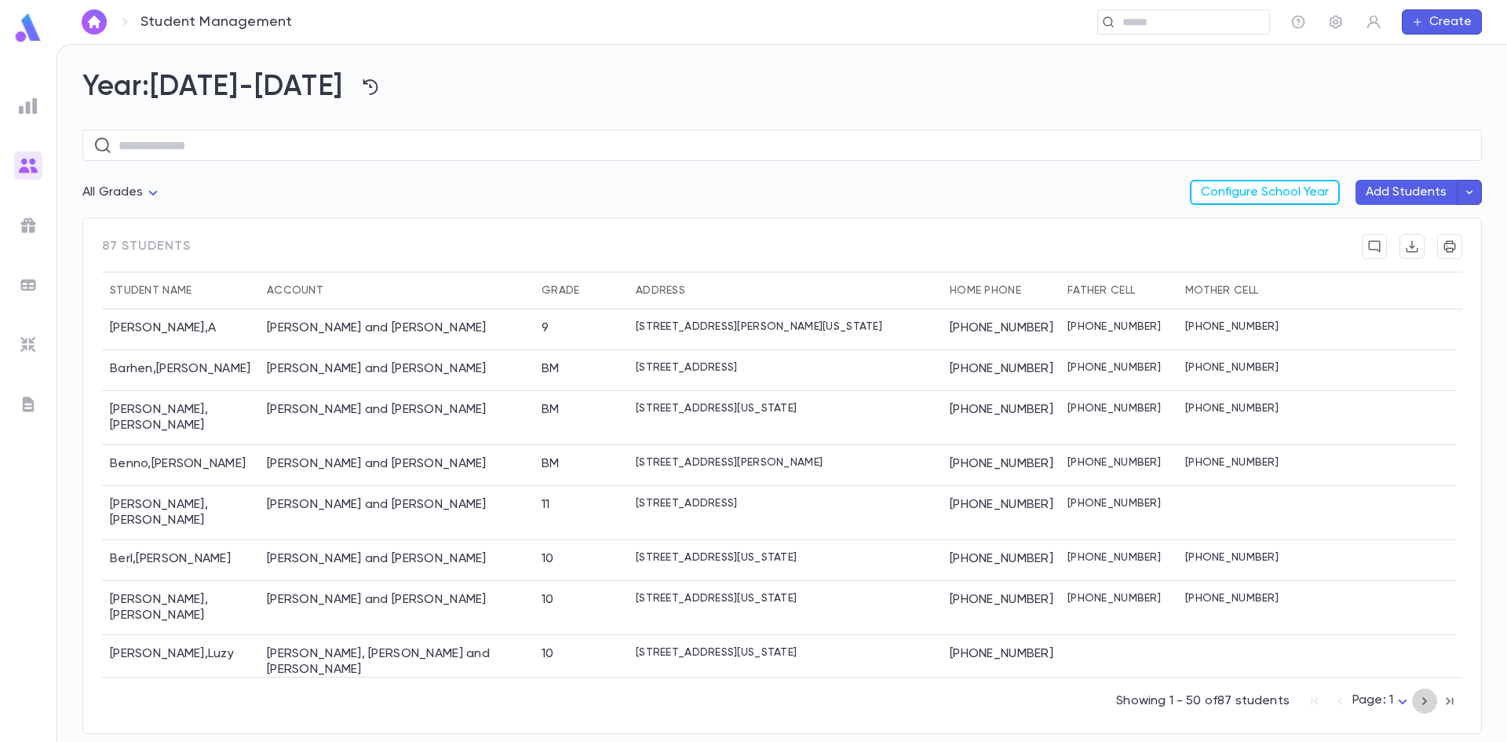
click at [1423, 700] on icon "button" at bounding box center [1424, 700] width 17 height 19
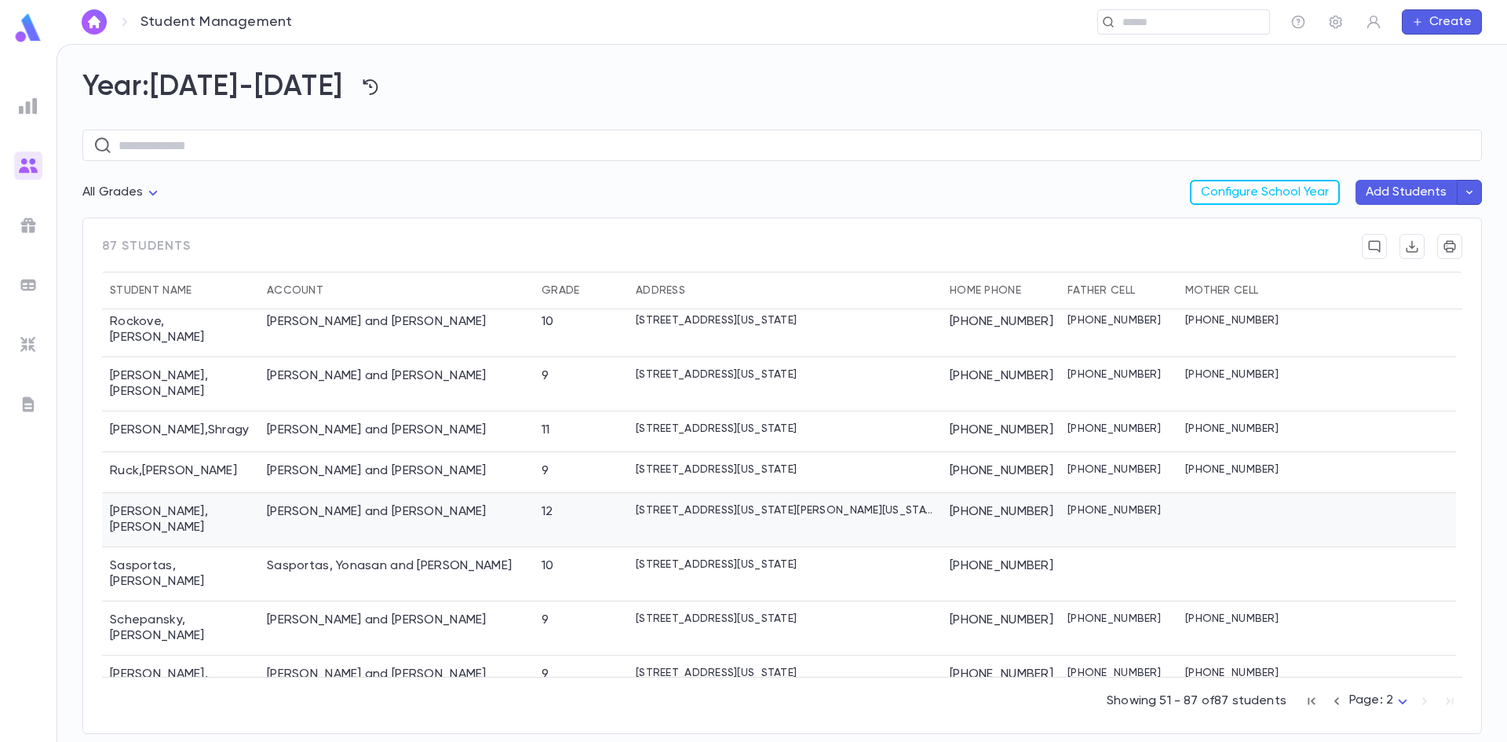
scroll to position [549, 0]
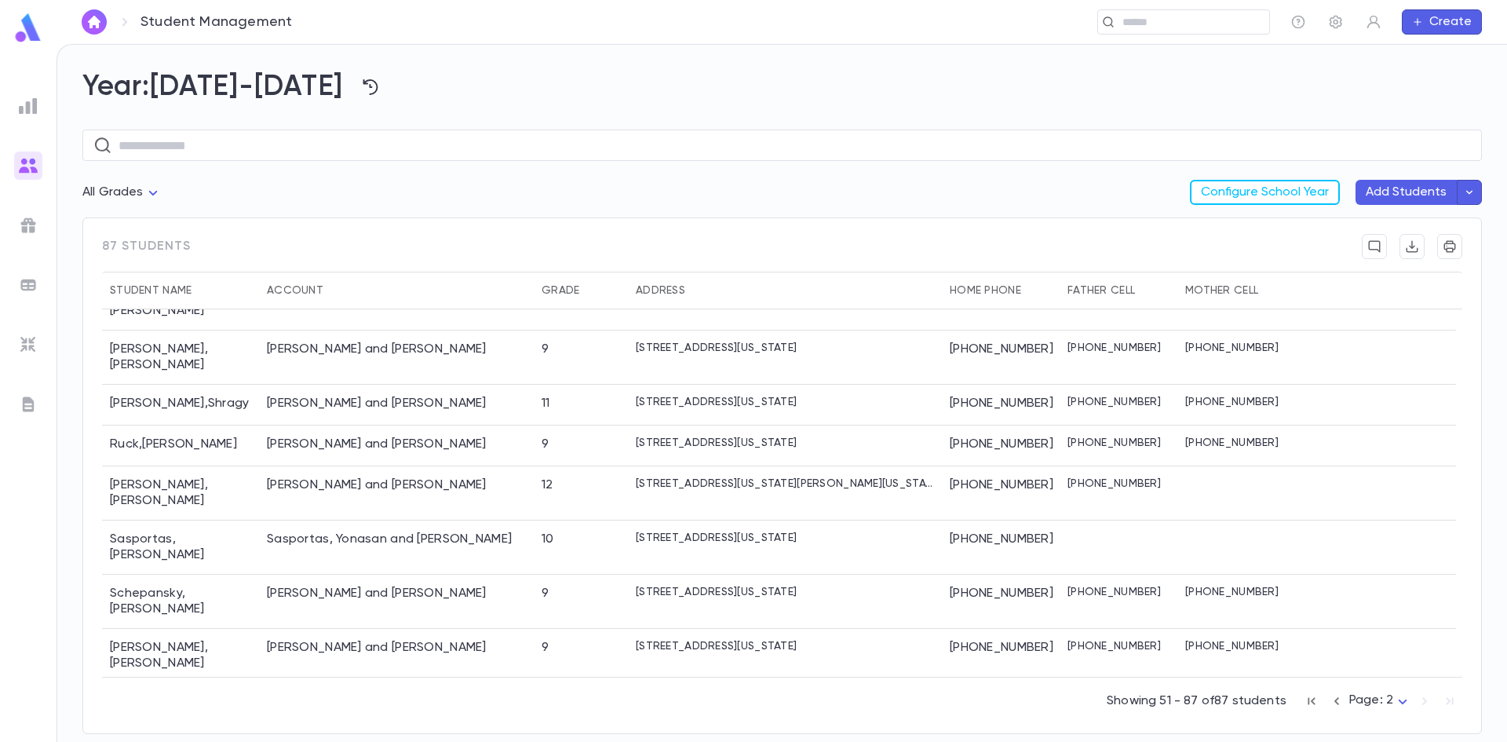
click at [172, 683] on div "[PERSON_NAME]" at bounding box center [180, 710] width 157 height 54
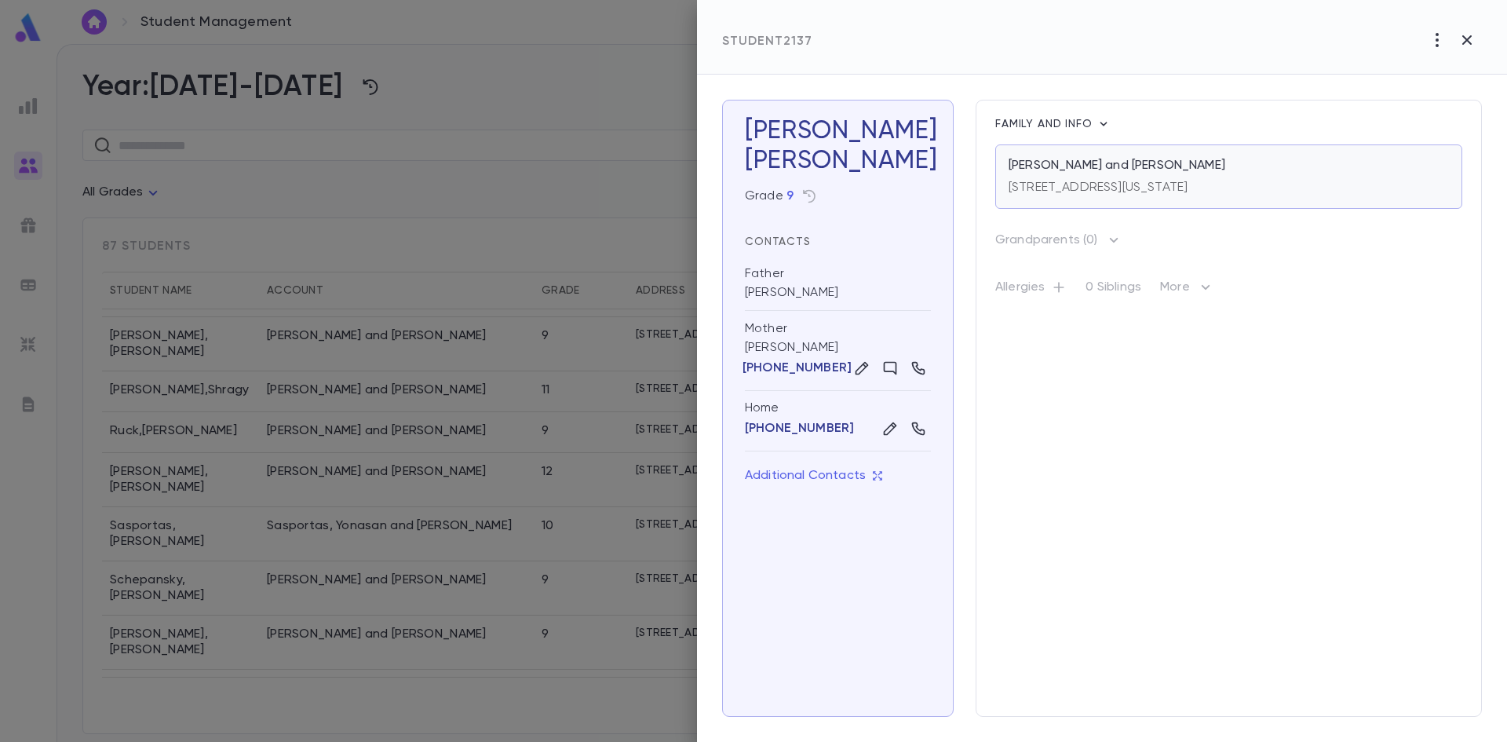
click at [1173, 177] on div "132 Yesodei Court, Lakewood NEW JERSEY 08701" at bounding box center [1097, 184] width 179 height 22
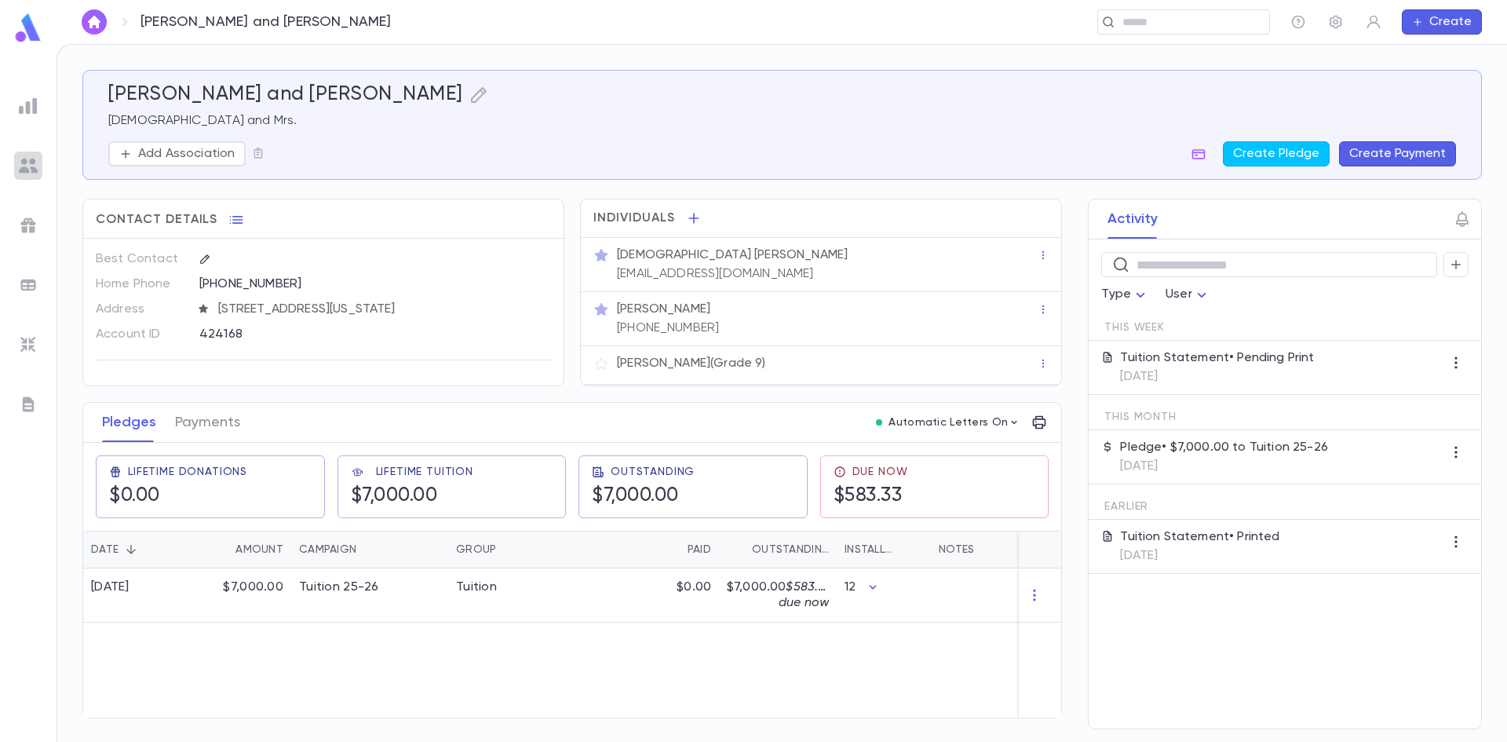
click at [28, 164] on img at bounding box center [28, 165] width 19 height 19
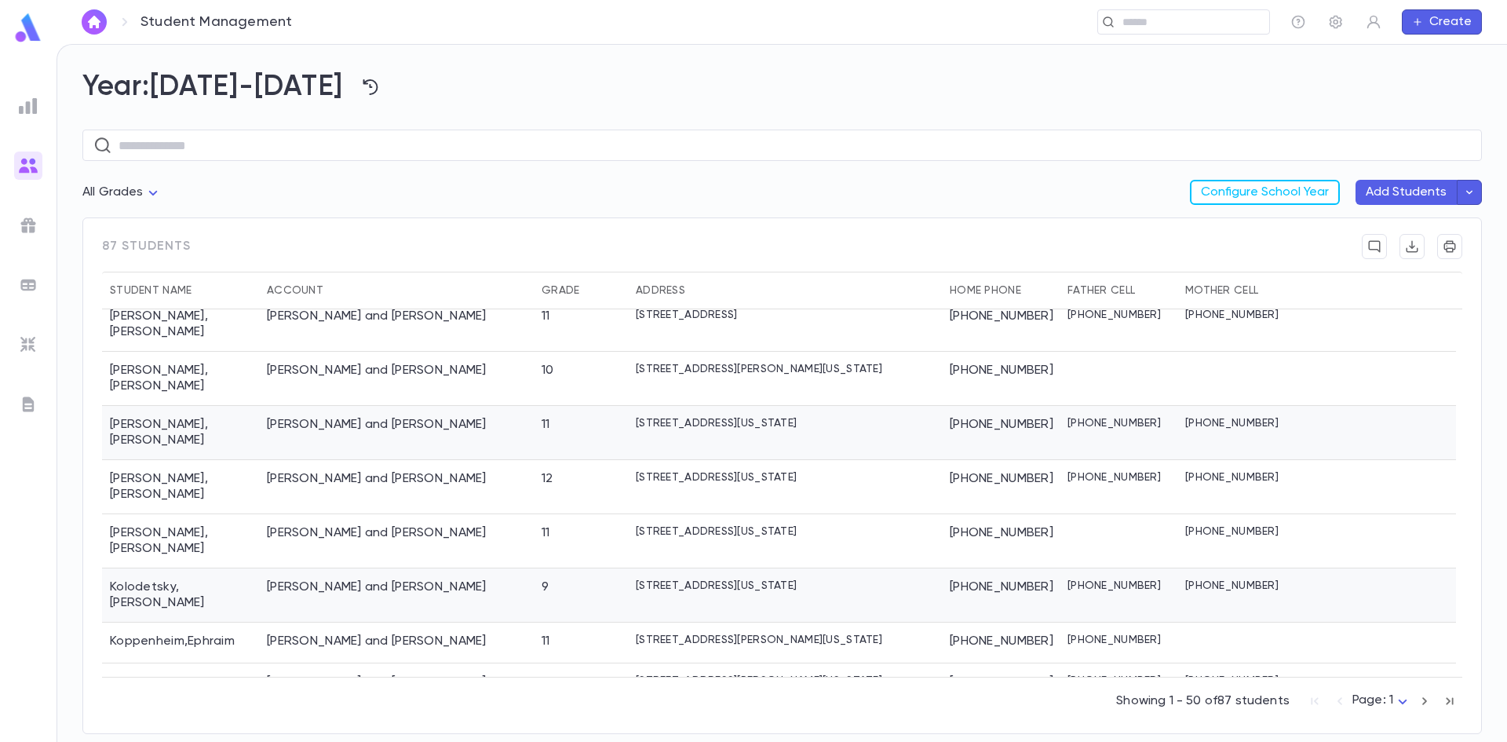
scroll to position [1687, 0]
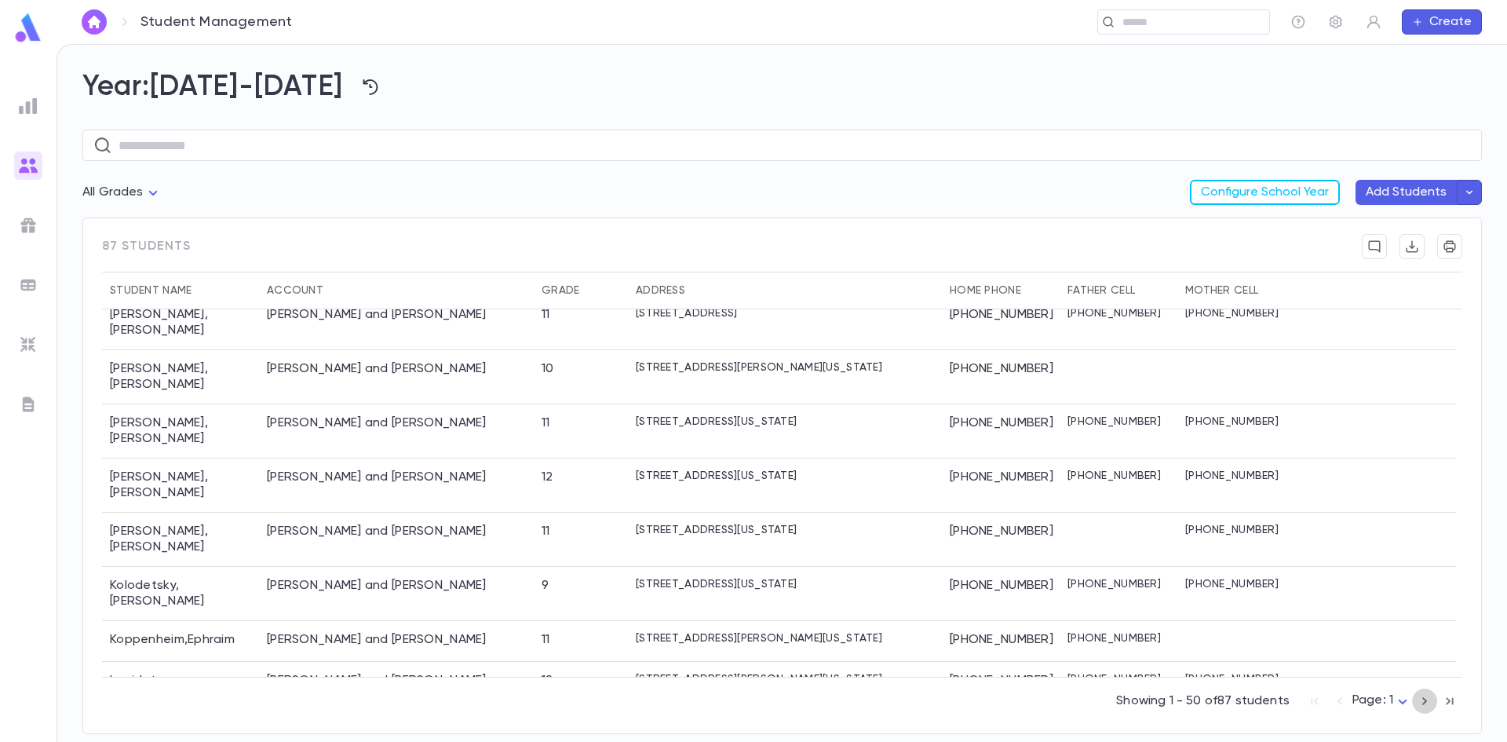
click at [1432, 702] on icon "button" at bounding box center [1424, 700] width 17 height 19
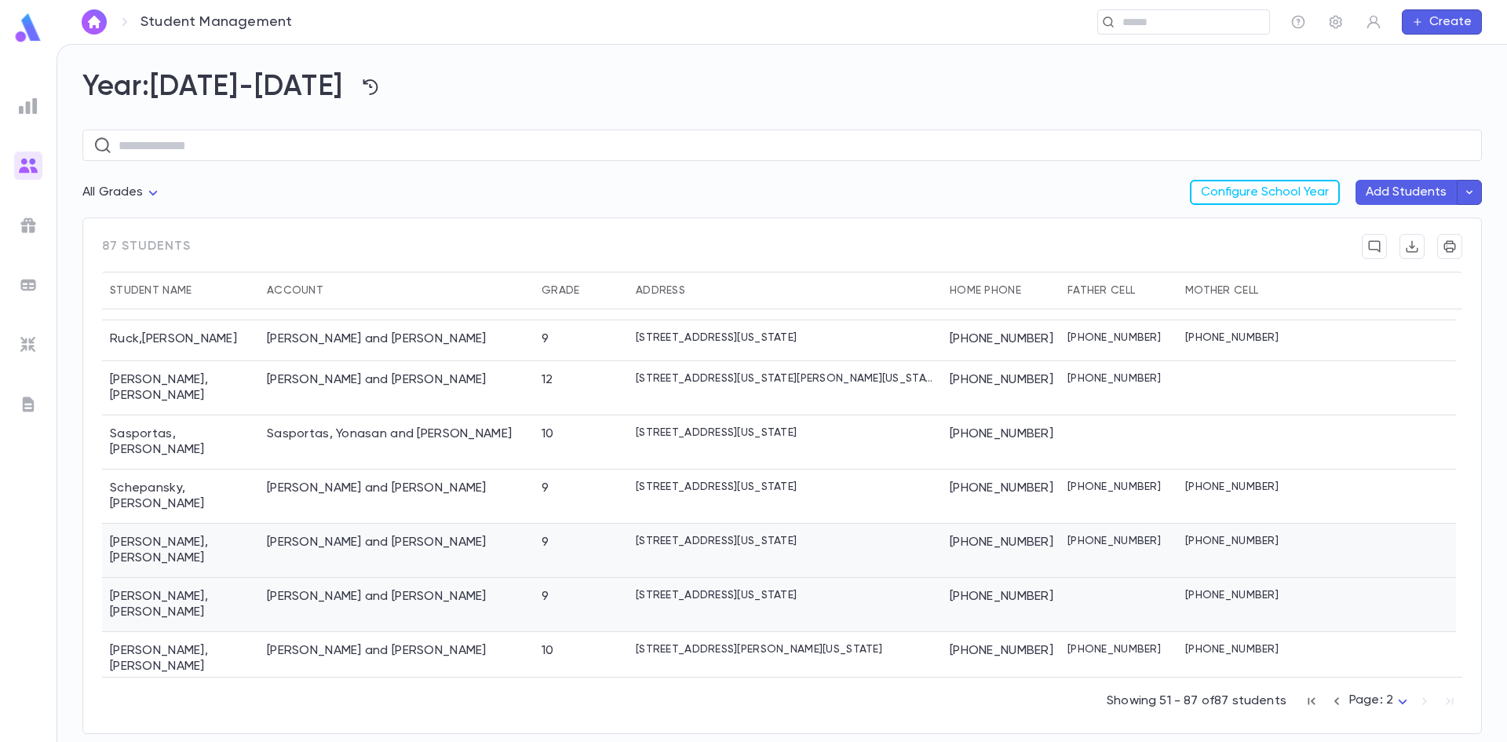
scroll to position [706, 0]
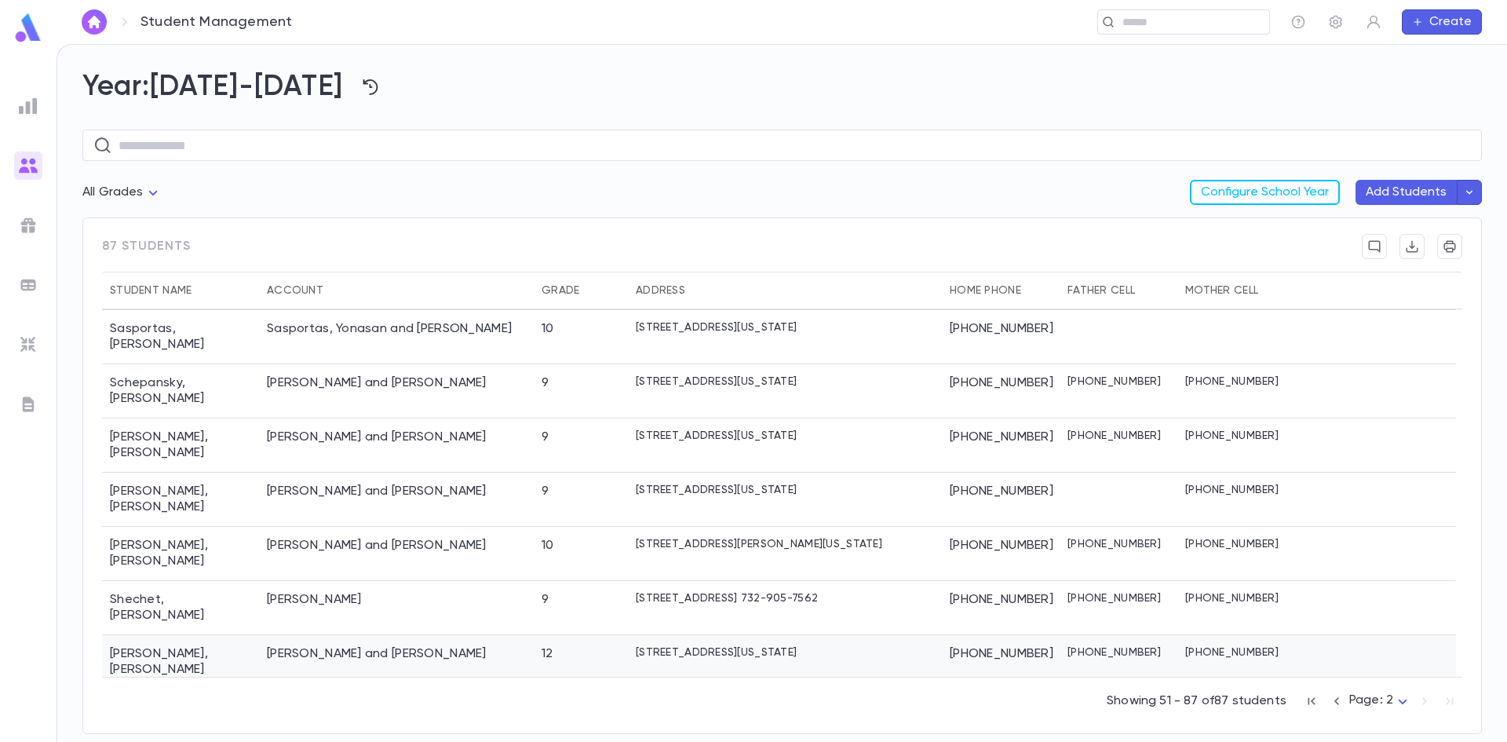
click at [177, 635] on div "Soleimani , Yehoshua" at bounding box center [180, 662] width 157 height 54
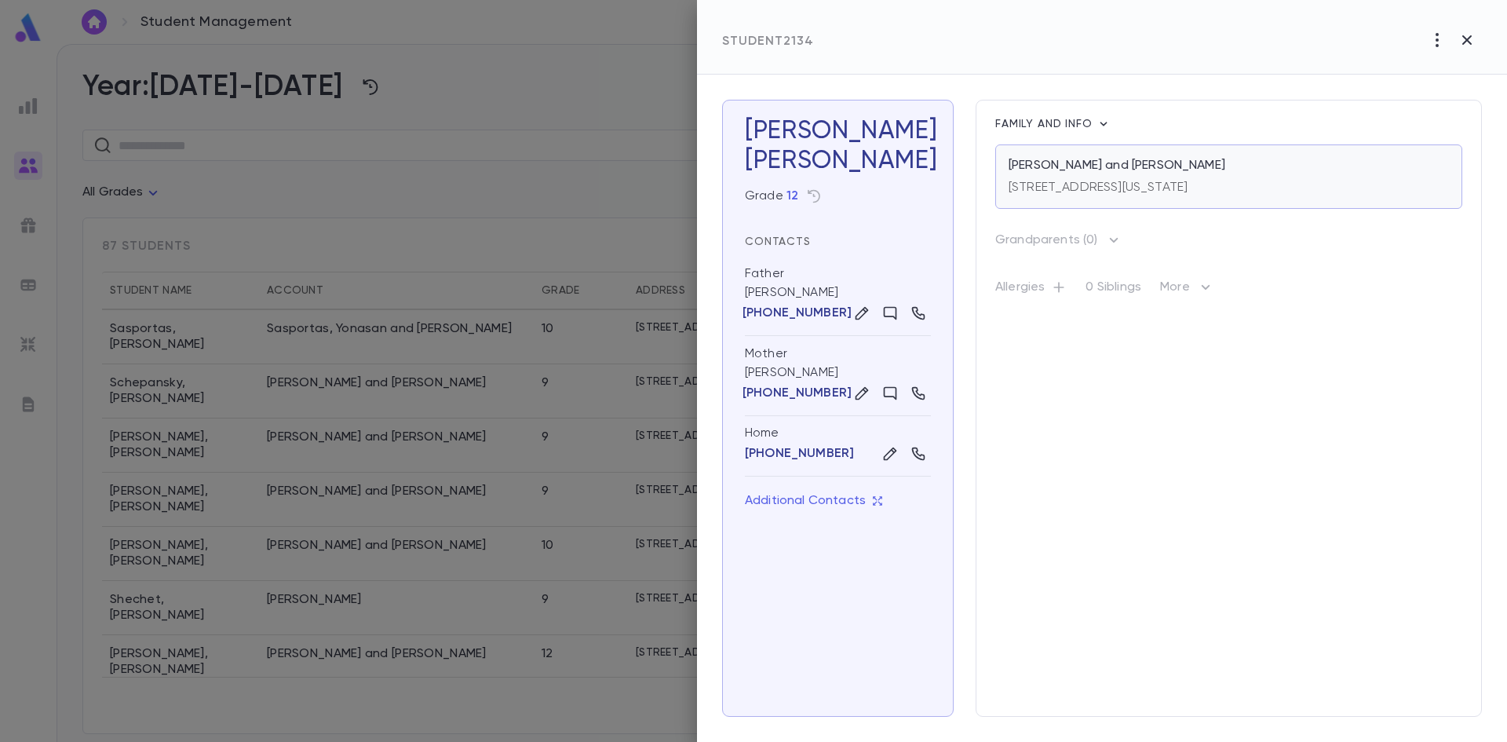
click at [1151, 189] on p "22 Kew Gardens Drive, Lakewood NEW JERSEY 08701" at bounding box center [1097, 188] width 179 height 16
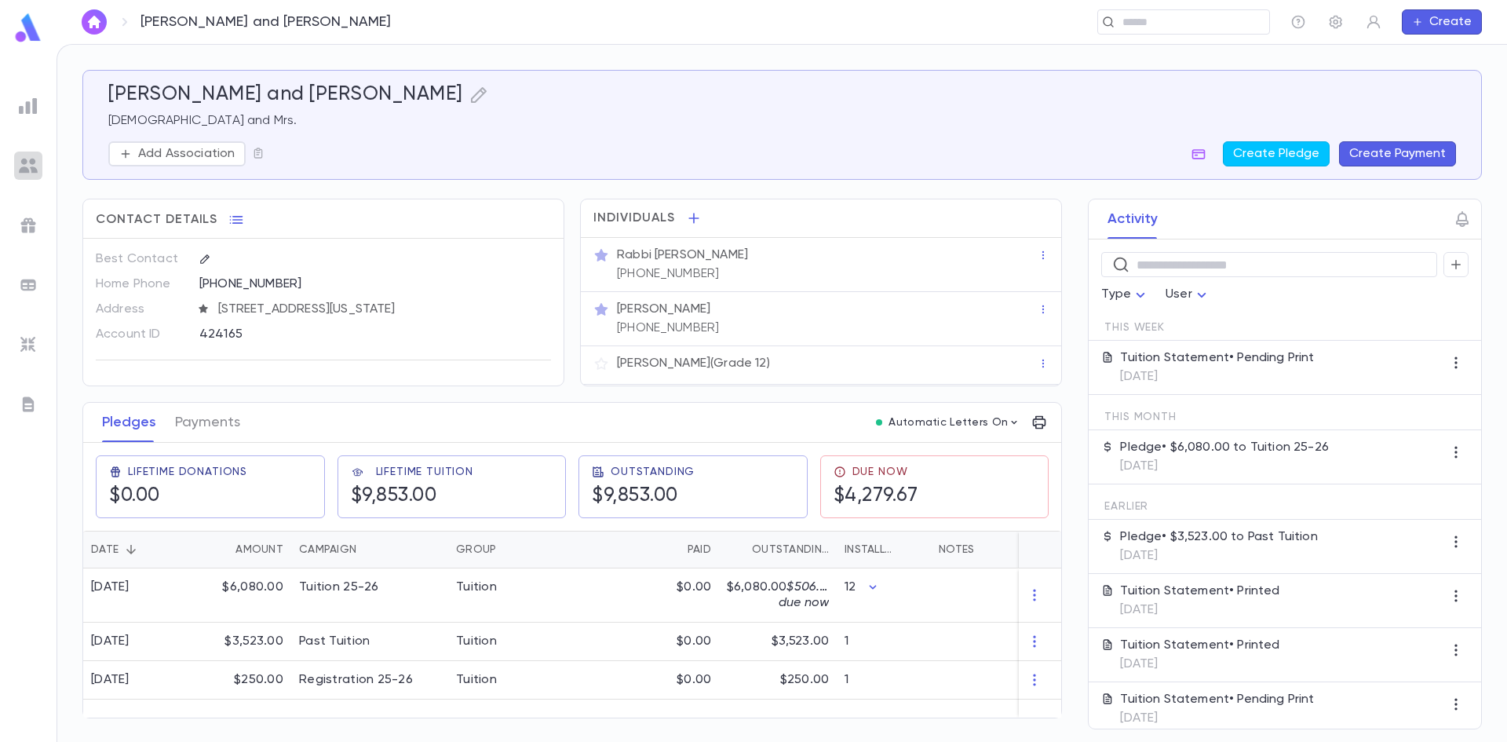
click at [23, 162] on img at bounding box center [28, 165] width 19 height 19
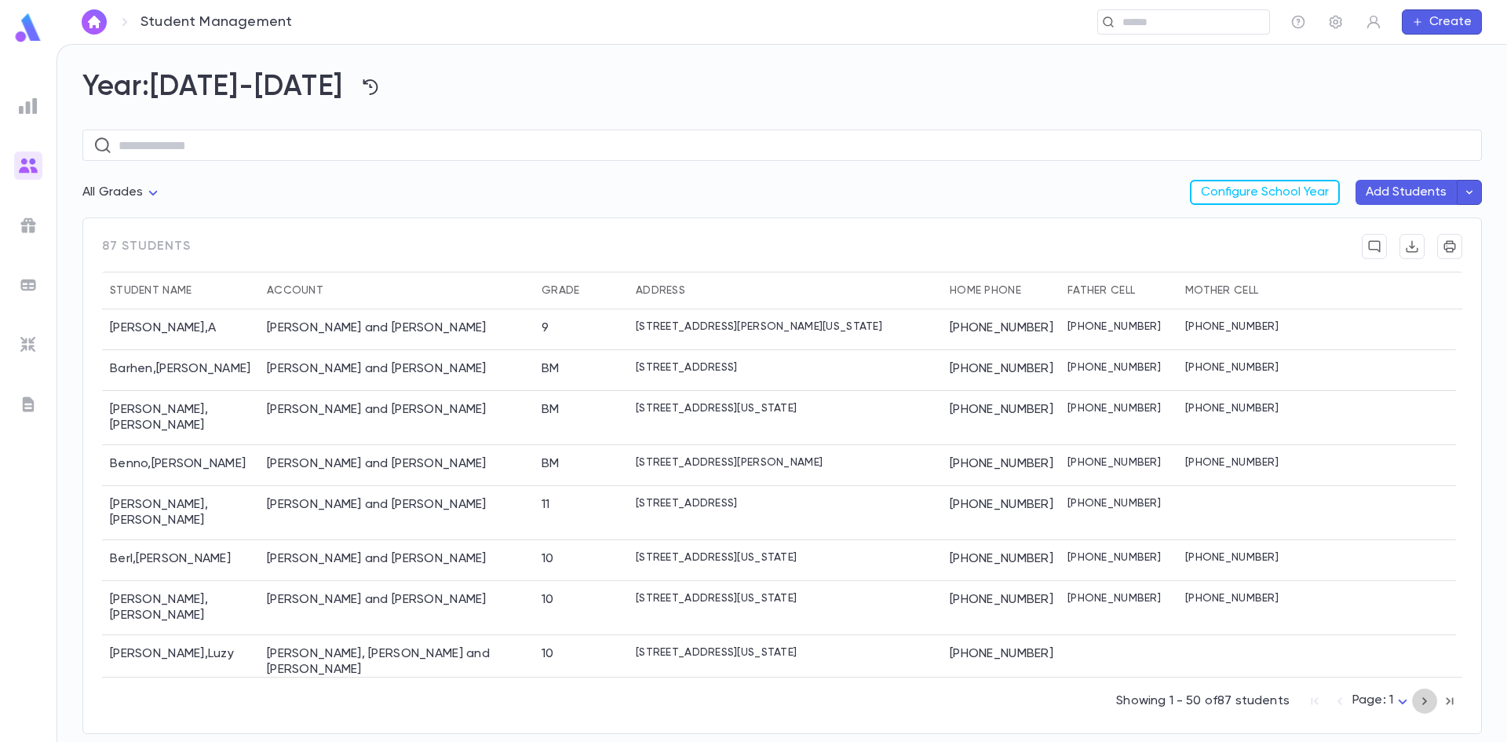
click at [1432, 698] on icon "button" at bounding box center [1424, 700] width 17 height 19
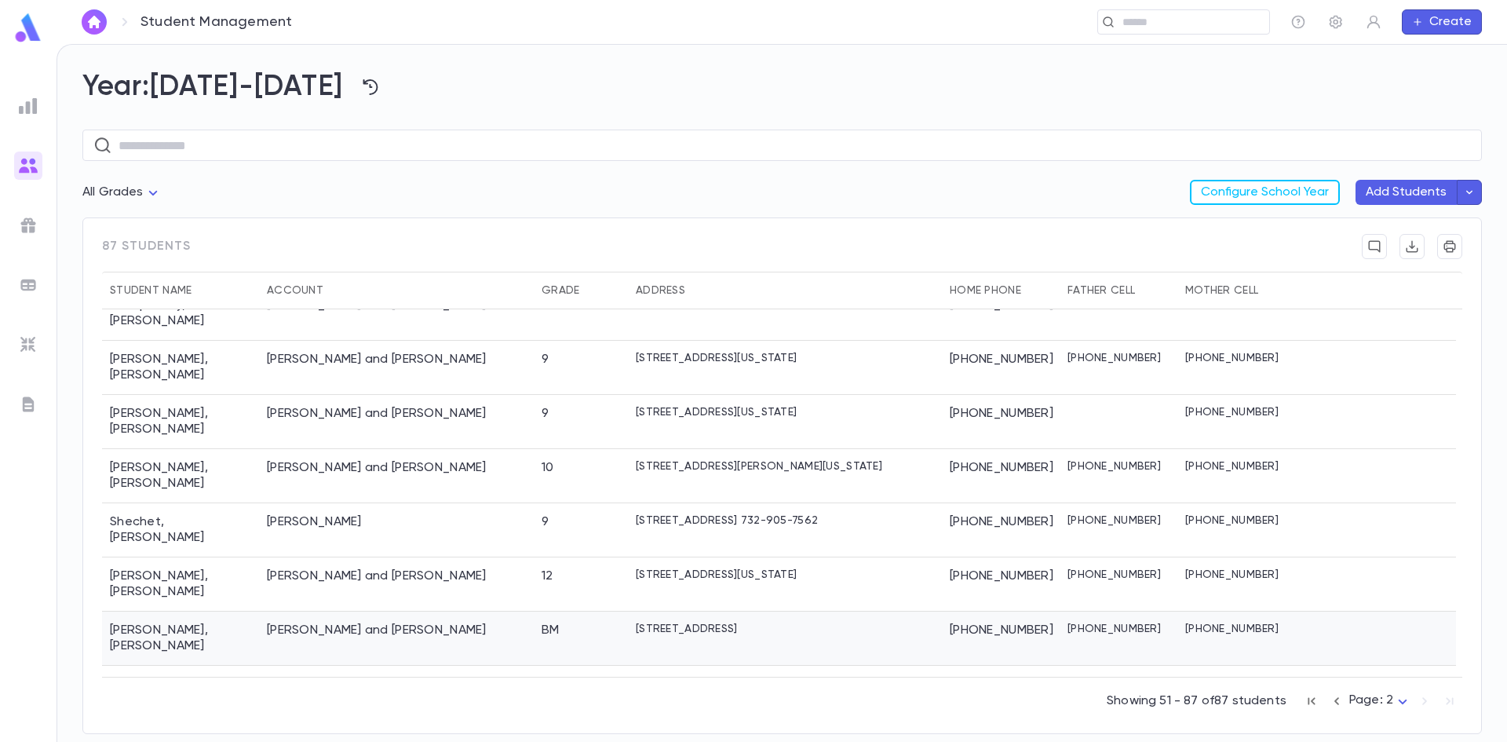
scroll to position [785, 0]
click at [384, 676] on div "Tashman, Avrohom and Sori" at bounding box center [340, 684] width 147 height 16
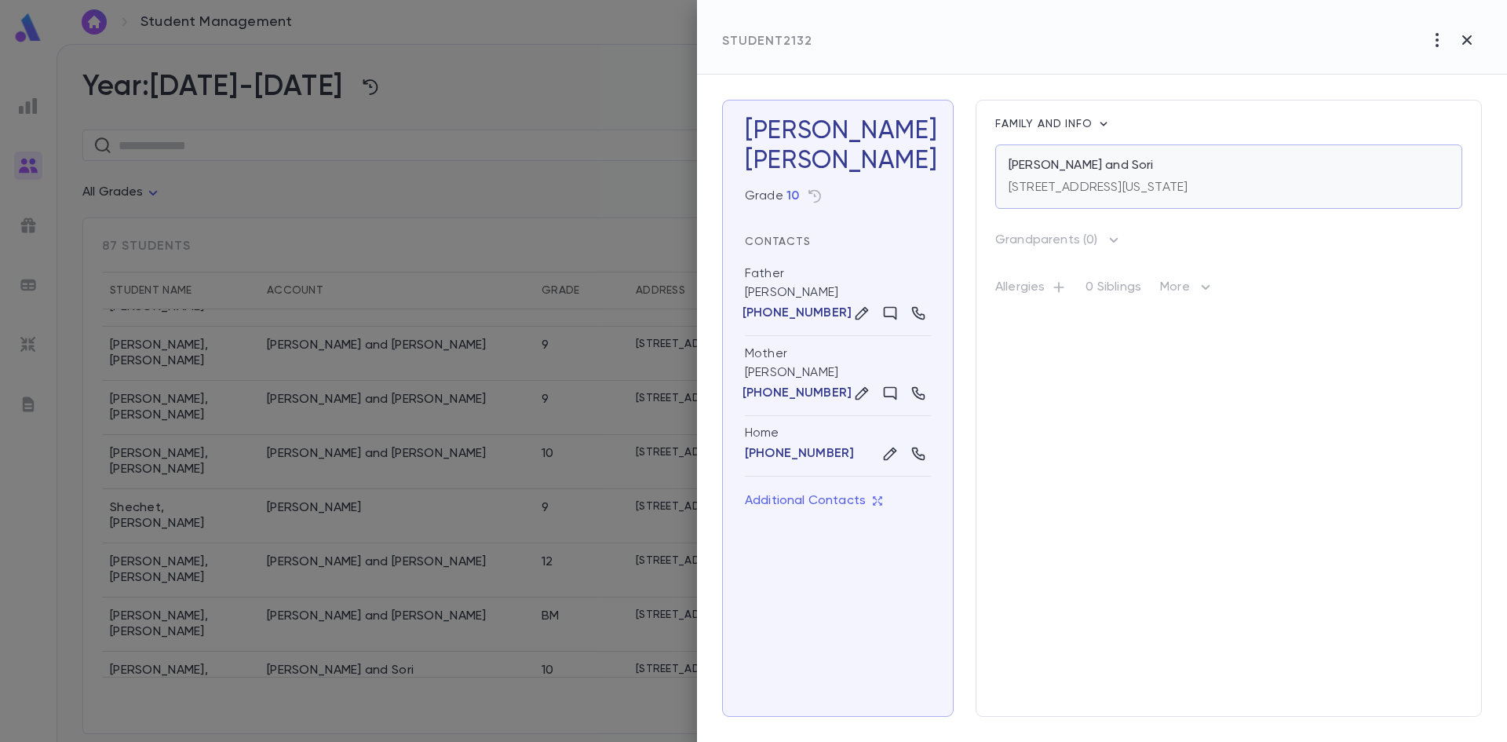
click at [1103, 162] on p "Tashman, Avrohom and Sori" at bounding box center [1080, 166] width 145 height 16
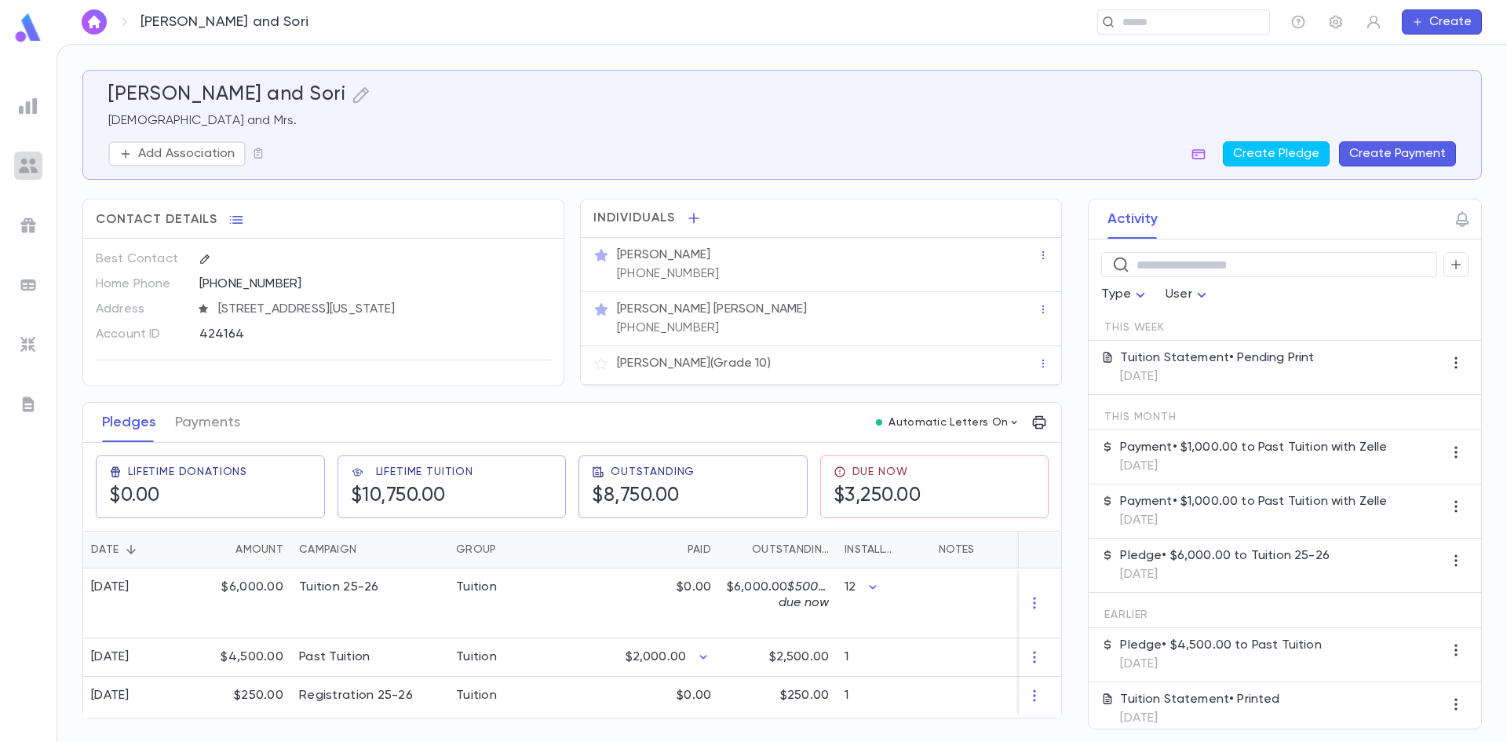
click at [34, 165] on img at bounding box center [28, 165] width 19 height 19
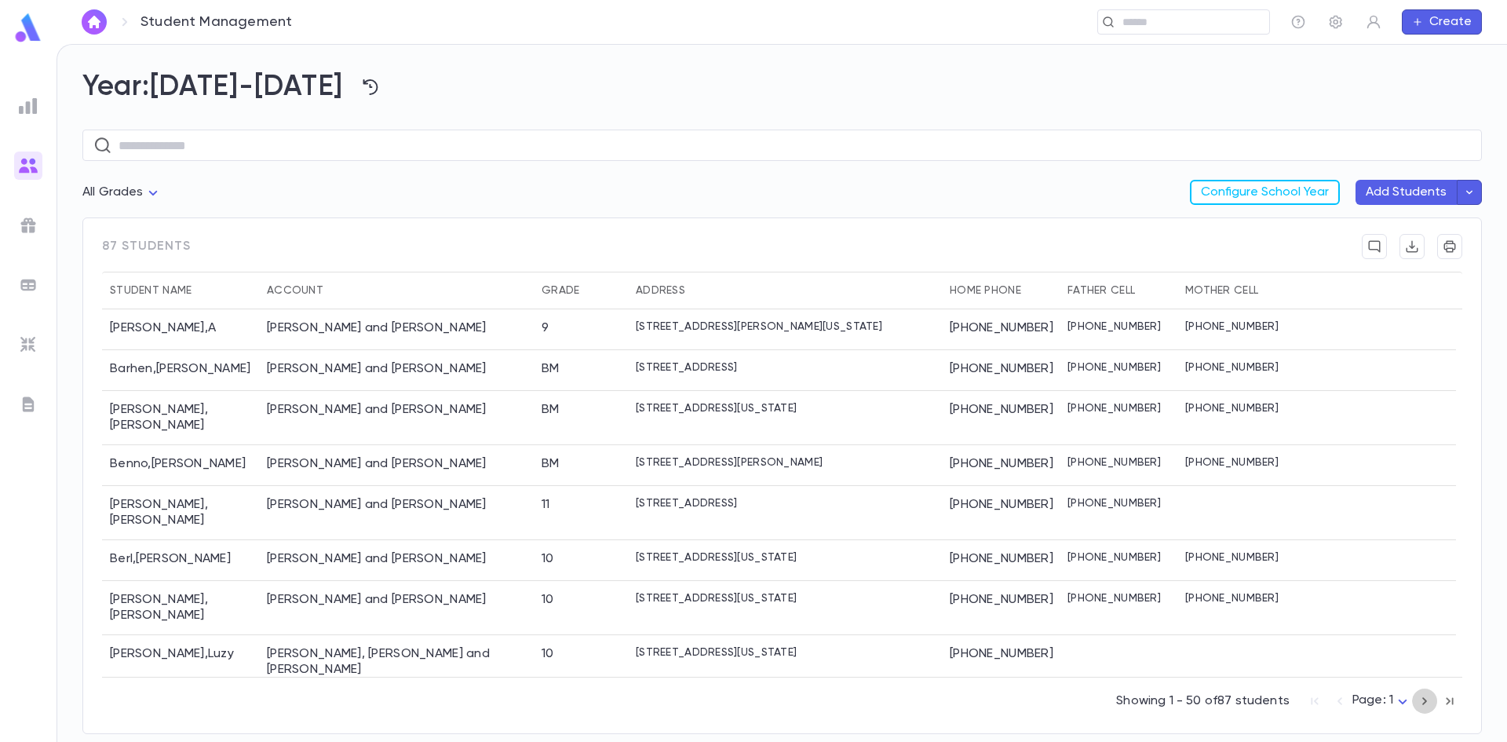
click at [1424, 702] on icon "button" at bounding box center [1424, 700] width 17 height 19
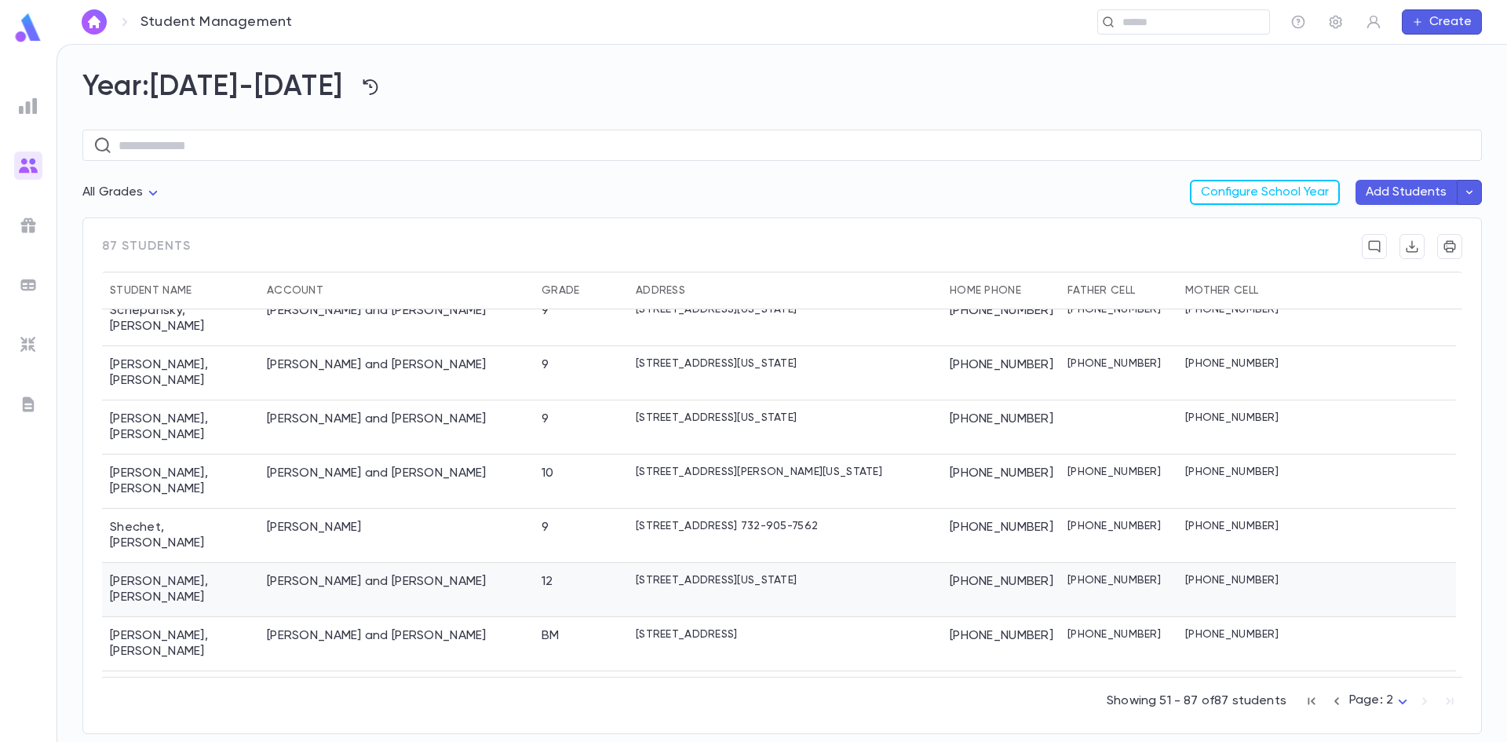
scroll to position [785, 0]
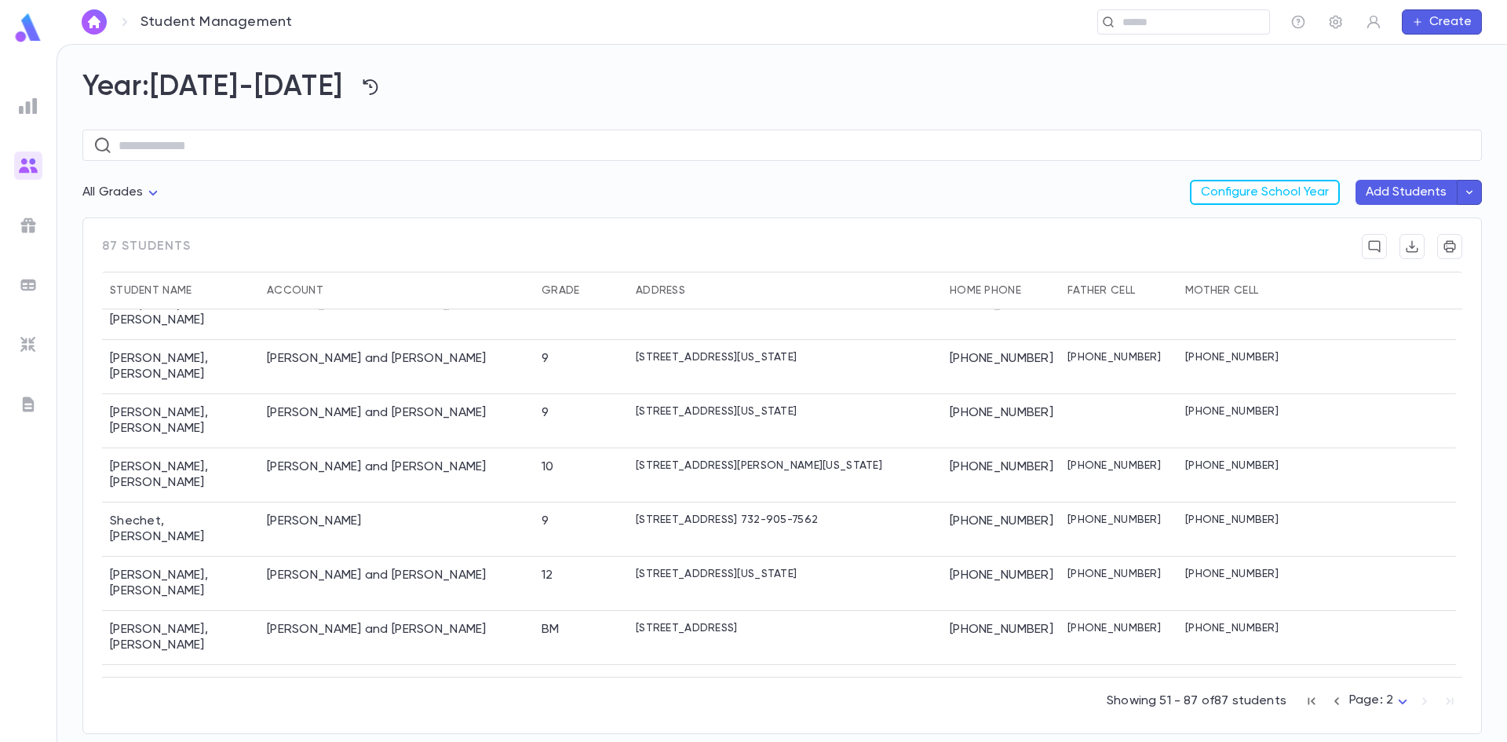
click at [169, 719] on div "Ungarischer , Yaakov Yissochor" at bounding box center [180, 754] width 157 height 70
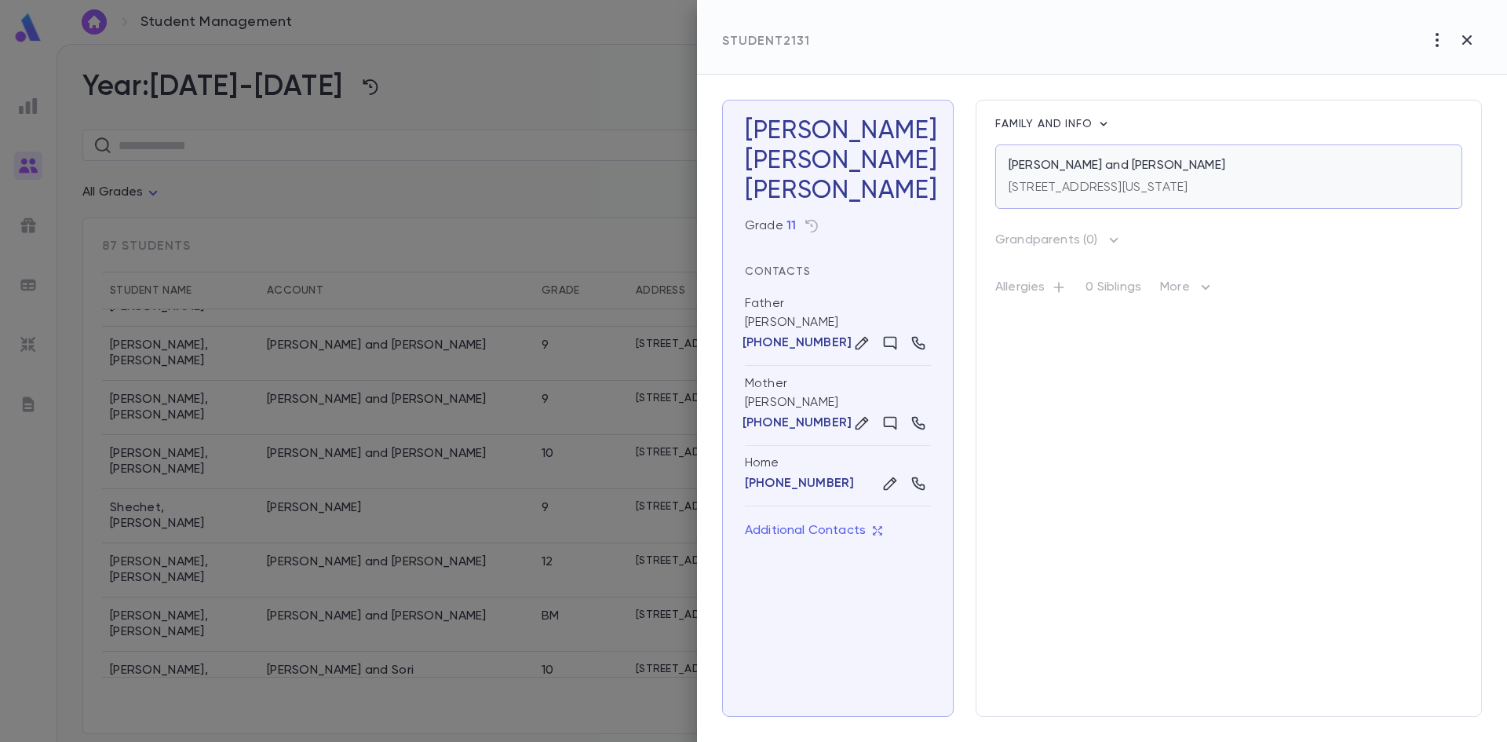
click at [1055, 178] on div "933 Park Avenue, Lakewood NEW JERSEY 08701" at bounding box center [1097, 184] width 179 height 22
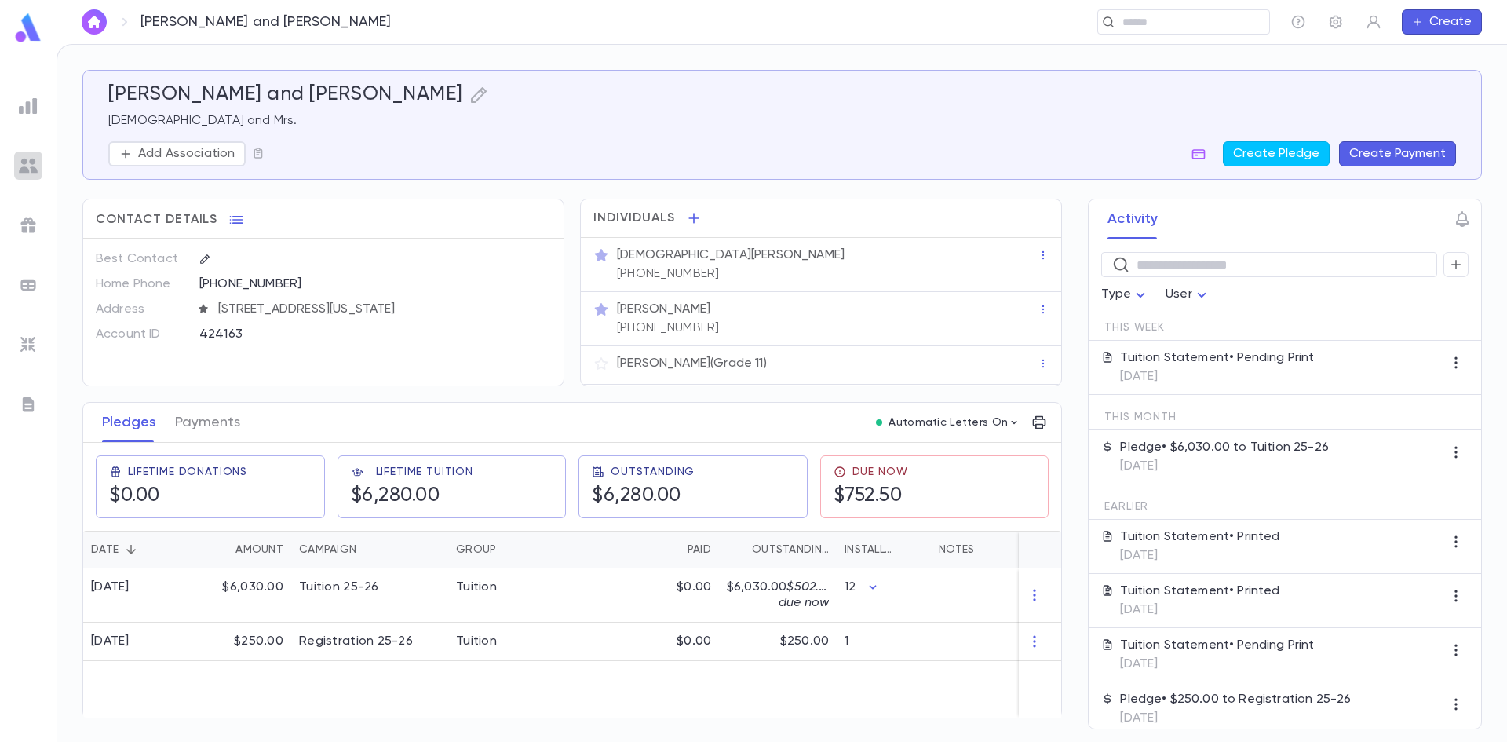
click at [32, 170] on img at bounding box center [28, 165] width 19 height 19
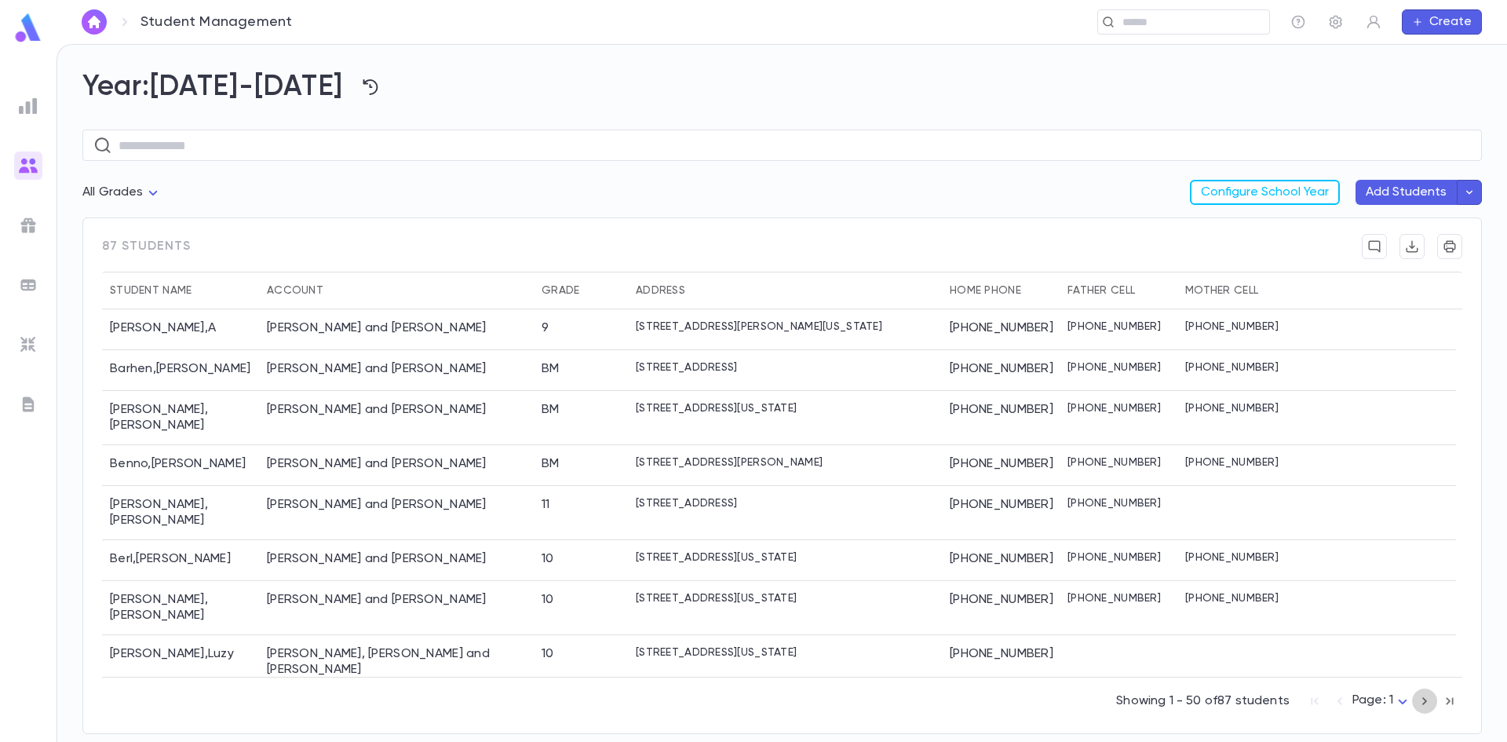
click at [1428, 699] on icon "button" at bounding box center [1424, 700] width 17 height 19
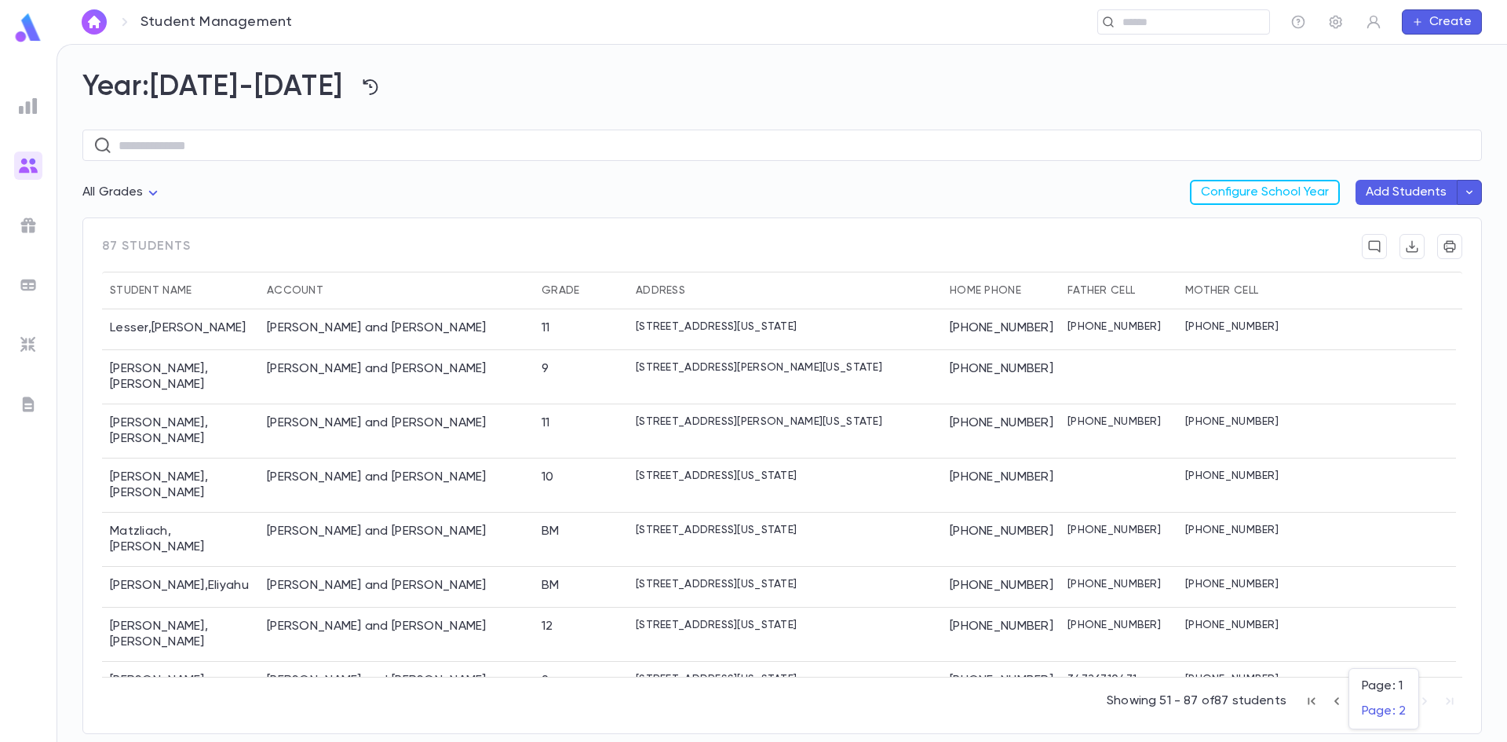
click at [1406, 700] on body "Student Management ​ Create Year: 2025-2026 ​ All Grades Configure School Year …" at bounding box center [753, 393] width 1507 height 698
click at [1389, 713] on span "Page: 2" at bounding box center [1384, 711] width 44 height 16
click at [1399, 698] on body "Student Management ​ Create Year: 2025-2026 ​ All Grades Configure School Year …" at bounding box center [753, 393] width 1507 height 698
drag, startPoint x: 268, startPoint y: 550, endPoint x: 283, endPoint y: 545, distance: 16.6
click at [1368, 713] on span "Page: 2" at bounding box center [1384, 711] width 44 height 16
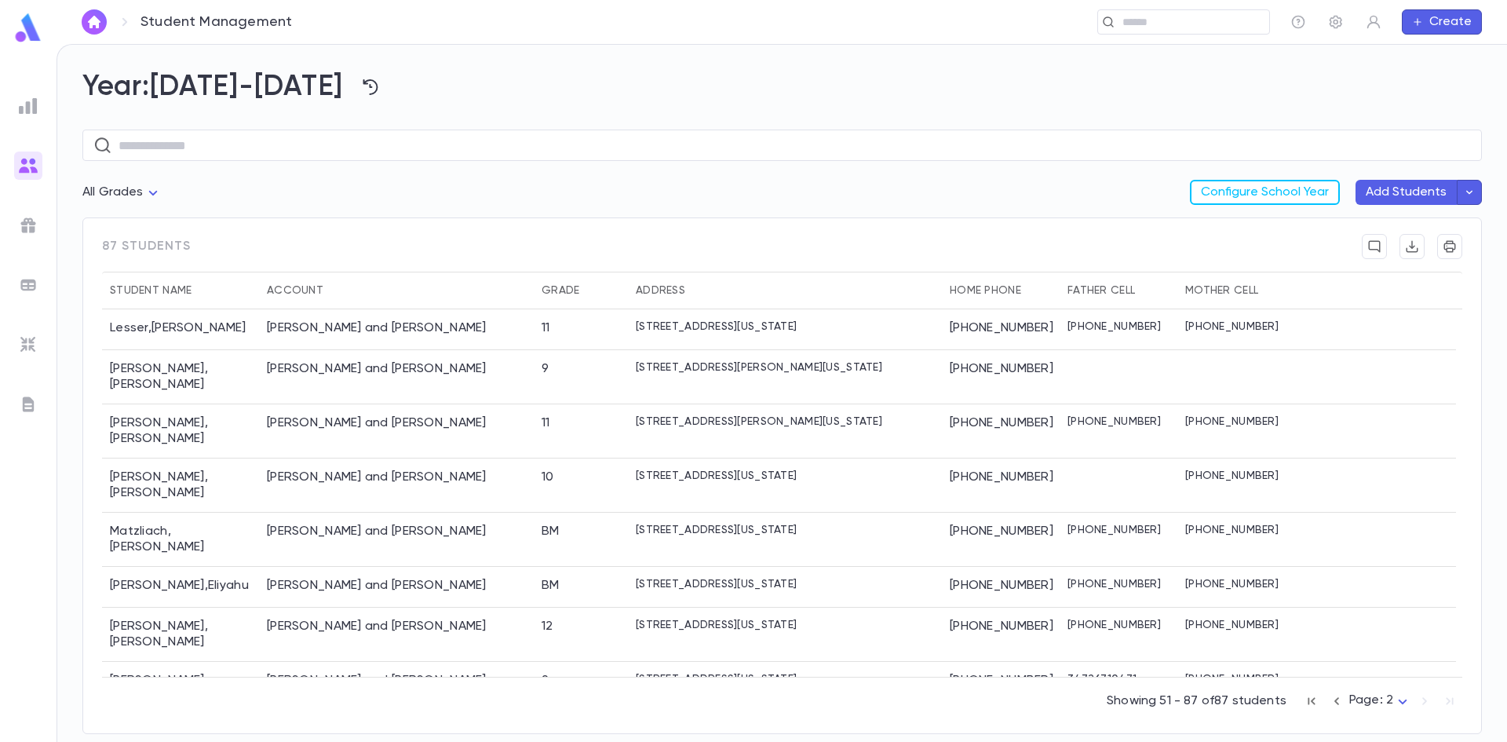
click at [1424, 697] on div "Showing 51 - 87 of 87 students Page: 2 *" at bounding box center [1285, 697] width 356 height 35
drag, startPoint x: 1424, startPoint y: 697, endPoint x: 1415, endPoint y: 700, distance: 9.2
click at [1421, 698] on div "Showing 51 - 87 of 87 students Page: 2 *" at bounding box center [1285, 697] width 356 height 35
click at [27, 166] on img at bounding box center [28, 165] width 19 height 19
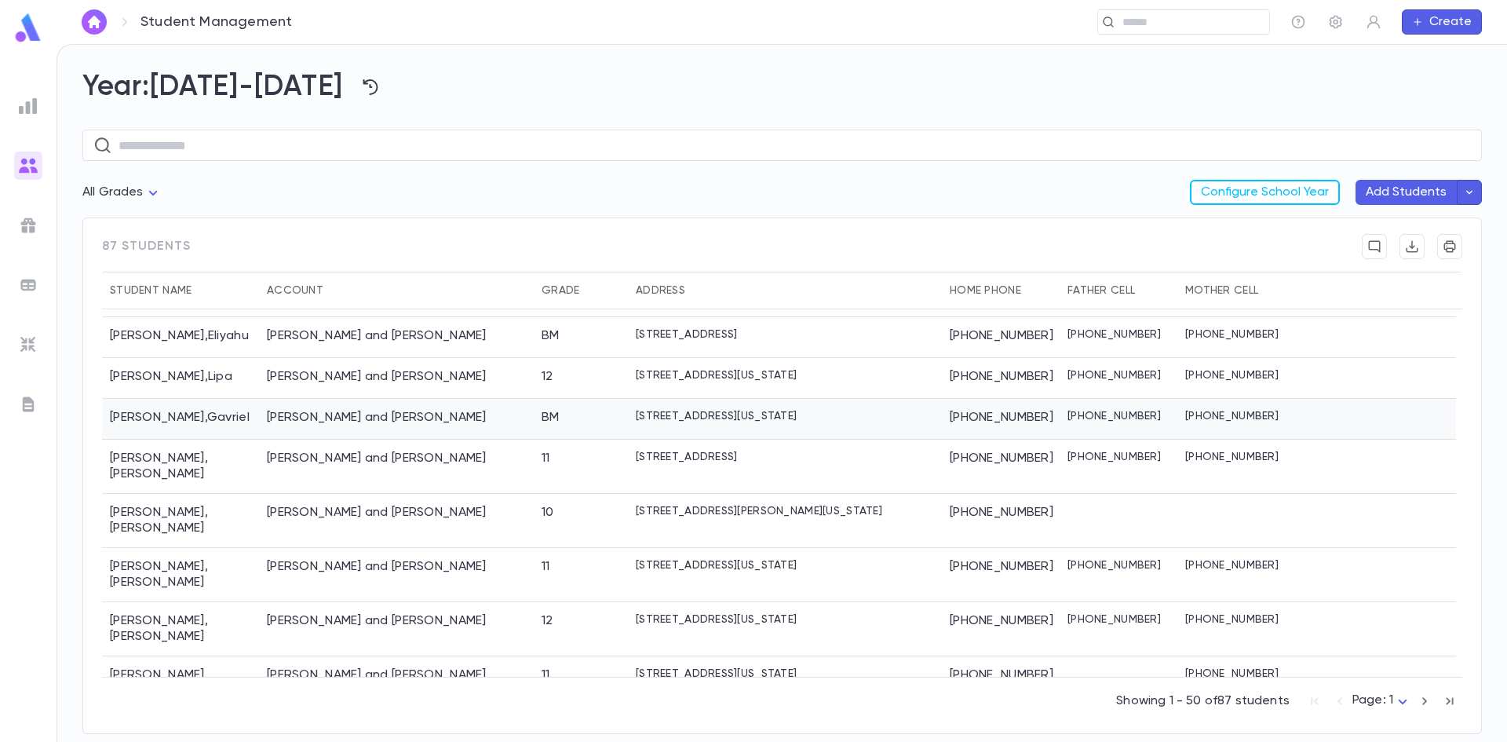
scroll to position [1687, 0]
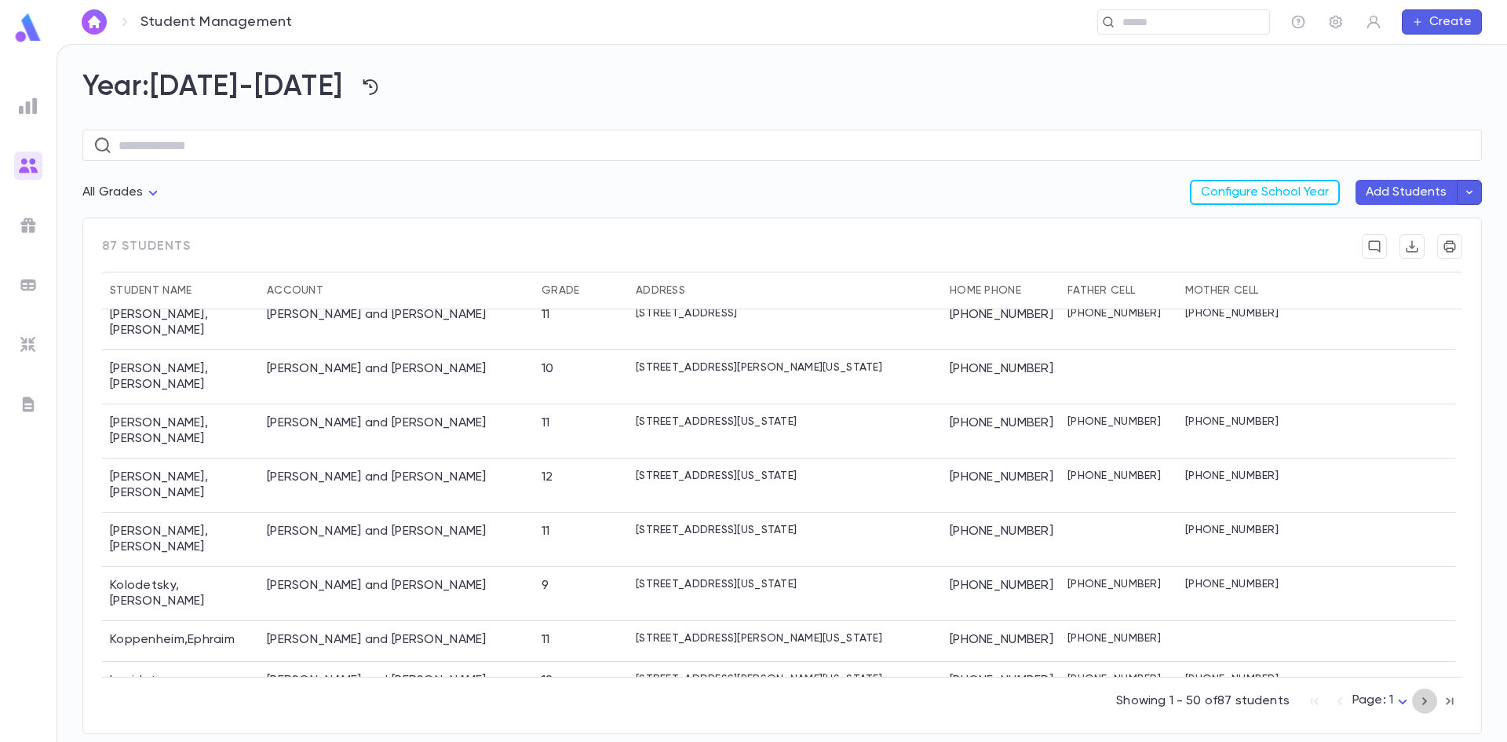
click at [1428, 698] on icon "button" at bounding box center [1424, 700] width 17 height 19
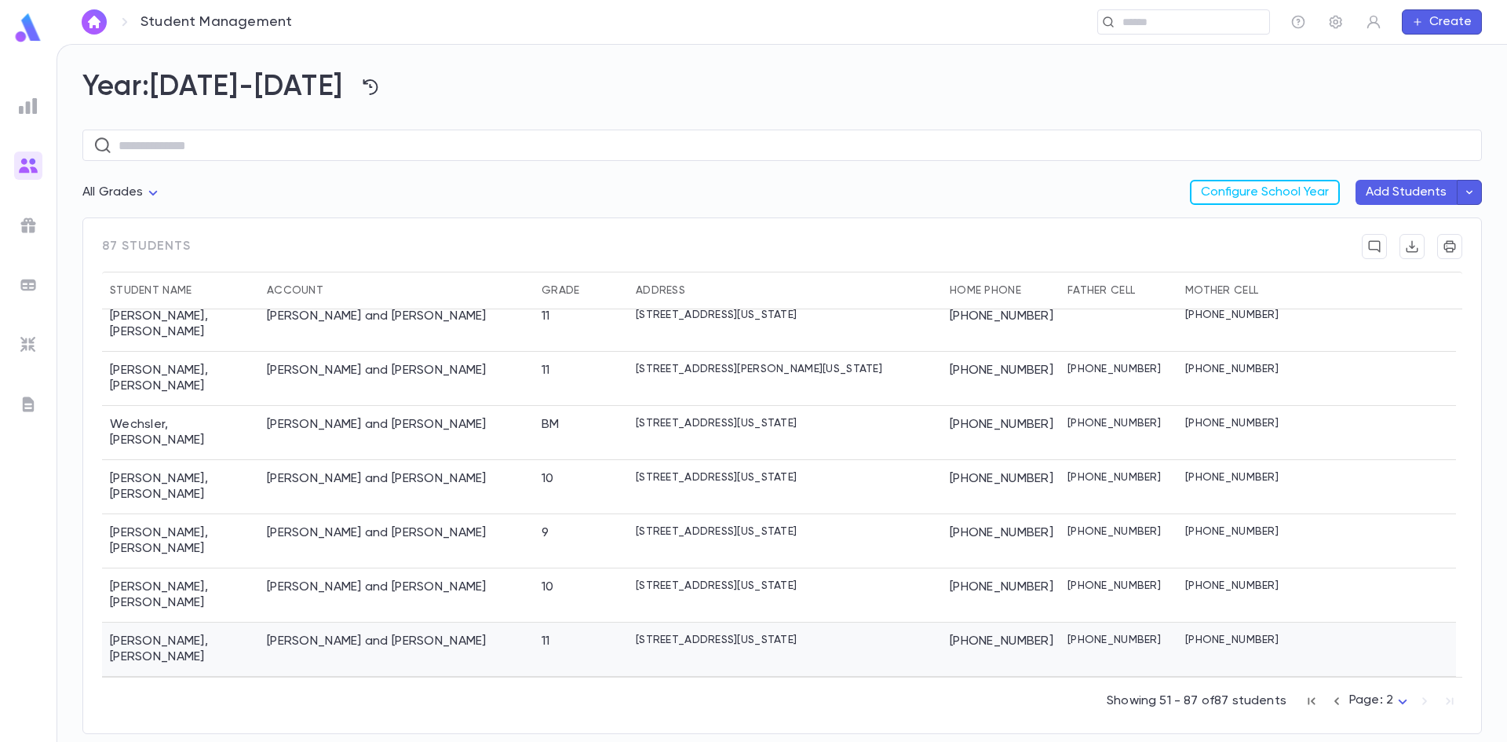
scroll to position [1196, 0]
click at [797, 634] on p "1848 New Central Avenue, Lakewood NEW JERSEY 08701" at bounding box center [716, 640] width 161 height 13
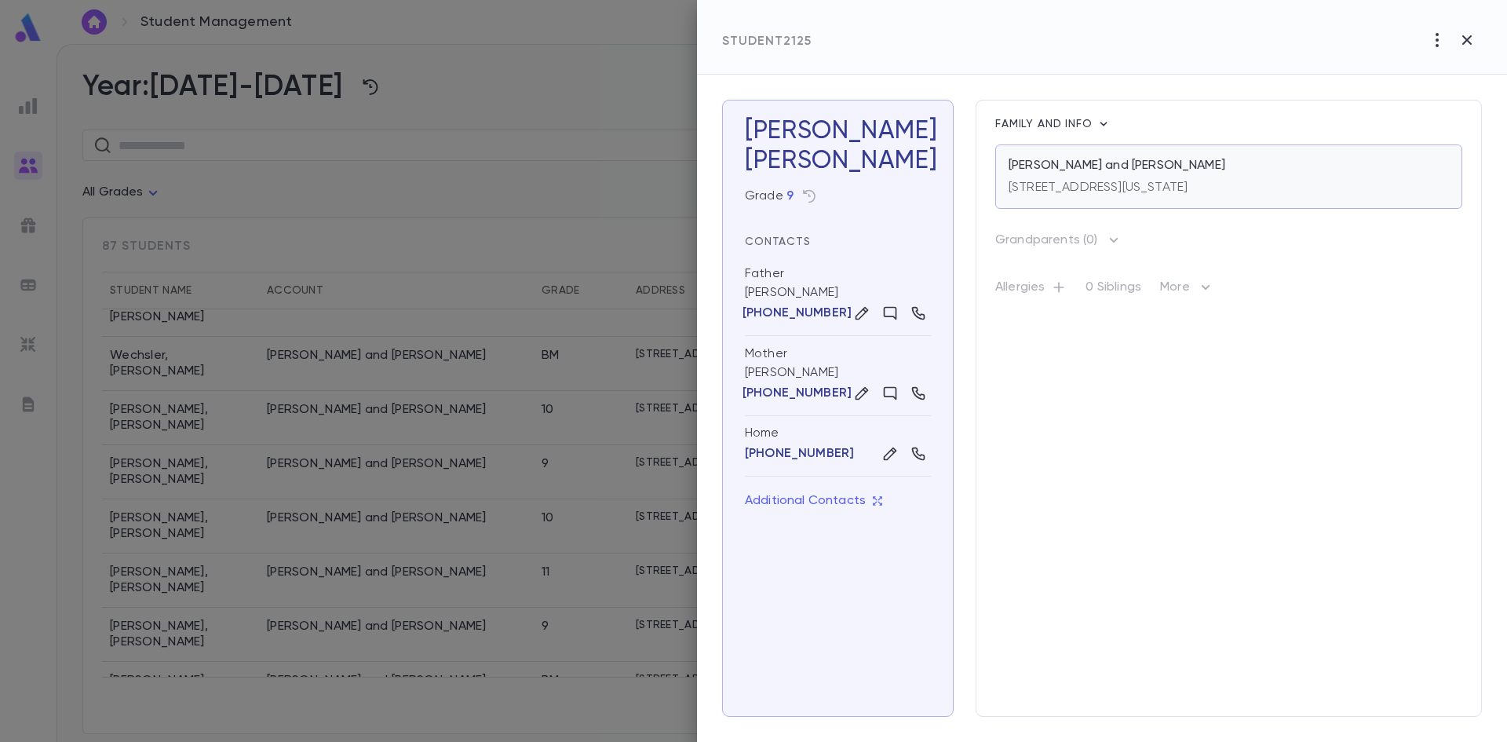
click at [1187, 187] on p "1848 New Central Avenue, Lakewood NEW JERSEY 08701" at bounding box center [1097, 188] width 179 height 16
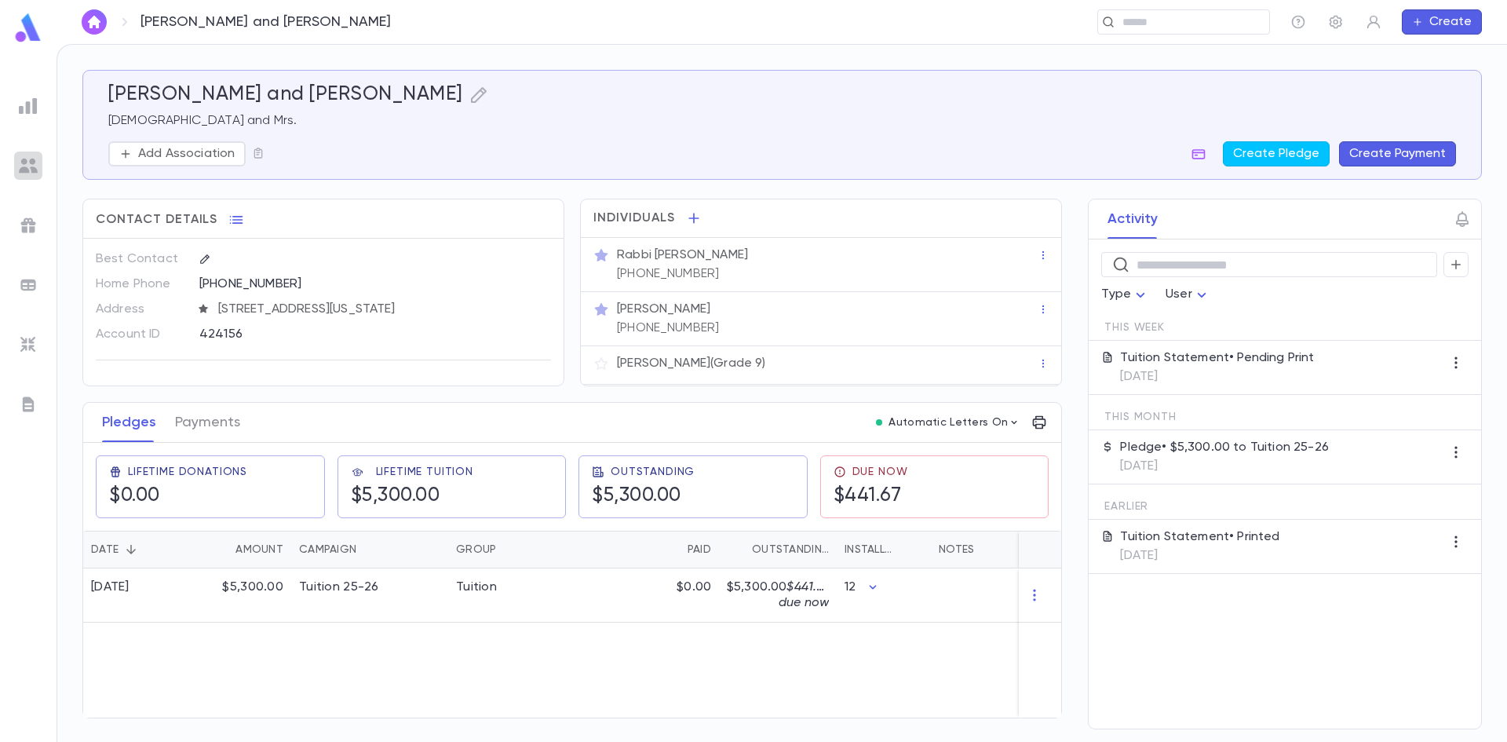
click at [24, 156] on img at bounding box center [28, 165] width 19 height 19
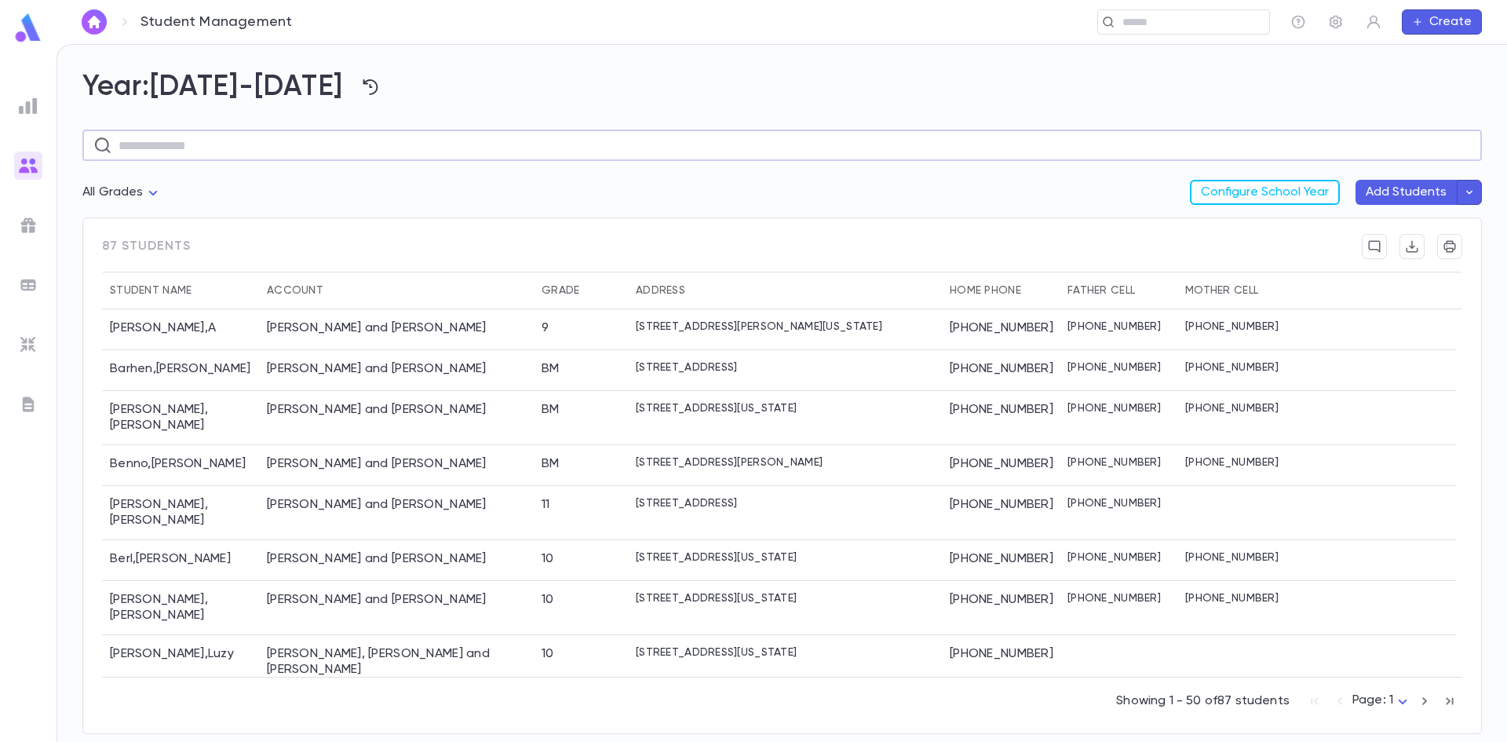
click at [416, 137] on input "text" at bounding box center [795, 145] width 1352 height 31
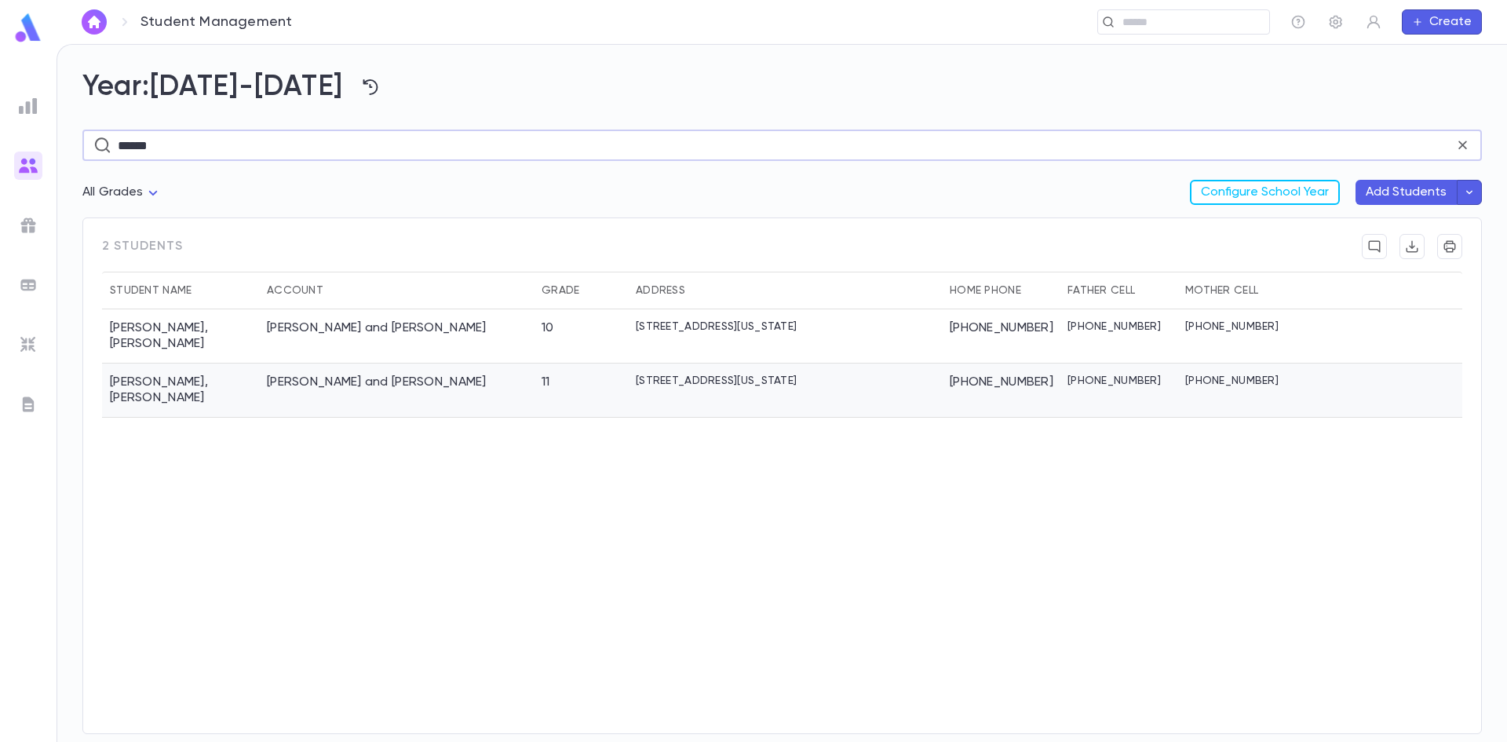
type input "******"
click at [413, 388] on div "[PERSON_NAME] and [PERSON_NAME]" at bounding box center [377, 382] width 220 height 16
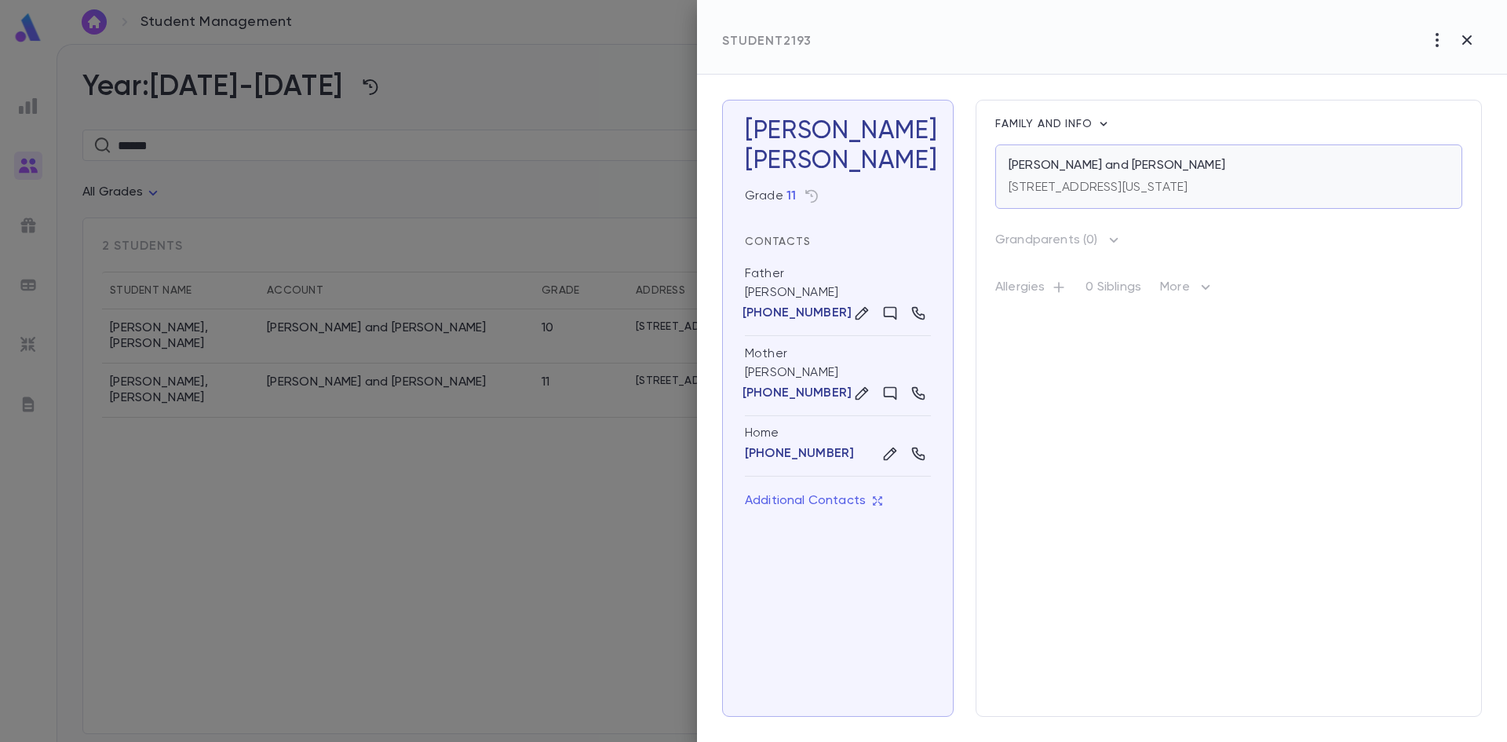
click at [1078, 184] on p "[STREET_ADDRESS][US_STATE]" at bounding box center [1097, 188] width 179 height 16
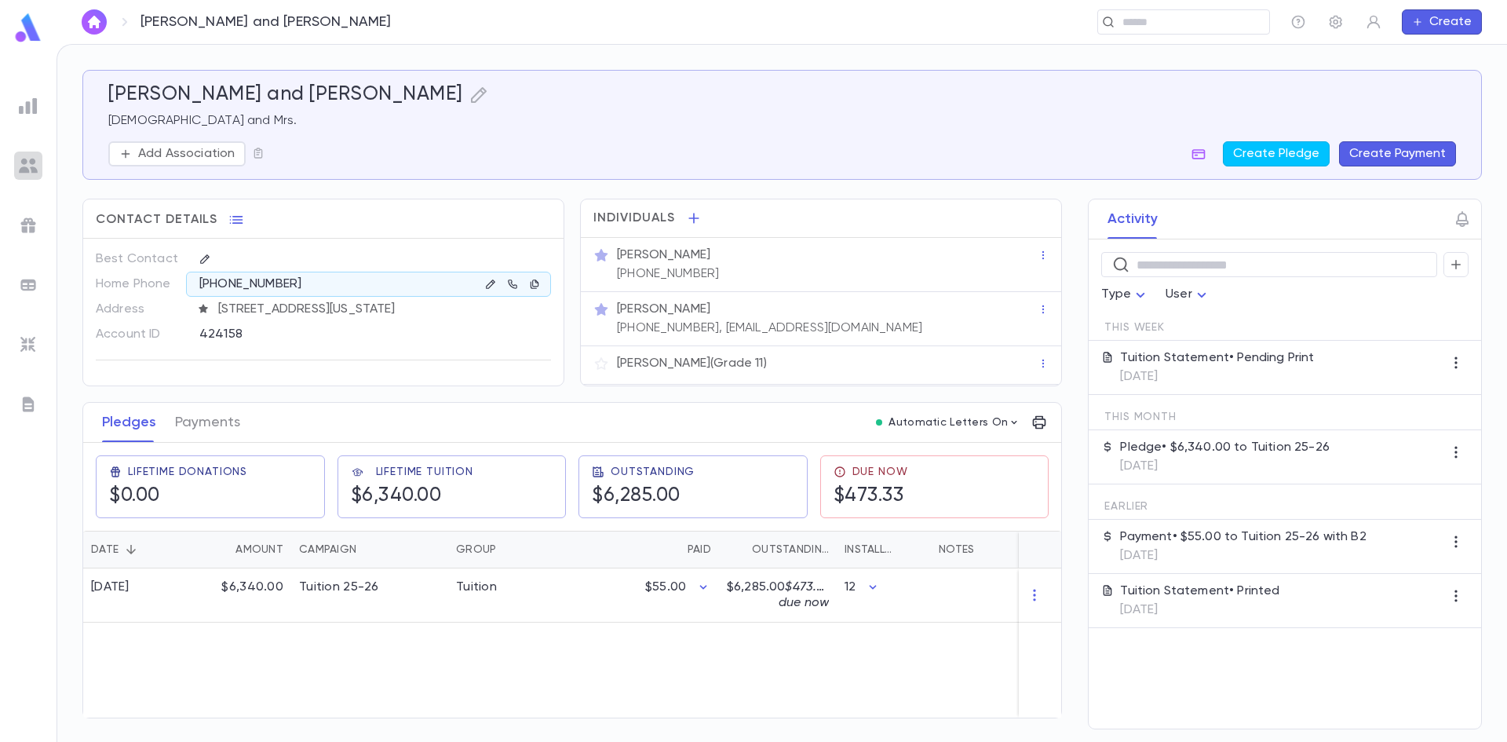
click at [30, 163] on img at bounding box center [28, 165] width 19 height 19
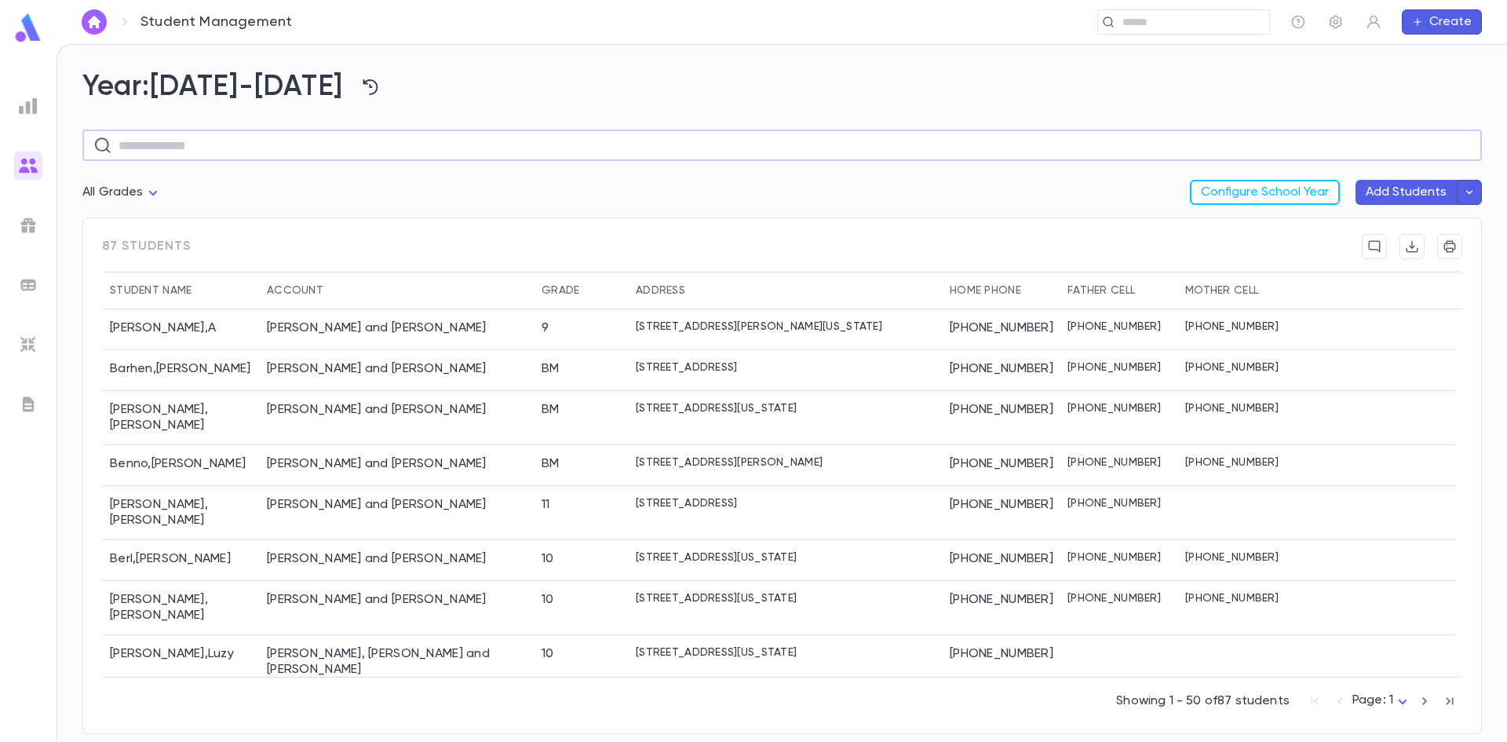
click at [244, 139] on input "text" at bounding box center [795, 145] width 1352 height 31
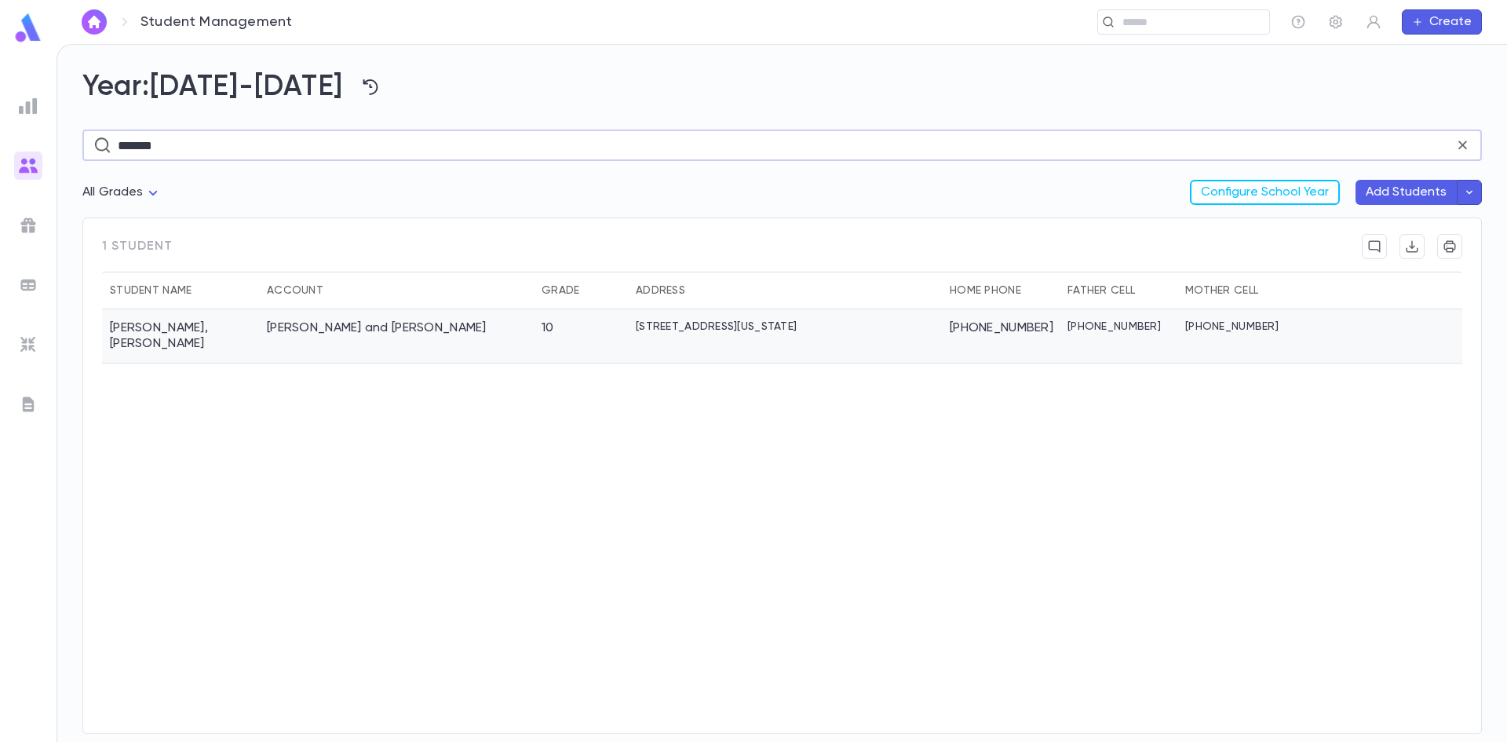
type input "*******"
click at [334, 325] on div "[PERSON_NAME] and [PERSON_NAME]" at bounding box center [377, 328] width 220 height 16
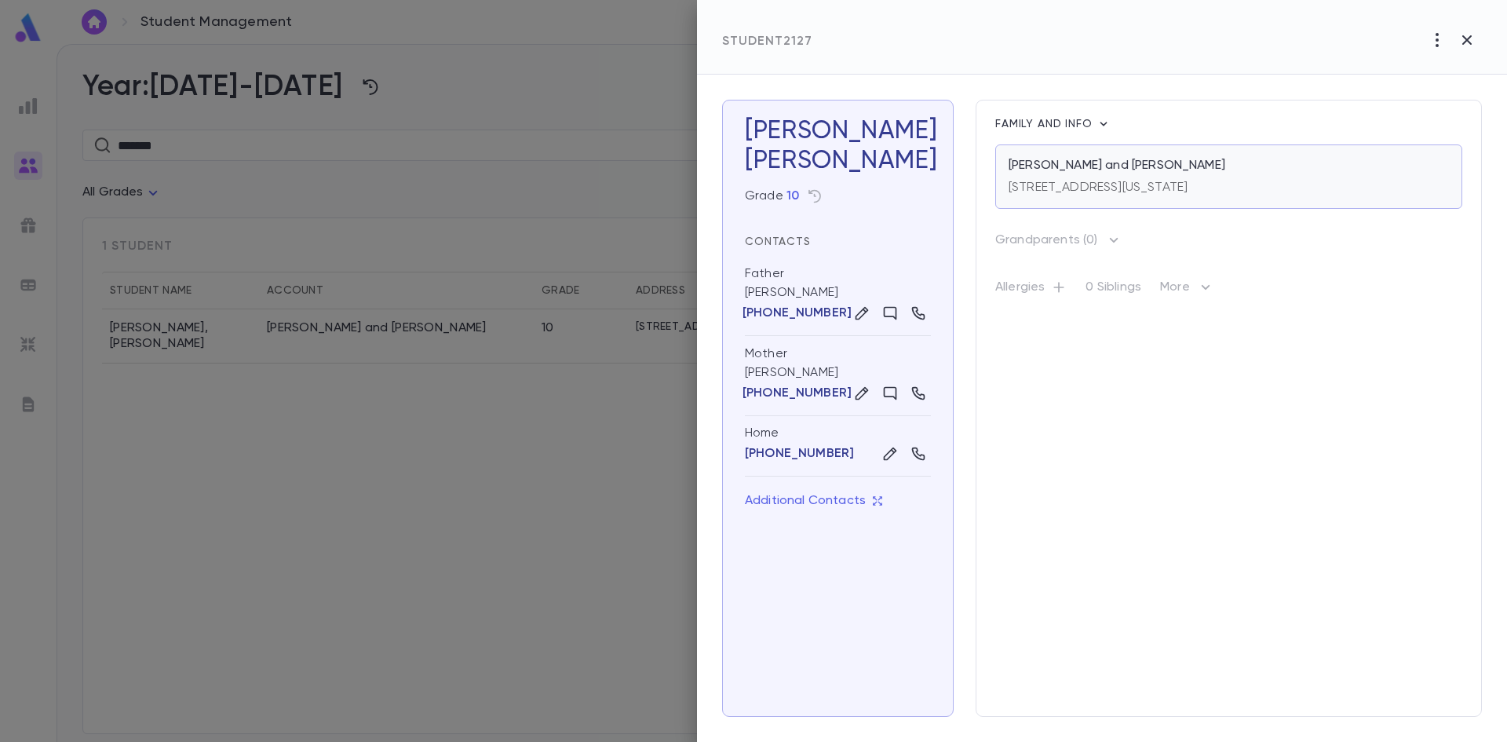
click at [1187, 184] on p "158 Hollywood Avenue, Lakewood NEW JERSEY 08701" at bounding box center [1097, 188] width 179 height 16
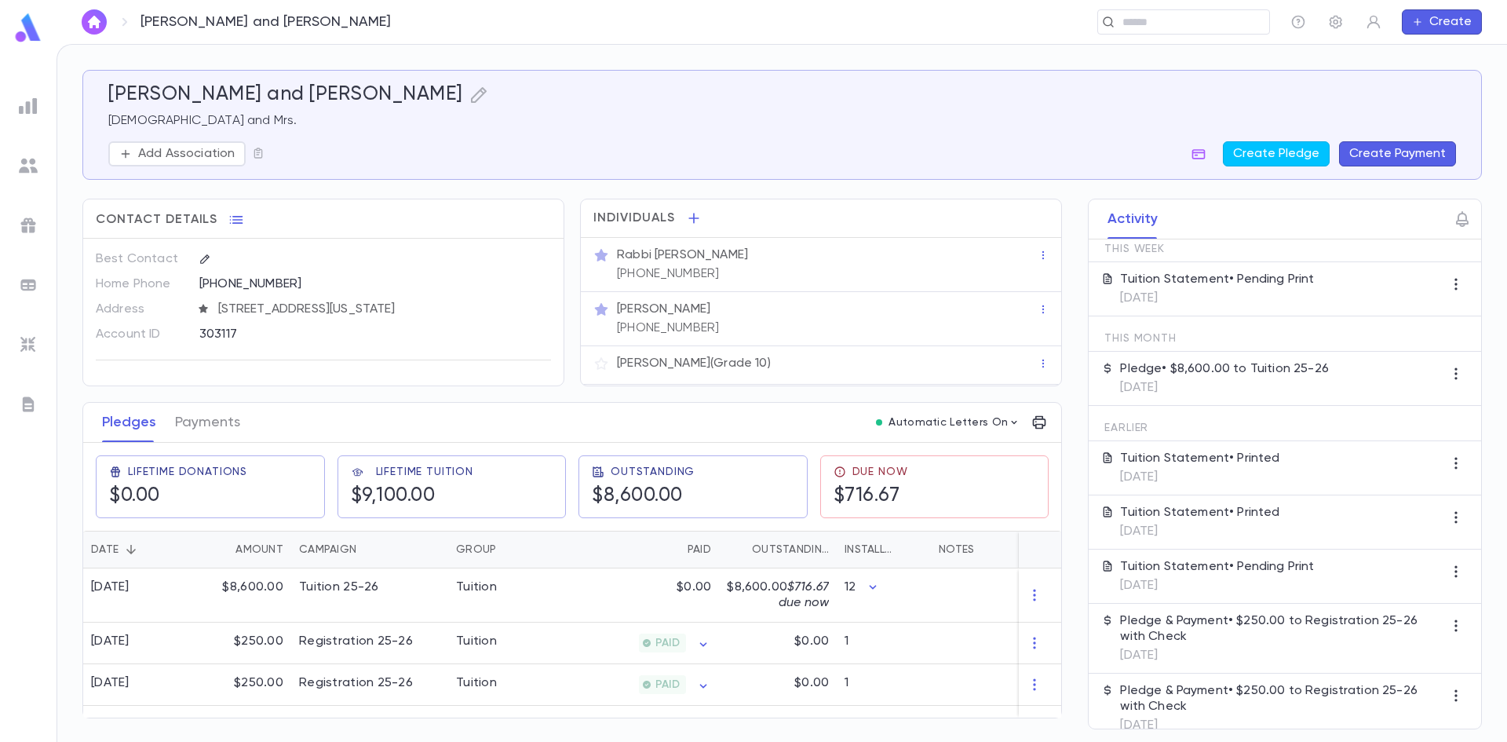
scroll to position [100, 0]
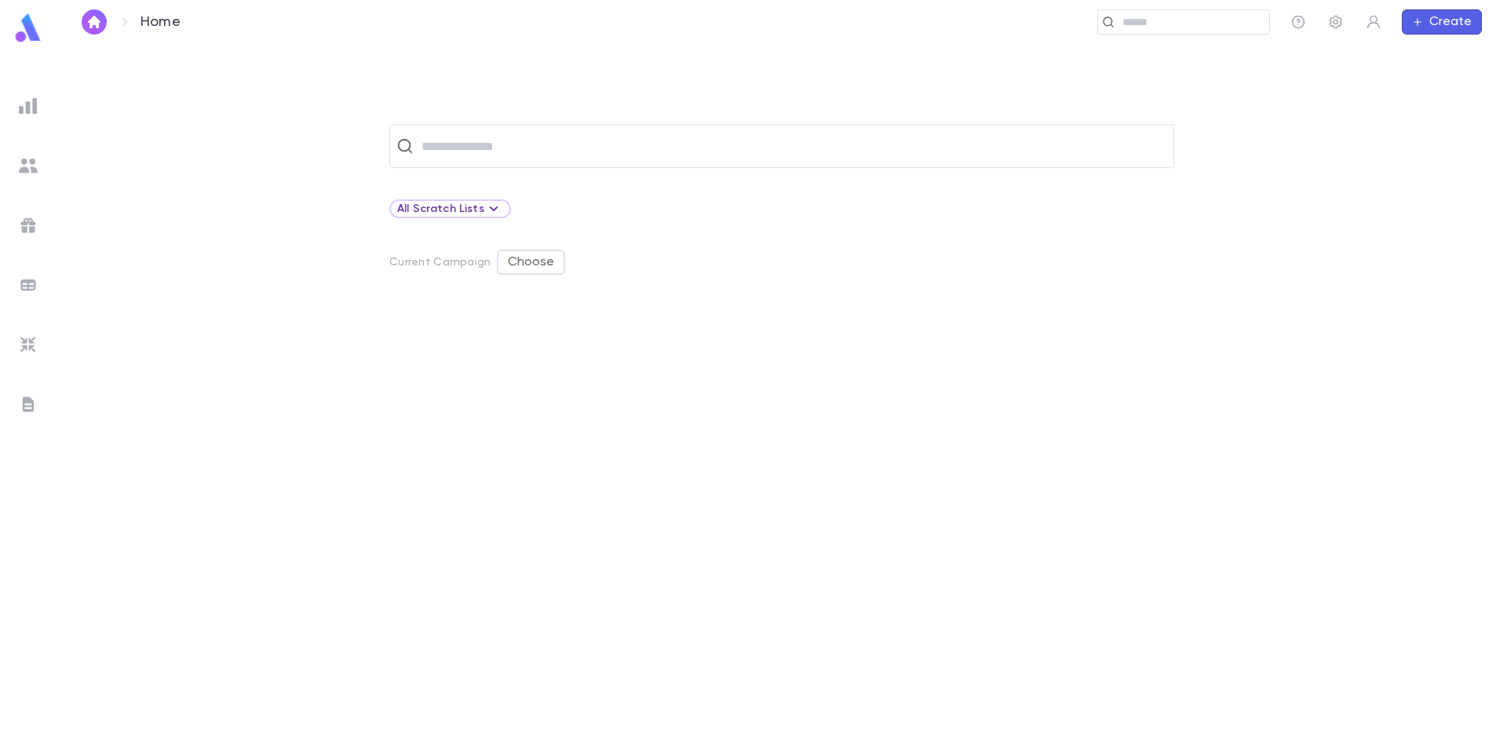
click at [13, 167] on ul at bounding box center [28, 414] width 57 height 656
click at [16, 164] on div at bounding box center [28, 165] width 28 height 28
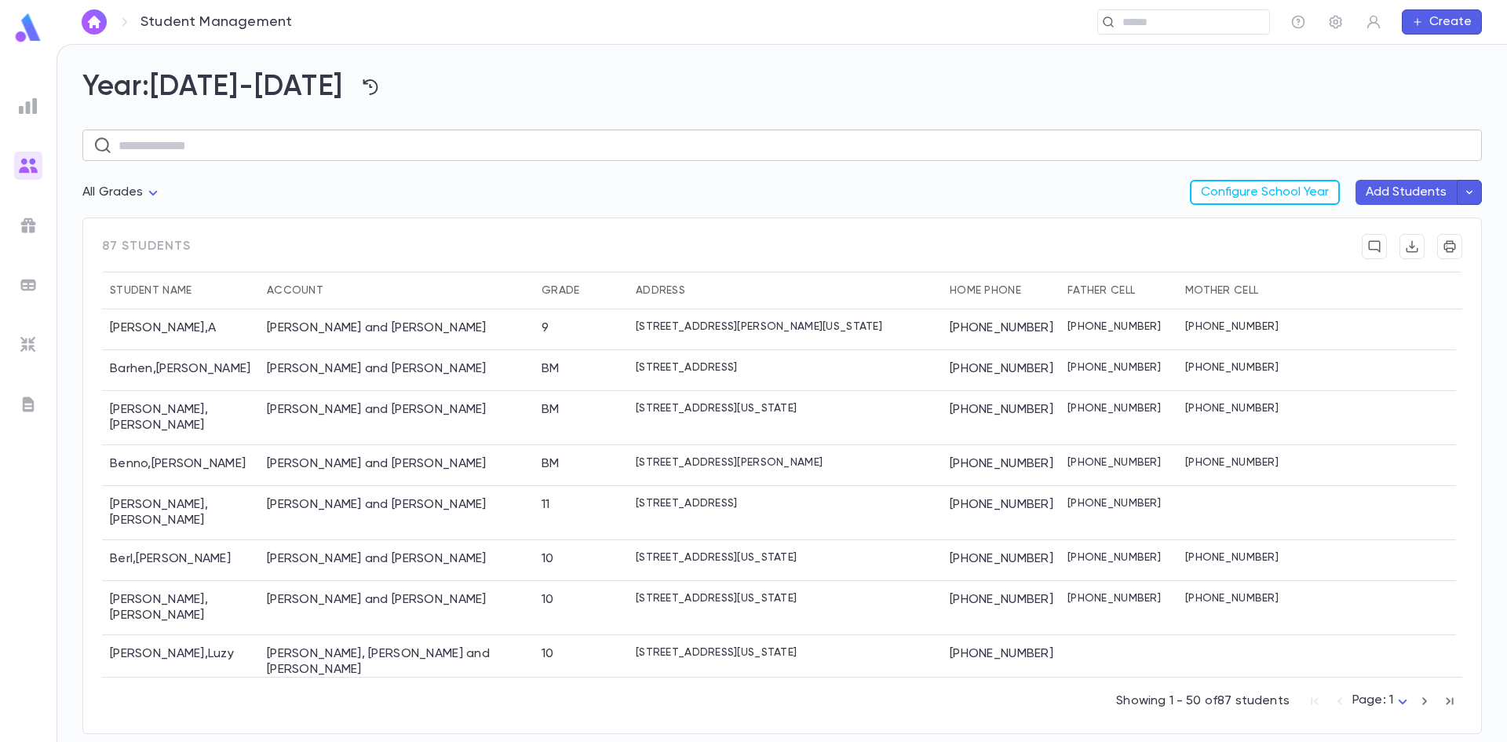
click at [226, 142] on input "text" at bounding box center [795, 145] width 1352 height 31
type input "********"
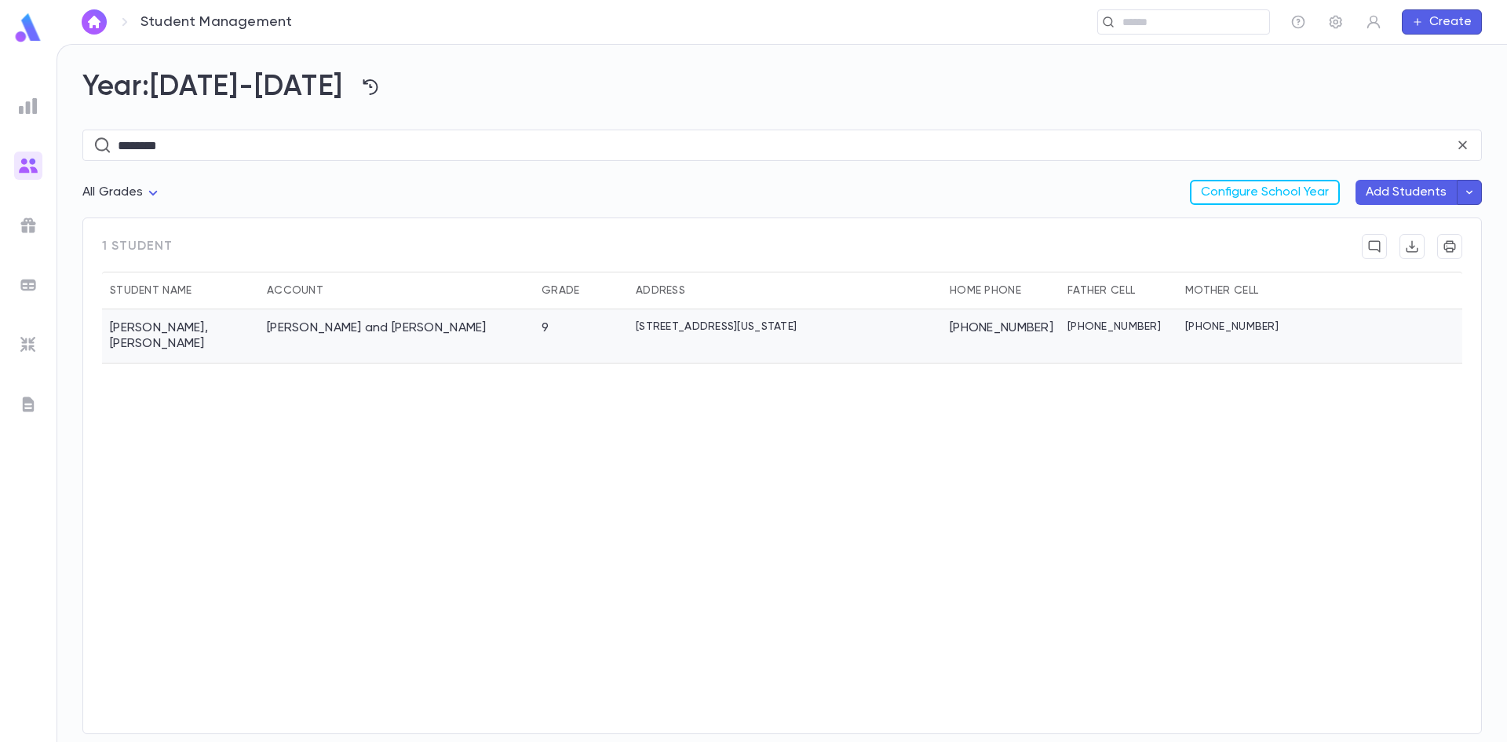
click at [213, 326] on div "Weingarten , Tzvi" at bounding box center [180, 336] width 157 height 54
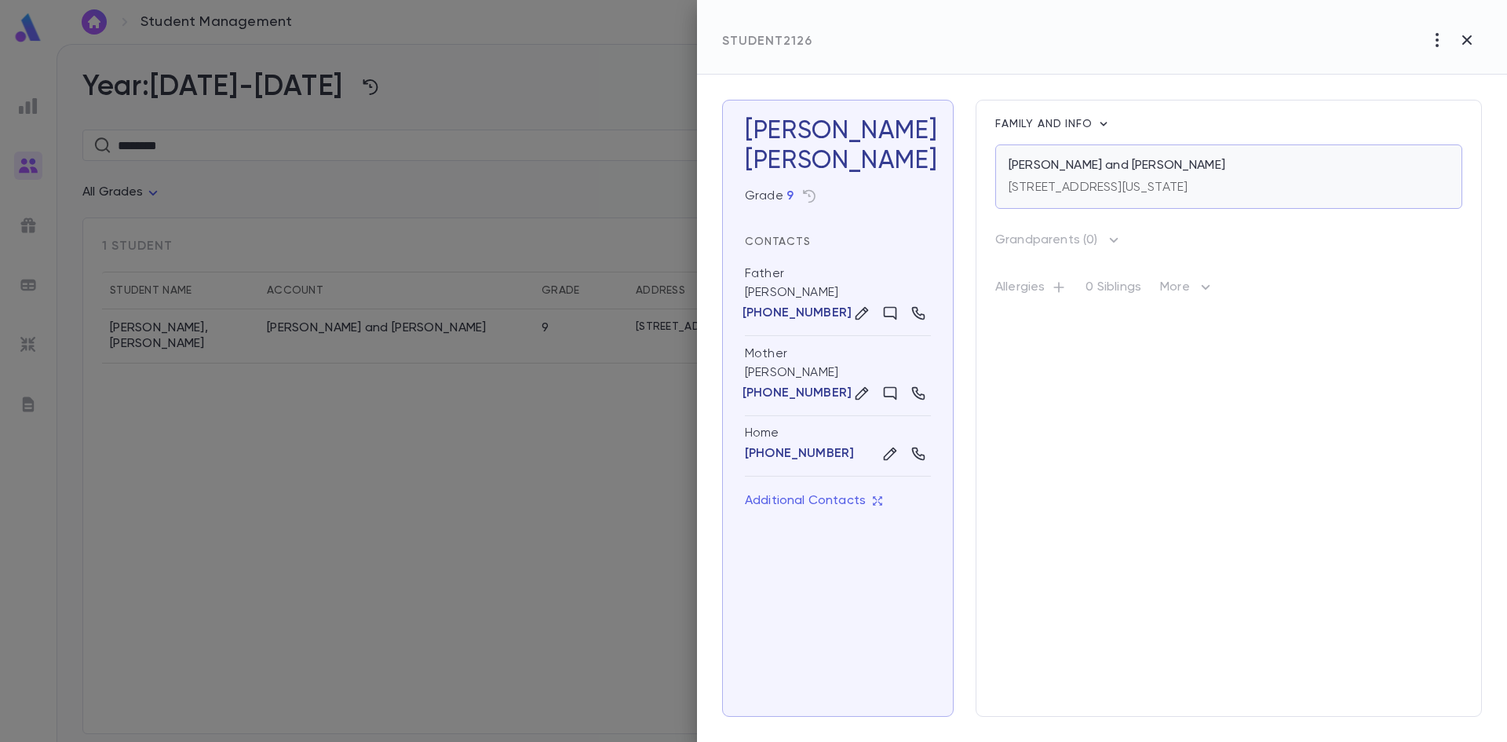
click at [1029, 176] on div "[STREET_ADDRESS][US_STATE]" at bounding box center [1097, 184] width 179 height 22
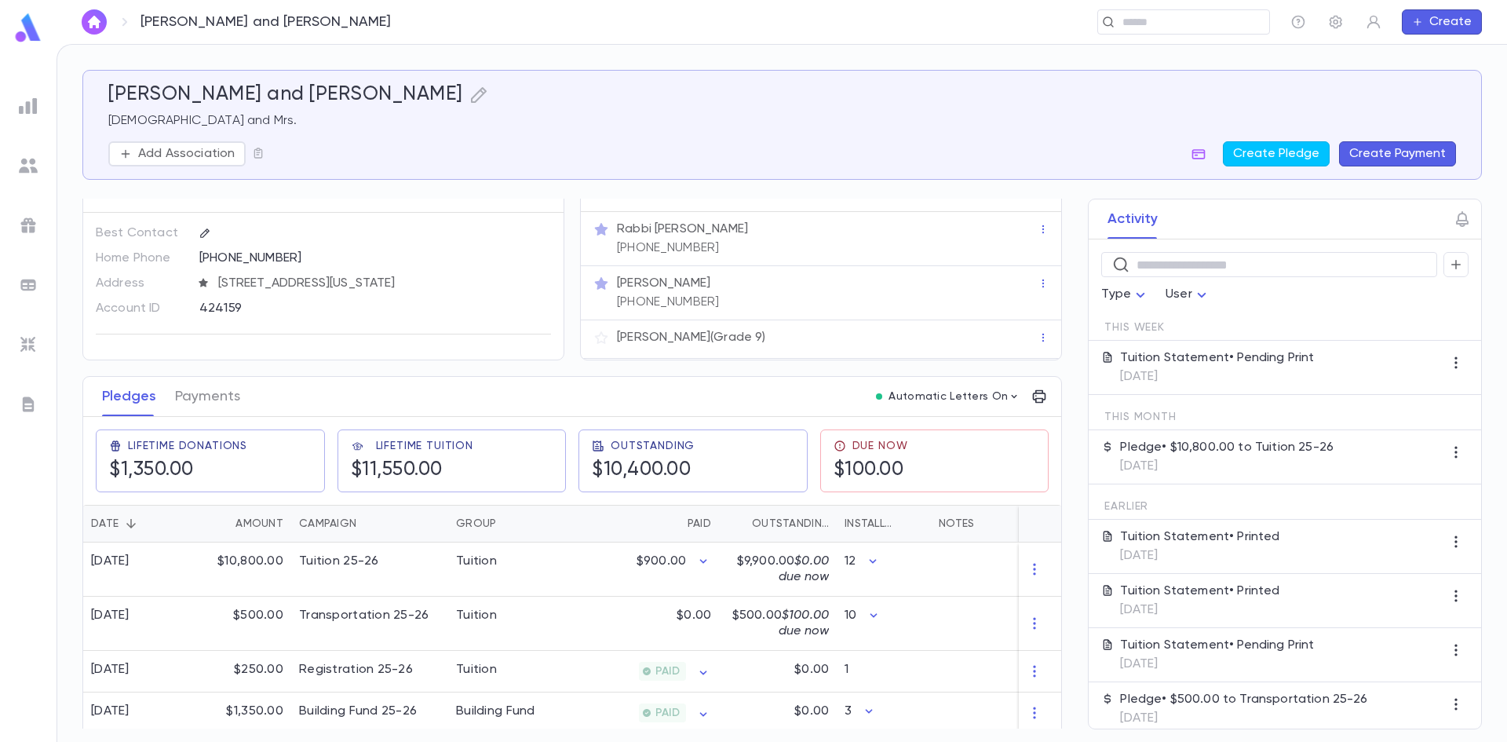
scroll to position [38, 0]
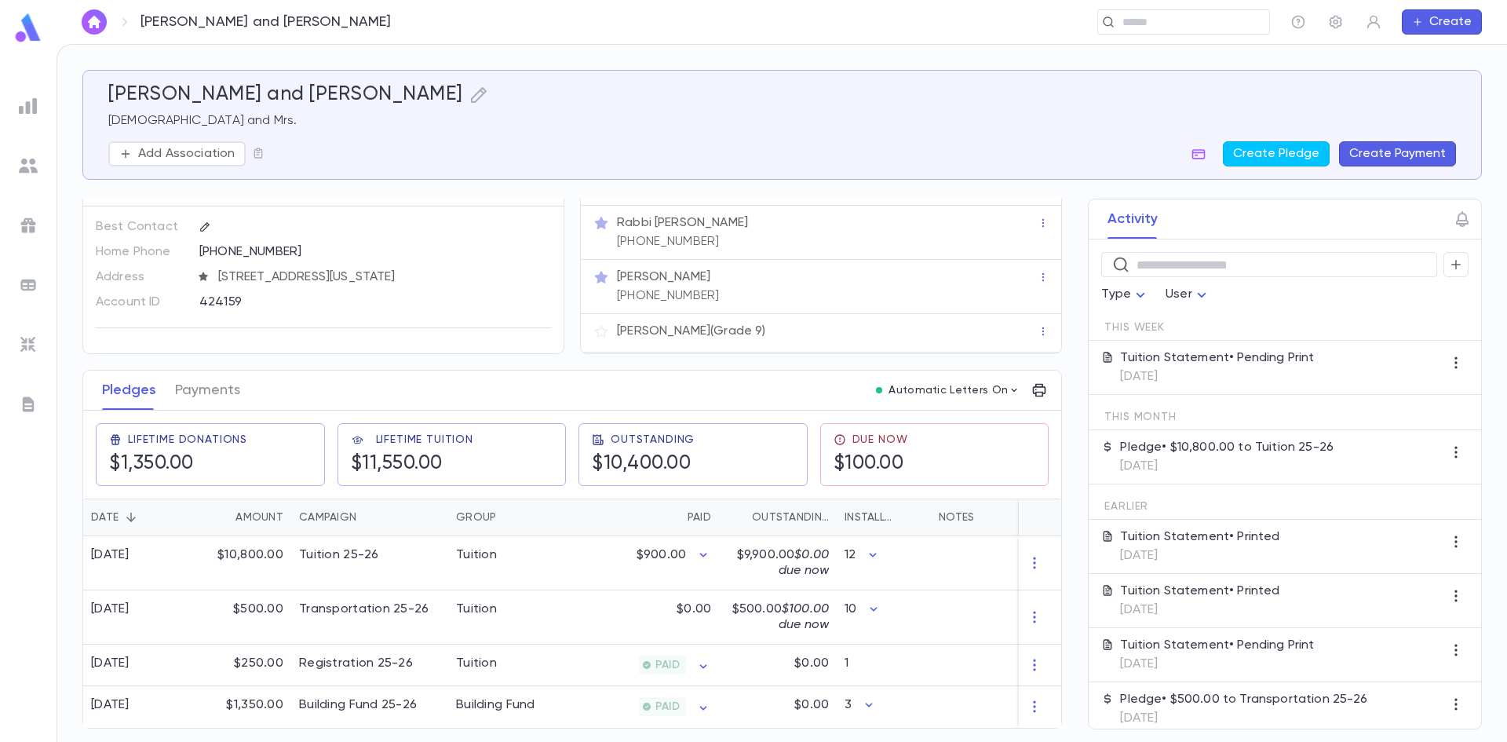
click at [1389, 151] on button "Create Payment" at bounding box center [1397, 153] width 117 height 25
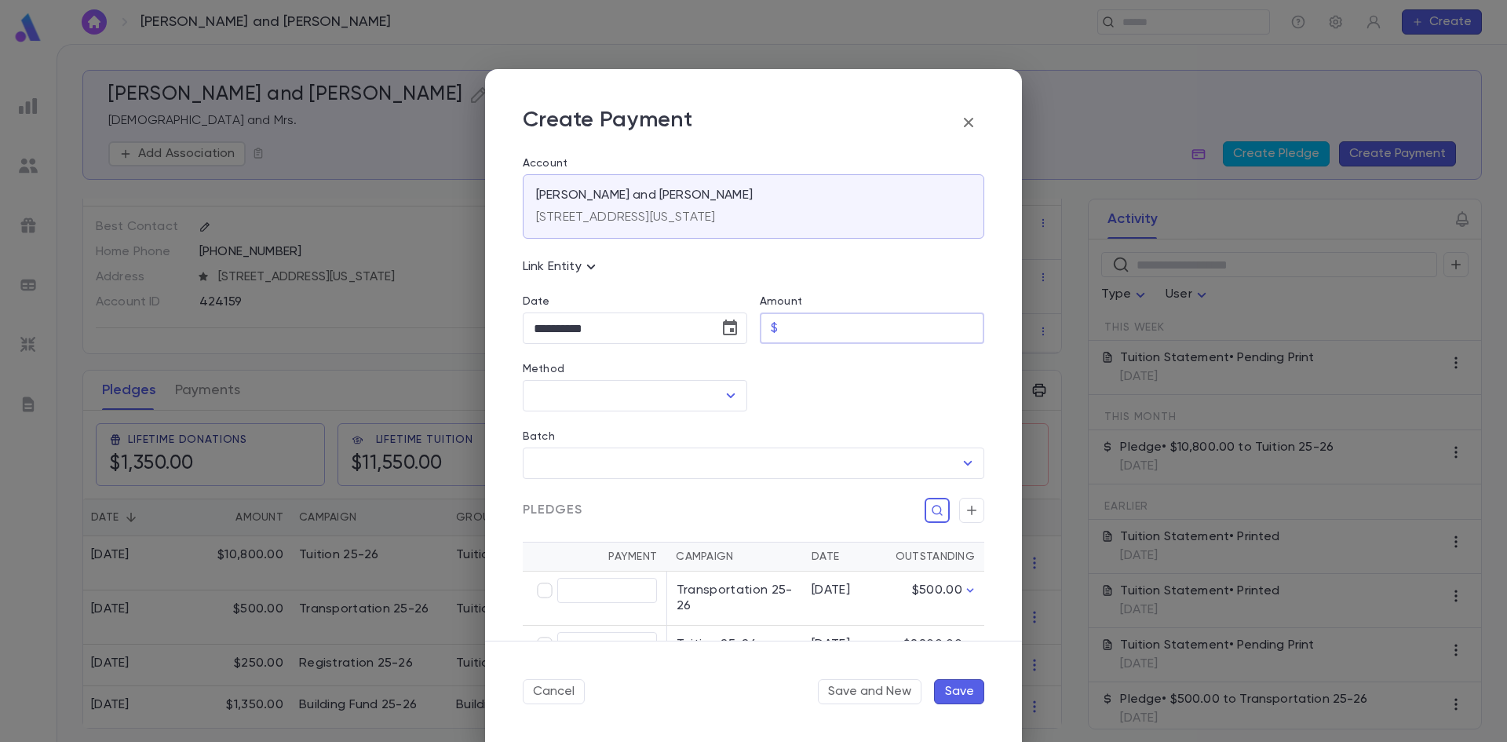
click at [844, 337] on input "Amount" at bounding box center [884, 328] width 200 height 31
click at [724, 401] on icon "Open" at bounding box center [730, 395] width 19 height 19
type input "******"
click at [617, 486] on li "Check" at bounding box center [633, 480] width 221 height 25
type input "*****"
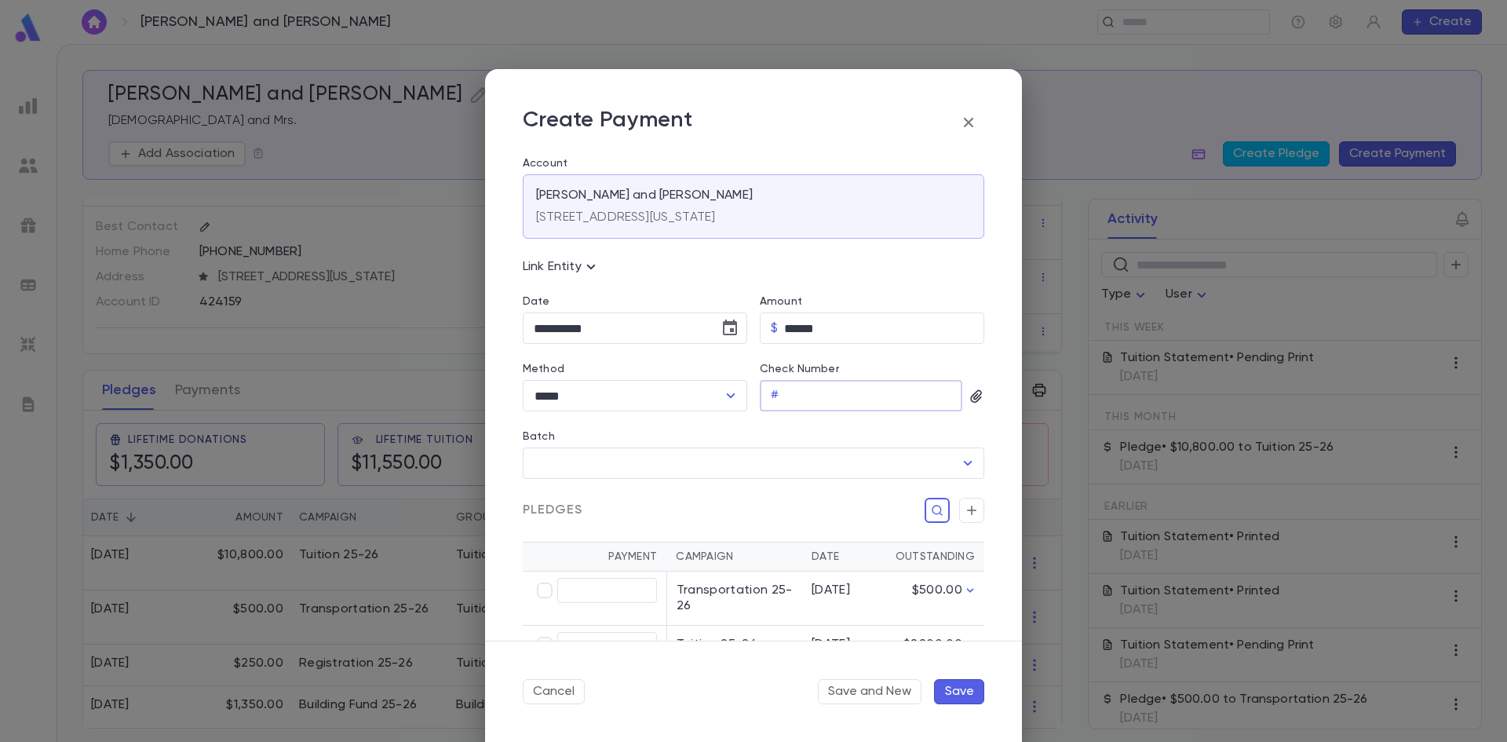
click at [822, 401] on input "Check Number" at bounding box center [873, 396] width 177 height 31
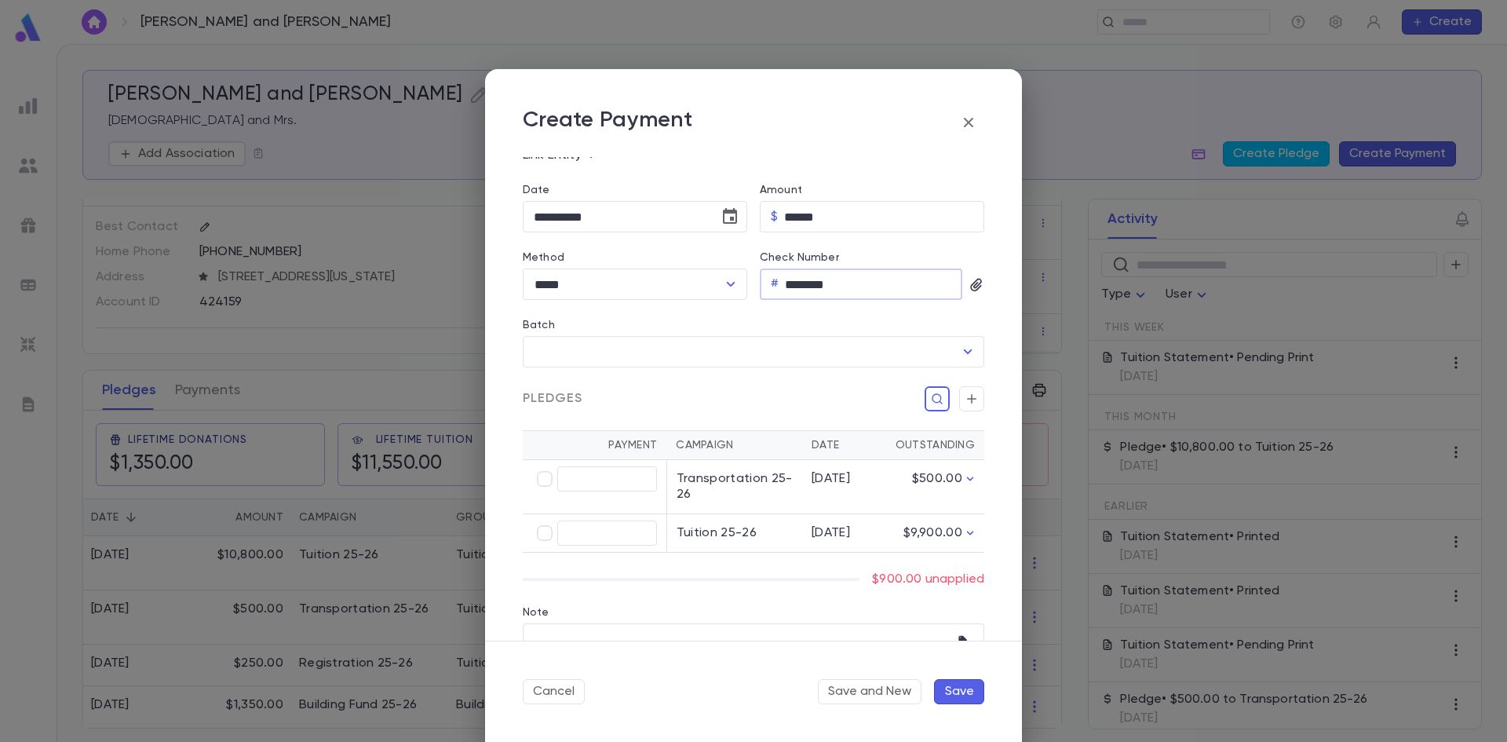
scroll to position [157, 0]
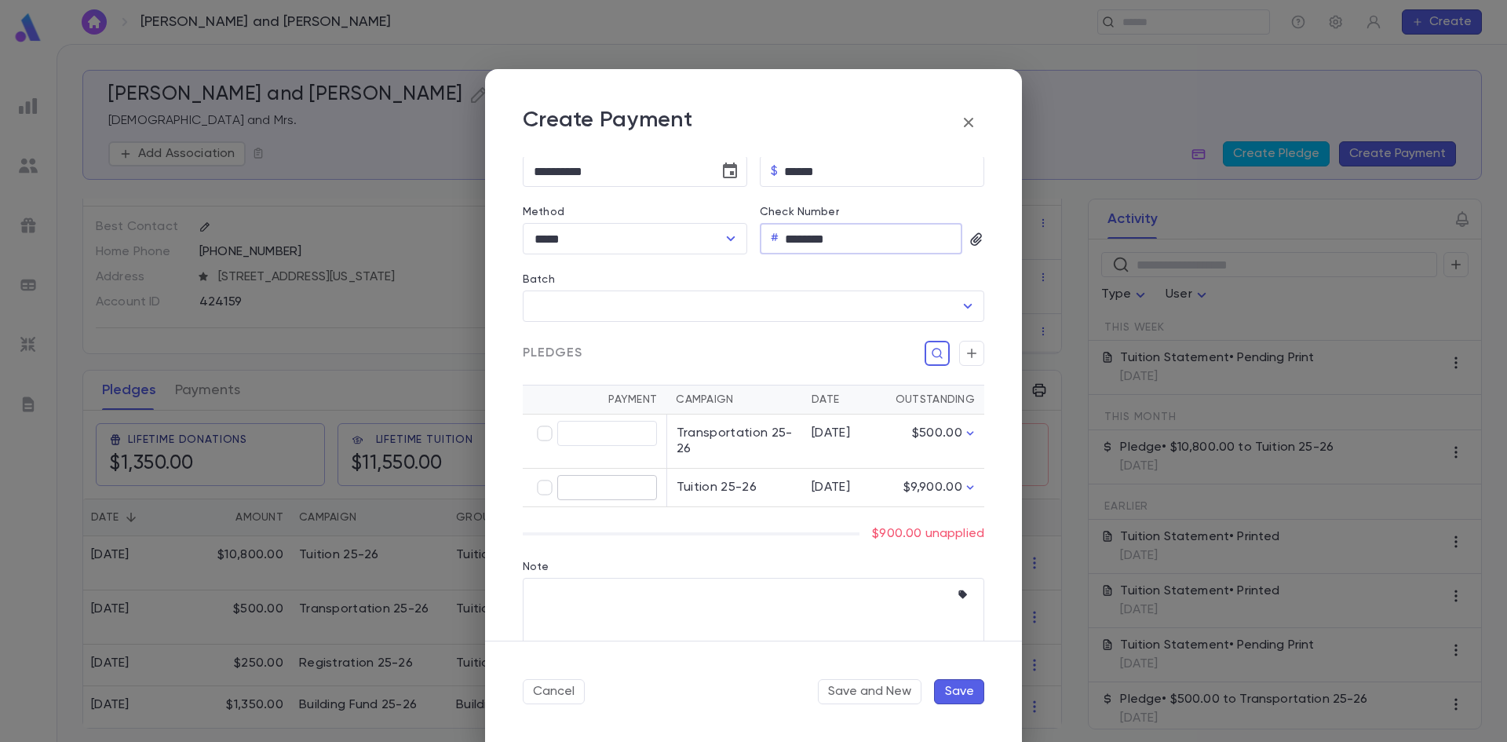
type input "********"
type input "******"
click at [954, 689] on button "Save" at bounding box center [959, 691] width 50 height 25
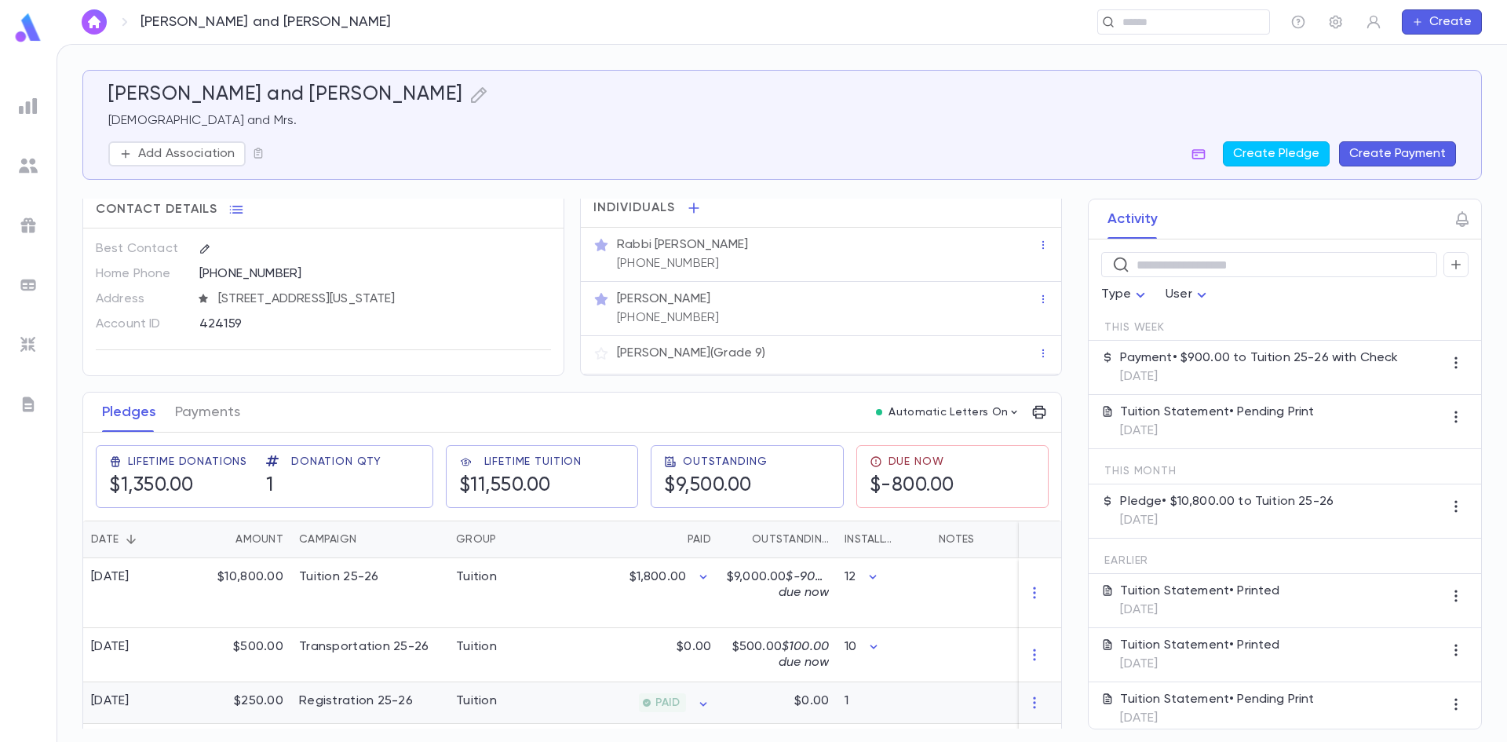
scroll to position [38, 0]
